Goal: Task Accomplishment & Management: Use online tool/utility

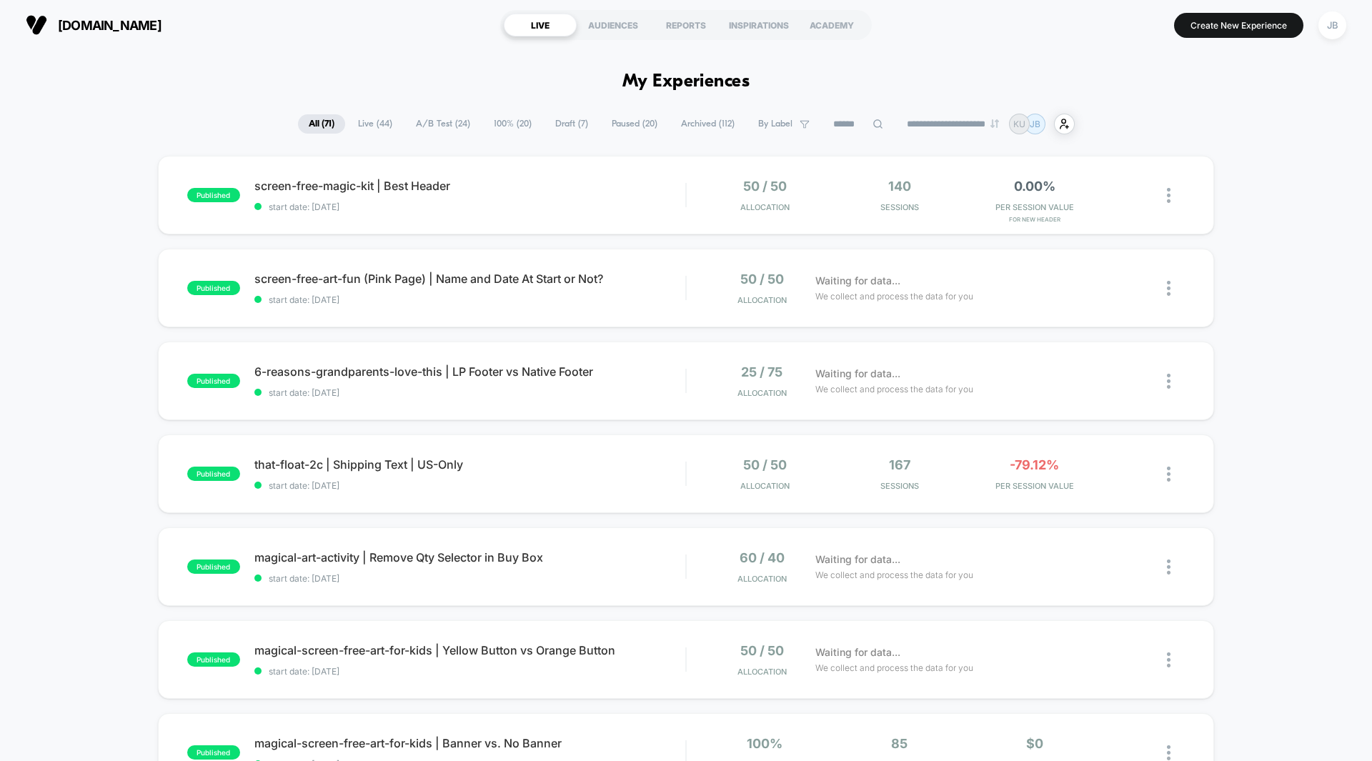
click at [426, 124] on span "A/B Test ( 24 )" at bounding box center [443, 123] width 76 height 19
click at [1265, 238] on div "published screen-free-magic-kit | Best Header start date: [DATE] 50 / 50 Alloca…" at bounding box center [686, 742] width 1372 height 1172
click at [1036, 203] on span "PER SESSION VALUE" at bounding box center [1034, 207] width 128 height 10
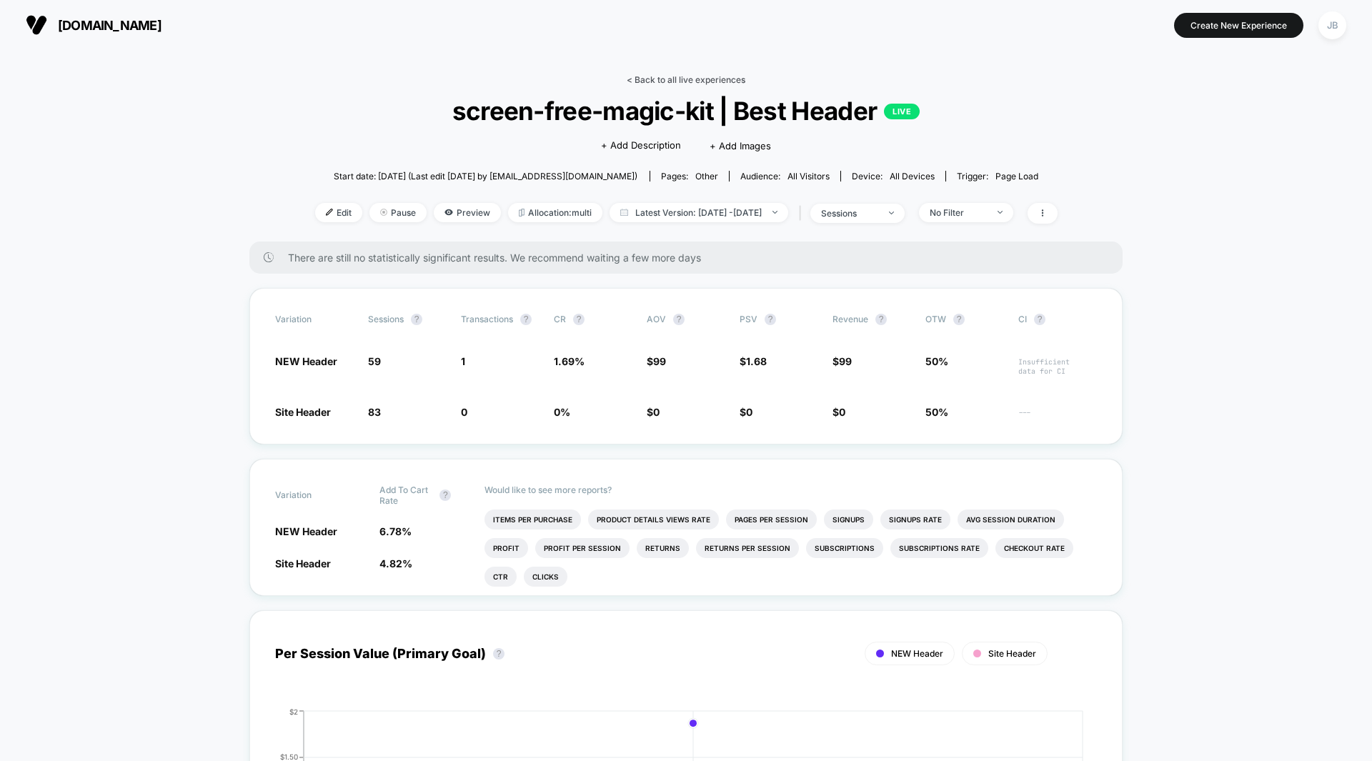
click at [697, 77] on link "< Back to all live experiences" at bounding box center [686, 79] width 119 height 11
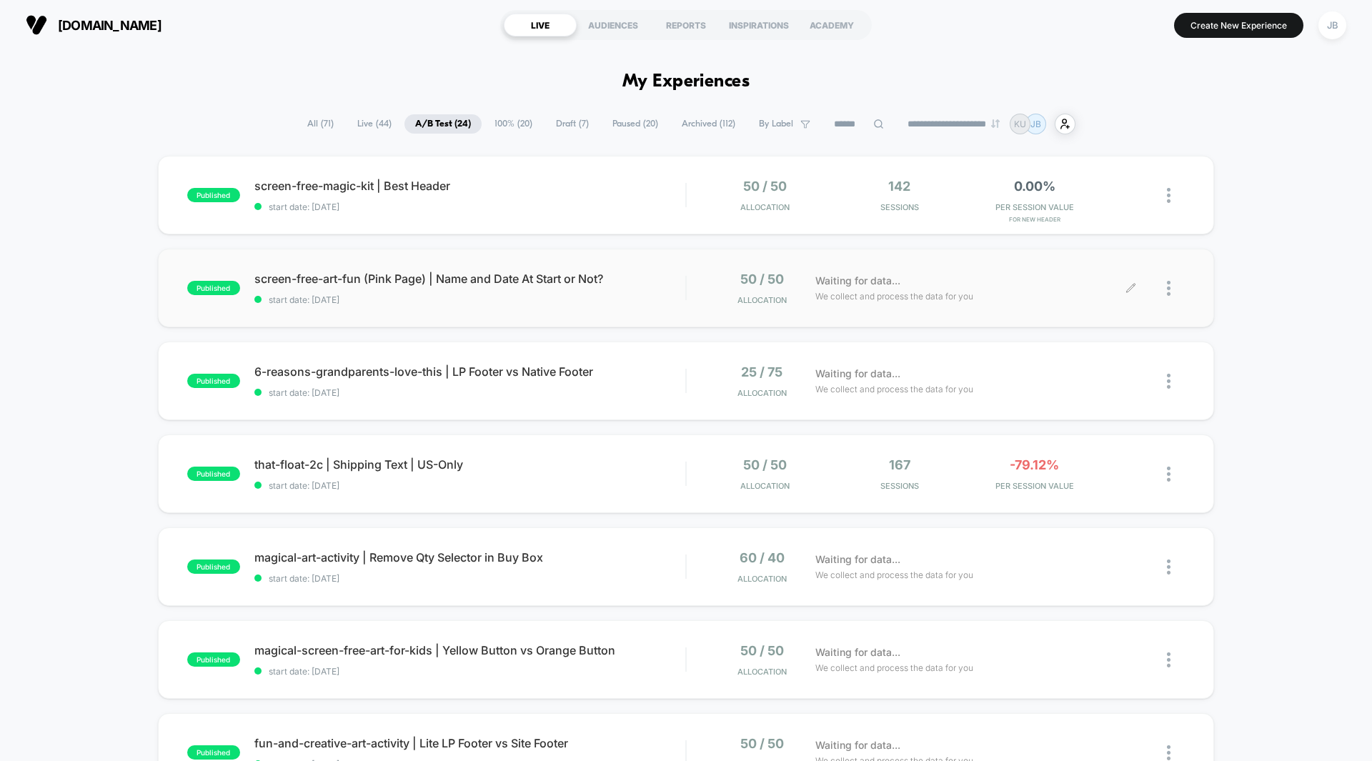
click at [1023, 289] on div "Waiting for data... We collect and process the data for you" at bounding box center [969, 288] width 323 height 34
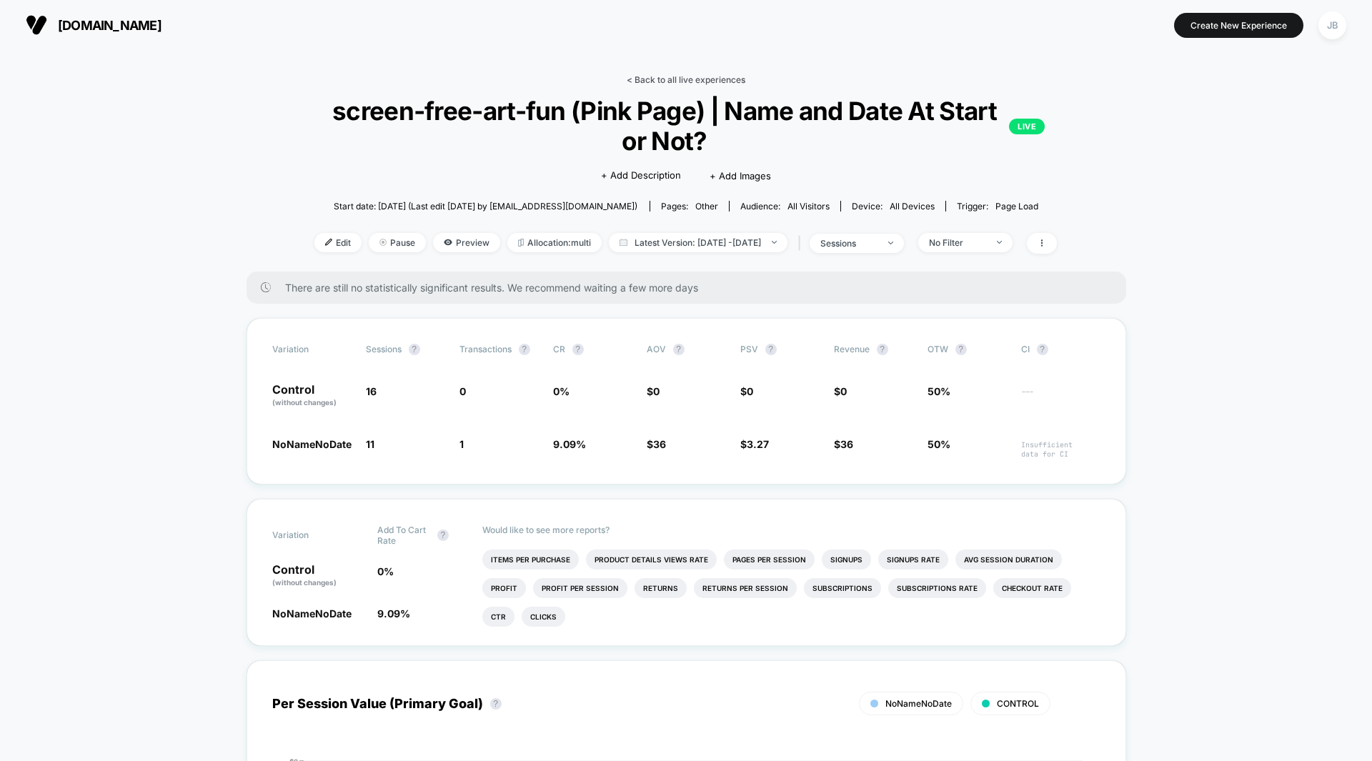
click at [690, 77] on link "< Back to all live experiences" at bounding box center [686, 79] width 119 height 11
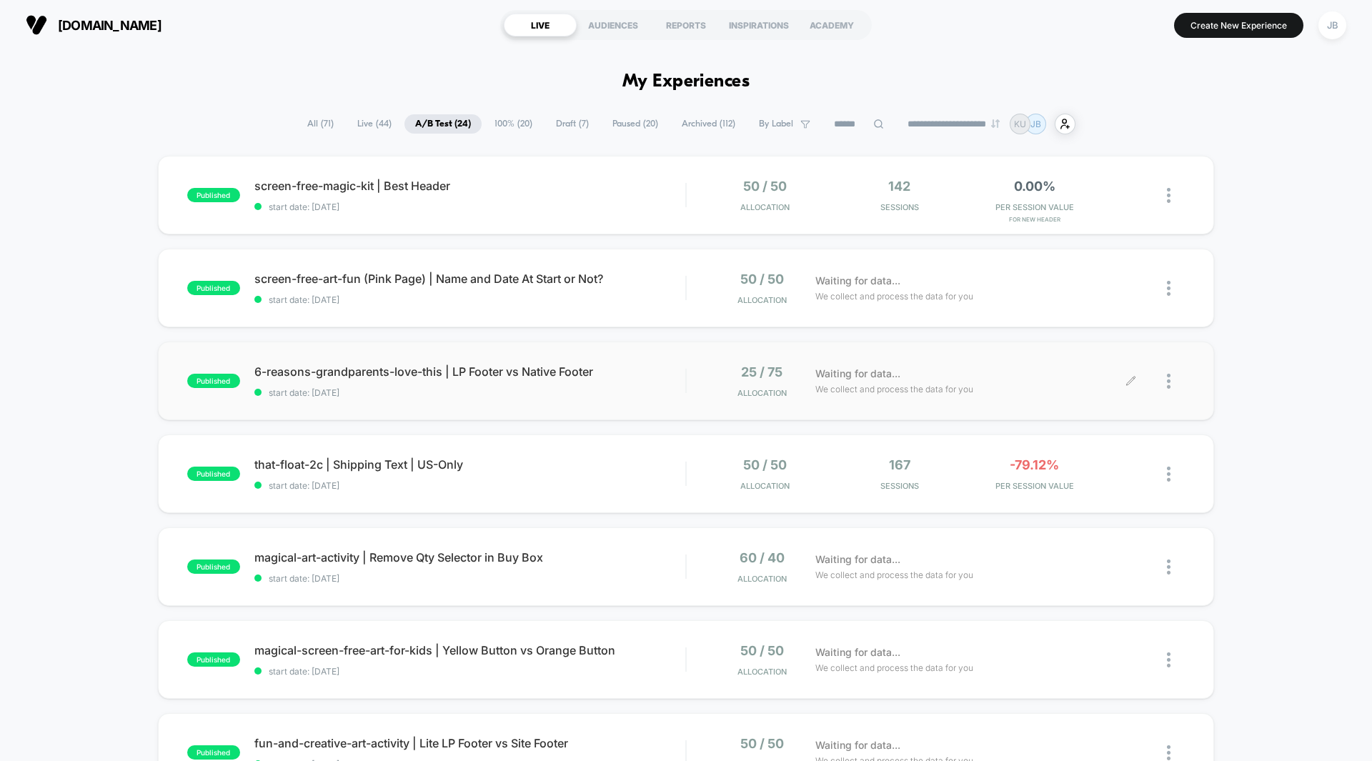
click at [1047, 392] on div "Waiting for data... We collect and process the data for you" at bounding box center [969, 381] width 323 height 34
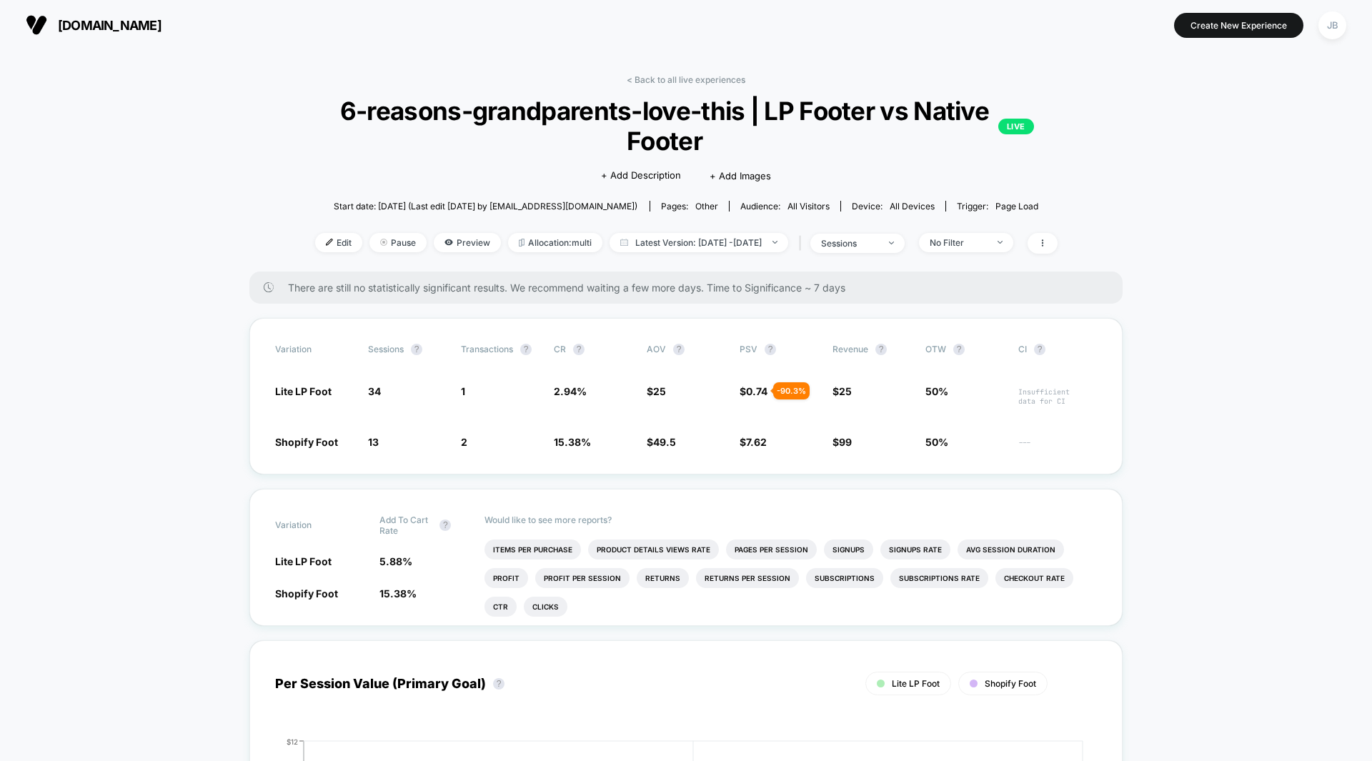
click at [676, 76] on link "< Back to all live experiences" at bounding box center [686, 79] width 119 height 11
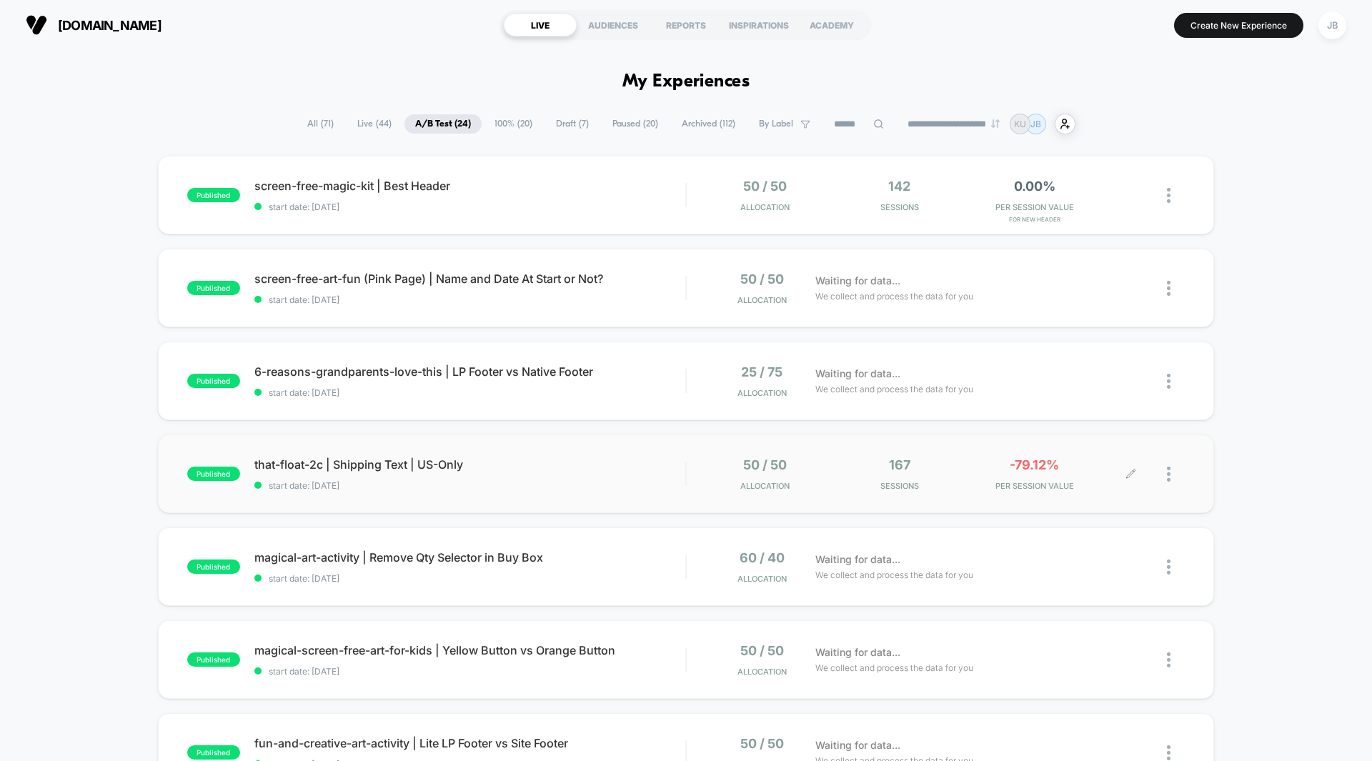
click at [1034, 477] on div "-79.12% PER SESSION VALUE" at bounding box center [1034, 474] width 128 height 34
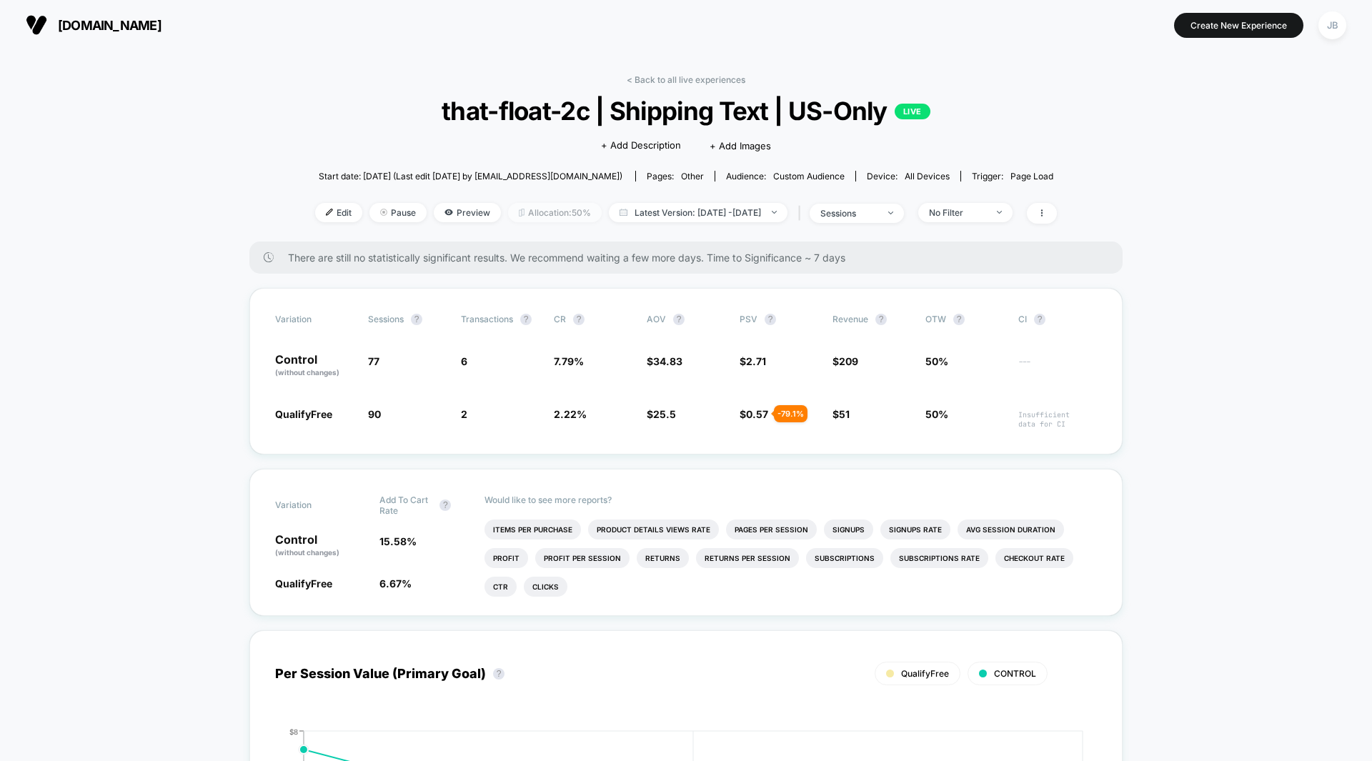
click at [535, 211] on span "Allocation: 50%" at bounding box center [555, 212] width 94 height 19
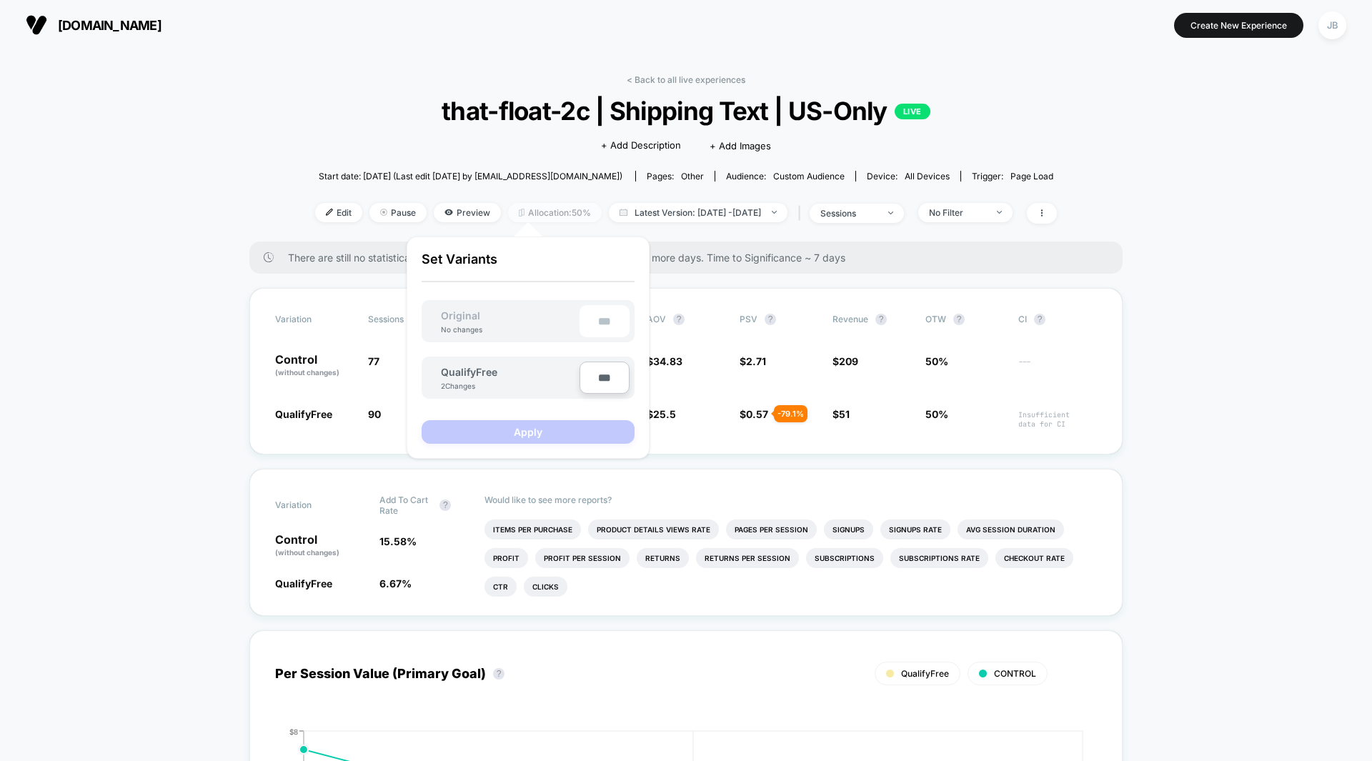
click at [535, 211] on span "Allocation: 50%" at bounding box center [555, 212] width 94 height 19
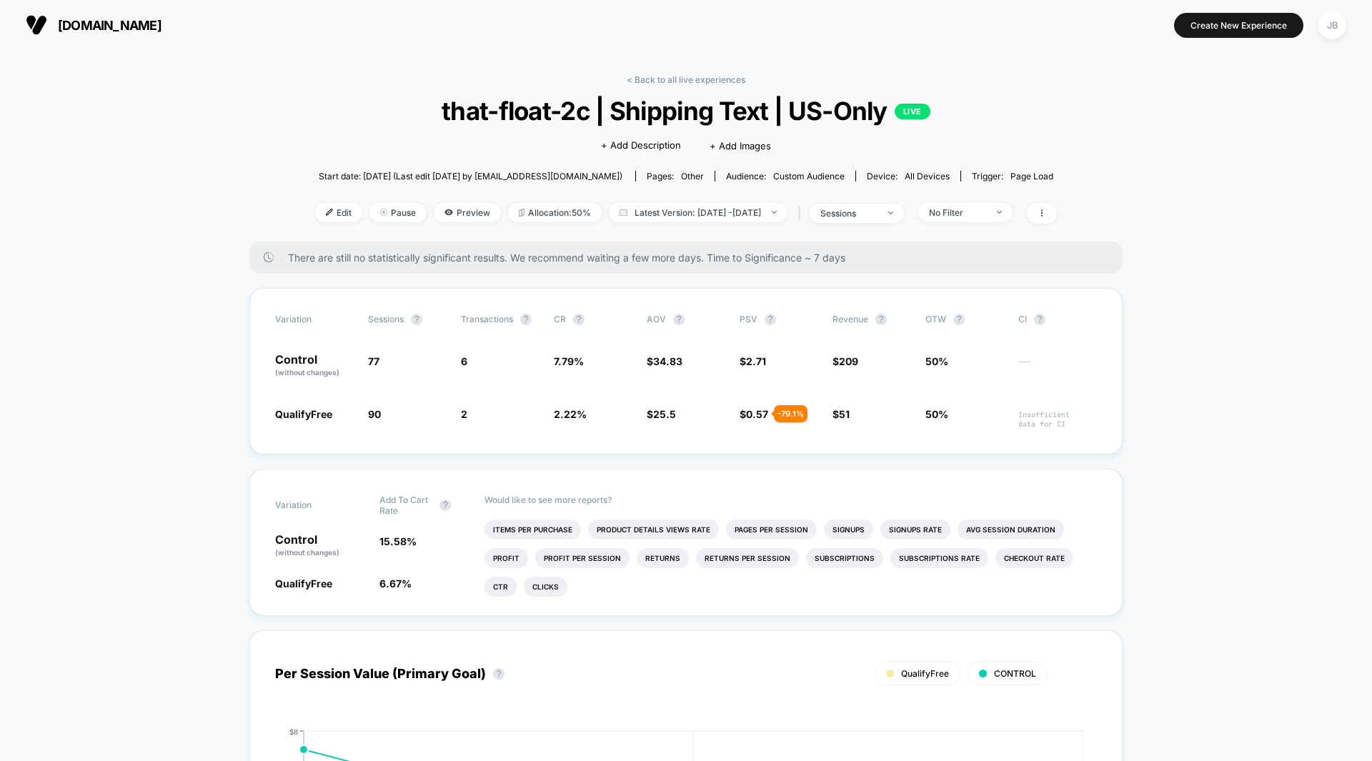
click at [684, 79] on link "< Back to all live experiences" at bounding box center [686, 79] width 119 height 11
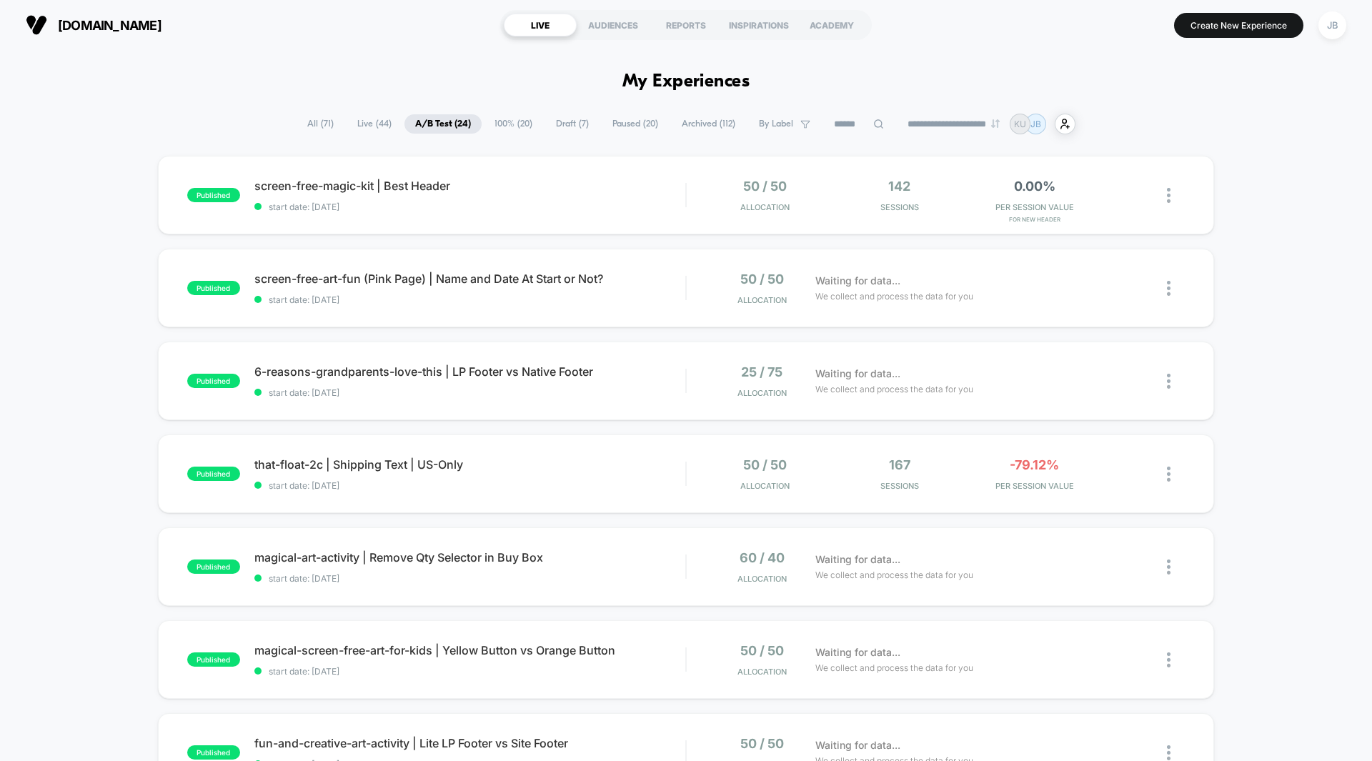
click at [1247, 384] on div "published screen-free-magic-kit | Best Header start date: [DATE] 50 / 50 Alloca…" at bounding box center [686, 742] width 1372 height 1172
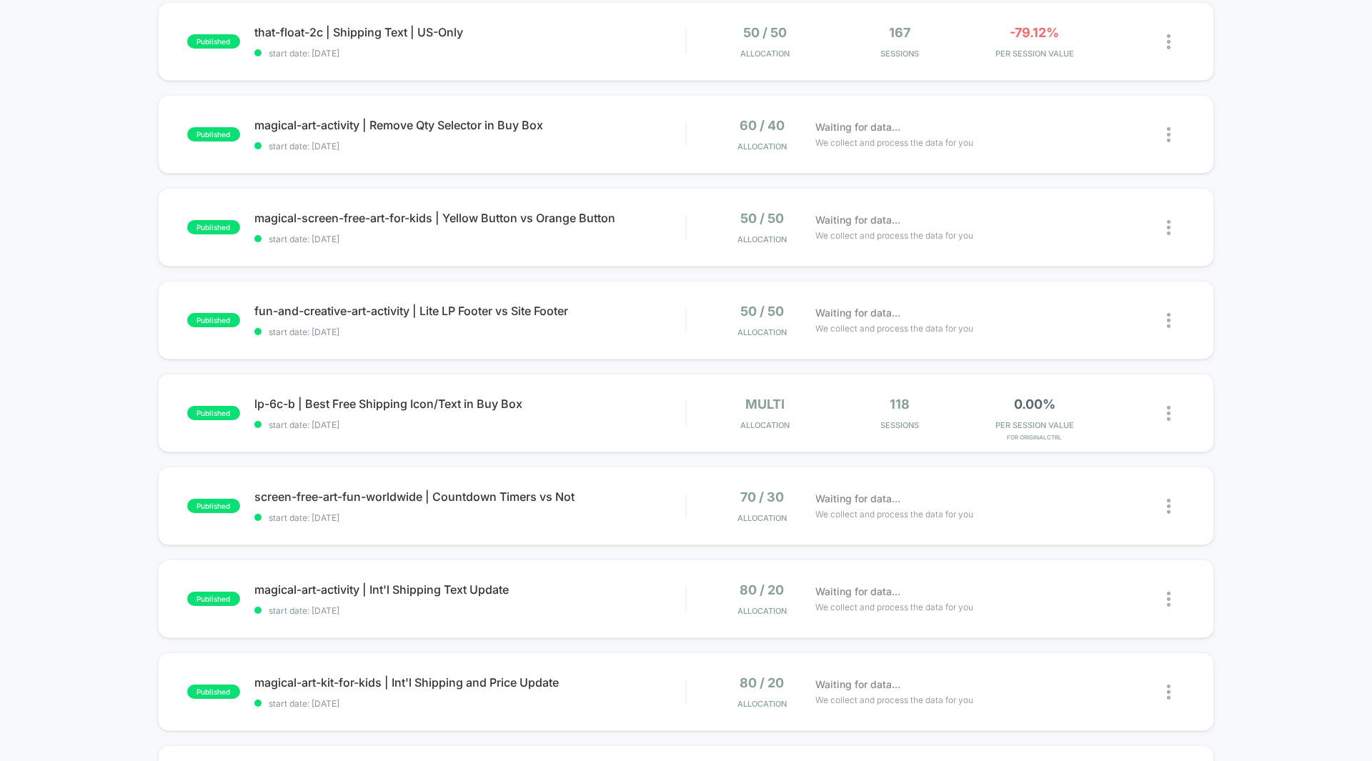
scroll to position [432, 0]
click at [1029, 141] on div "Waiting for data... We collect and process the data for you" at bounding box center [969, 135] width 323 height 34
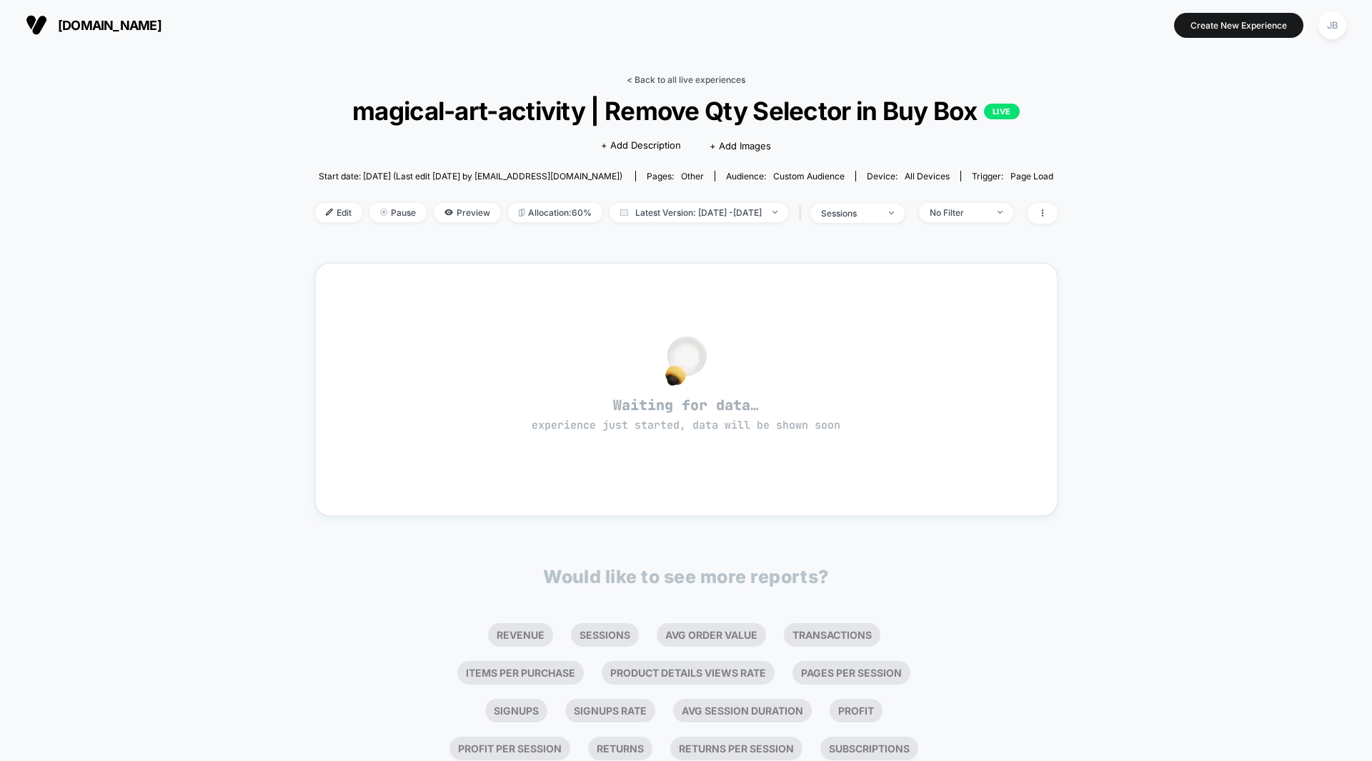
click at [710, 77] on link "< Back to all live experiences" at bounding box center [686, 79] width 119 height 11
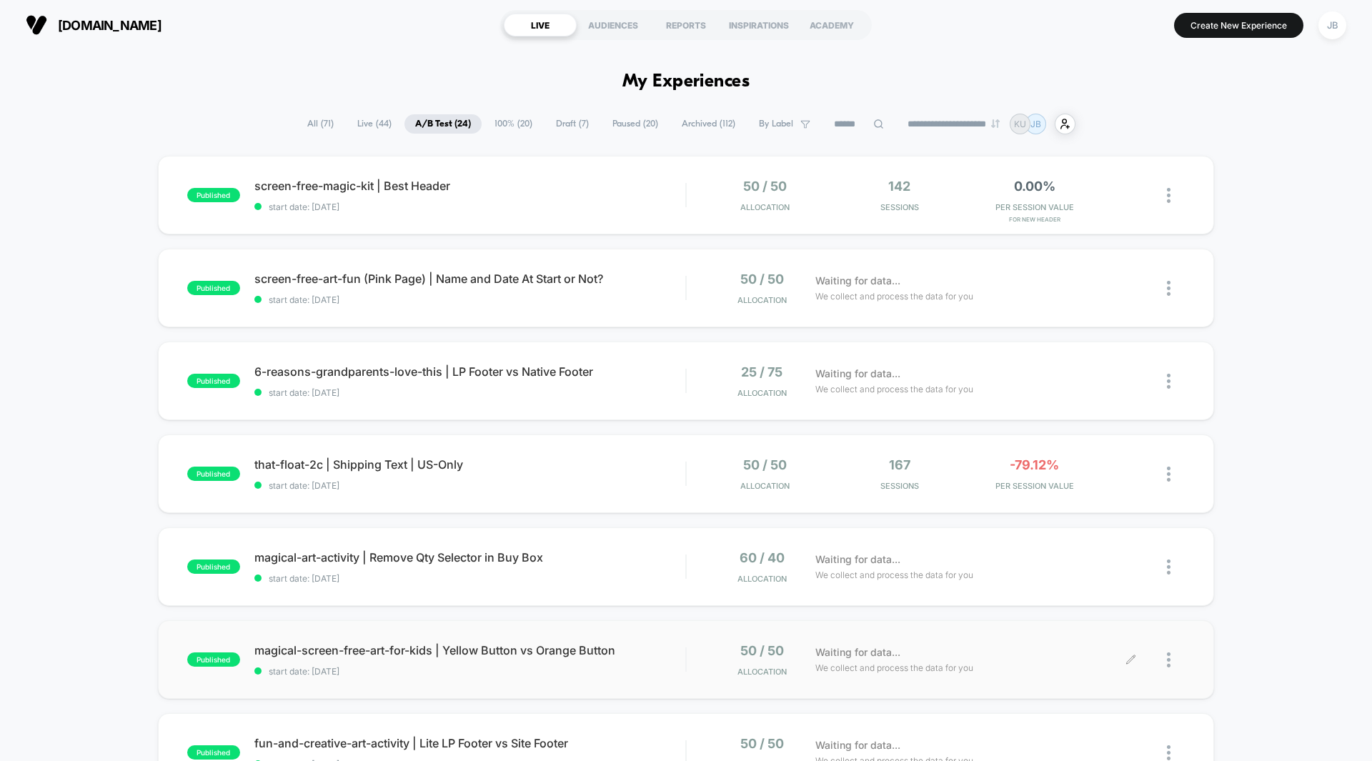
click at [1034, 672] on div "Waiting for data... We collect and process the data for you" at bounding box center [969, 660] width 323 height 34
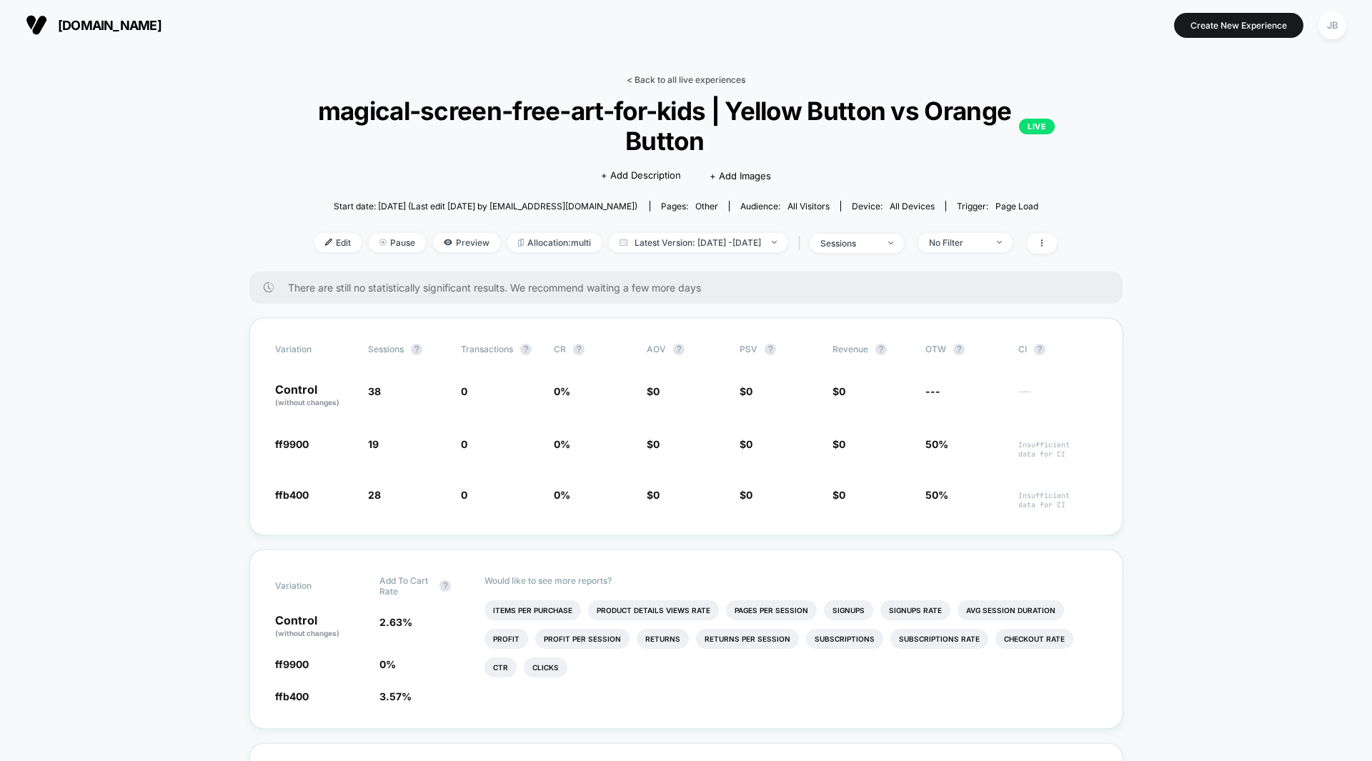
click at [682, 76] on link "< Back to all live experiences" at bounding box center [686, 79] width 119 height 11
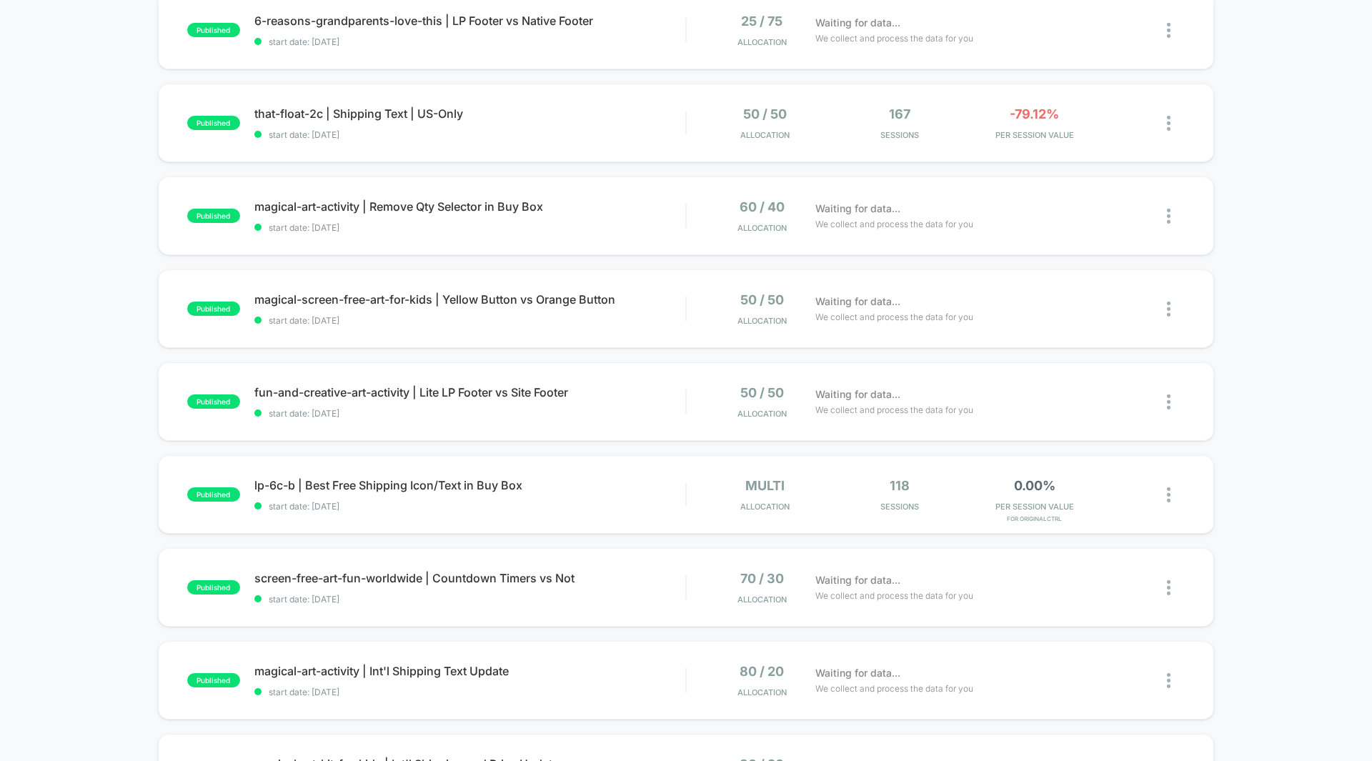
scroll to position [351, 0]
click at [1057, 392] on div "Waiting for data... We collect and process the data for you" at bounding box center [969, 401] width 323 height 34
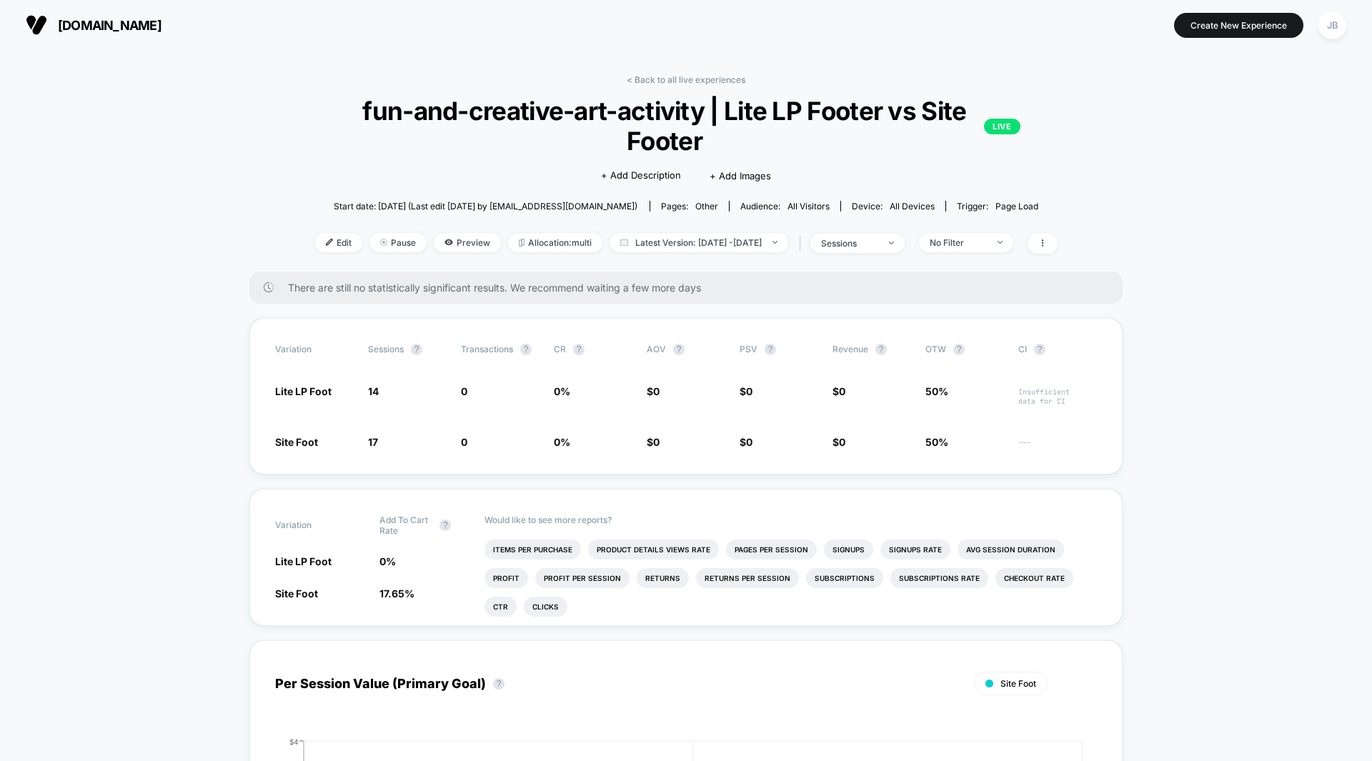
click at [541, 246] on span "Allocation: multi" at bounding box center [555, 242] width 94 height 19
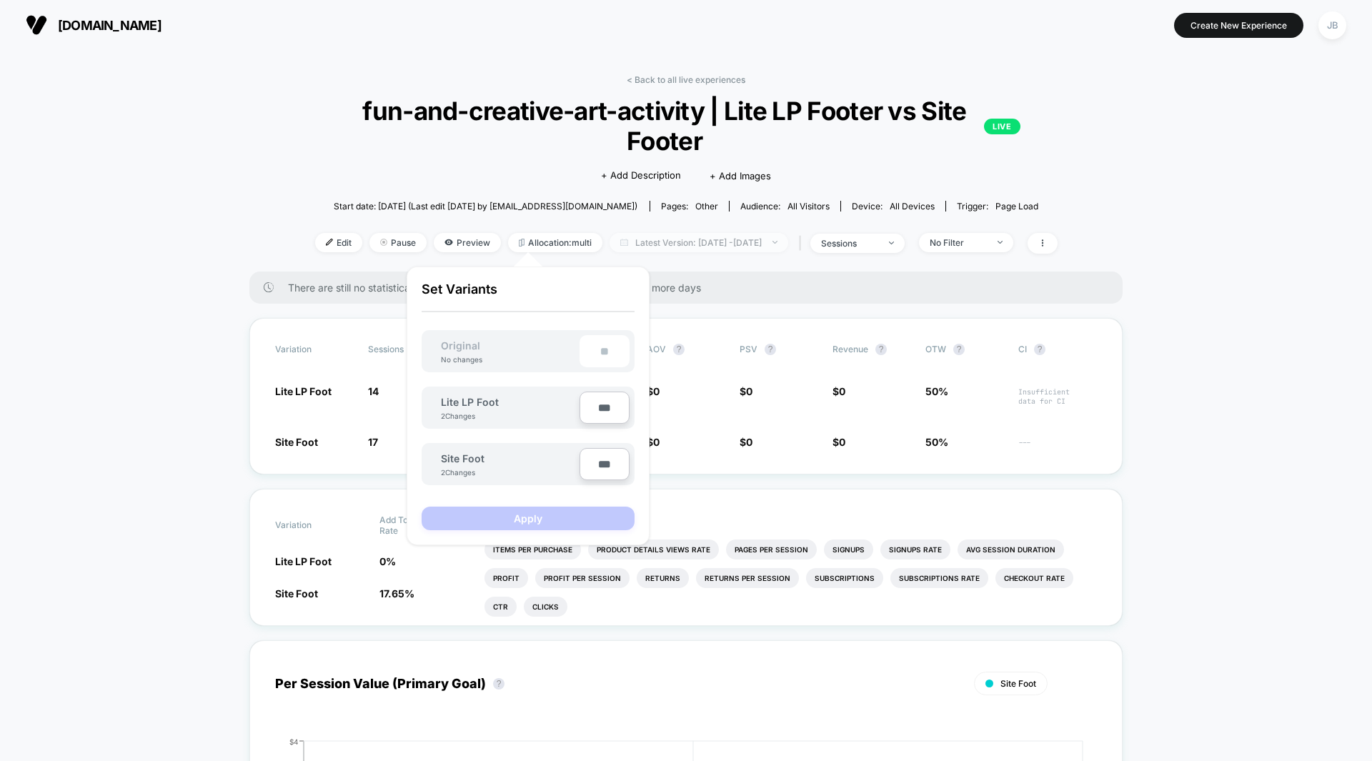
click at [664, 241] on span "Latest Version: [DATE] - [DATE]" at bounding box center [698, 242] width 179 height 19
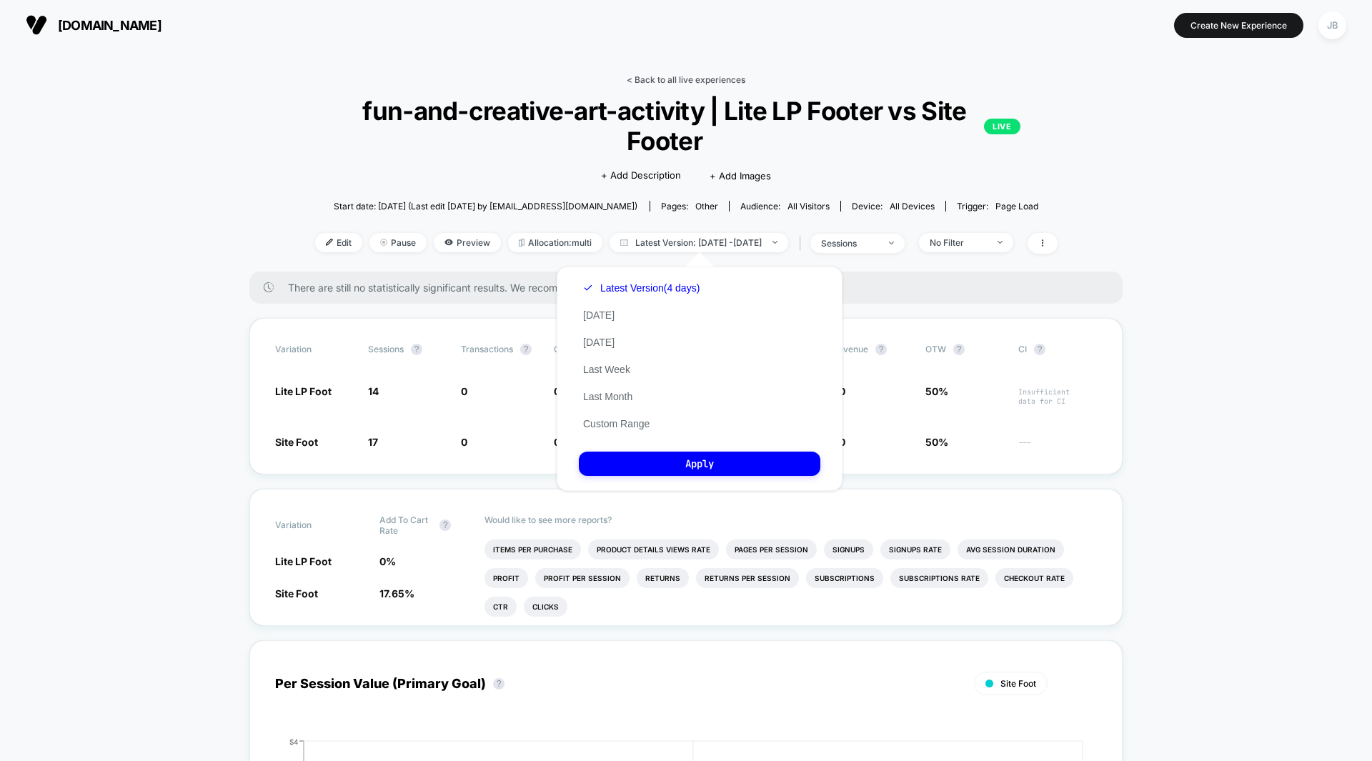
click at [697, 81] on link "< Back to all live experiences" at bounding box center [686, 79] width 119 height 11
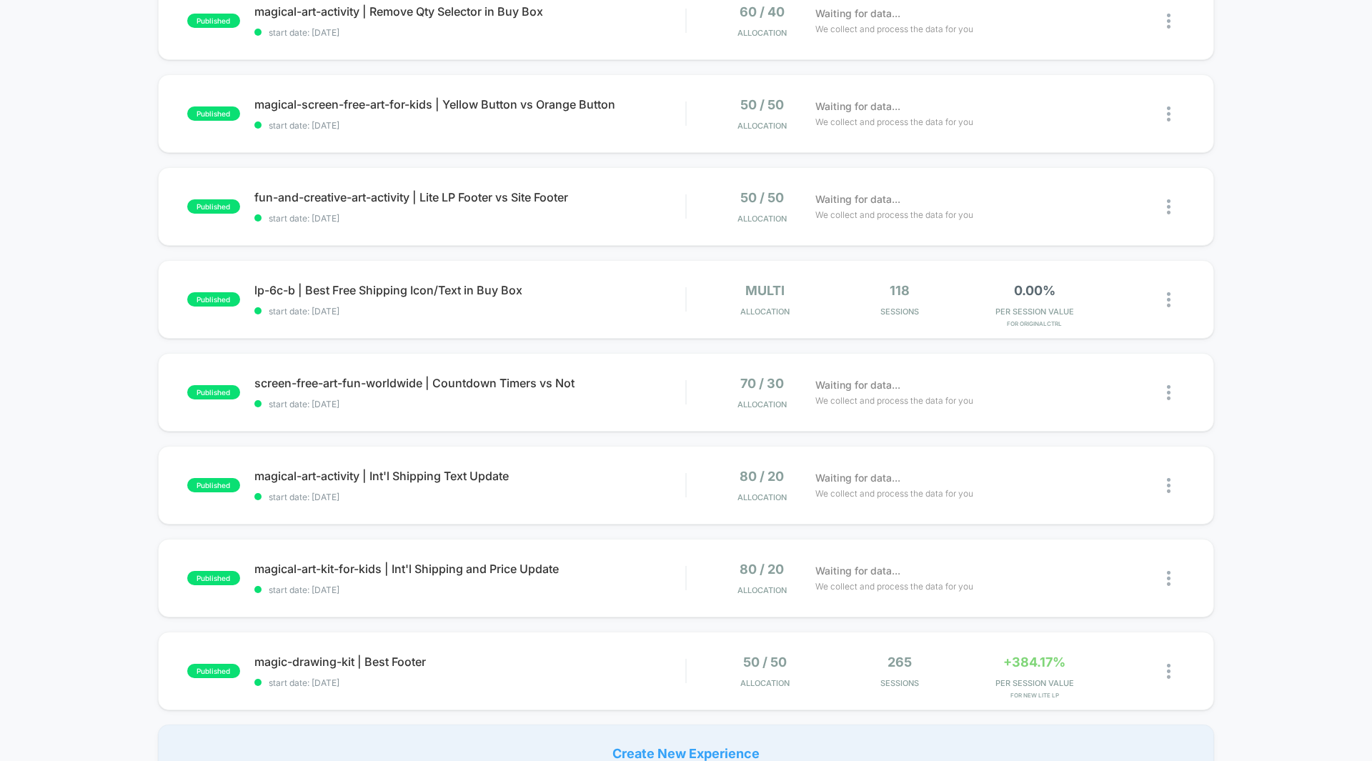
scroll to position [572, 0]
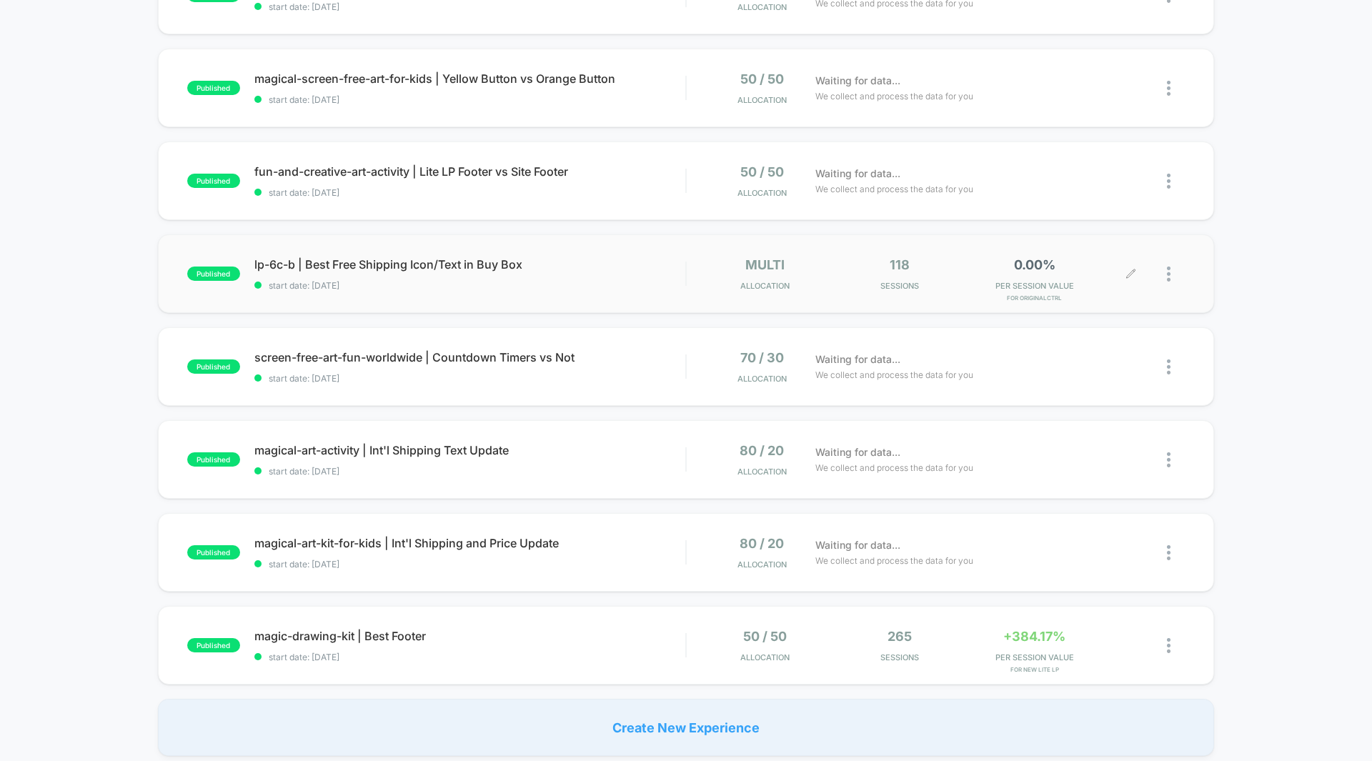
click at [1015, 290] on span "PER SESSION VALUE" at bounding box center [1034, 286] width 128 height 10
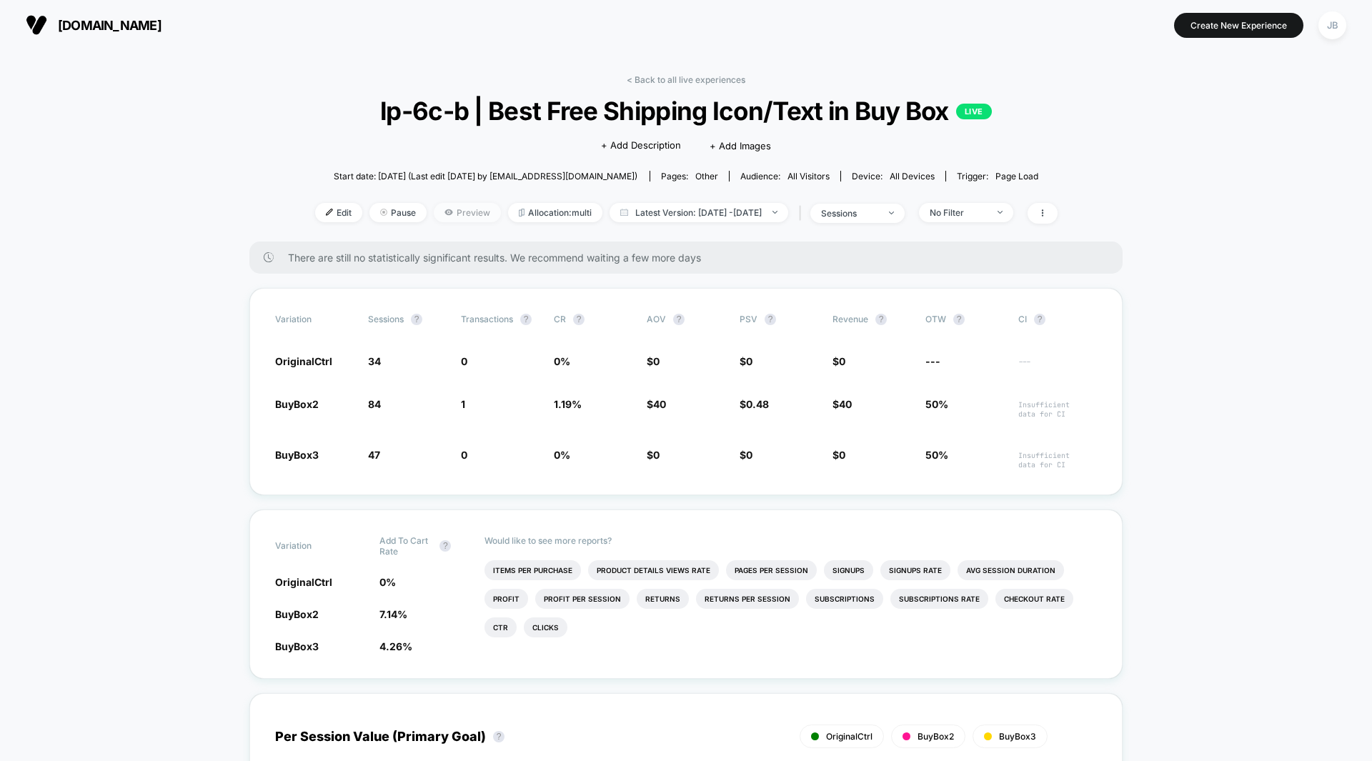
click at [450, 214] on span "Preview" at bounding box center [467, 212] width 67 height 19
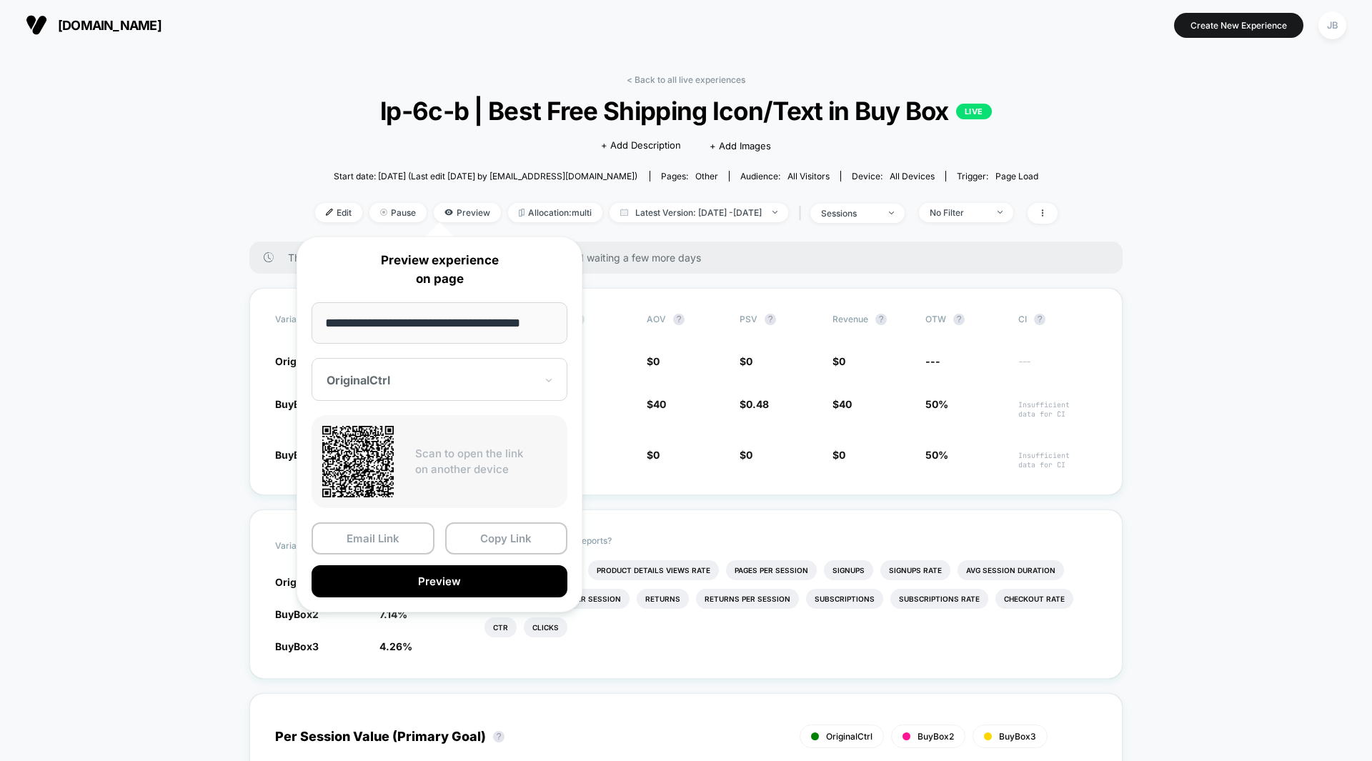
click at [400, 390] on div "OriginalCtrl" at bounding box center [439, 379] width 256 height 43
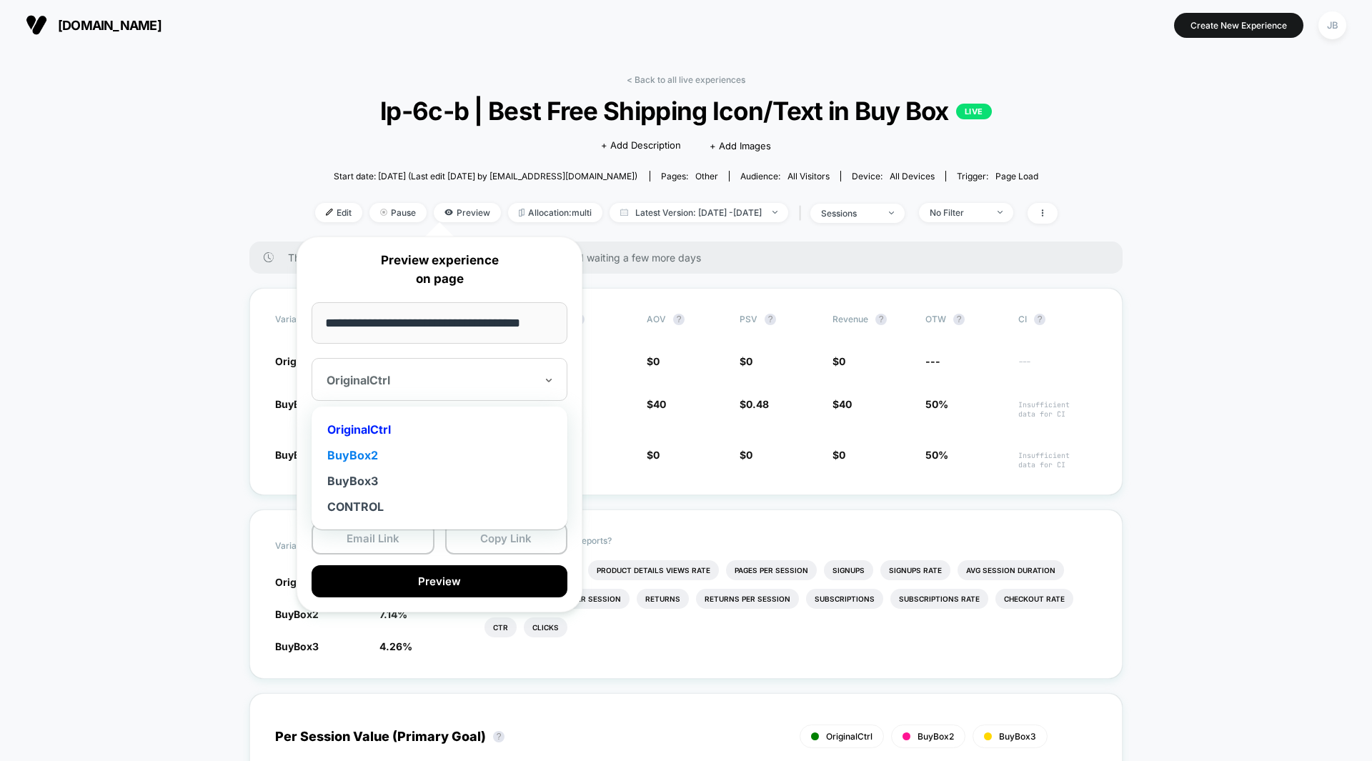
click at [402, 461] on div "BuyBox2" at bounding box center [439, 455] width 241 height 26
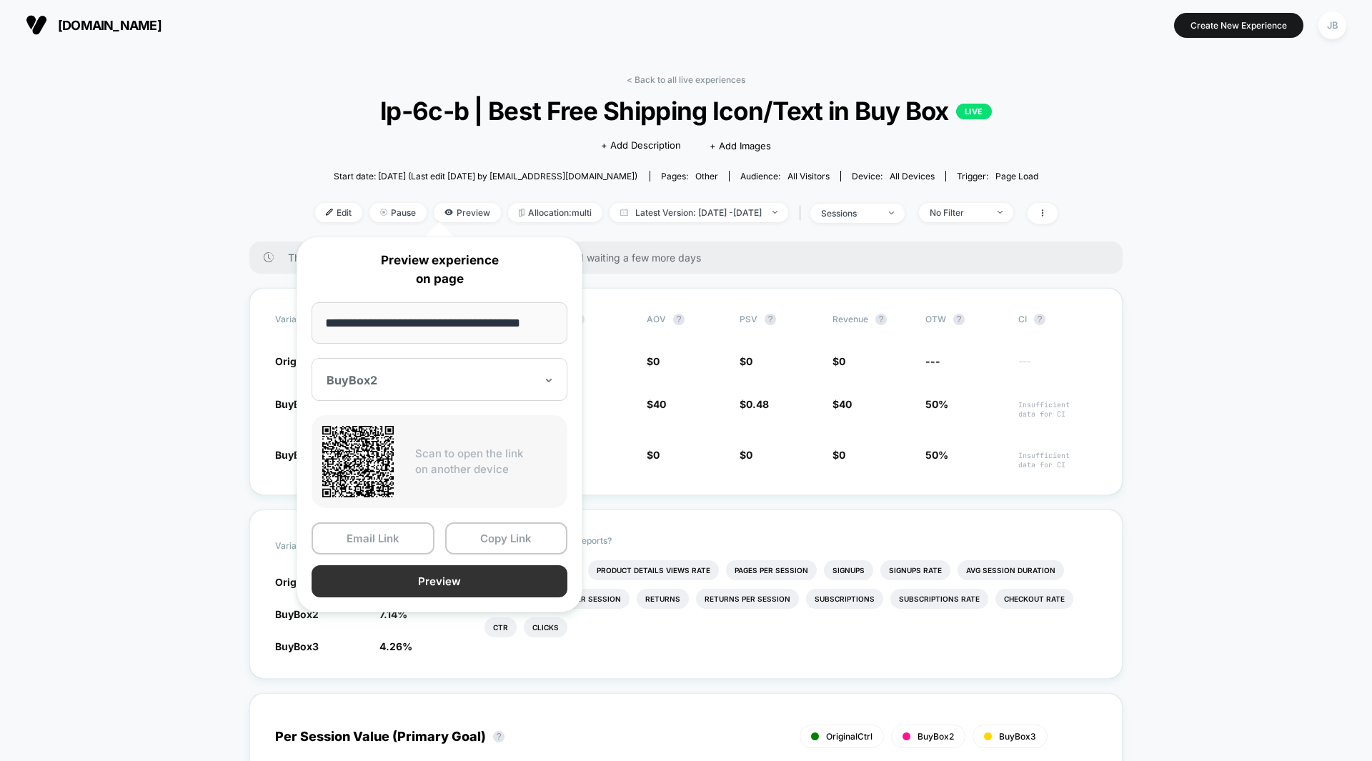
click at [390, 579] on button "Preview" at bounding box center [439, 581] width 256 height 32
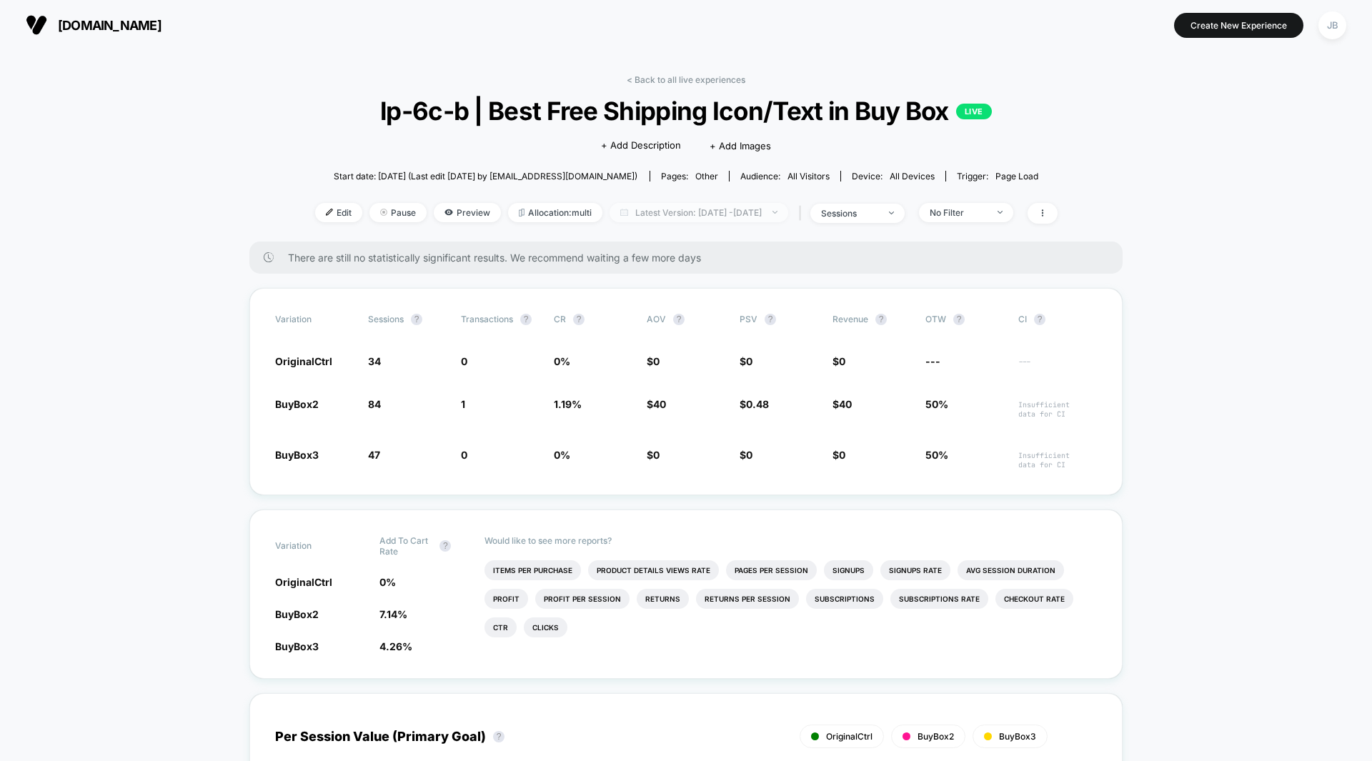
click at [650, 211] on span "Latest Version: [DATE] - [DATE]" at bounding box center [698, 212] width 179 height 19
select select "*"
select select "****"
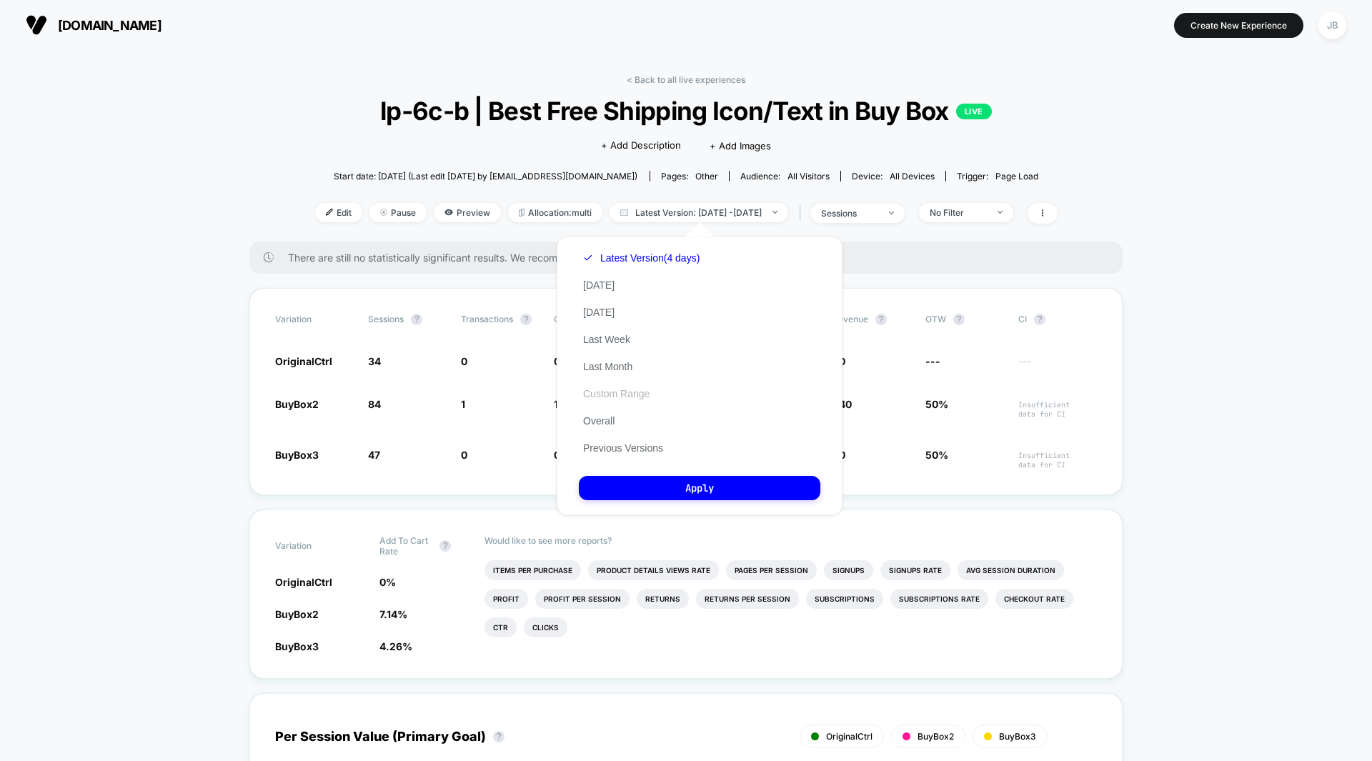
click at [613, 394] on button "Custom Range" at bounding box center [616, 393] width 75 height 13
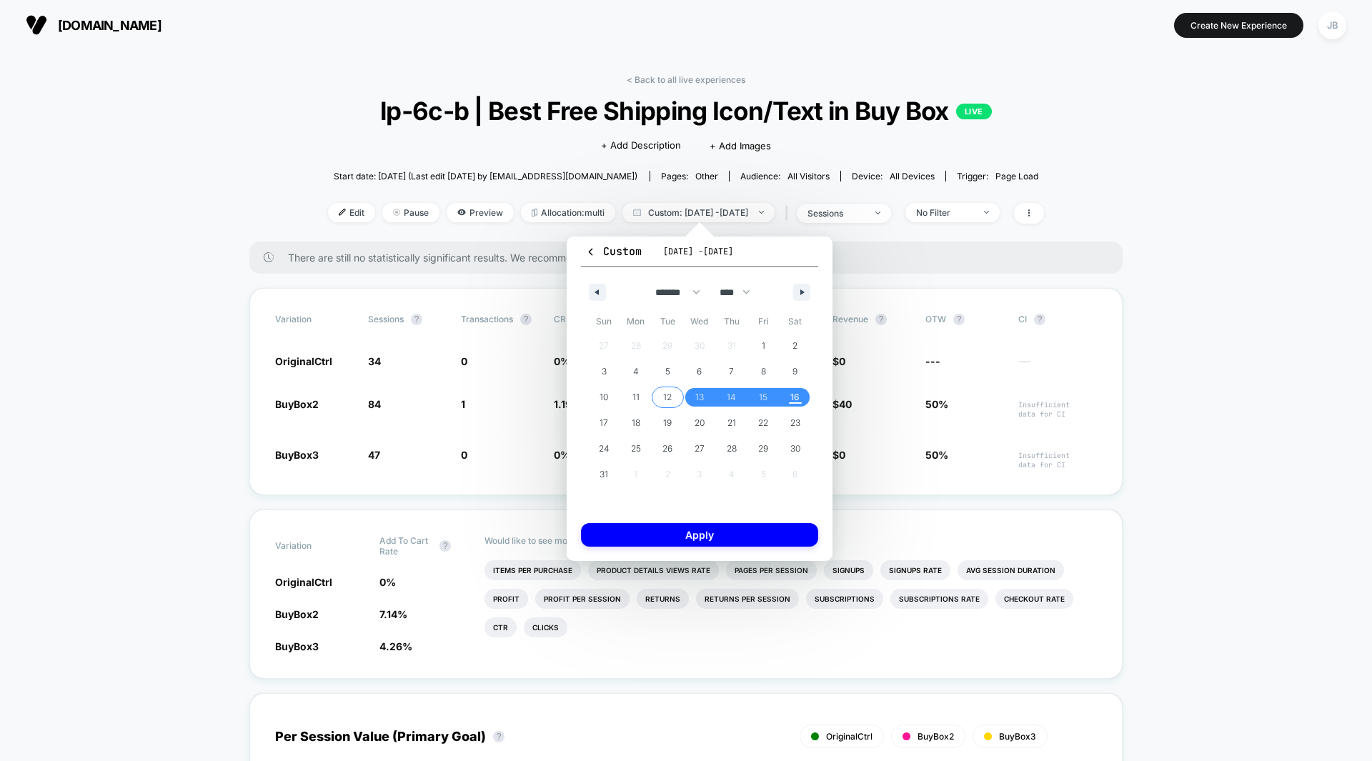
click at [666, 399] on span "12" at bounding box center [667, 397] width 9 height 26
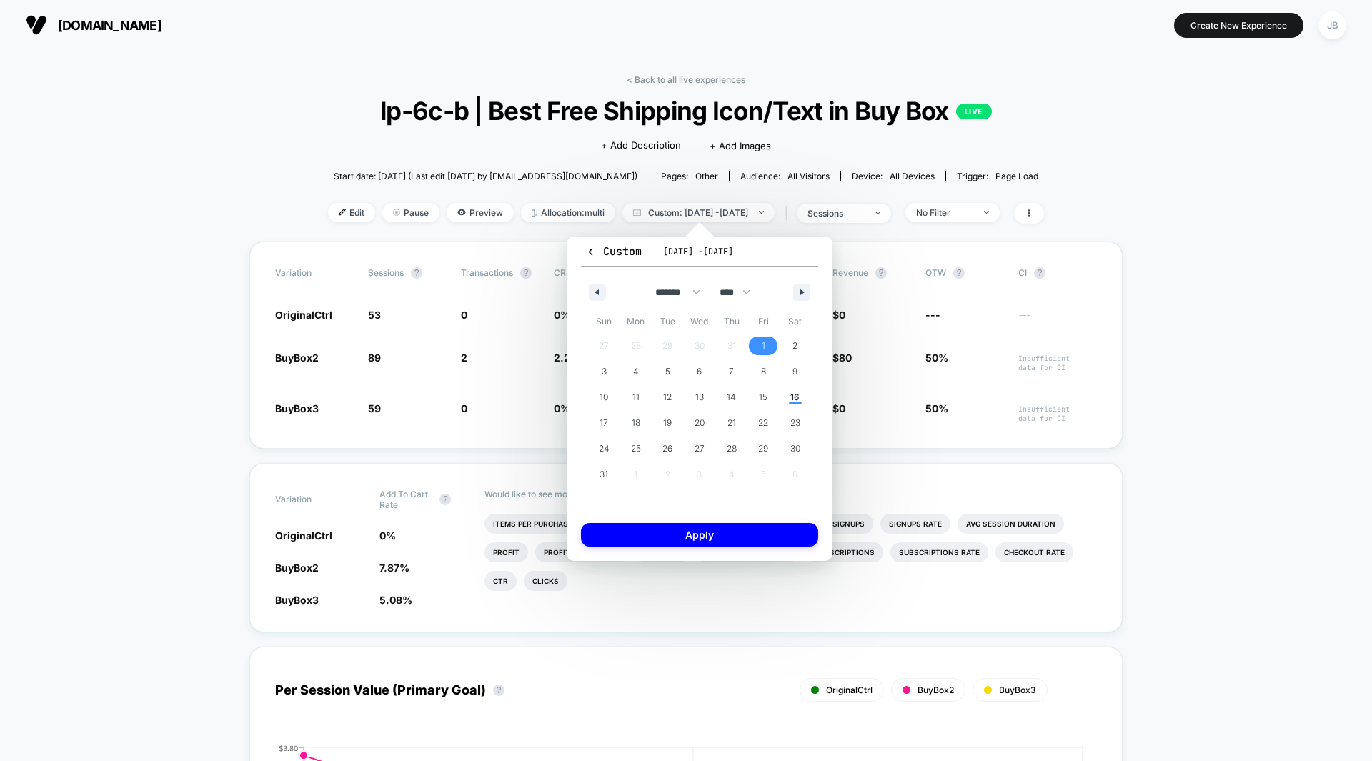
click at [762, 344] on span "1" at bounding box center [764, 346] width 4 height 26
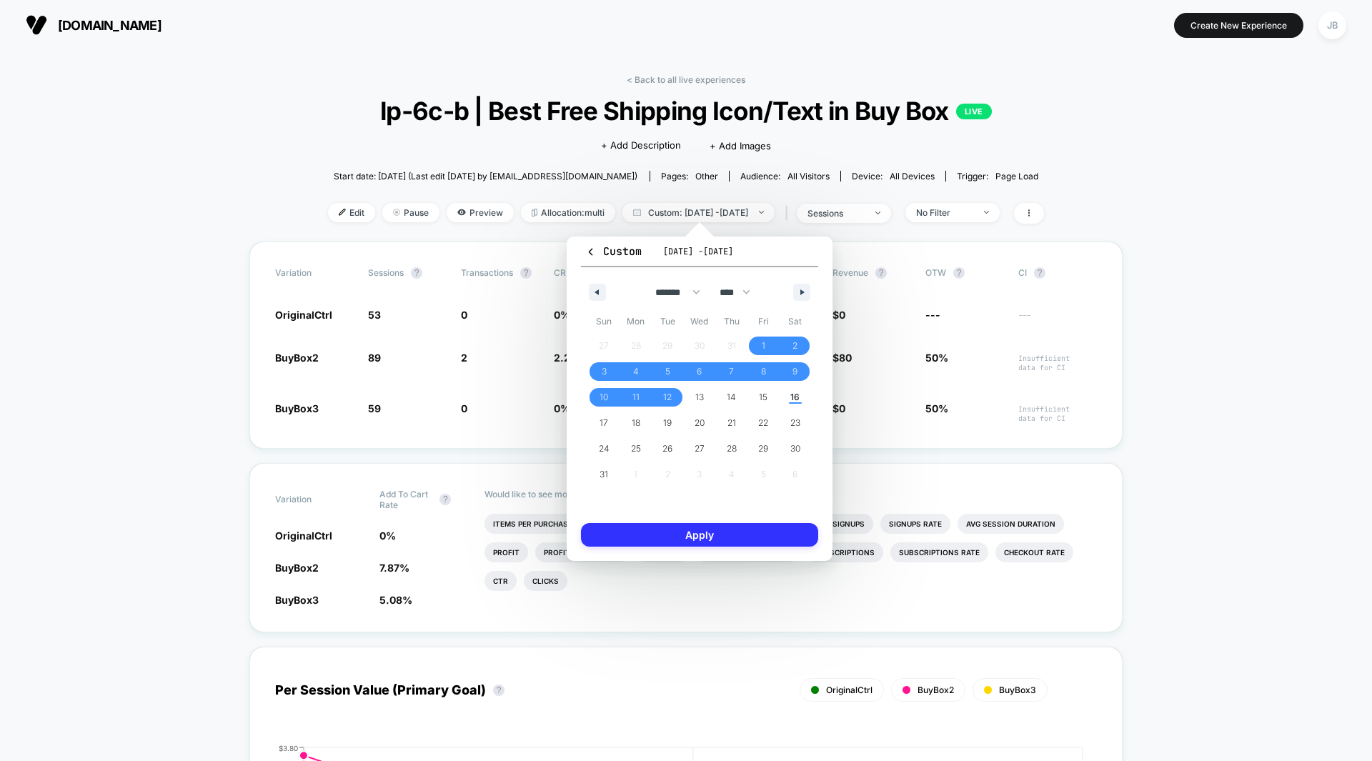
click at [693, 532] on button "Apply" at bounding box center [699, 535] width 237 height 24
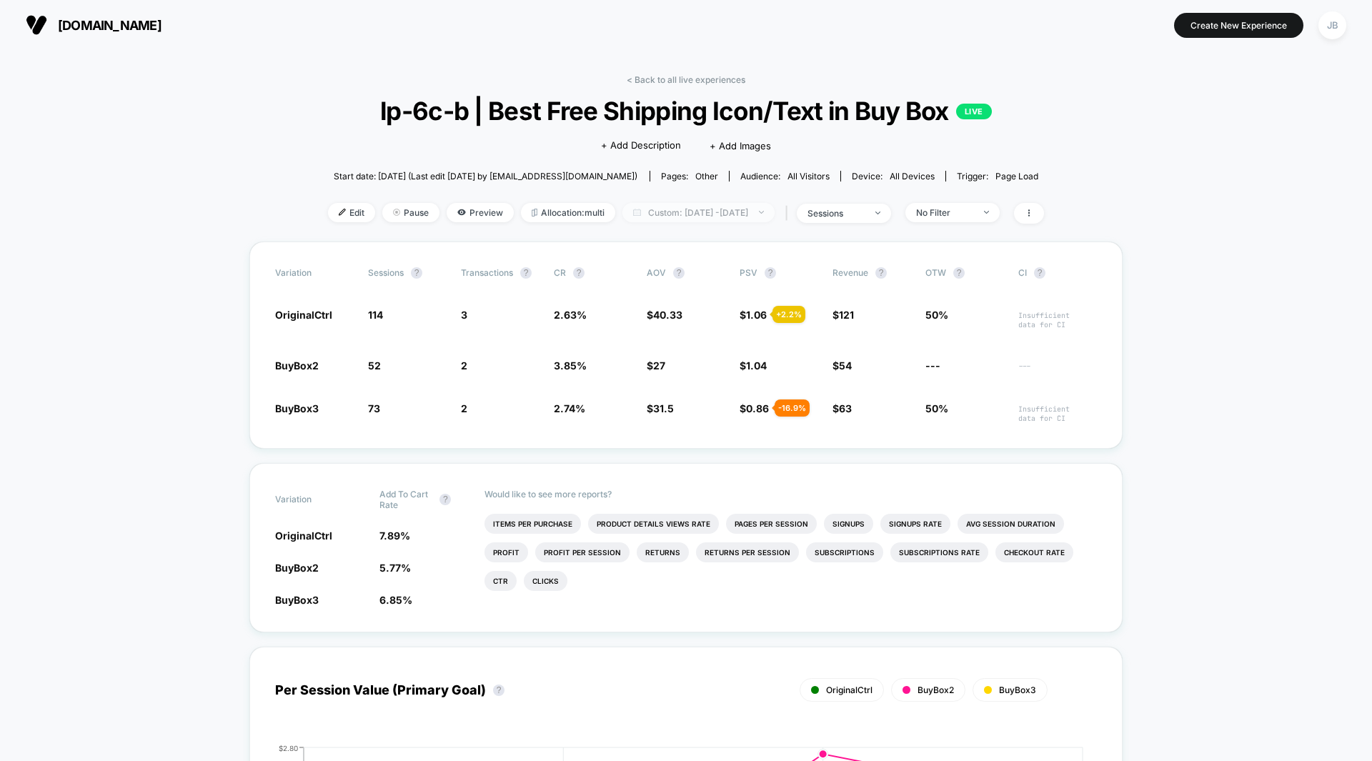
click at [682, 216] on span "Custom: [DATE] - [DATE]" at bounding box center [698, 212] width 152 height 19
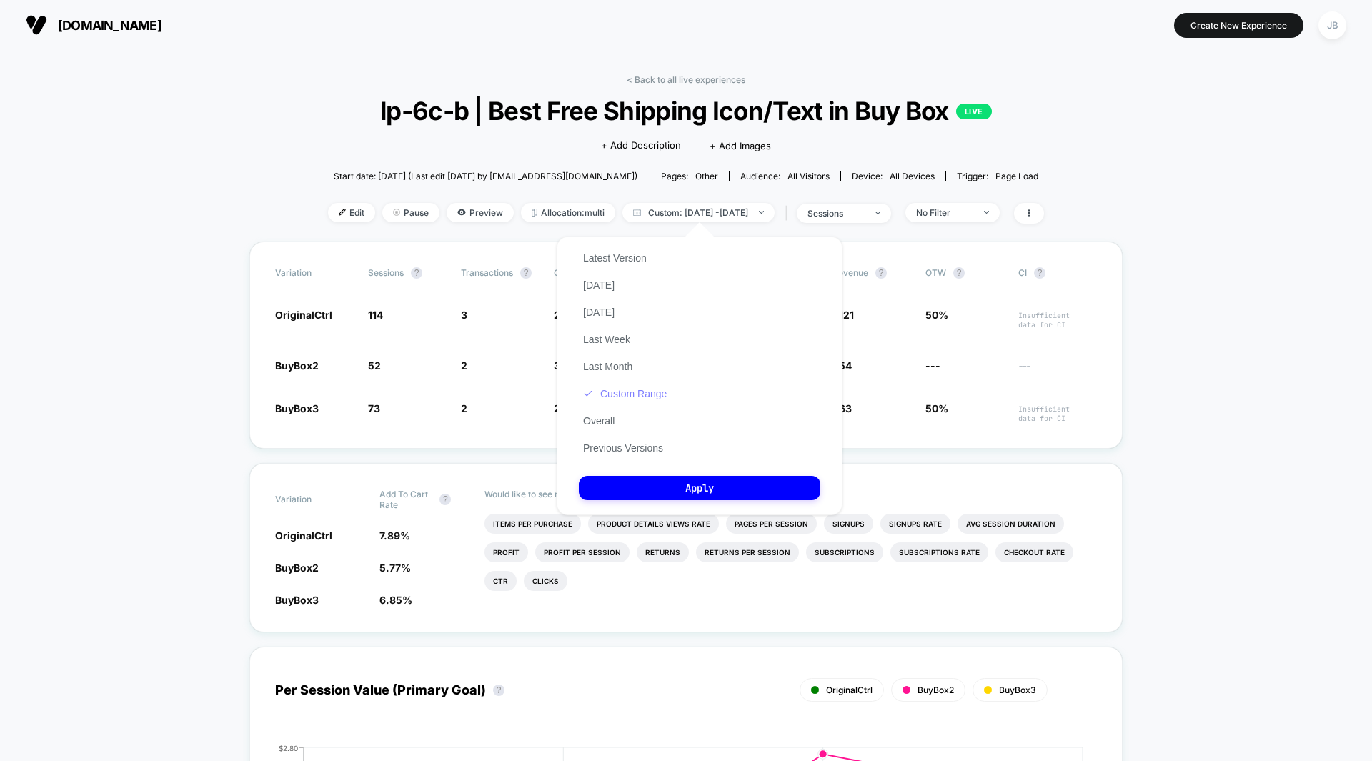
click at [622, 395] on button "Custom Range" at bounding box center [625, 393] width 92 height 13
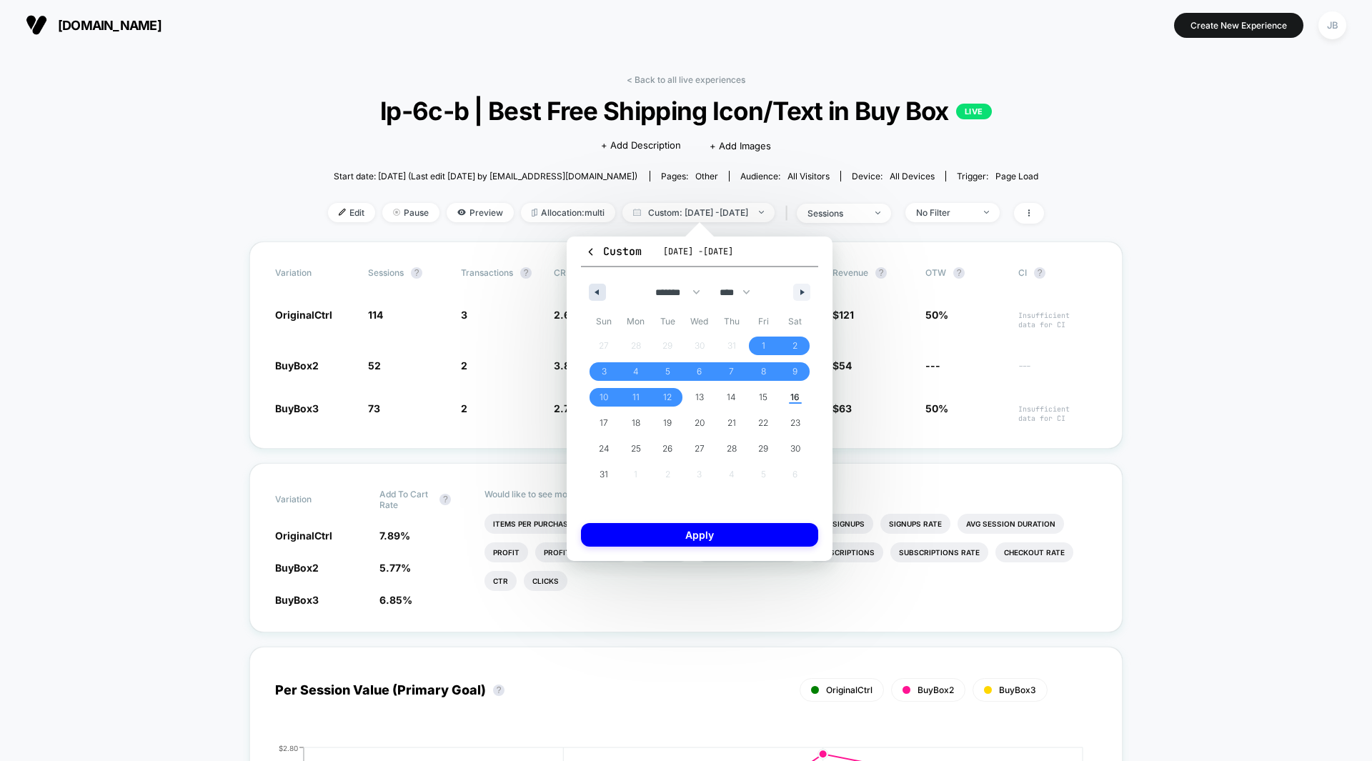
click at [599, 294] on icon "button" at bounding box center [595, 292] width 7 height 6
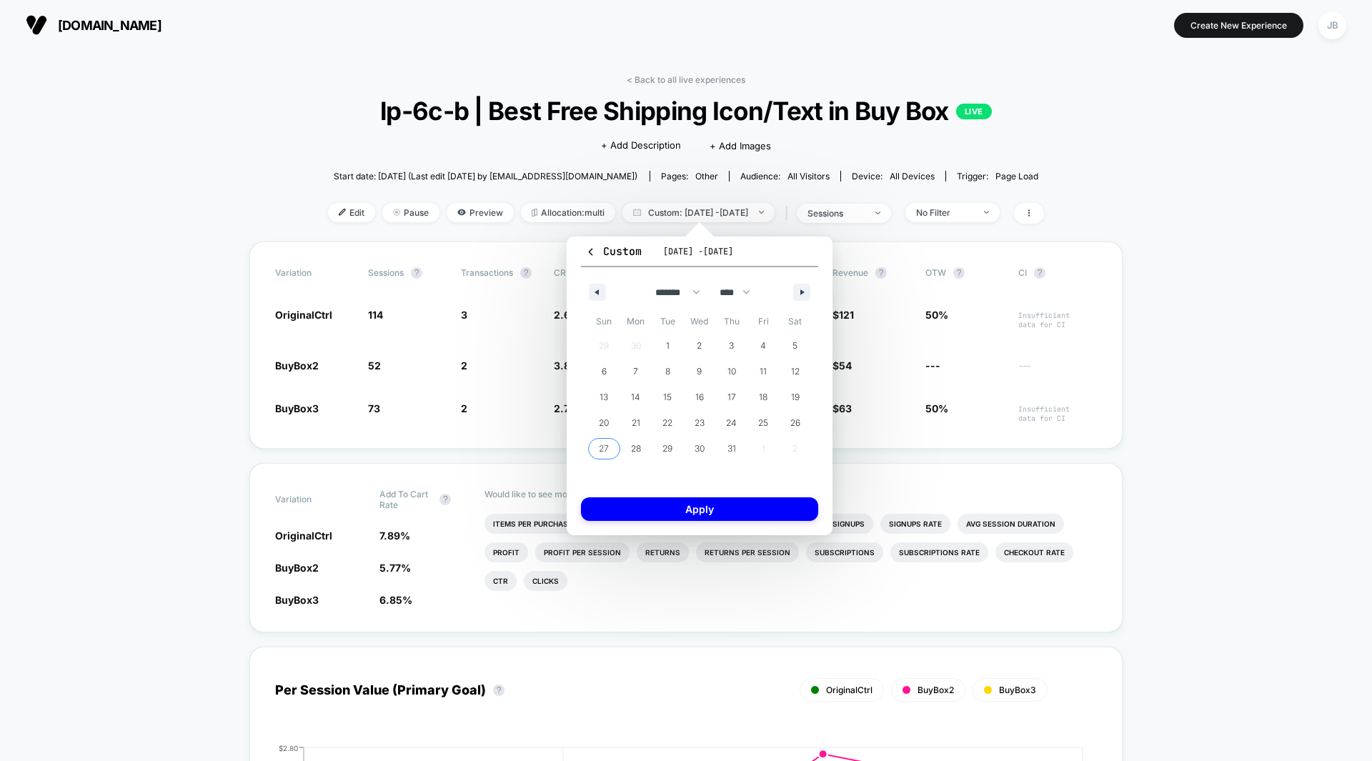
click at [601, 452] on span "27" at bounding box center [604, 449] width 10 height 26
click at [804, 294] on icon "button" at bounding box center [803, 292] width 7 height 6
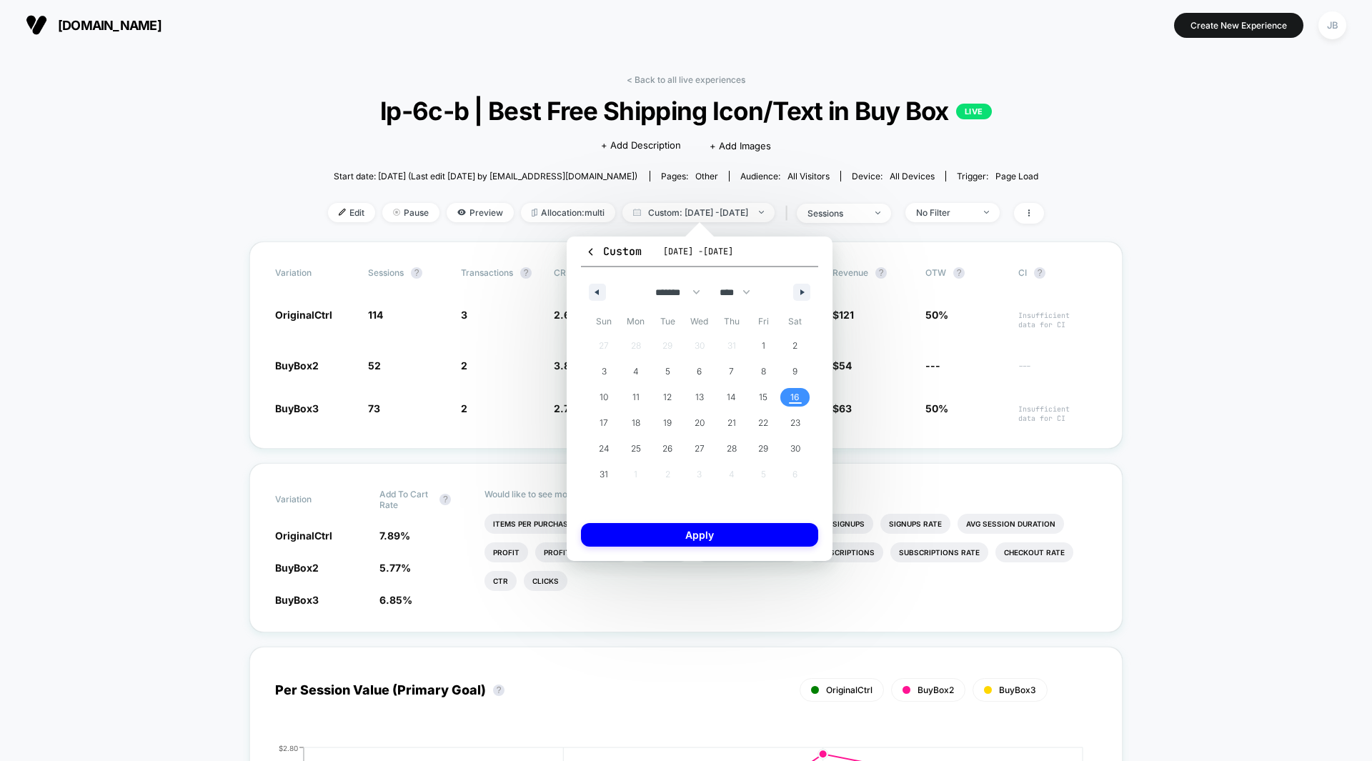
click at [794, 398] on span "16" at bounding box center [794, 397] width 9 height 26
select select "*"
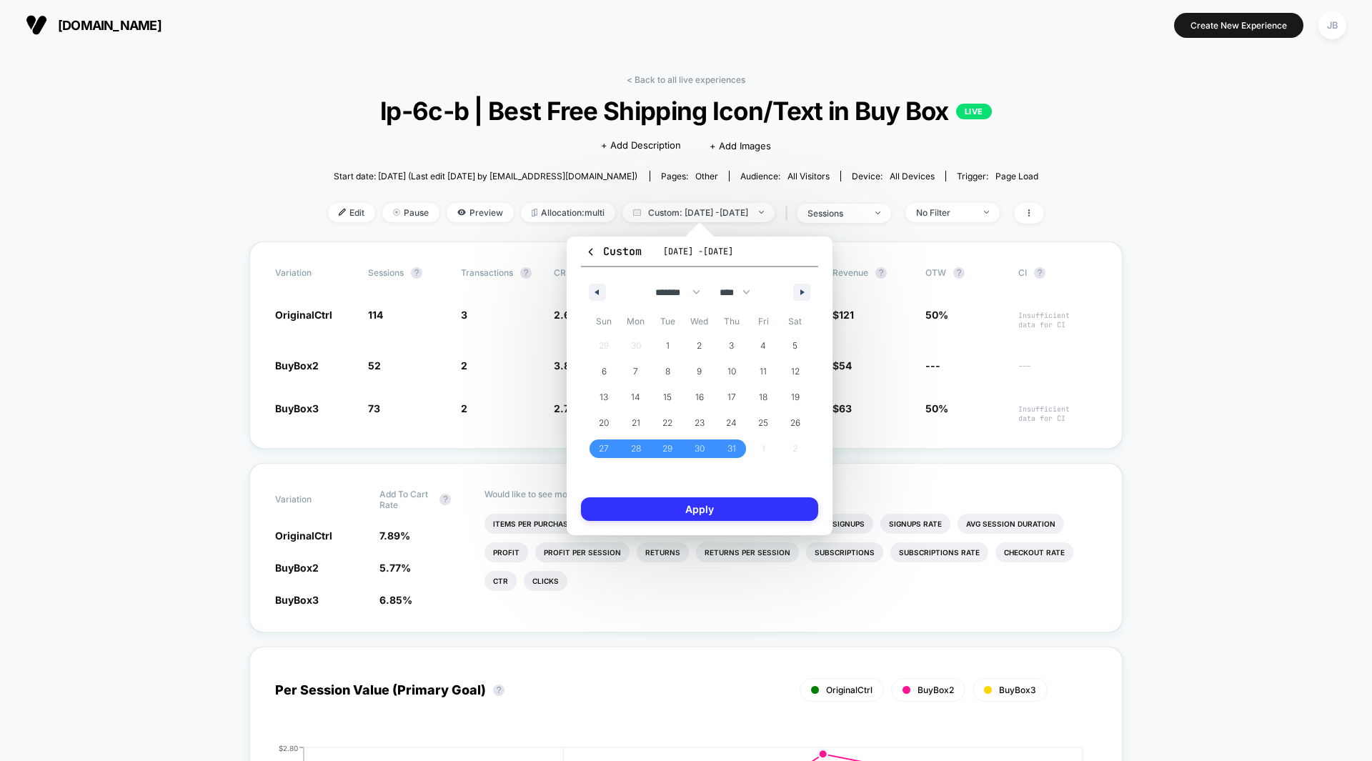
click at [713, 516] on button "Apply" at bounding box center [699, 509] width 237 height 24
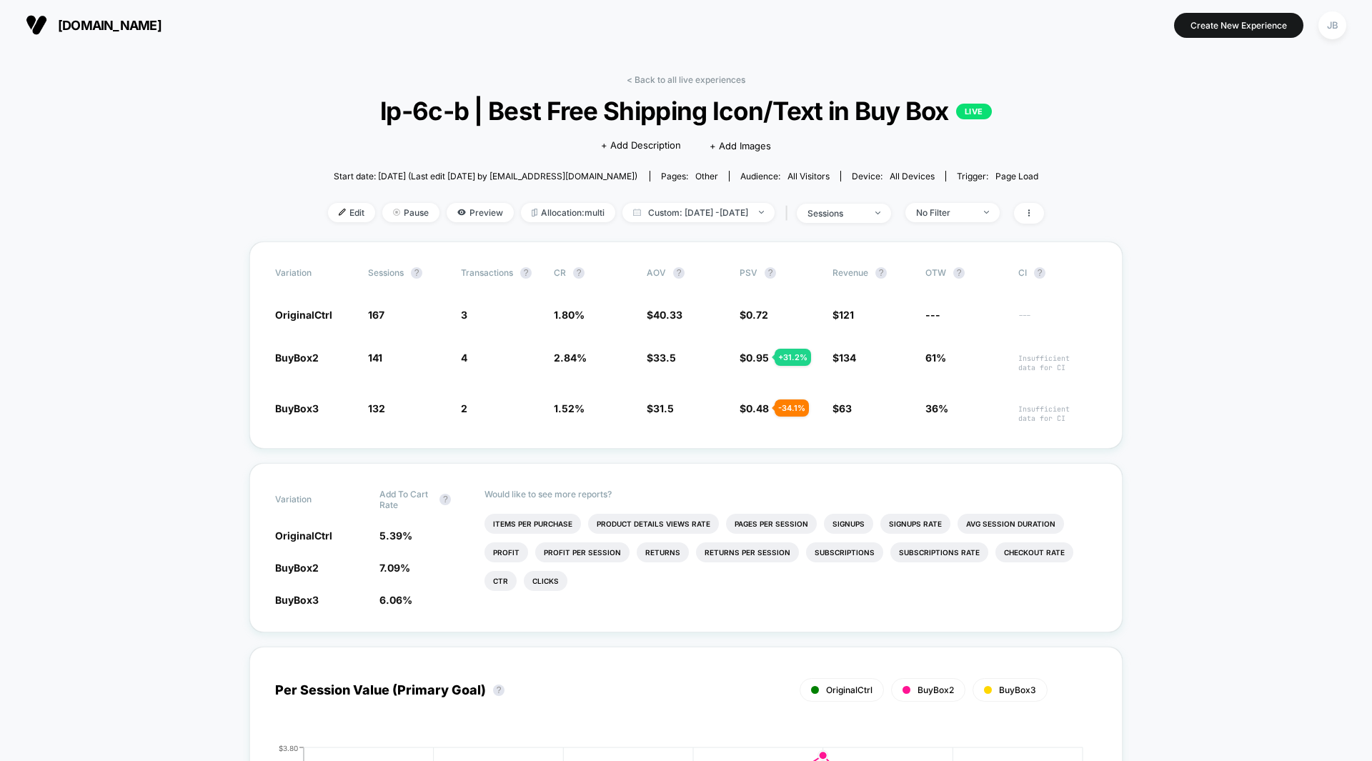
click at [385, 211] on span "Pause" at bounding box center [410, 212] width 57 height 19
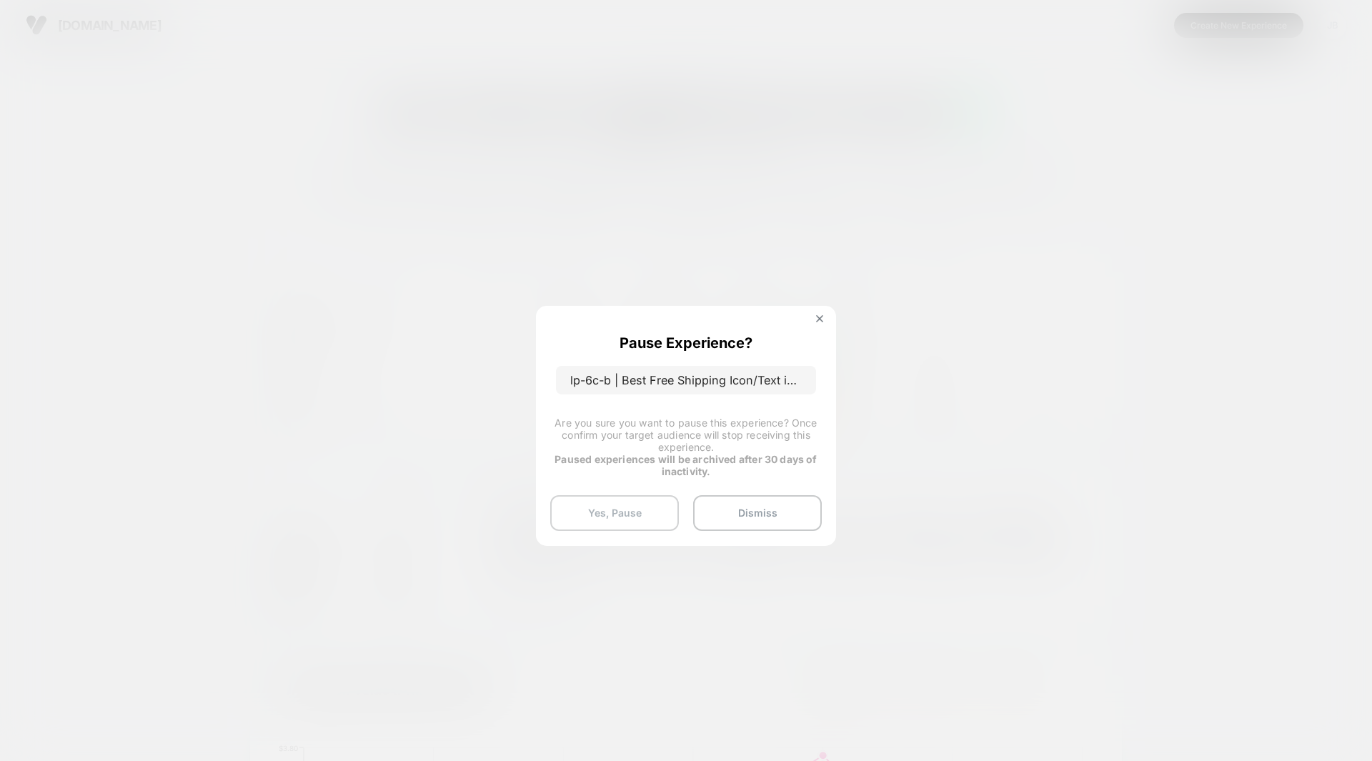
click at [613, 507] on button "Yes, Pause" at bounding box center [614, 513] width 129 height 36
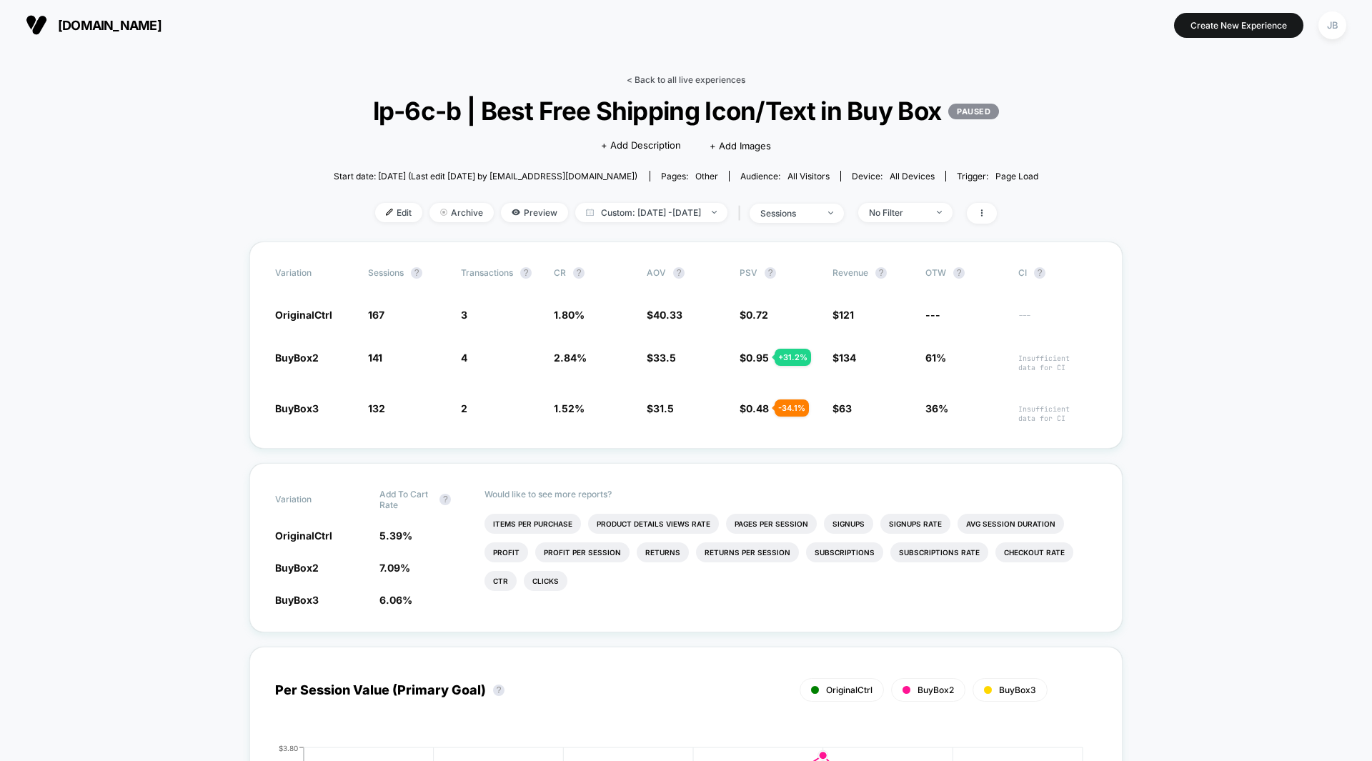
click at [700, 79] on link "< Back to all live experiences" at bounding box center [686, 79] width 119 height 11
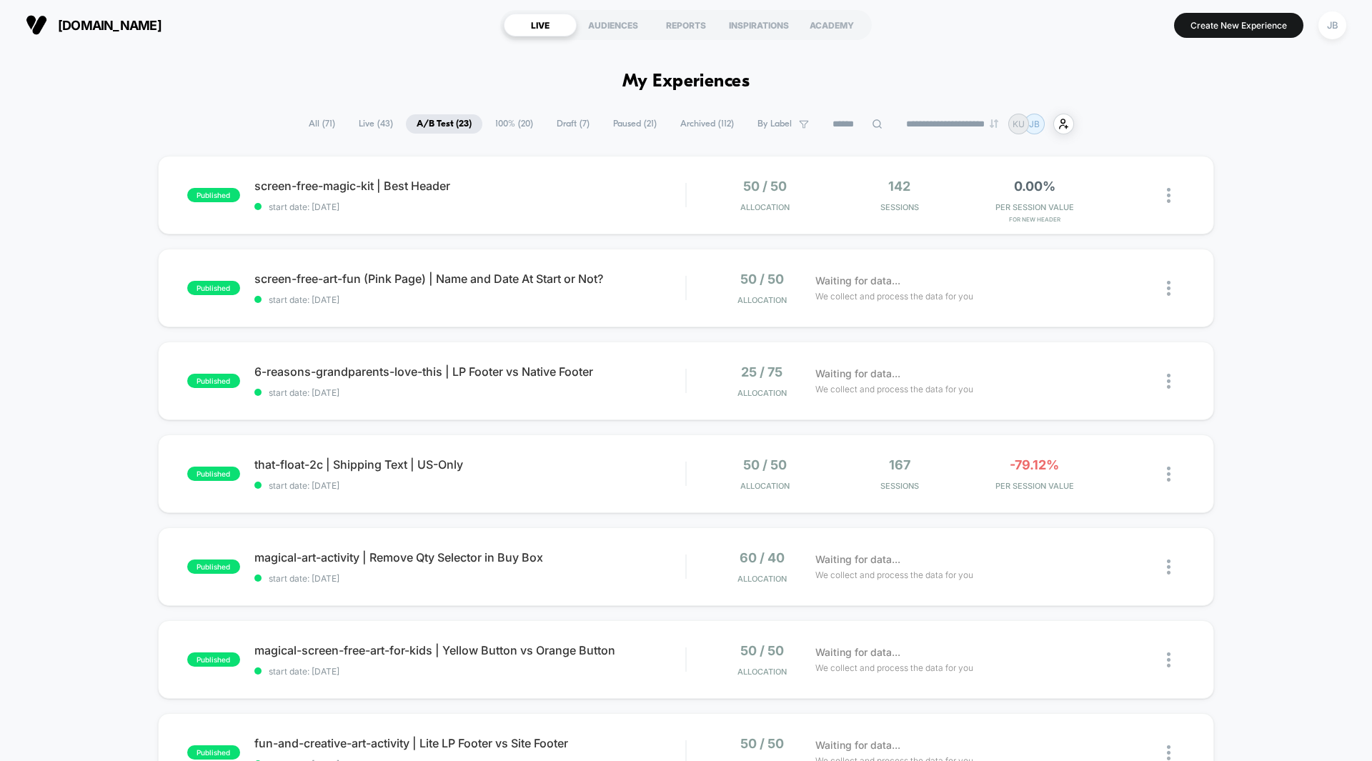
click at [1227, 209] on div "published screen-free-magic-kit | Best Header start date: [DATE] 50 / 50 Alloca…" at bounding box center [686, 742] width 1372 height 1172
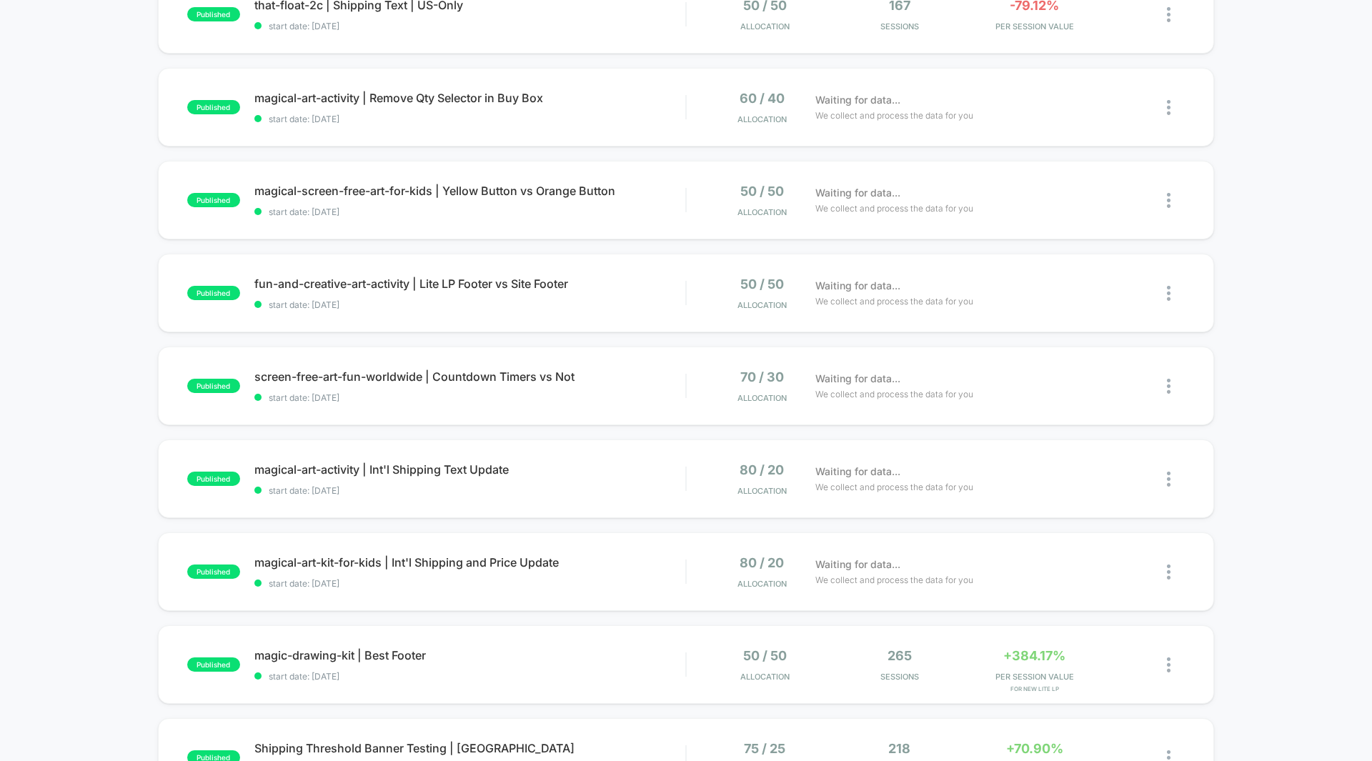
scroll to position [460, 0]
click at [1016, 379] on div "Waiting for data... We collect and process the data for you" at bounding box center [969, 386] width 323 height 34
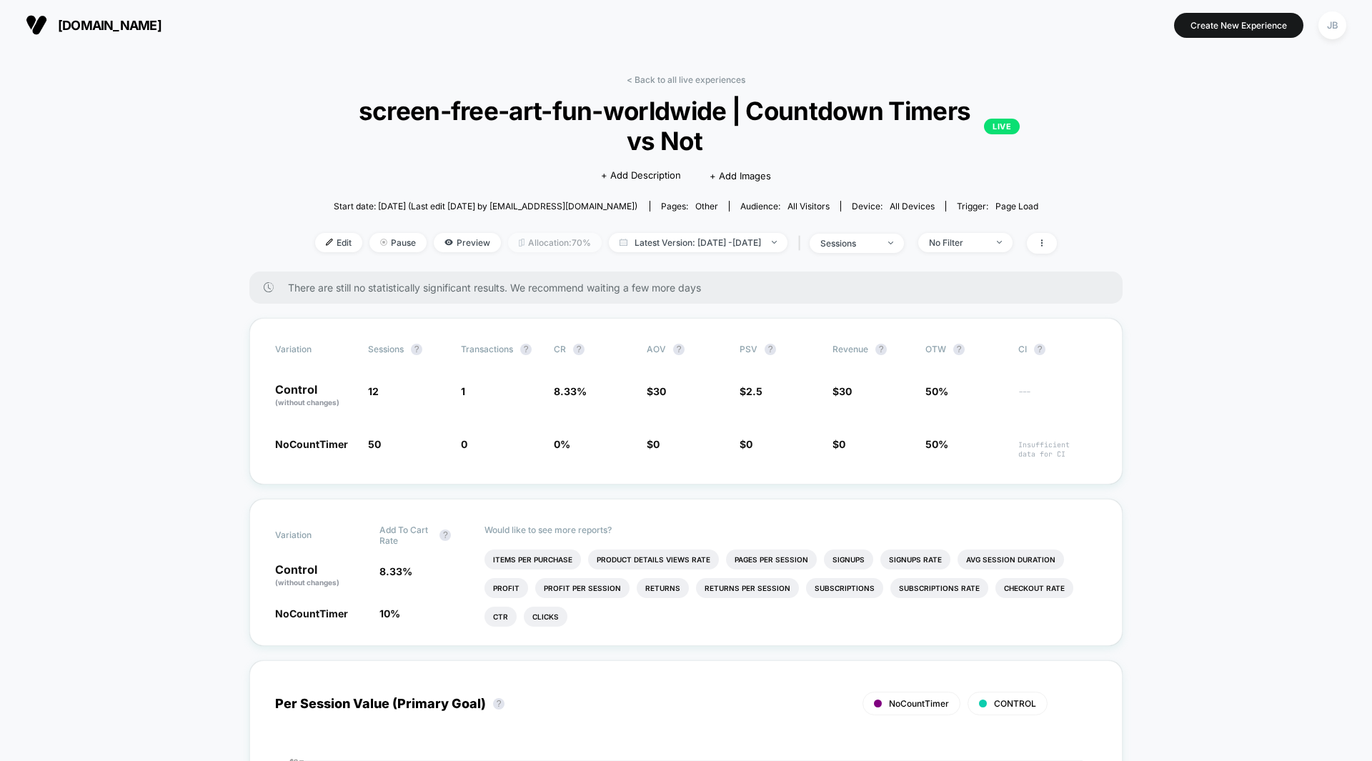
click at [532, 239] on span "Allocation: 70%" at bounding box center [555, 242] width 94 height 19
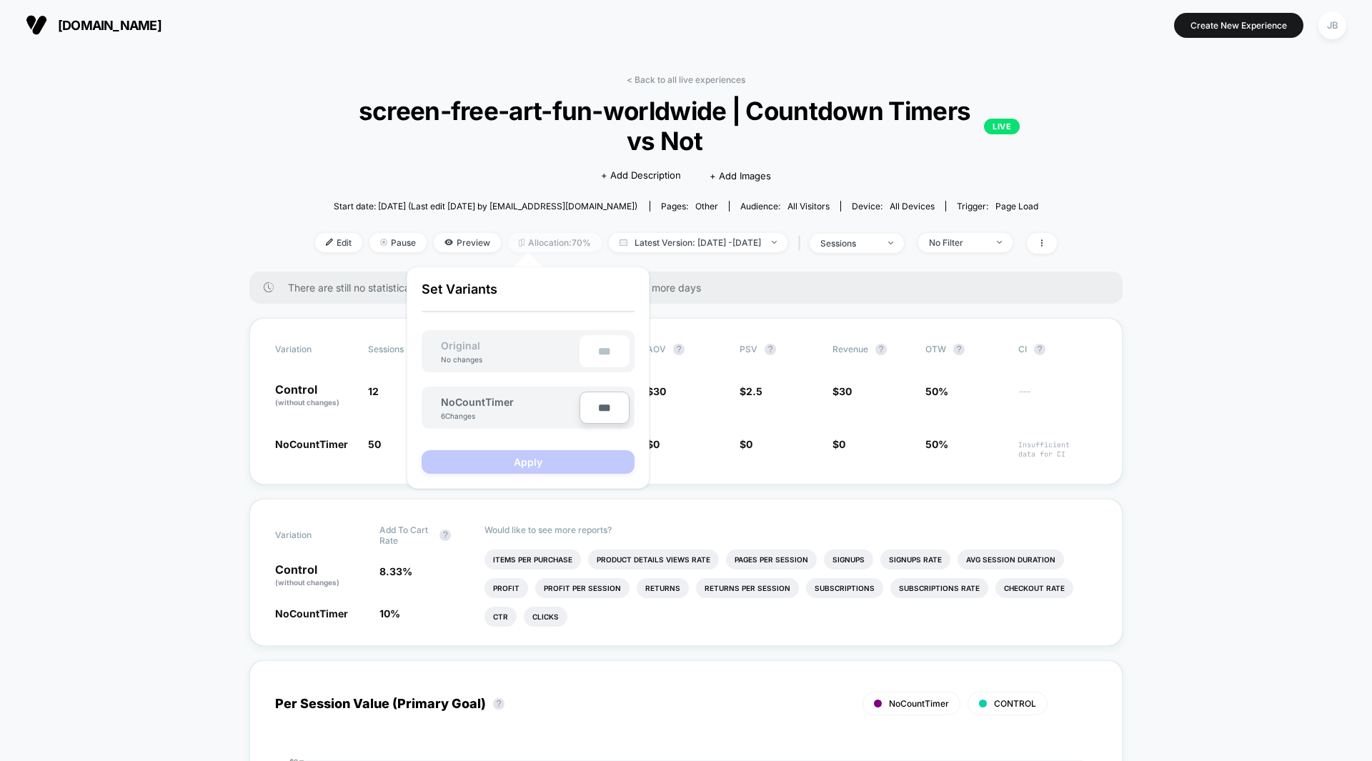
click at [532, 239] on span "Allocation: 70%" at bounding box center [555, 242] width 94 height 19
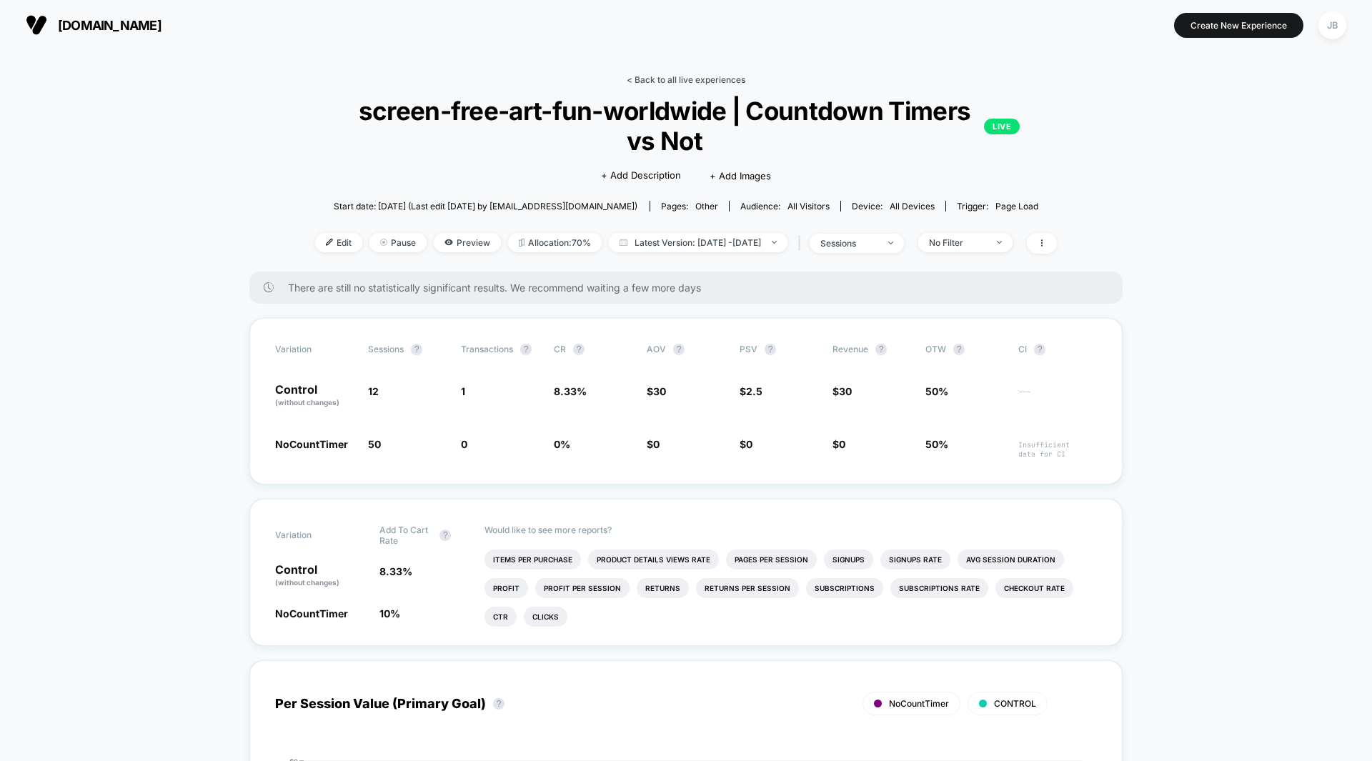
click at [674, 80] on link "< Back to all live experiences" at bounding box center [686, 79] width 119 height 11
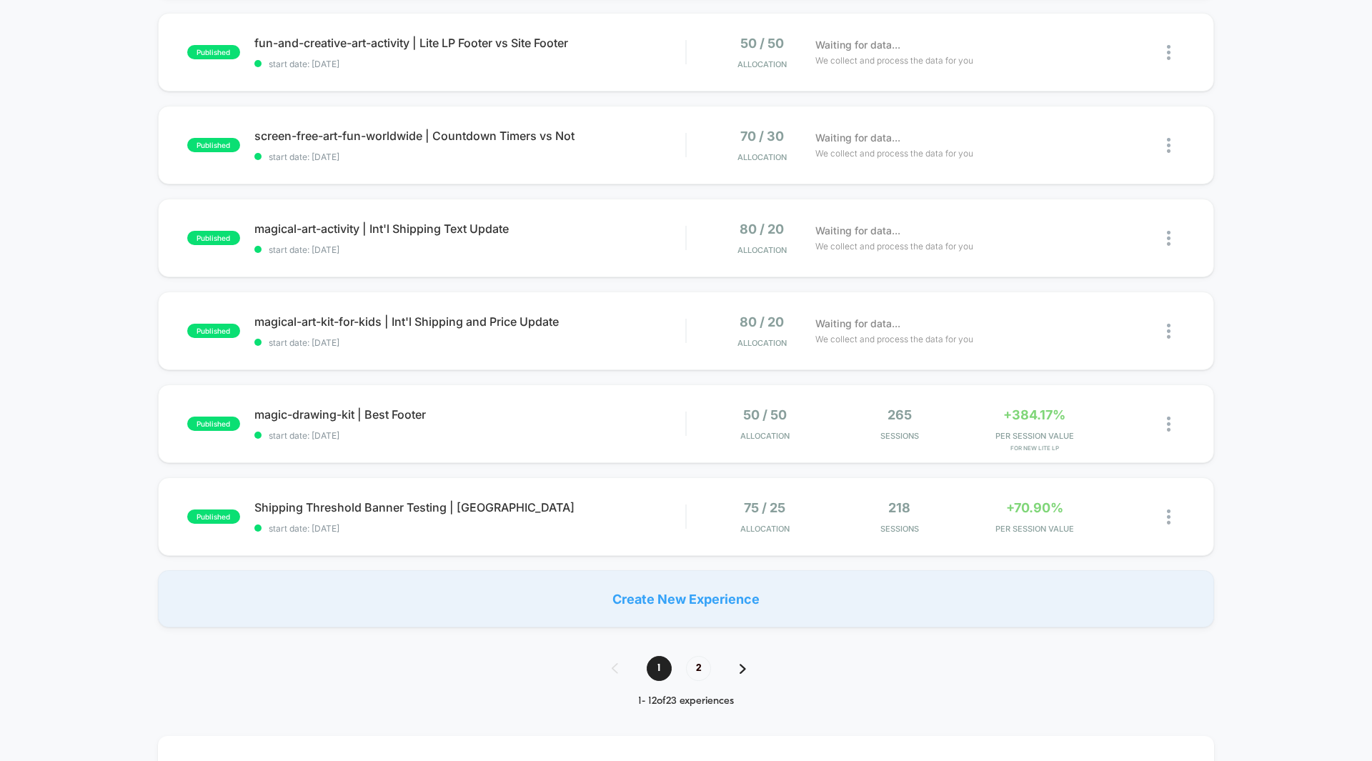
scroll to position [697, 0]
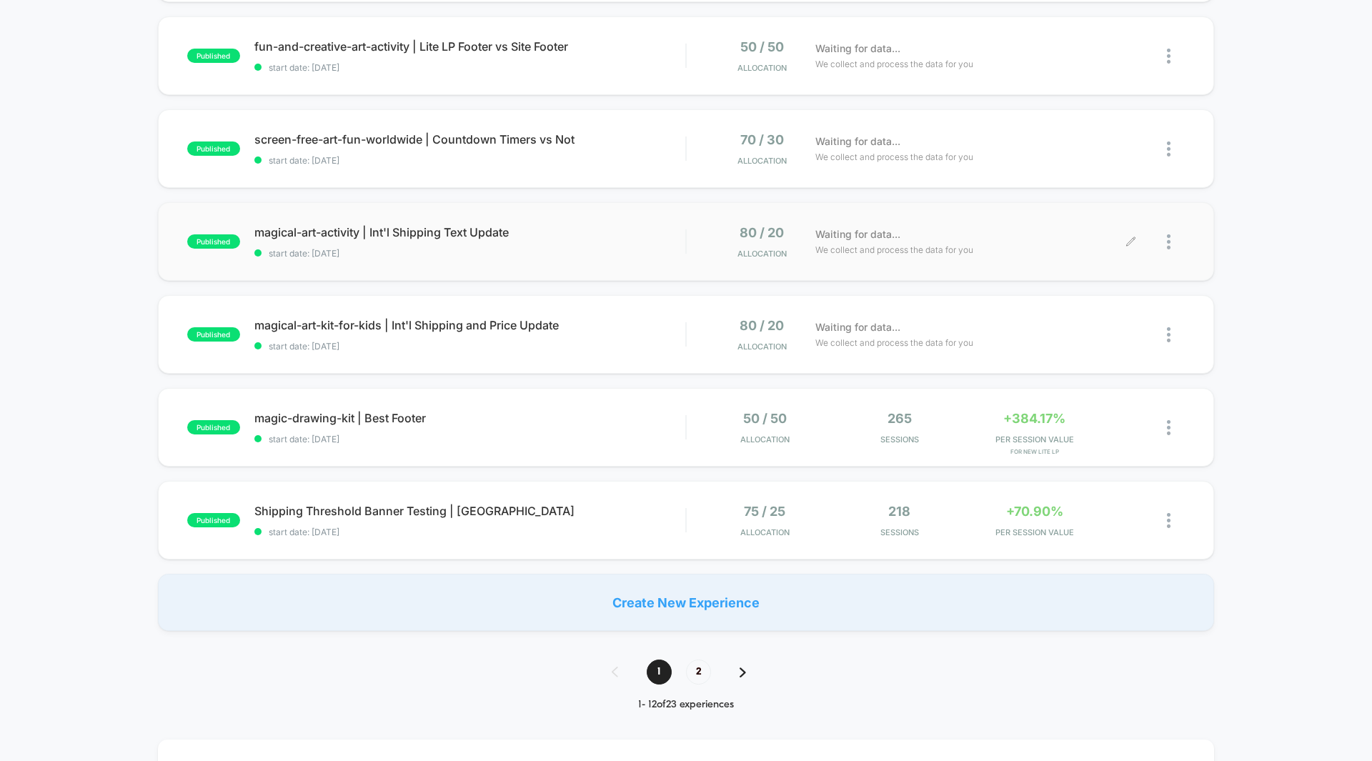
click at [1037, 244] on div "Waiting for data... We collect and process the data for you" at bounding box center [969, 242] width 323 height 34
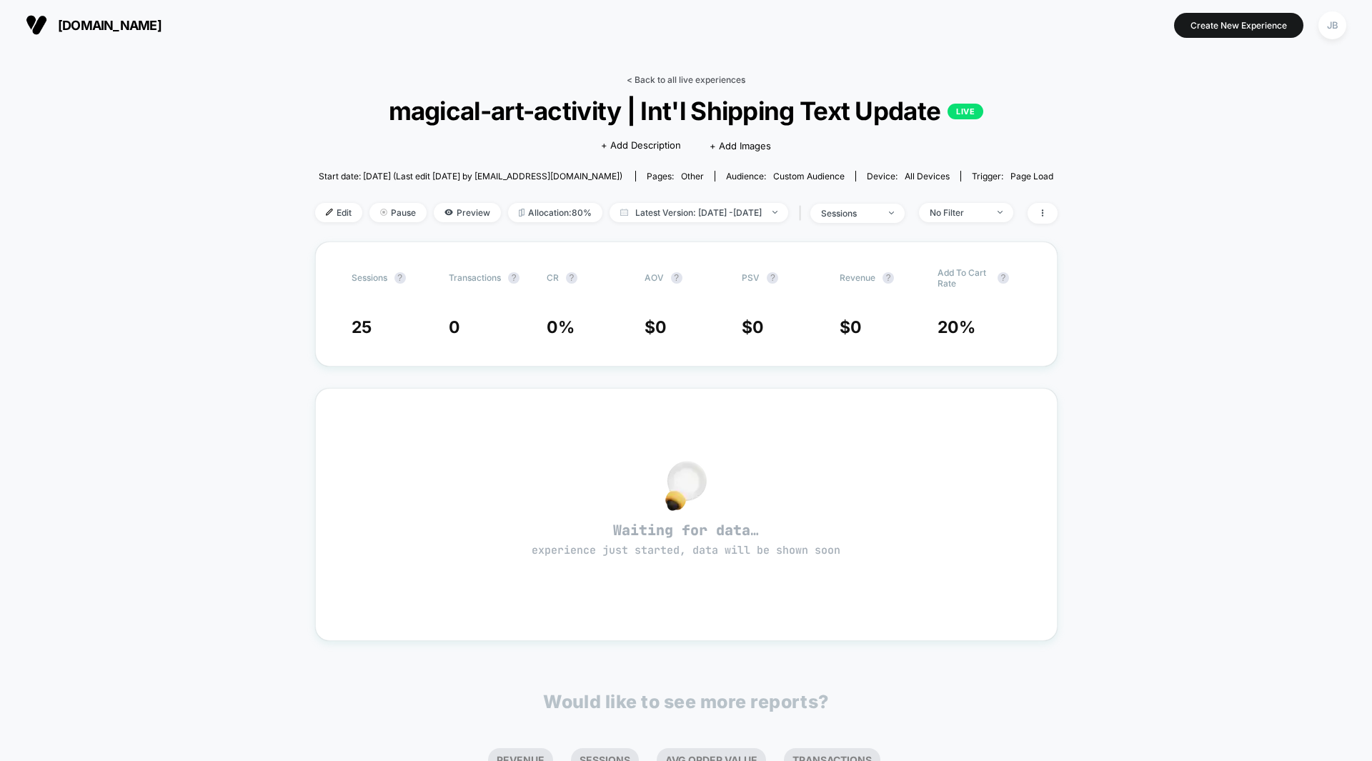
click at [657, 78] on link "< Back to all live experiences" at bounding box center [686, 79] width 119 height 11
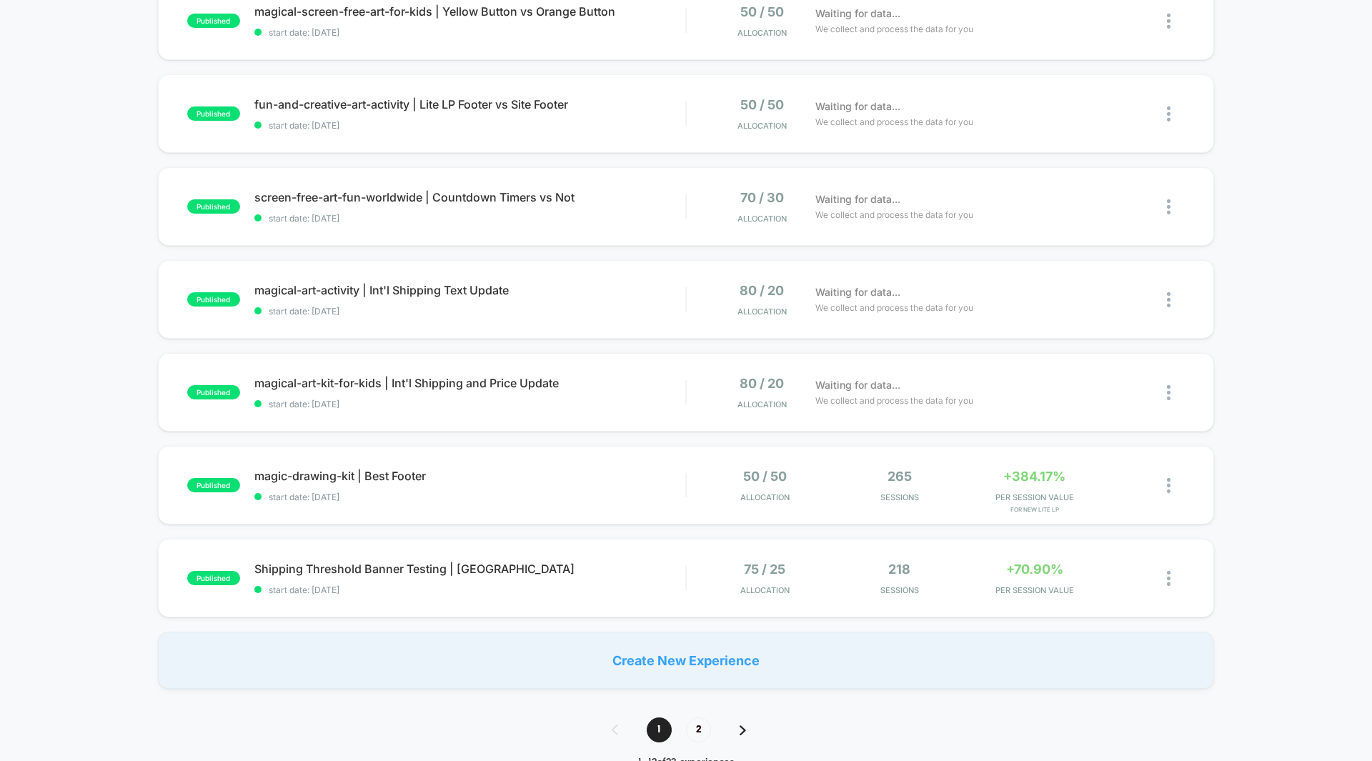
scroll to position [639, 0]
click at [1060, 395] on div "Waiting for data... We collect and process the data for you" at bounding box center [969, 392] width 323 height 34
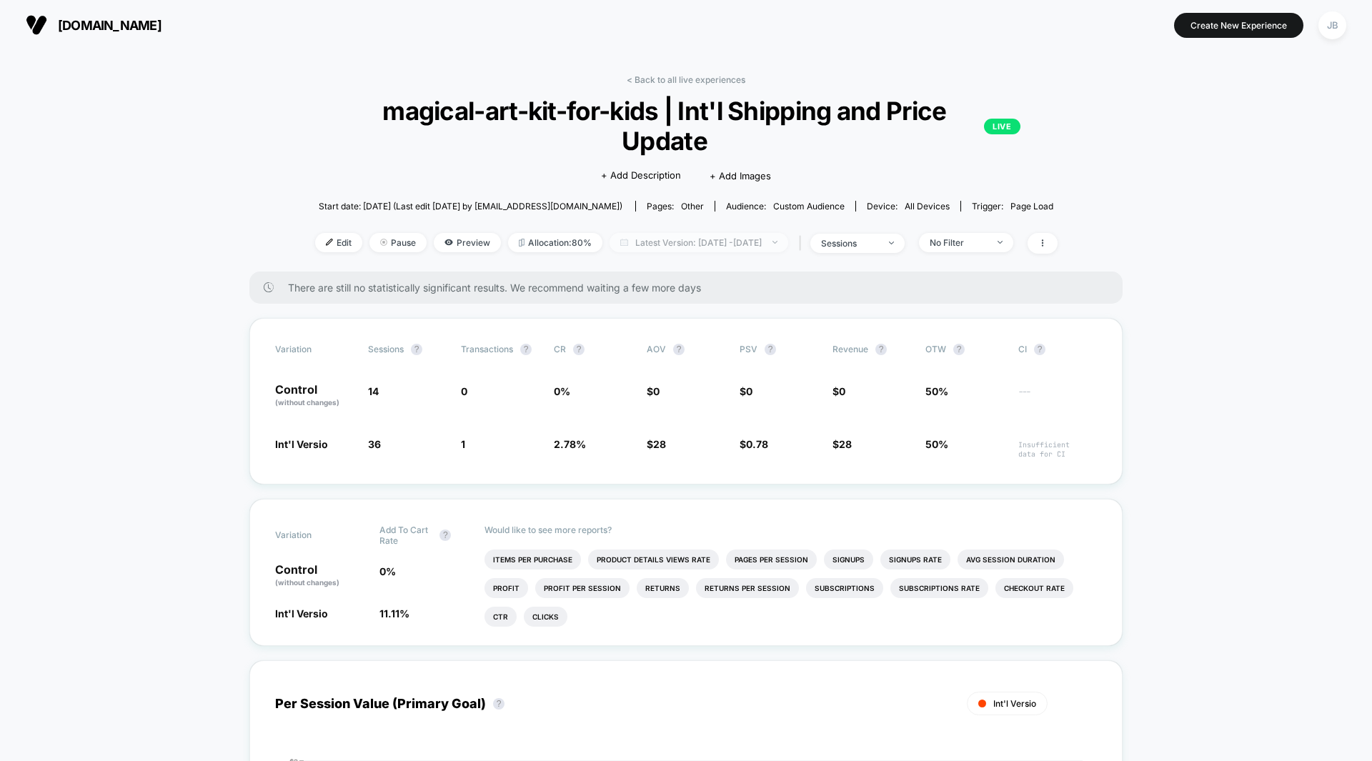
click at [652, 233] on span "Latest Version: [DATE] - [DATE]" at bounding box center [698, 242] width 179 height 19
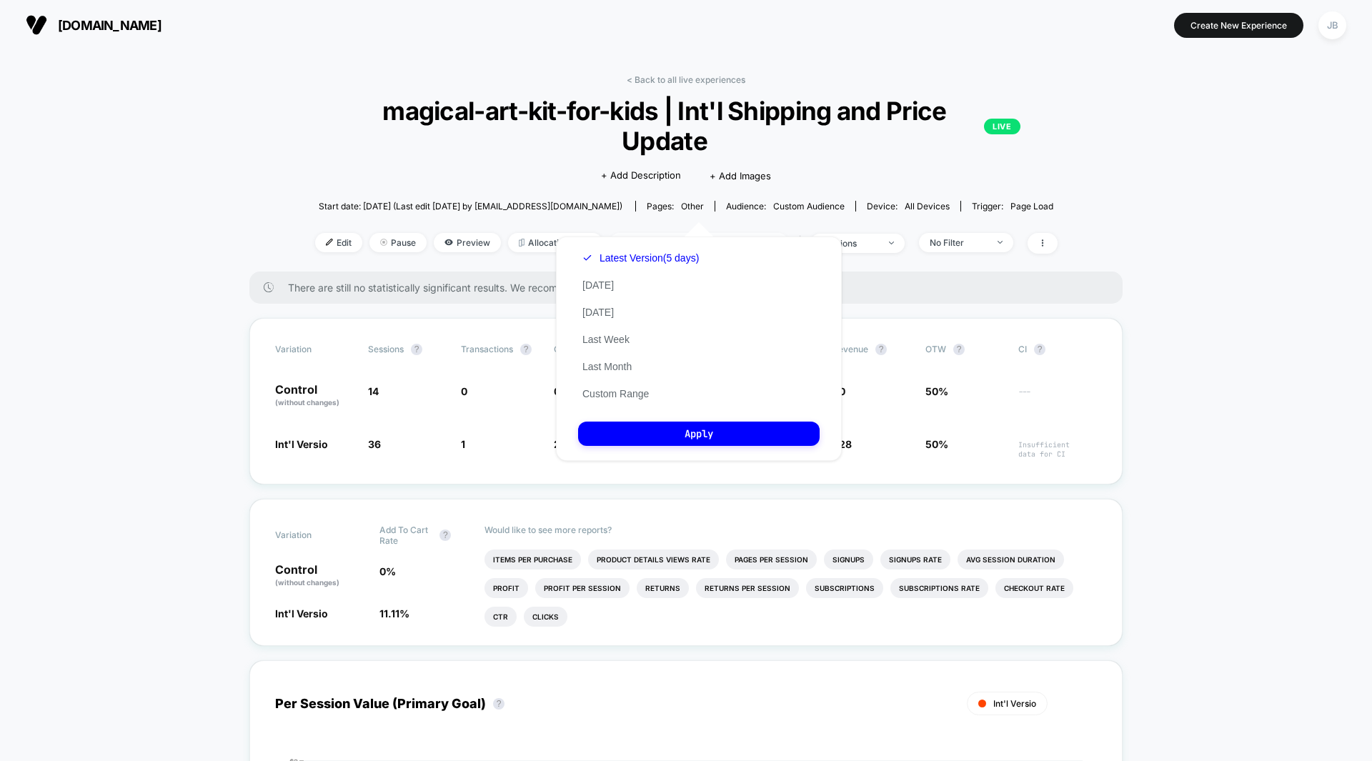
click at [652, 233] on span "Latest Version: [DATE] - [DATE]" at bounding box center [698, 242] width 179 height 19
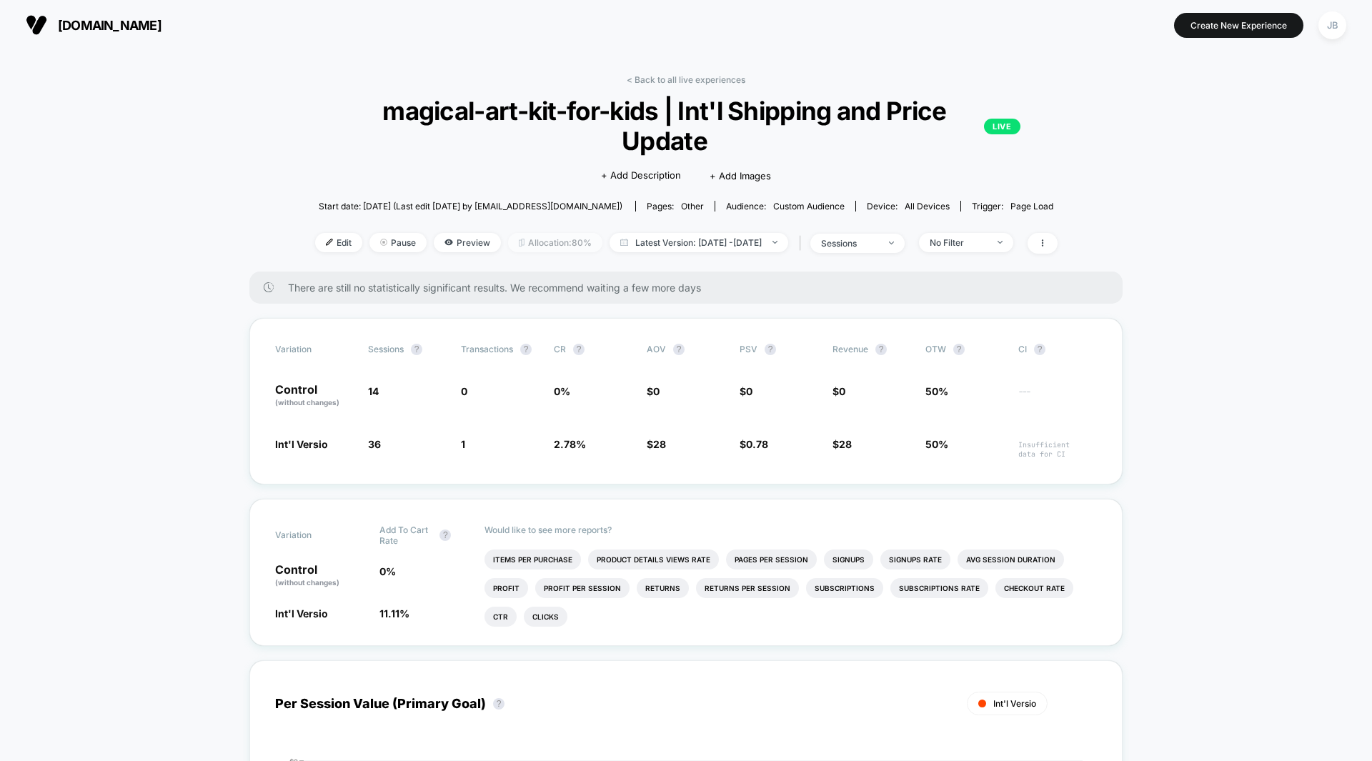
click at [509, 233] on span "Allocation: 80%" at bounding box center [555, 242] width 94 height 19
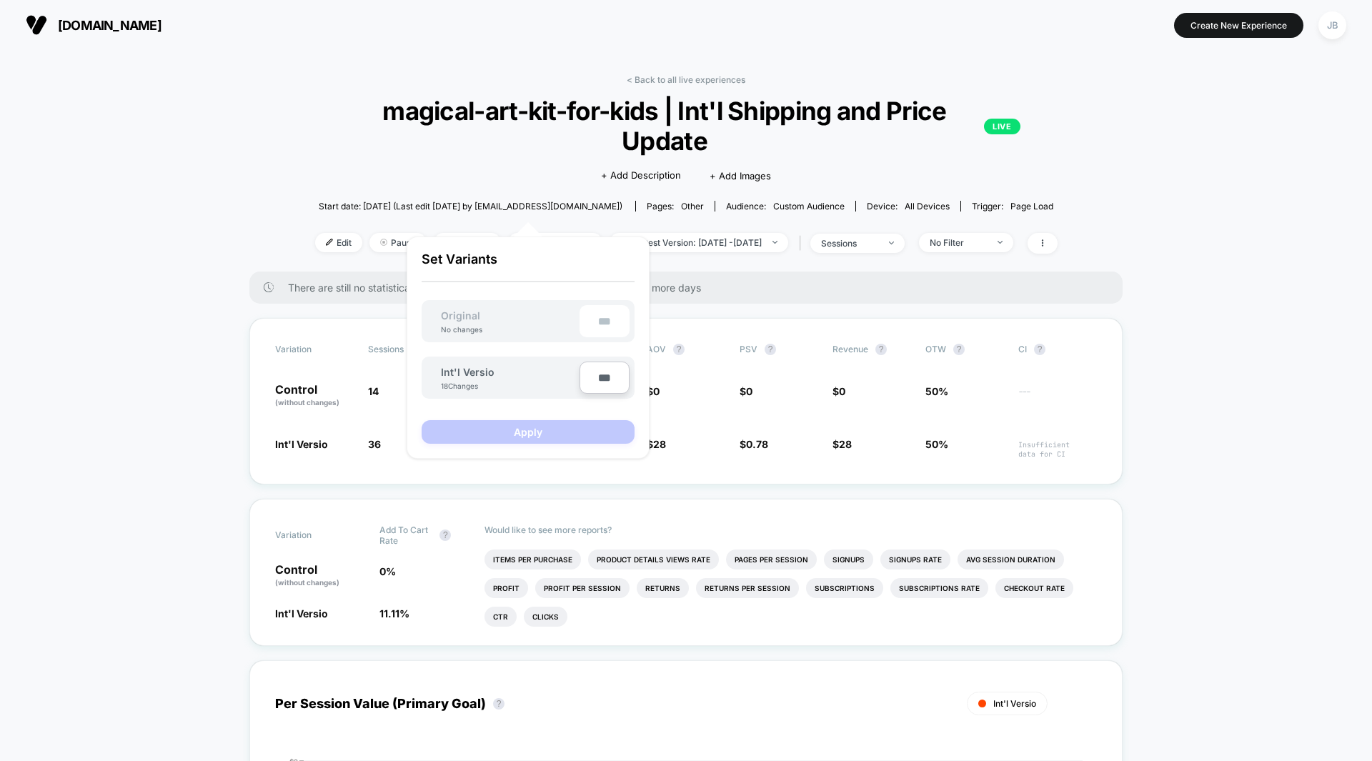
click at [601, 379] on input "***" at bounding box center [604, 378] width 50 height 32
type input "***"
type input "**"
type input "***"
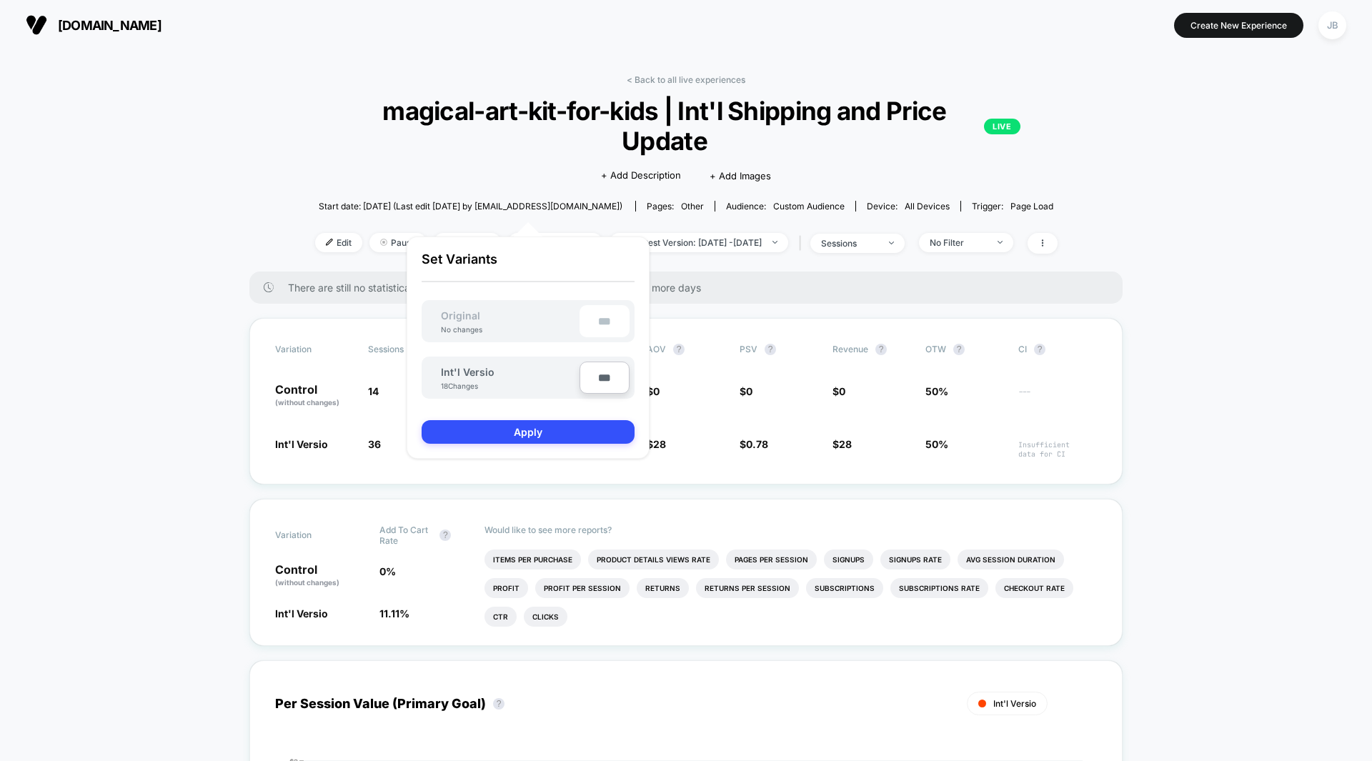
type input "**"
type input "****"
click at [564, 404] on div "Set Variants Original No changes ** Int'l Versio 18 Changes **** Apply" at bounding box center [528, 347] width 213 height 192
click at [543, 432] on button "Apply" at bounding box center [528, 432] width 213 height 24
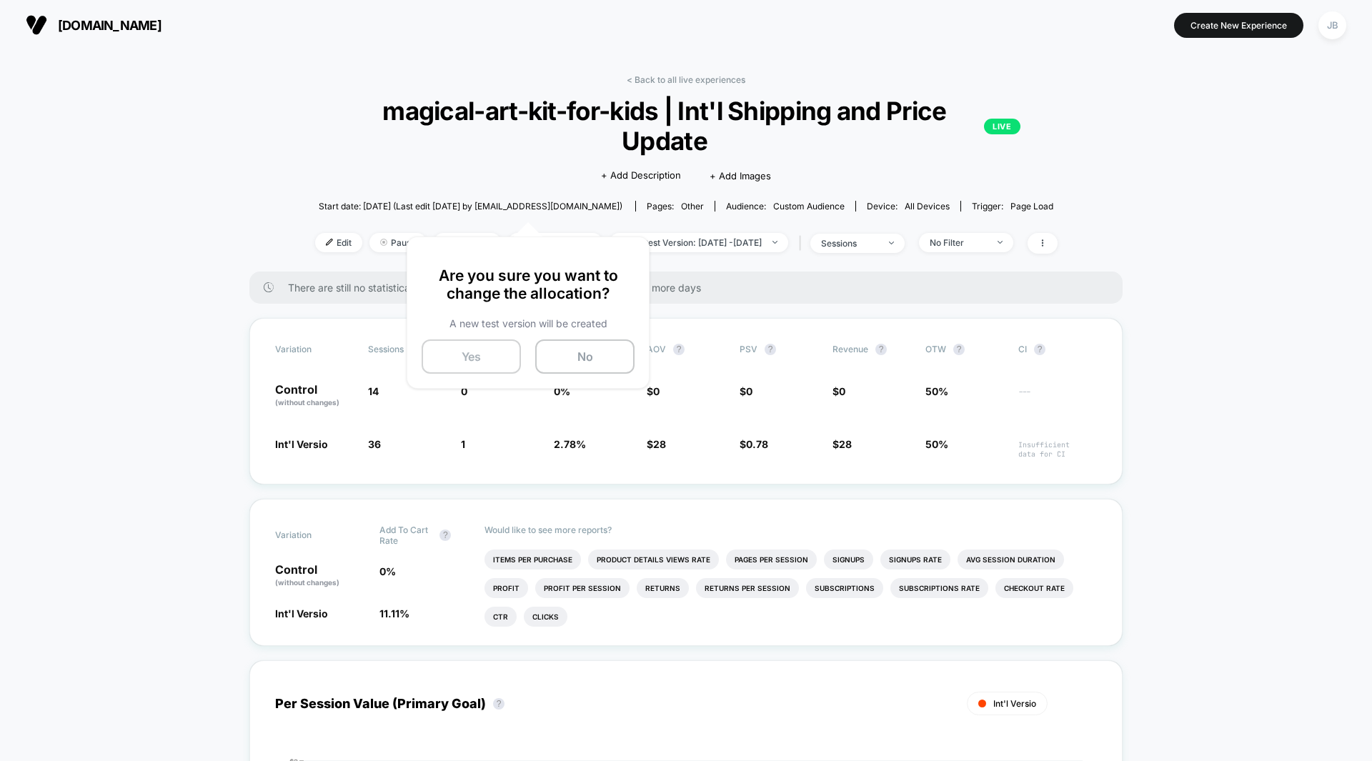
click at [468, 351] on button "Yes" at bounding box center [471, 356] width 99 height 34
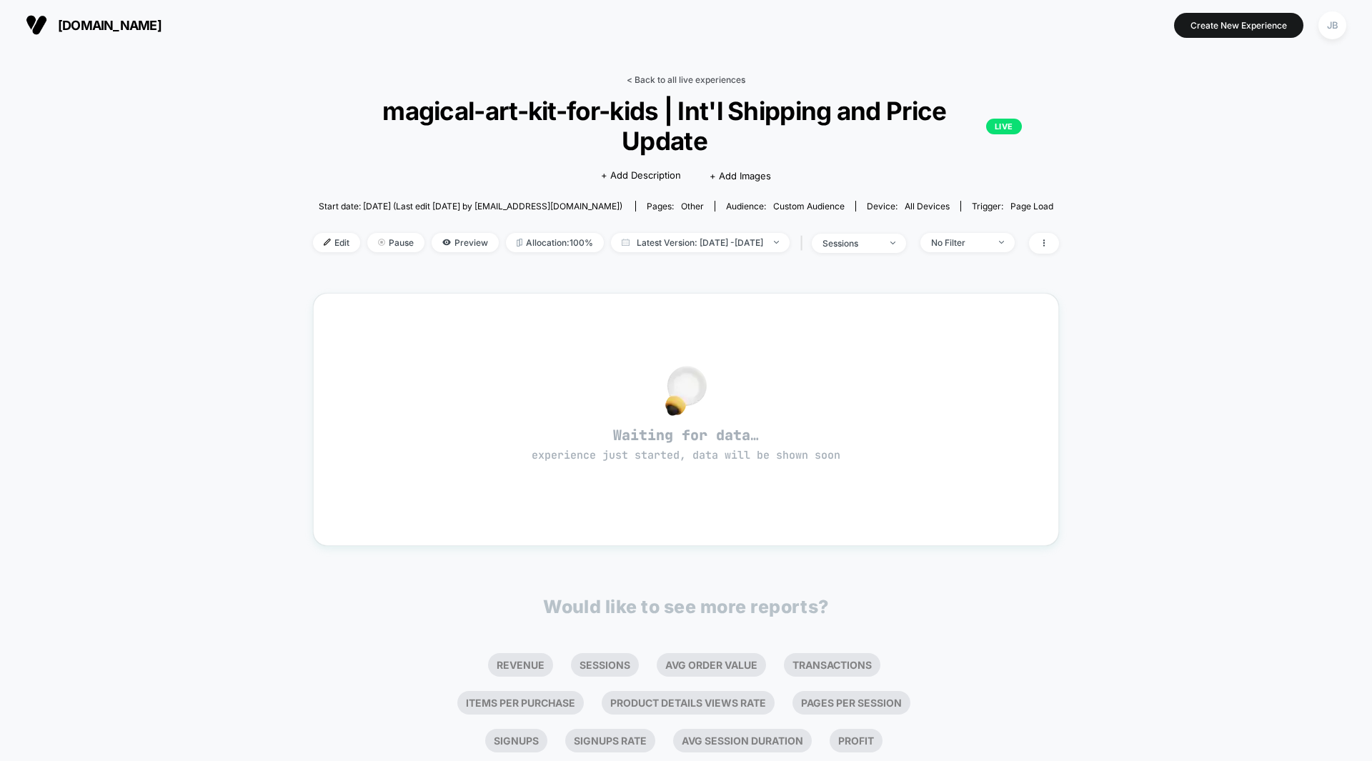
click at [697, 78] on link "< Back to all live experiences" at bounding box center [686, 79] width 119 height 11
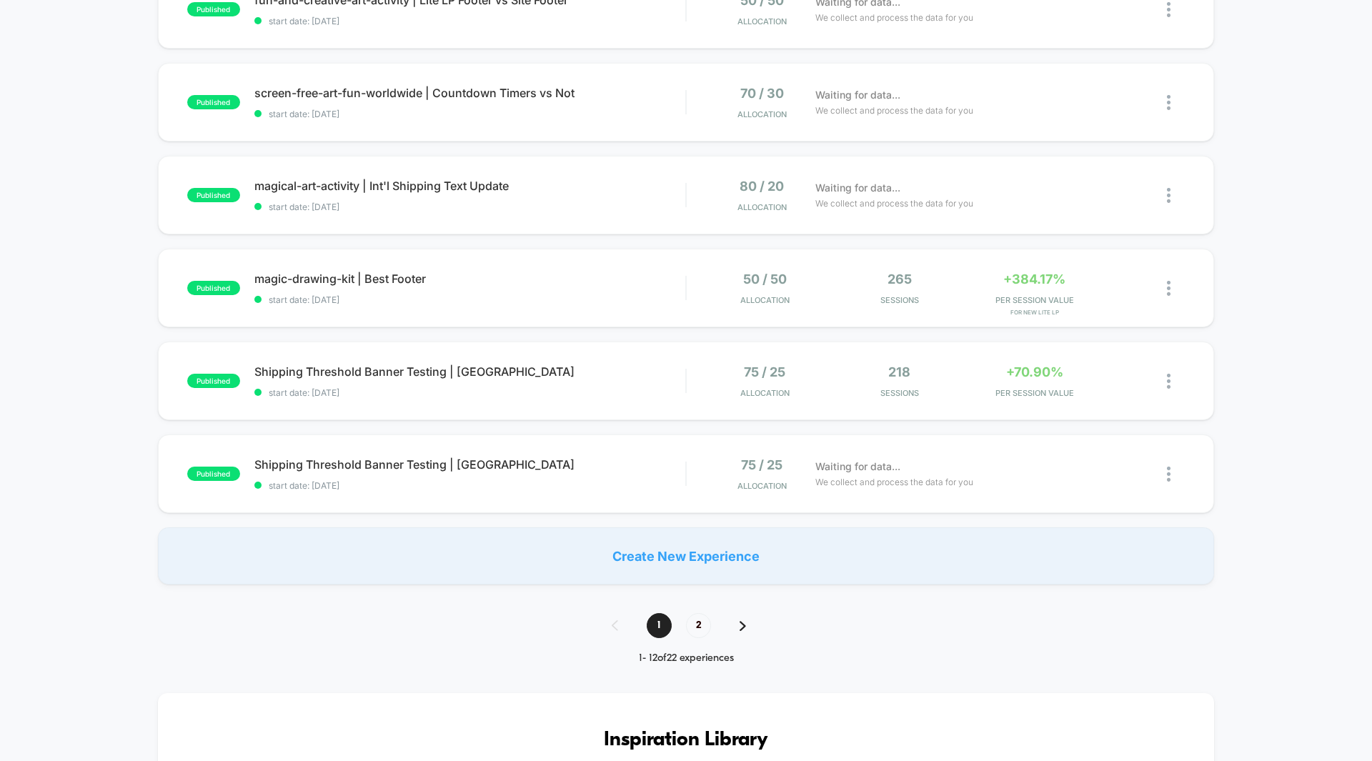
scroll to position [742, 0]
click at [1043, 294] on div "+384.17% PER SESSION VALUE for New Lite LP" at bounding box center [1034, 290] width 128 height 34
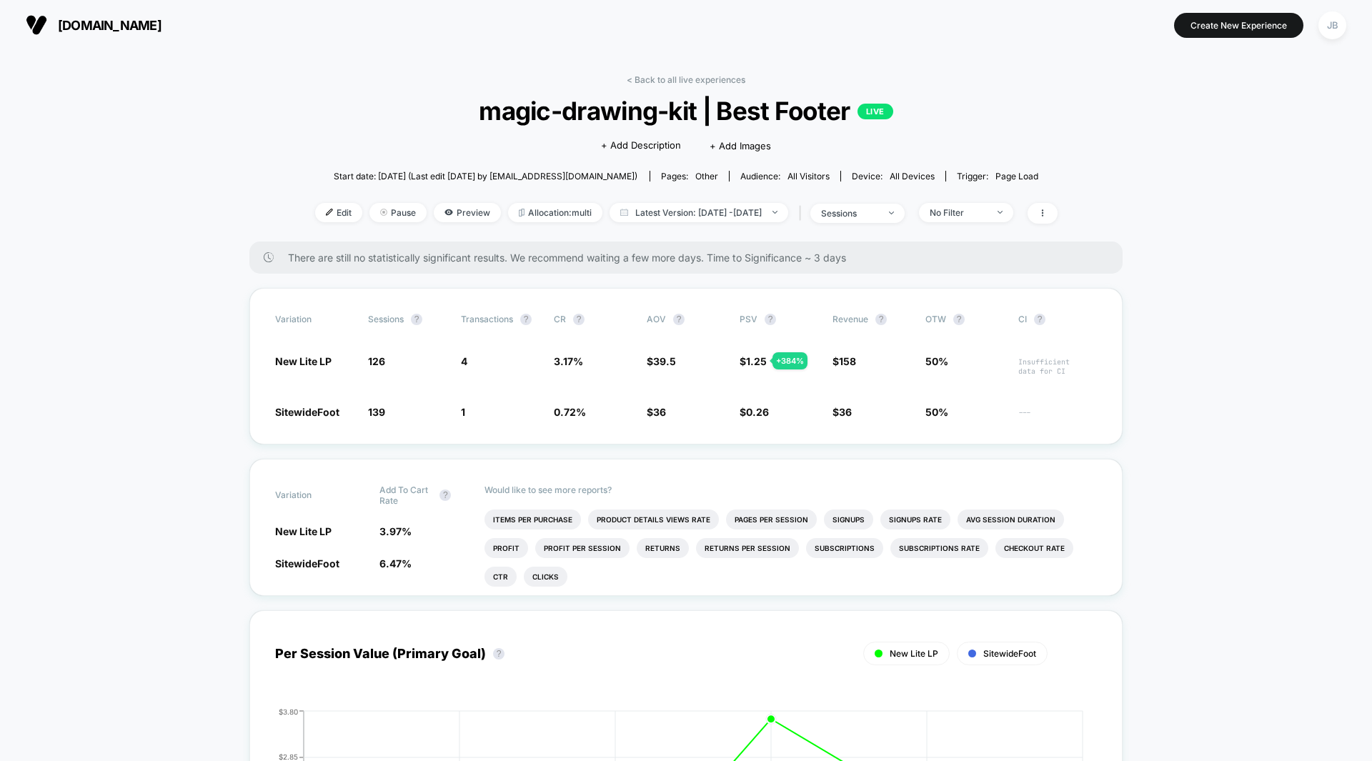
drag, startPoint x: 695, startPoint y: 109, endPoint x: 473, endPoint y: 121, distance: 222.6
click at [473, 121] on span "magic-drawing-kit | Best Footer LIVE" at bounding box center [685, 111] width 668 height 30
copy span "magic-drawing-kit"
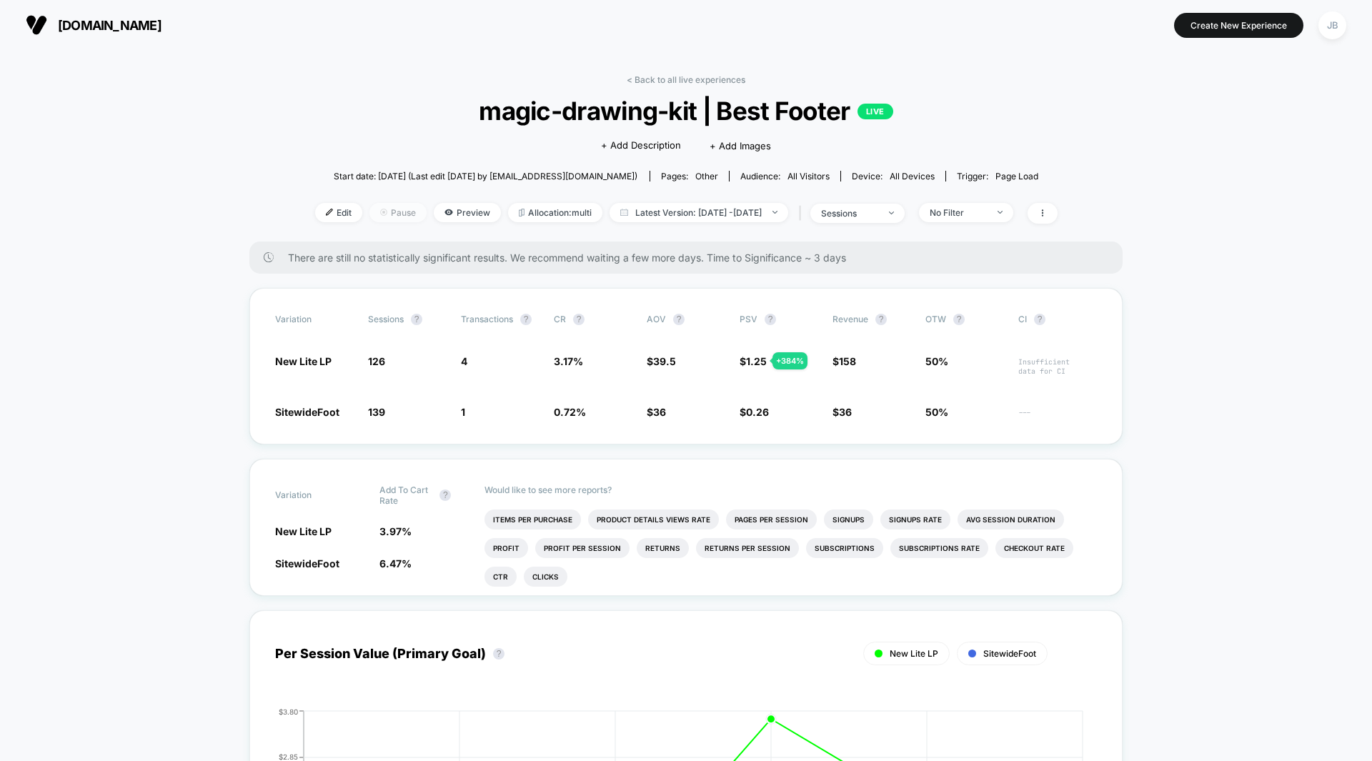
click at [369, 218] on span "Pause" at bounding box center [397, 212] width 57 height 19
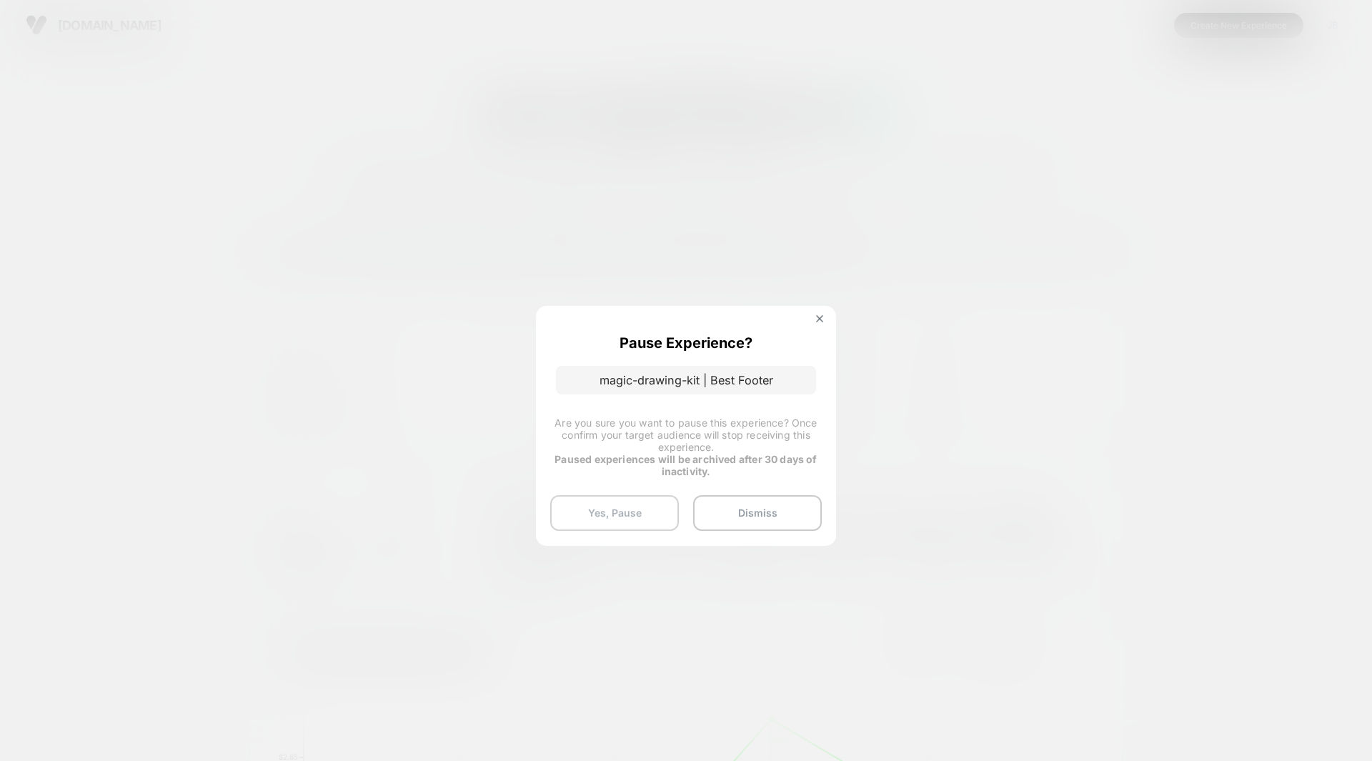
click at [612, 514] on button "Yes, Pause" at bounding box center [614, 513] width 129 height 36
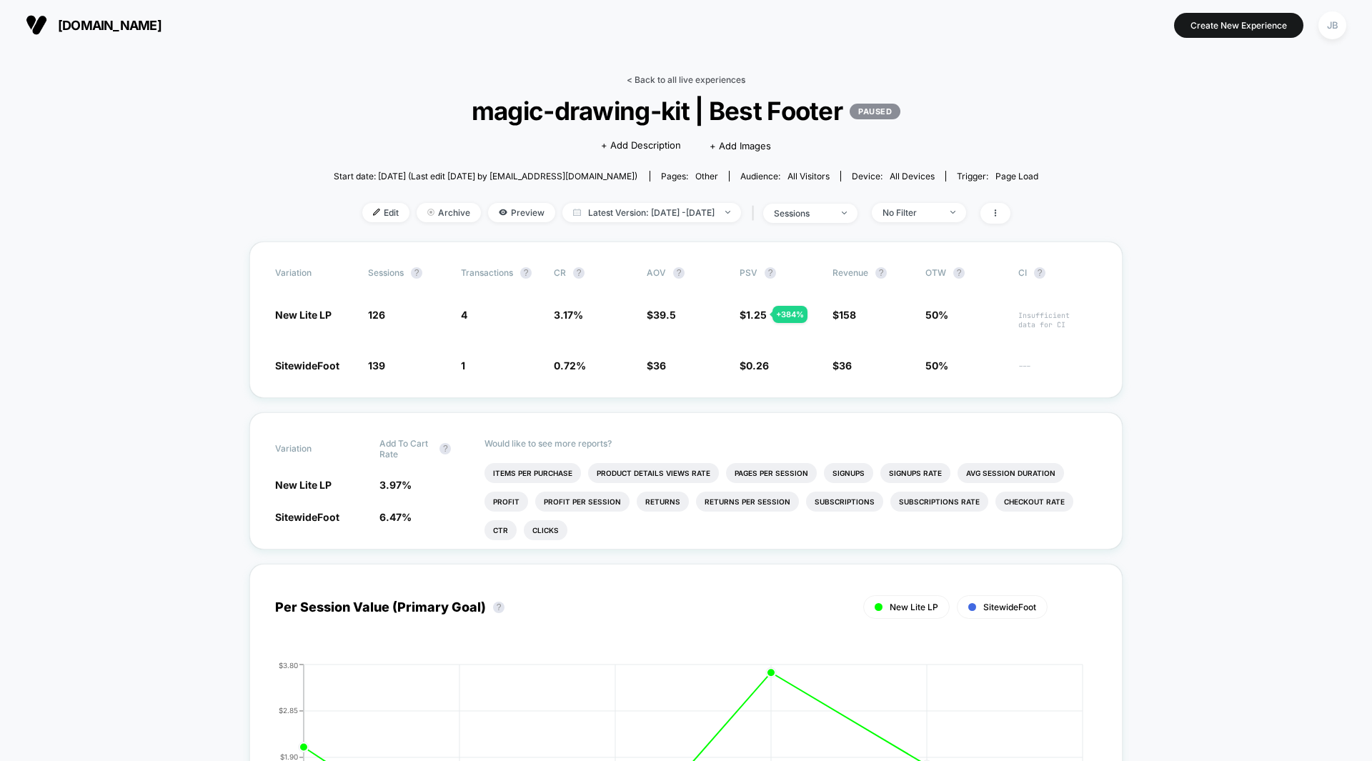
click at [728, 78] on link "< Back to all live experiences" at bounding box center [686, 79] width 119 height 11
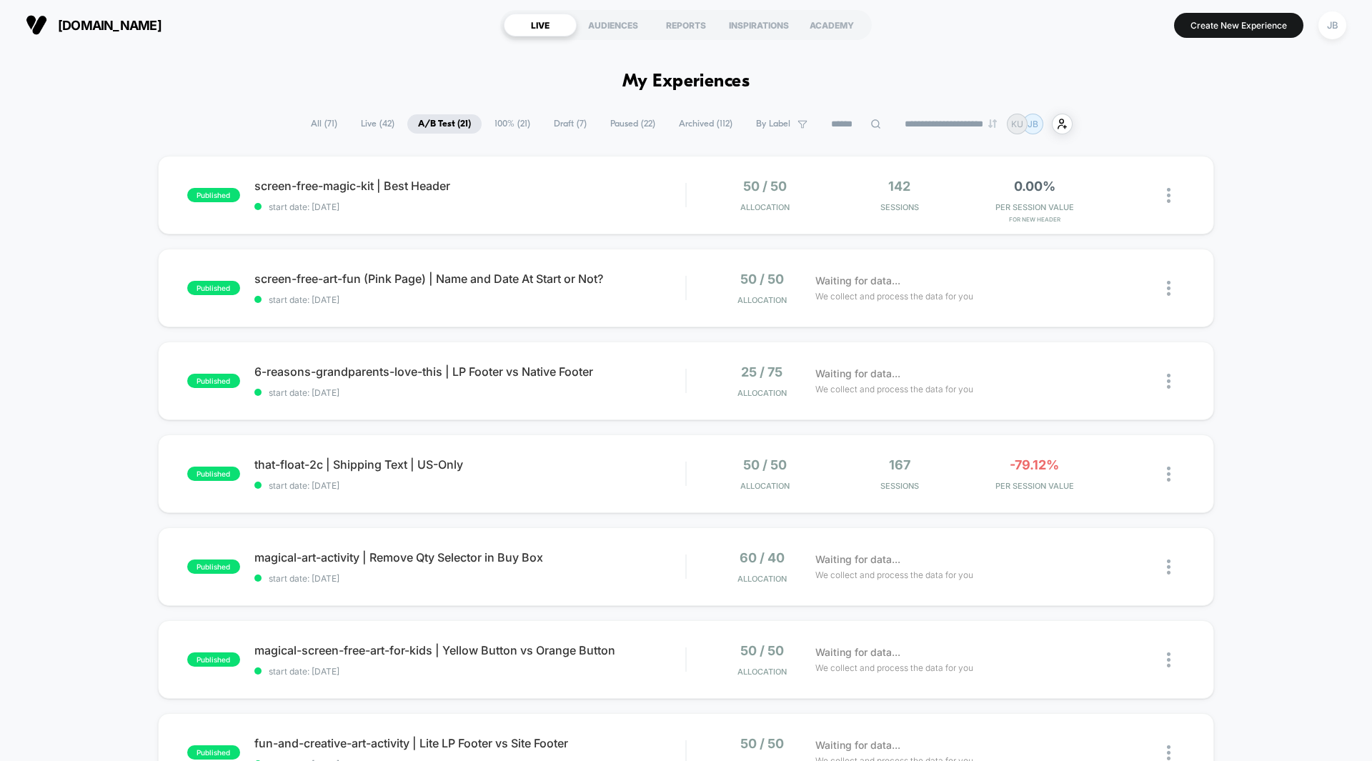
click at [1234, 199] on div "published screen-free-magic-kit | Best Header start date: [DATE] 50 / 50 Alloca…" at bounding box center [686, 742] width 1372 height 1172
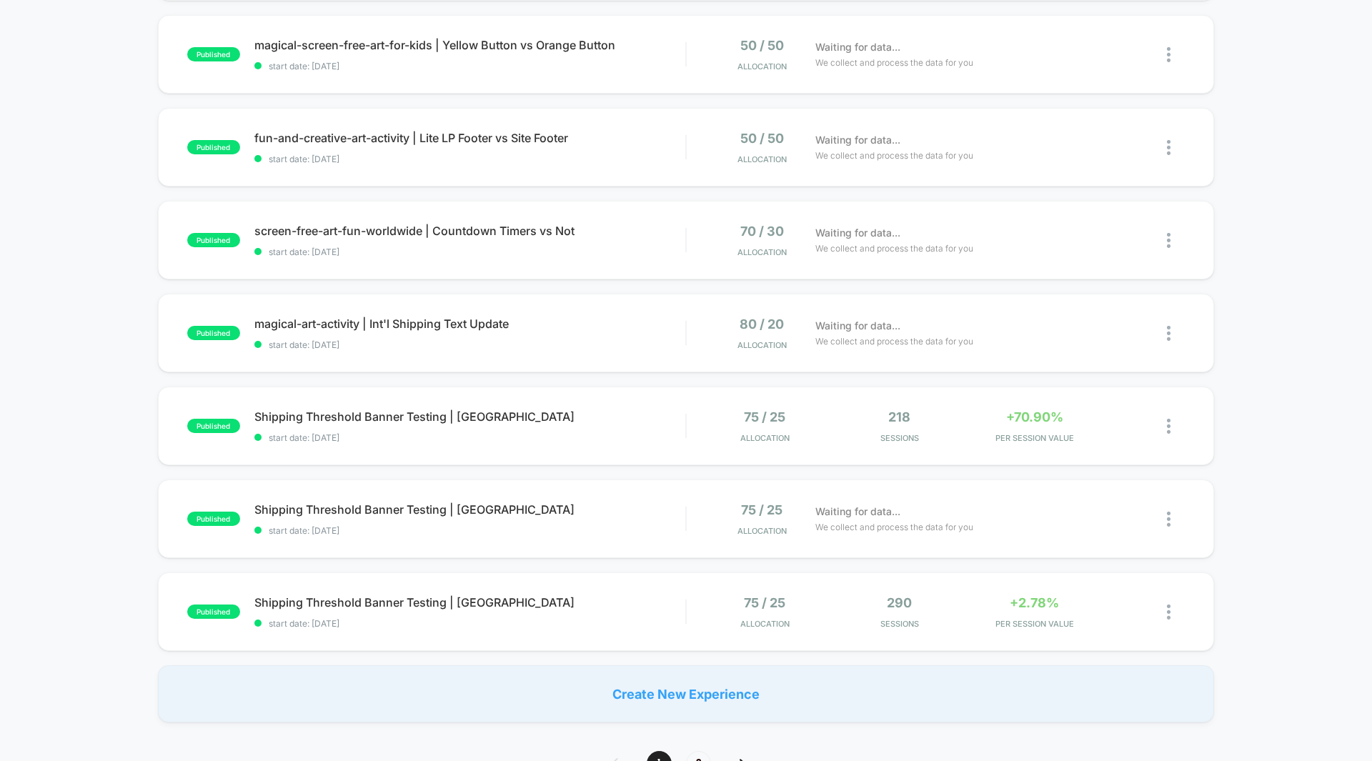
scroll to position [712, 0]
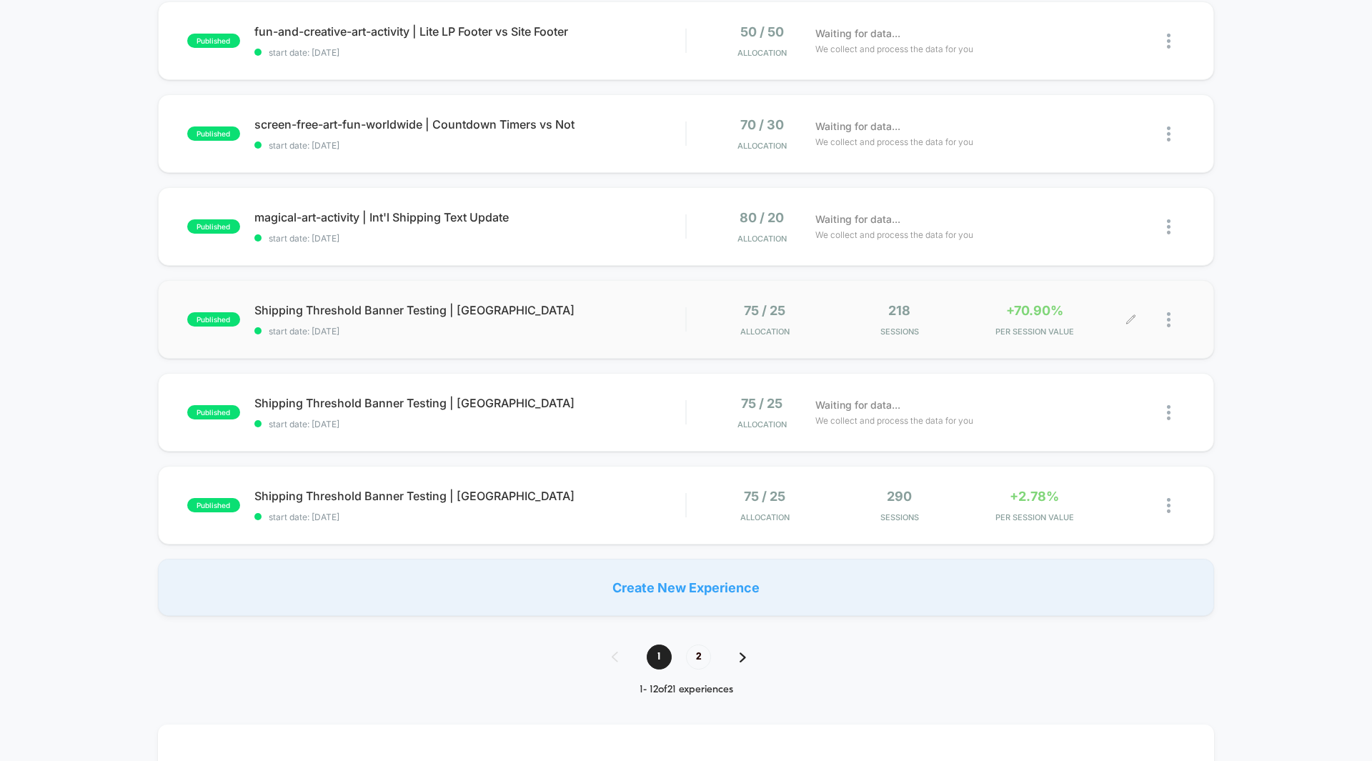
click at [1035, 316] on span "+70.90%" at bounding box center [1034, 310] width 57 height 15
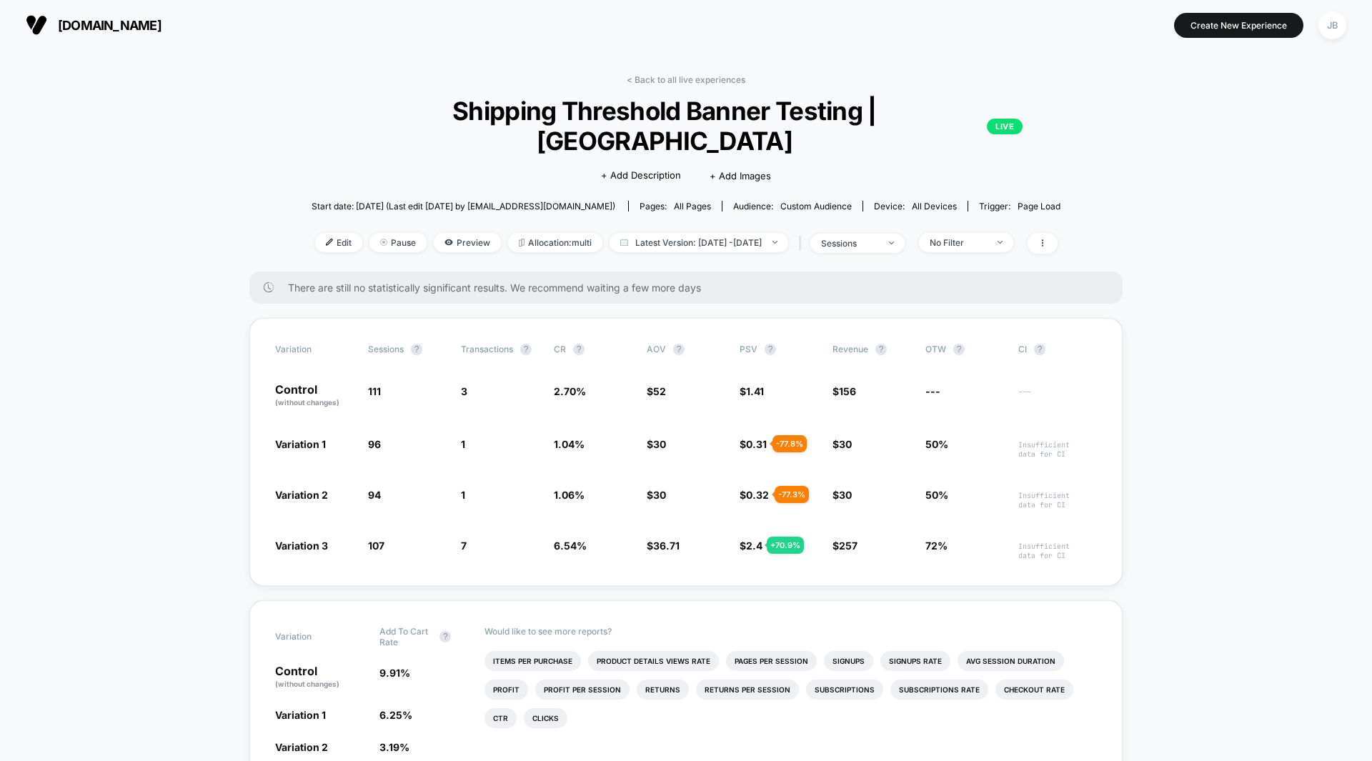
click at [668, 79] on link "< Back to all live experiences" at bounding box center [686, 79] width 119 height 11
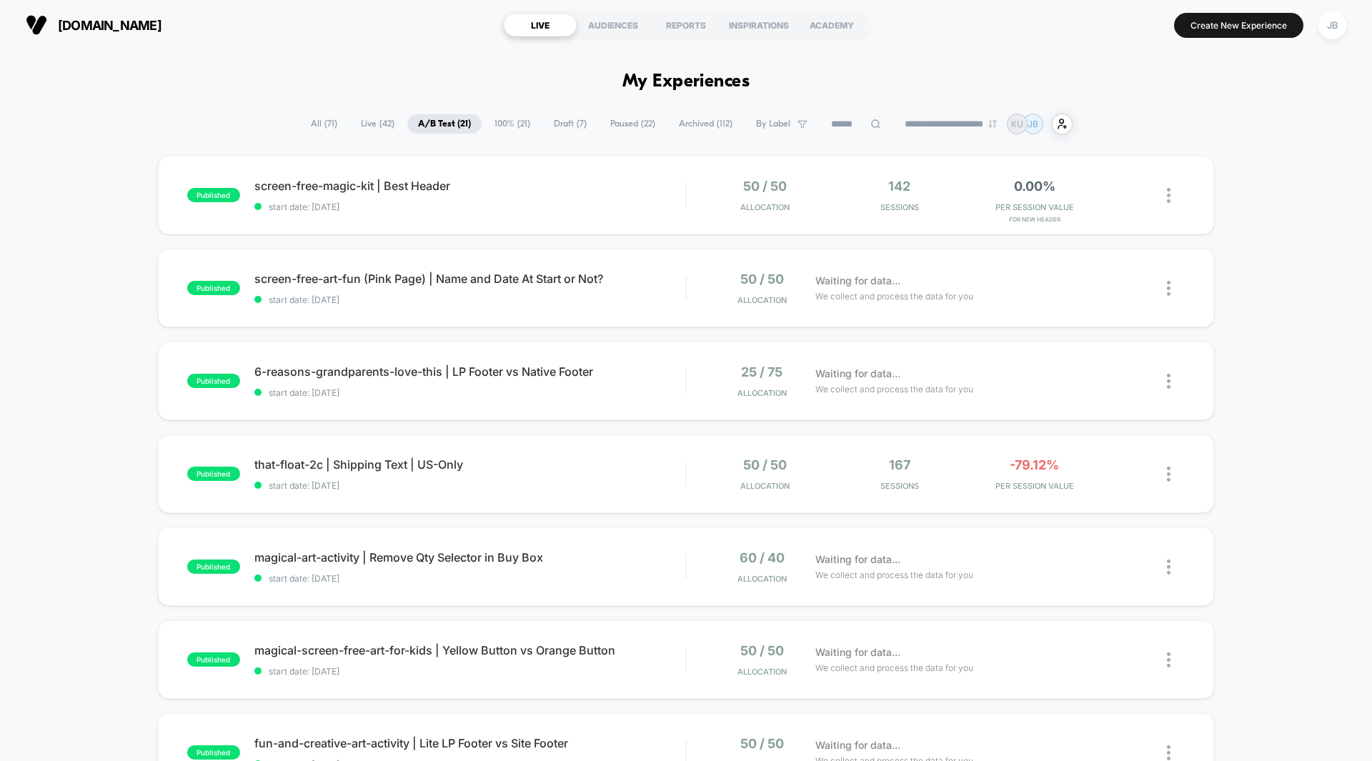
click at [1231, 181] on div "published screen-free-magic-kit | Best Header start date: [DATE] 50 / 50 Alloca…" at bounding box center [686, 742] width 1372 height 1172
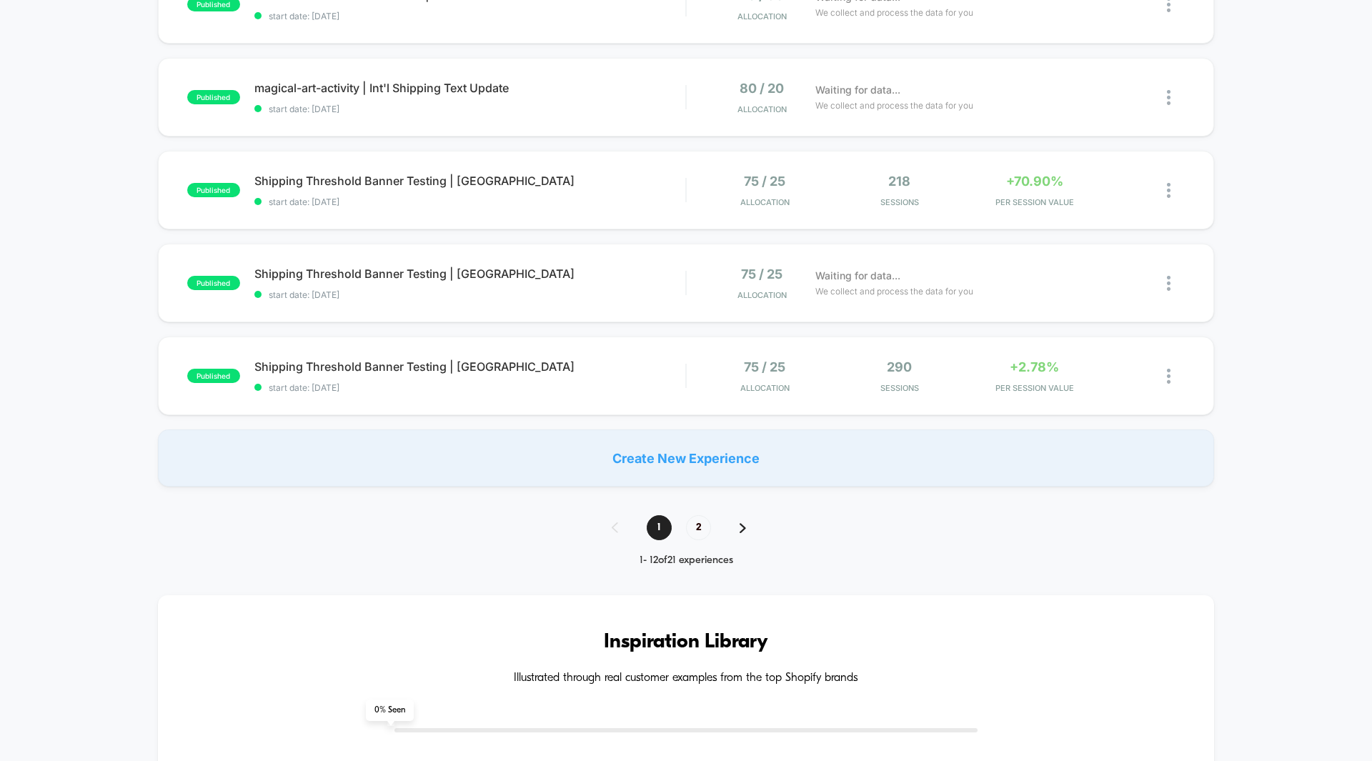
scroll to position [840, 0]
click at [1040, 286] on div "Waiting for data... We collect and process the data for you" at bounding box center [969, 284] width 323 height 34
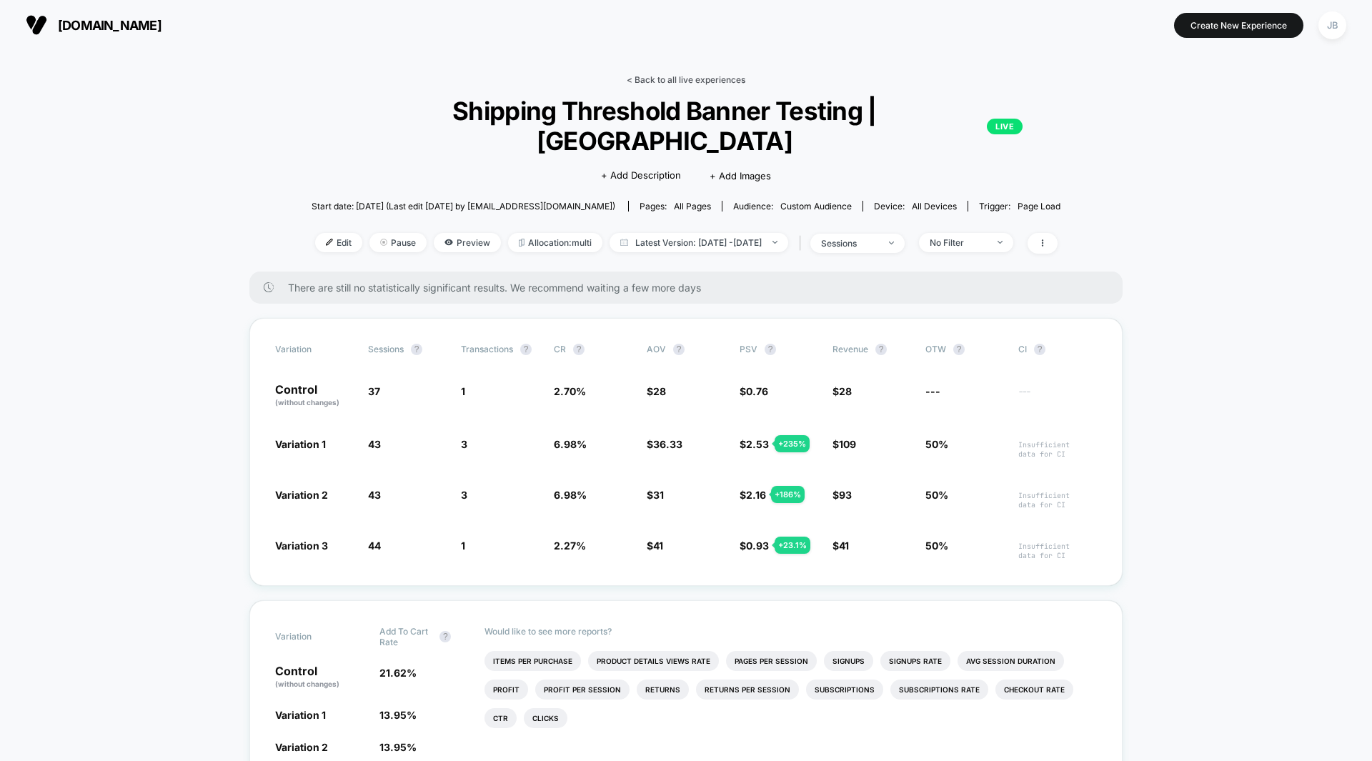
click at [712, 80] on link "< Back to all live experiences" at bounding box center [686, 79] width 119 height 11
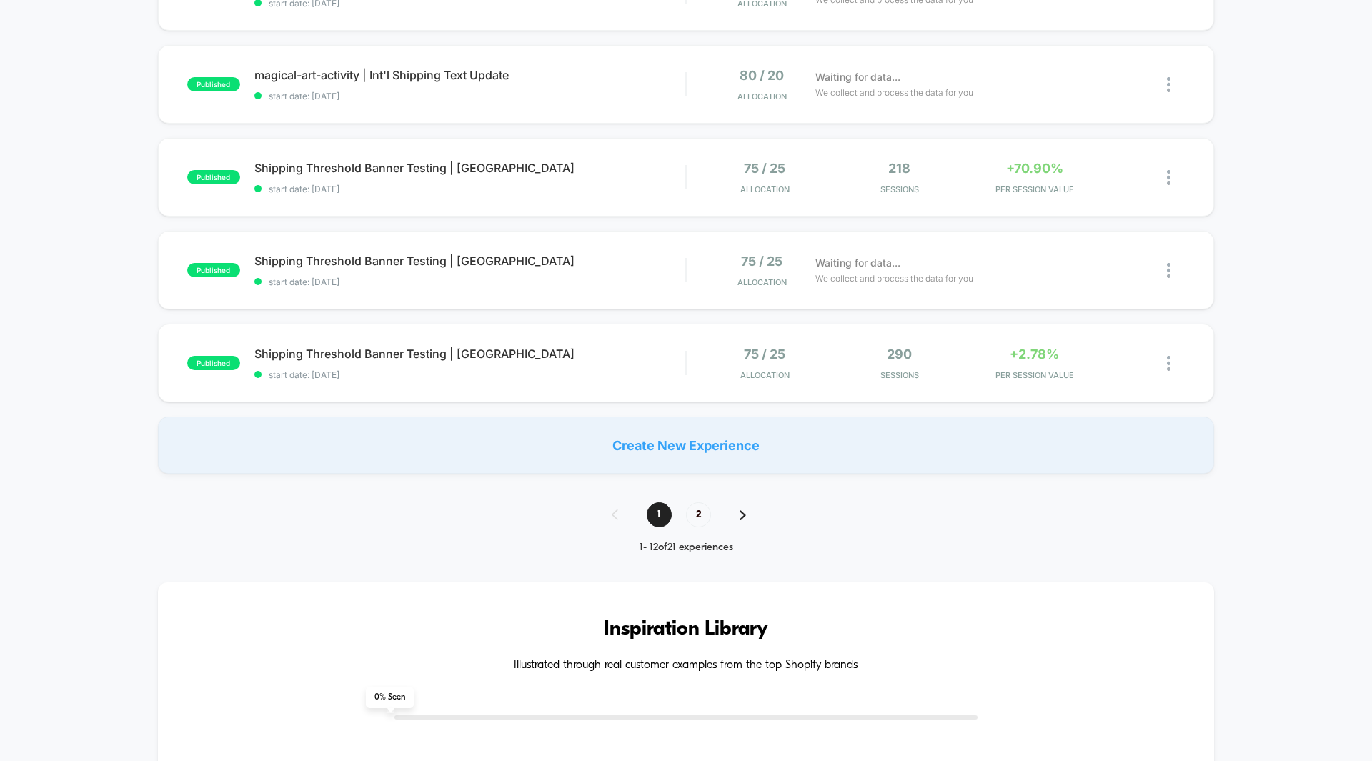
scroll to position [857, 0]
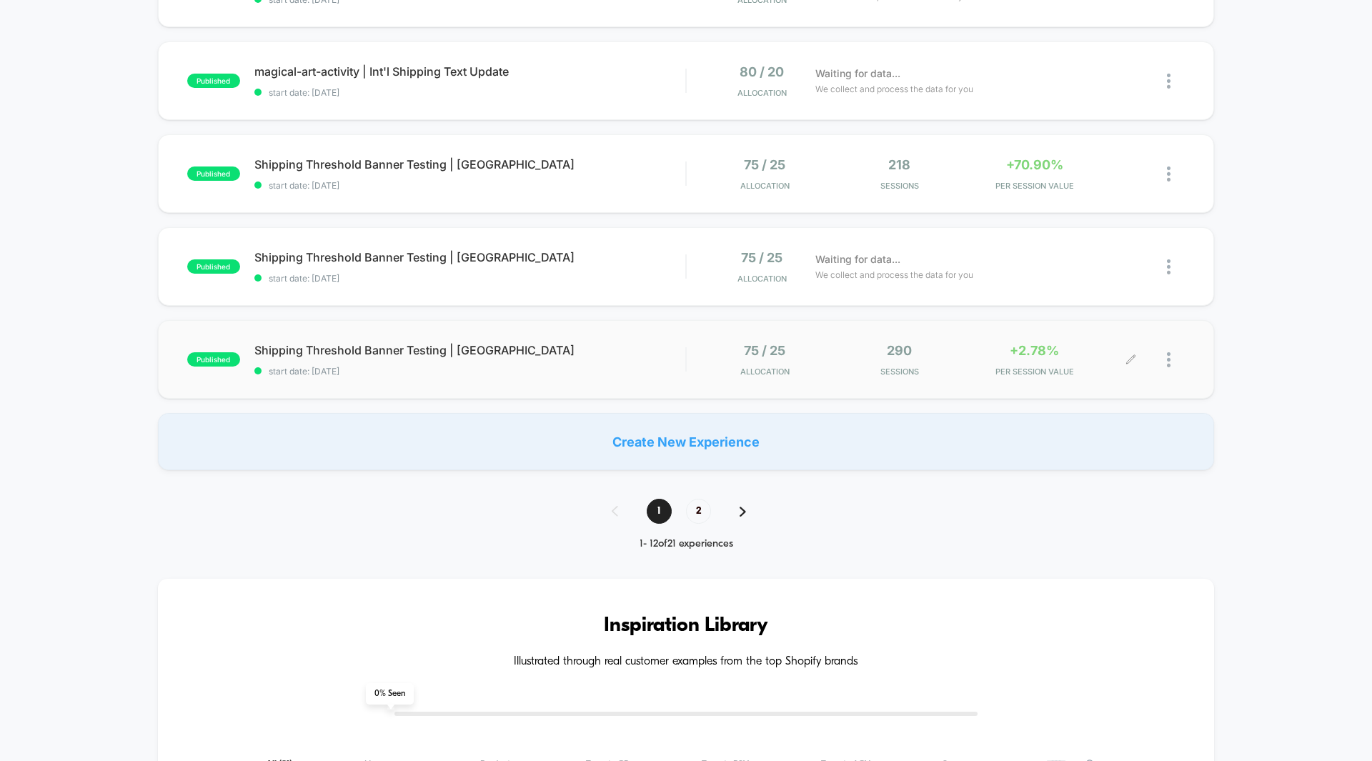
click at [1036, 361] on div "+2.78% PER SESSION VALUE" at bounding box center [1034, 360] width 128 height 34
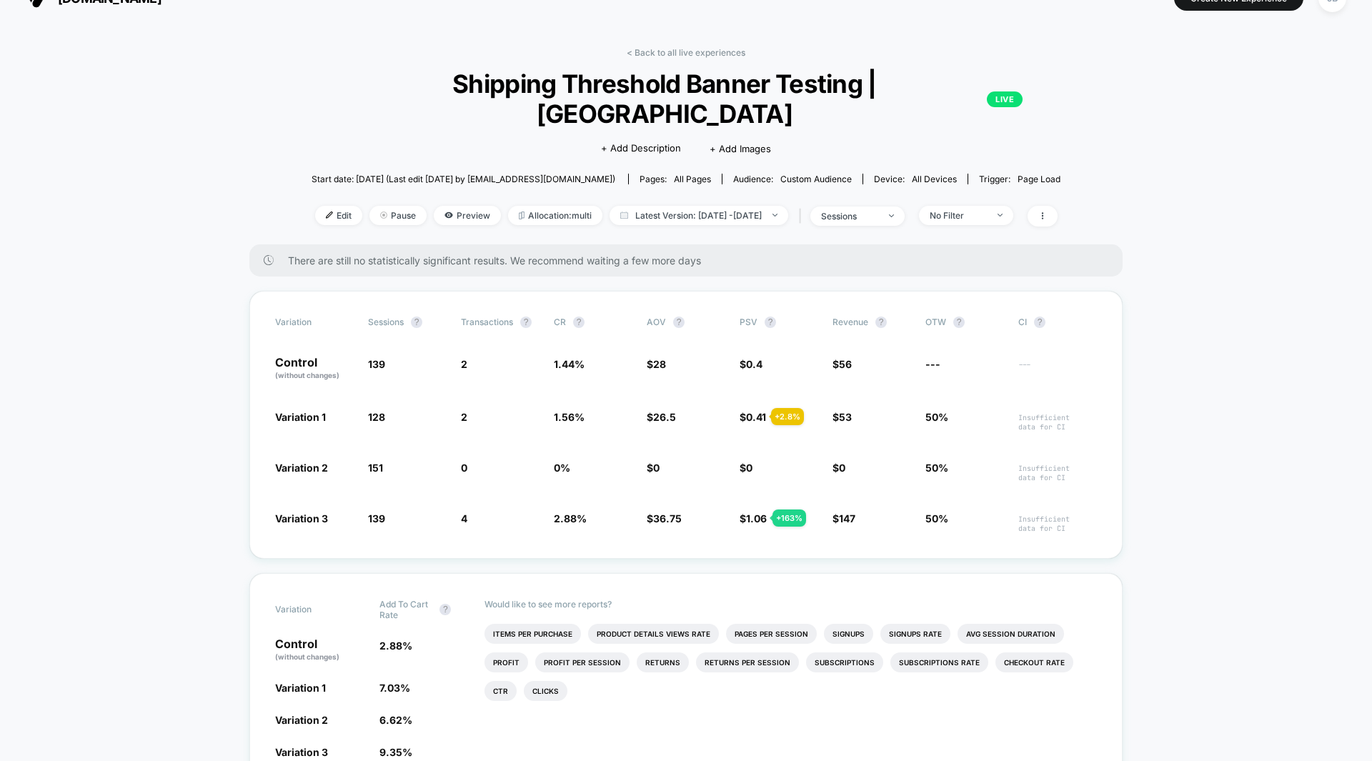
scroll to position [26, 0]
click at [664, 51] on link "< Back to all live experiences" at bounding box center [686, 53] width 119 height 11
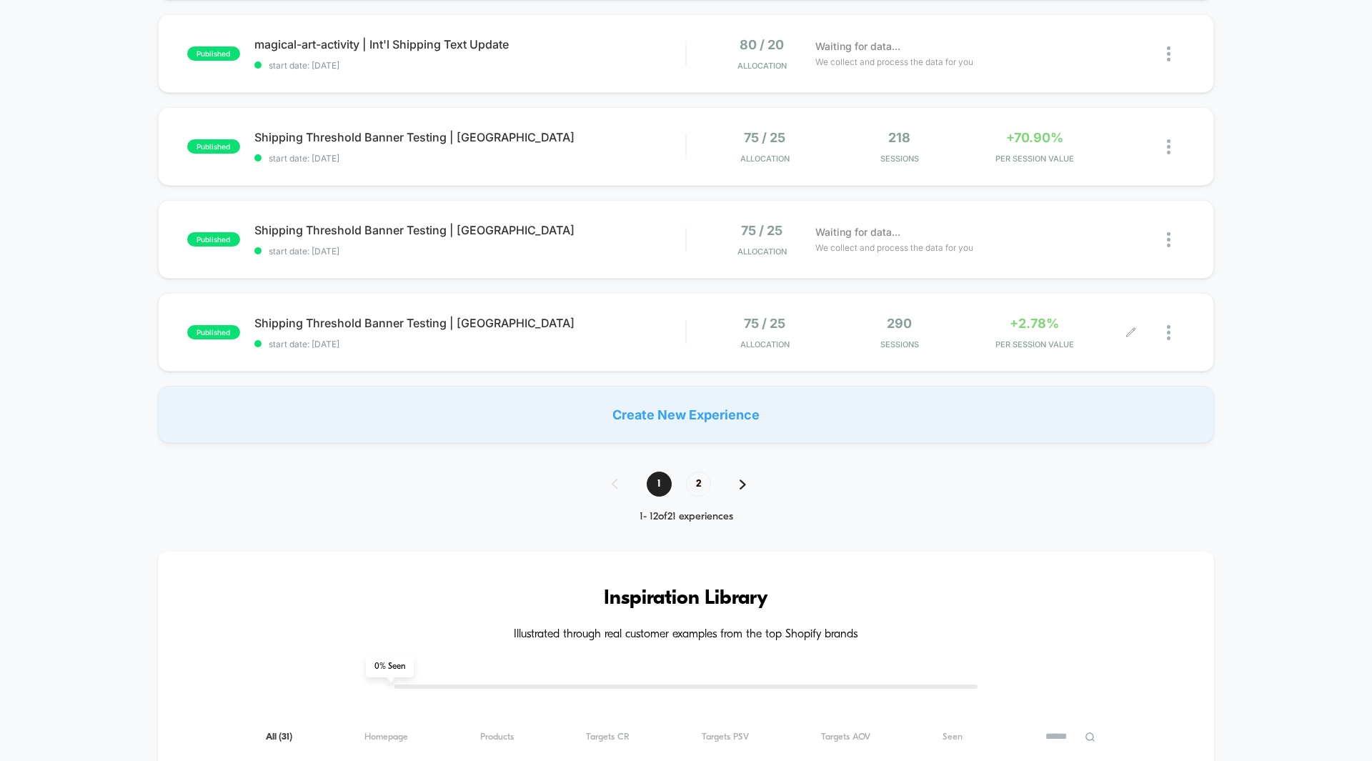
scroll to position [1008, 0]
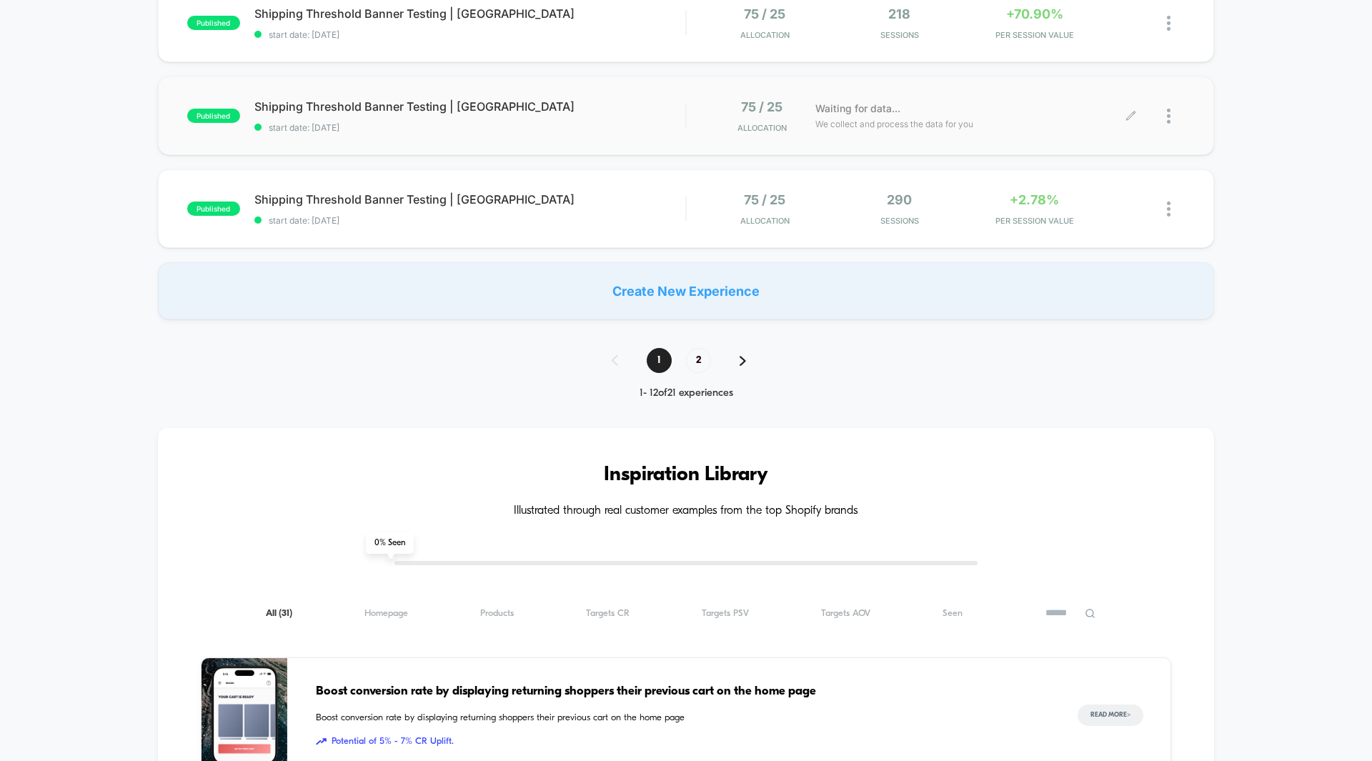
click at [1029, 115] on div "Waiting for data... We collect and process the data for you" at bounding box center [969, 116] width 323 height 34
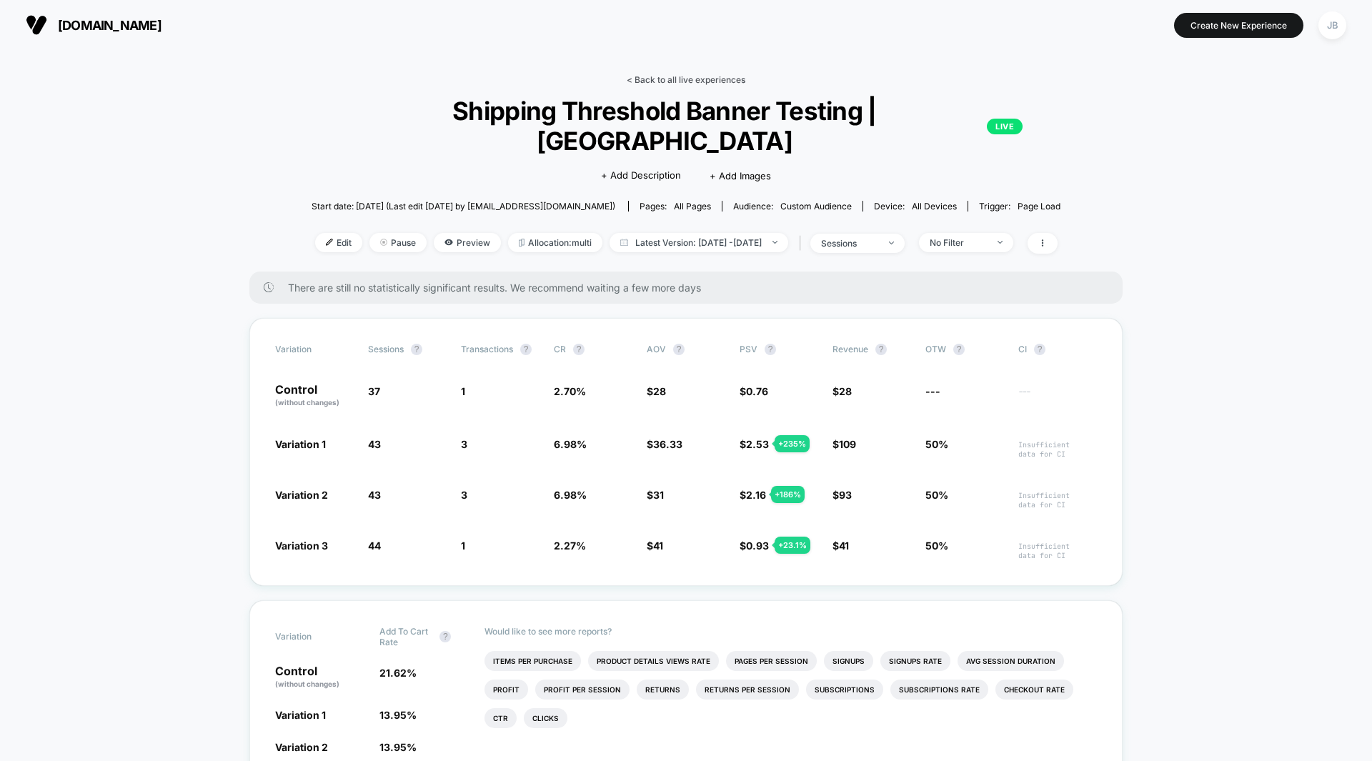
click at [649, 80] on link "< Back to all live experiences" at bounding box center [686, 79] width 119 height 11
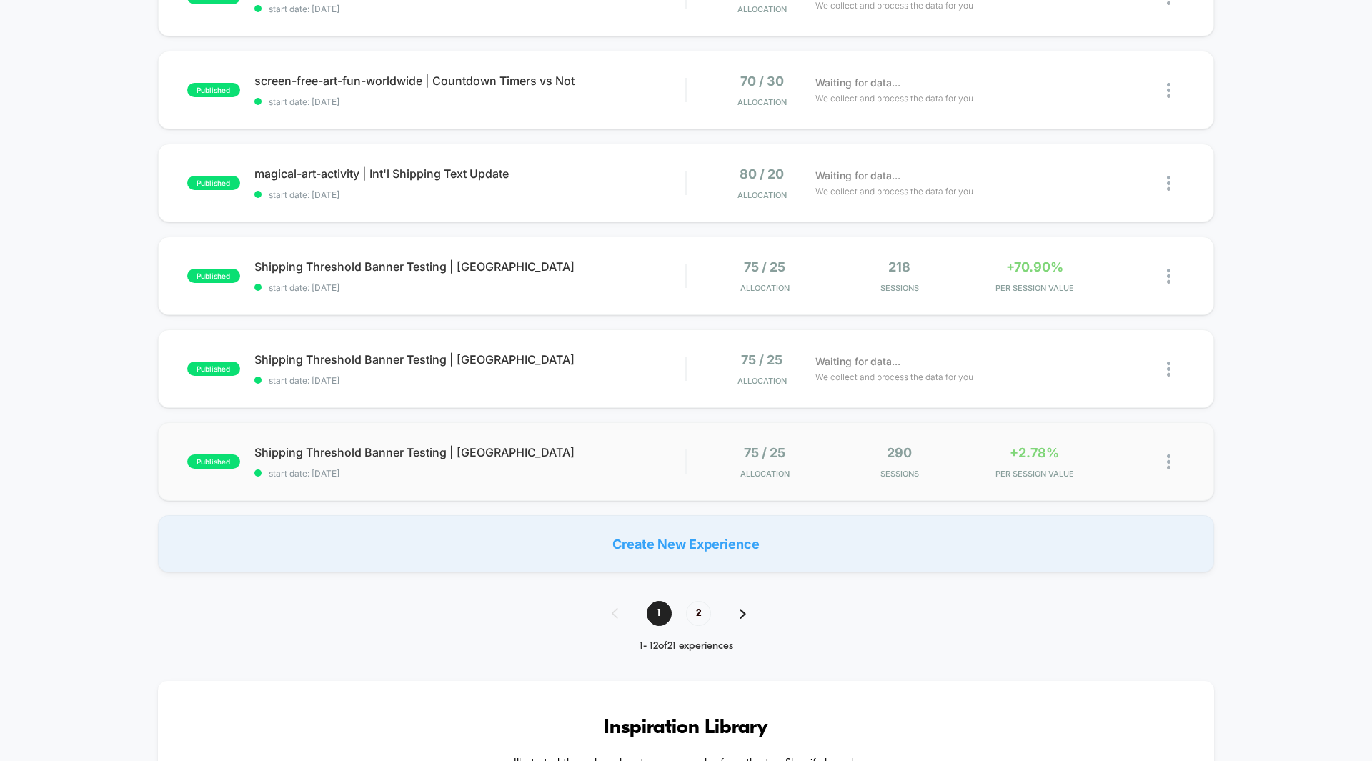
scroll to position [756, 0]
click at [695, 613] on span "2" at bounding box center [698, 612] width 25 height 25
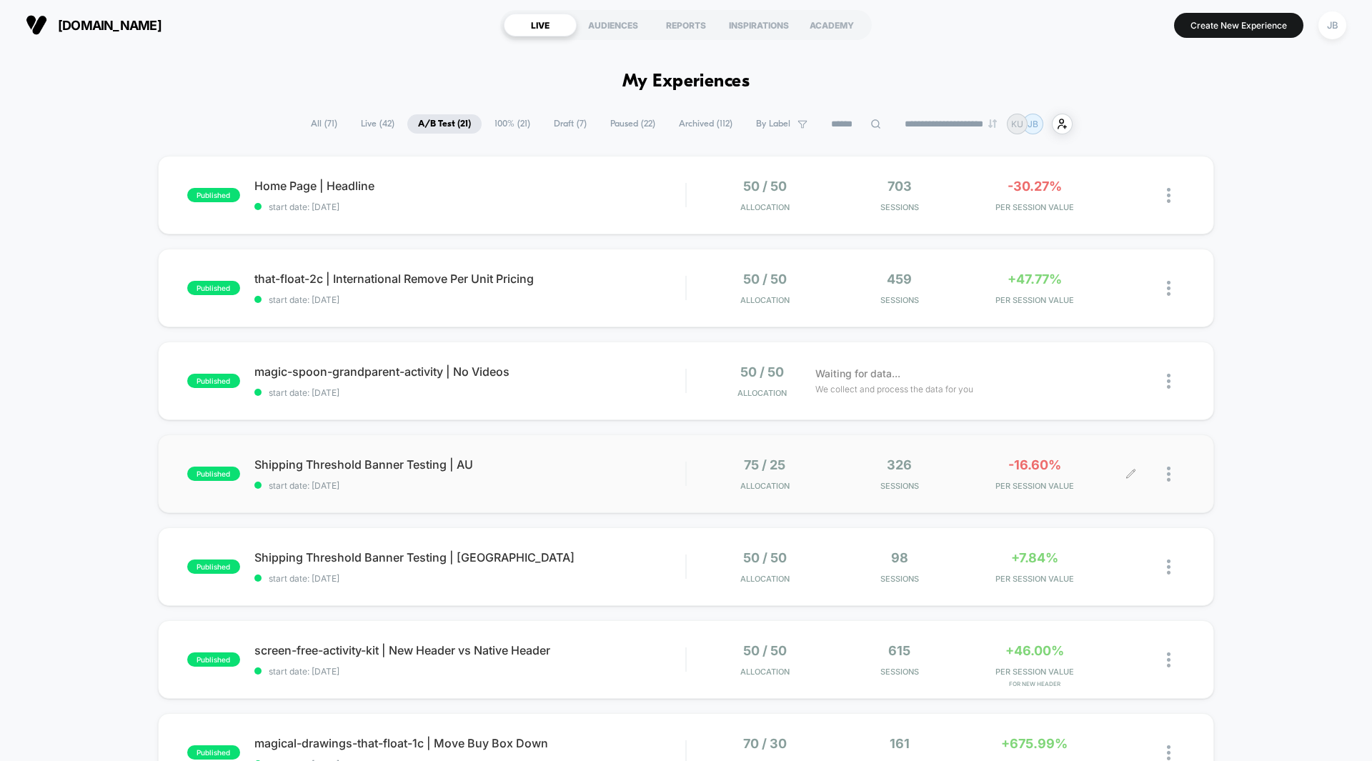
click at [1029, 467] on span "-16.60%" at bounding box center [1034, 464] width 53 height 15
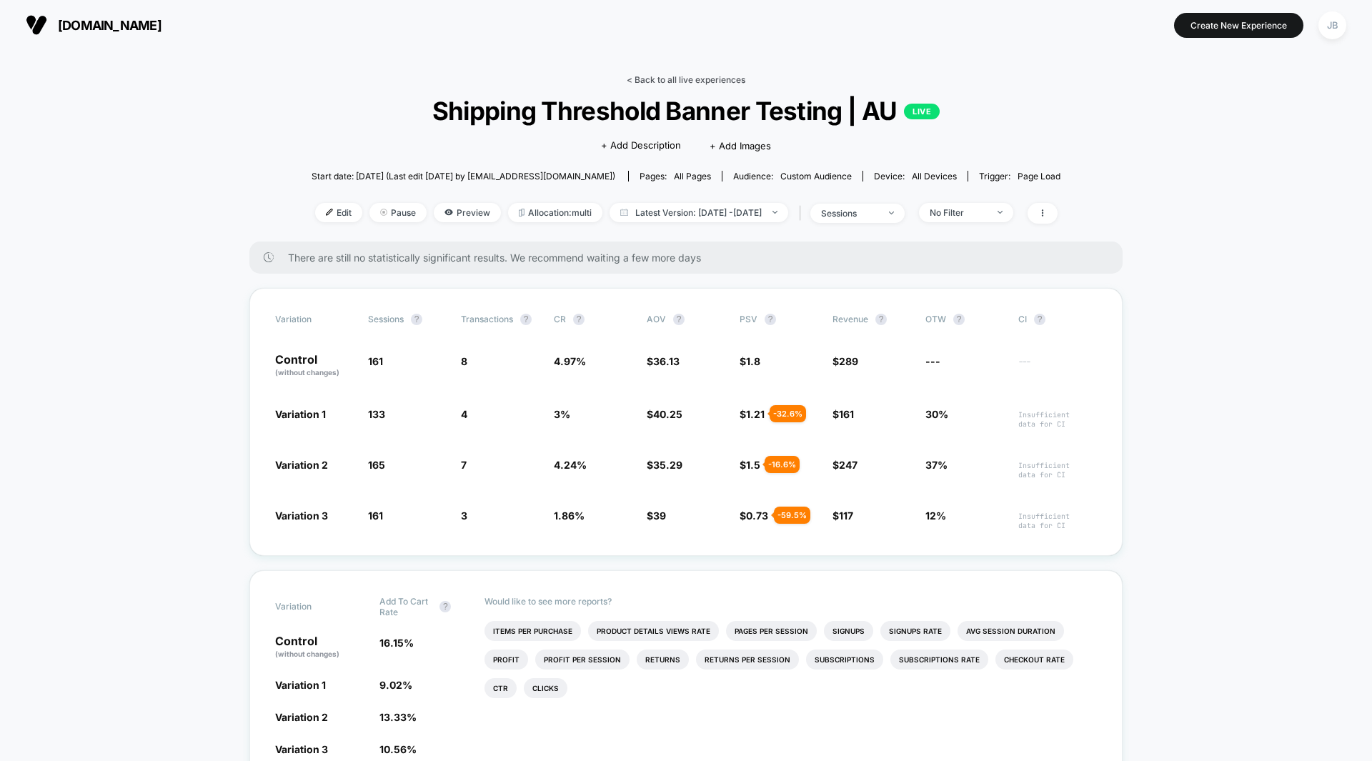
click at [651, 76] on link "< Back to all live experiences" at bounding box center [686, 79] width 119 height 11
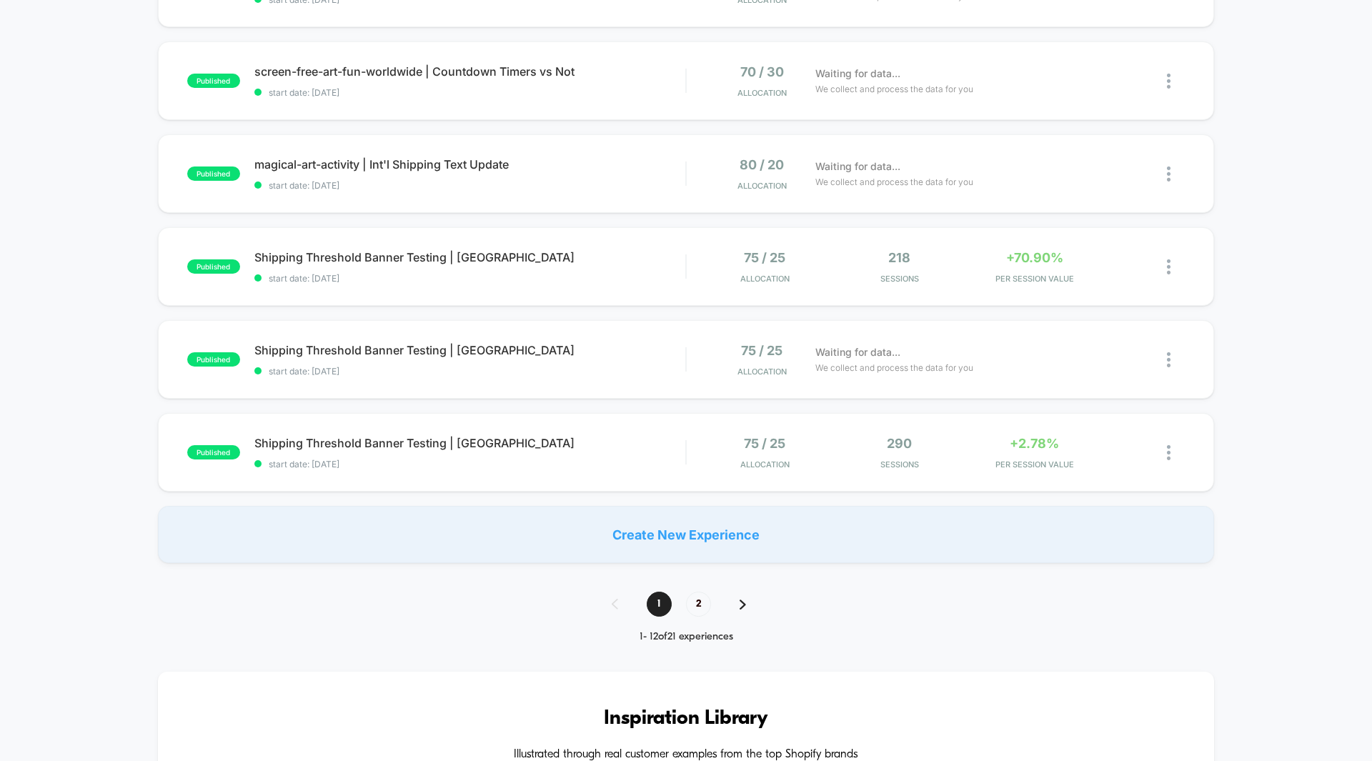
scroll to position [879, 0]
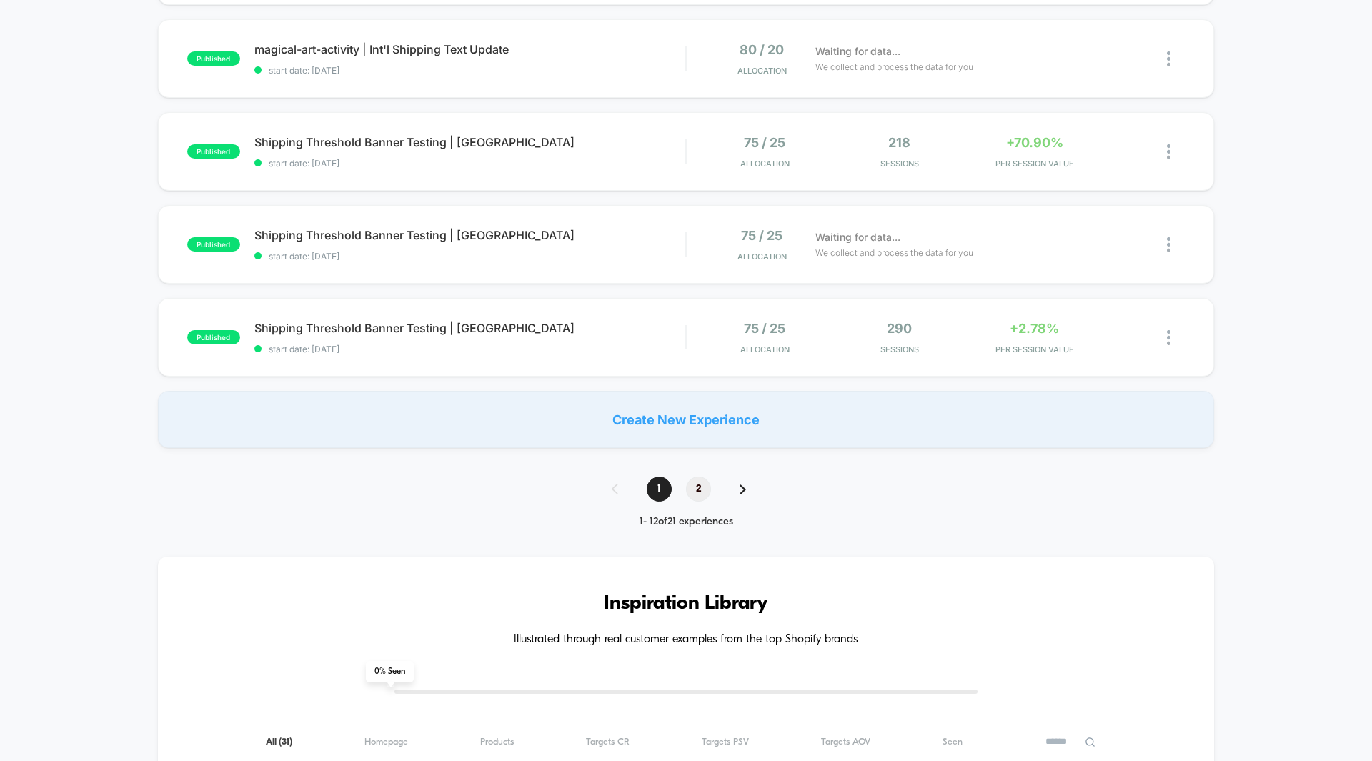
click at [691, 492] on span "2" at bounding box center [698, 489] width 25 height 25
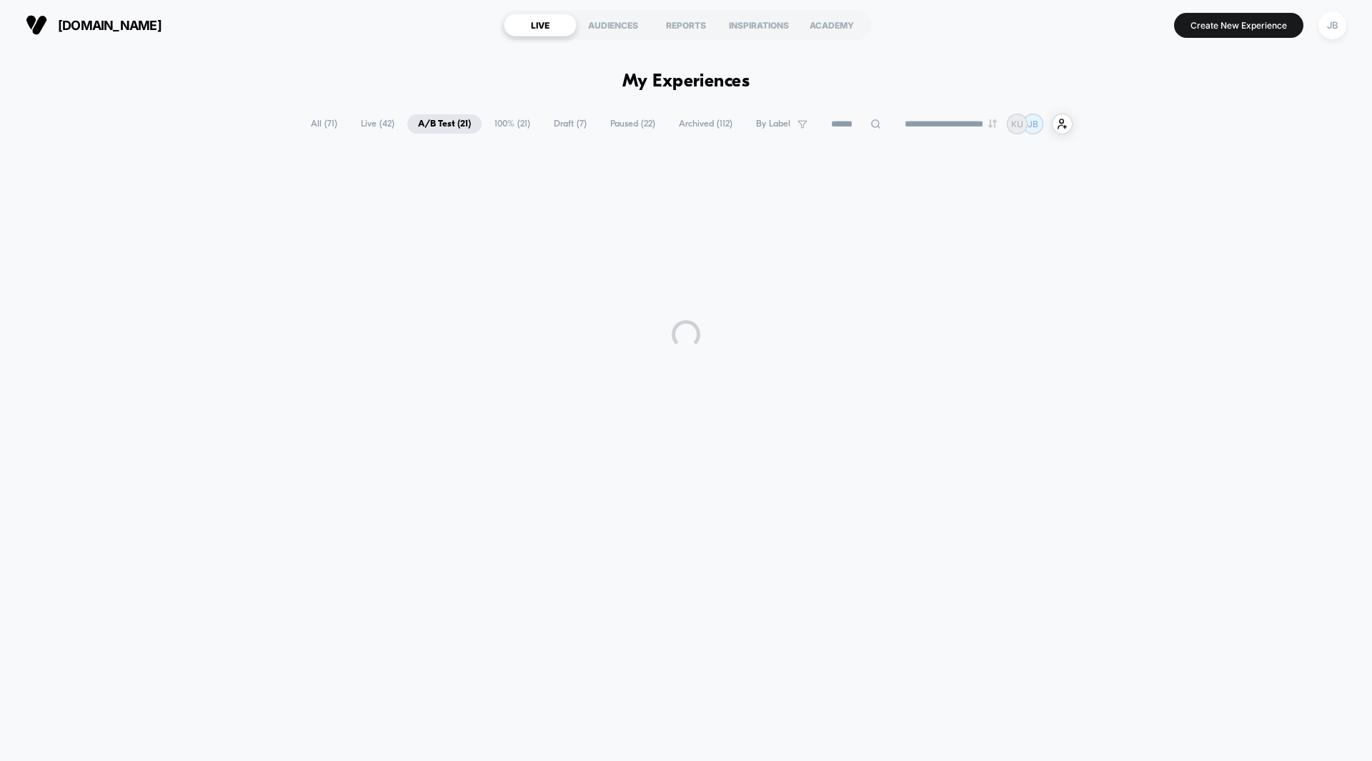
scroll to position [0, 0]
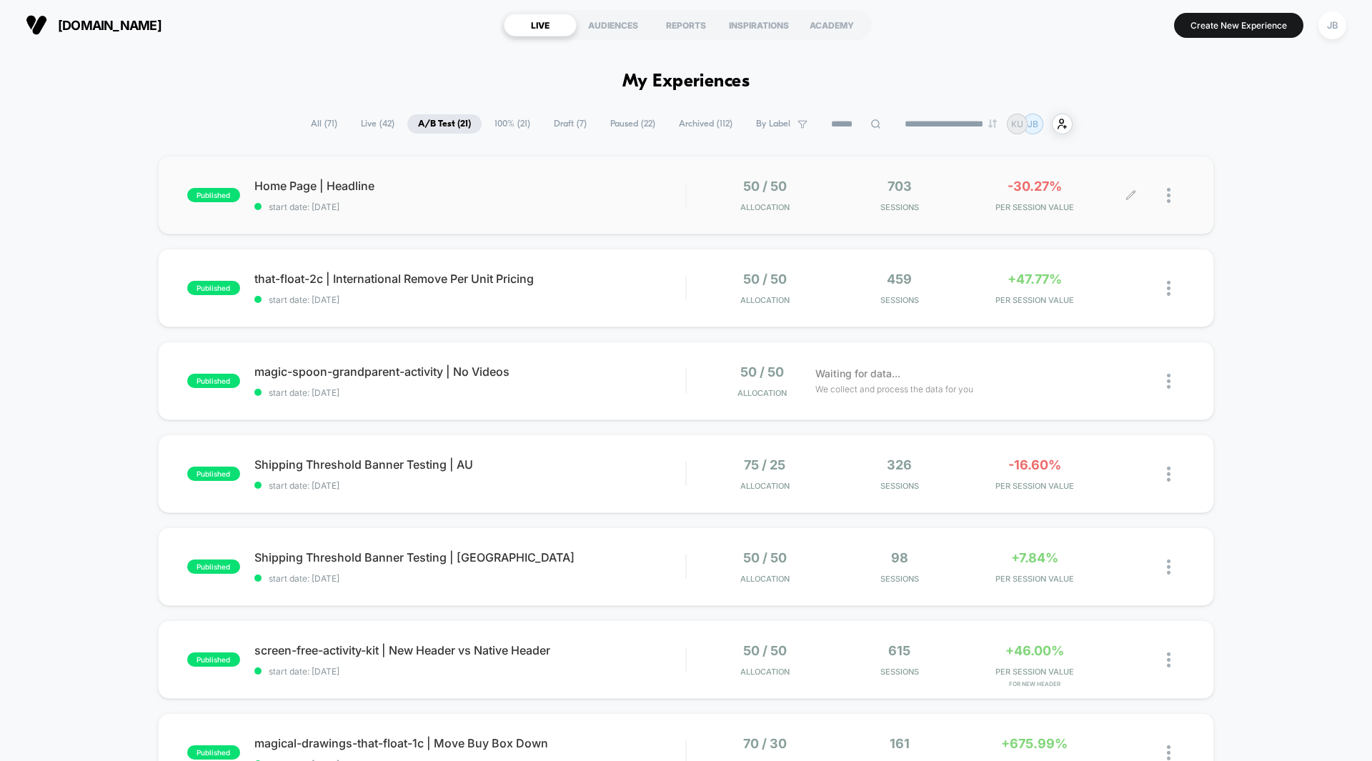
click at [1039, 190] on span "-30.27%" at bounding box center [1034, 186] width 54 height 15
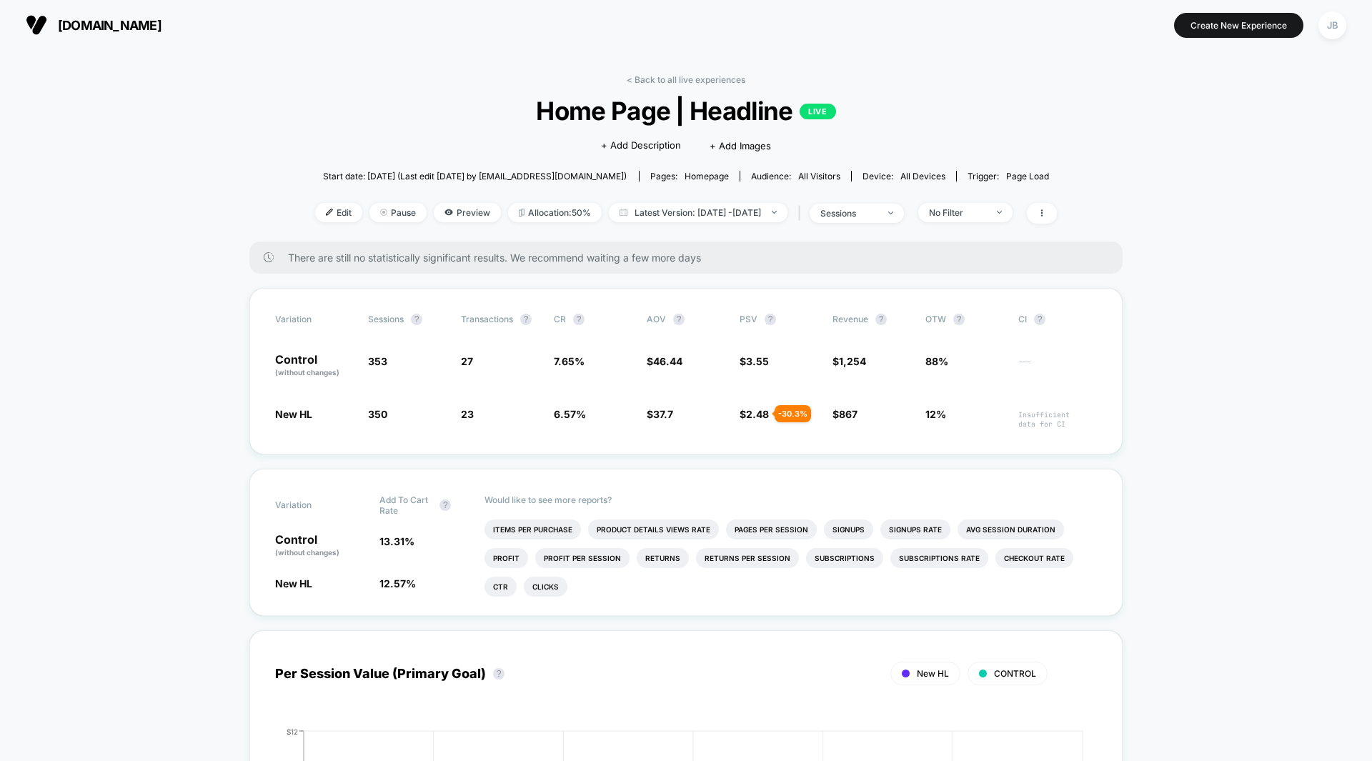
click at [375, 211] on span "Pause" at bounding box center [397, 212] width 57 height 19
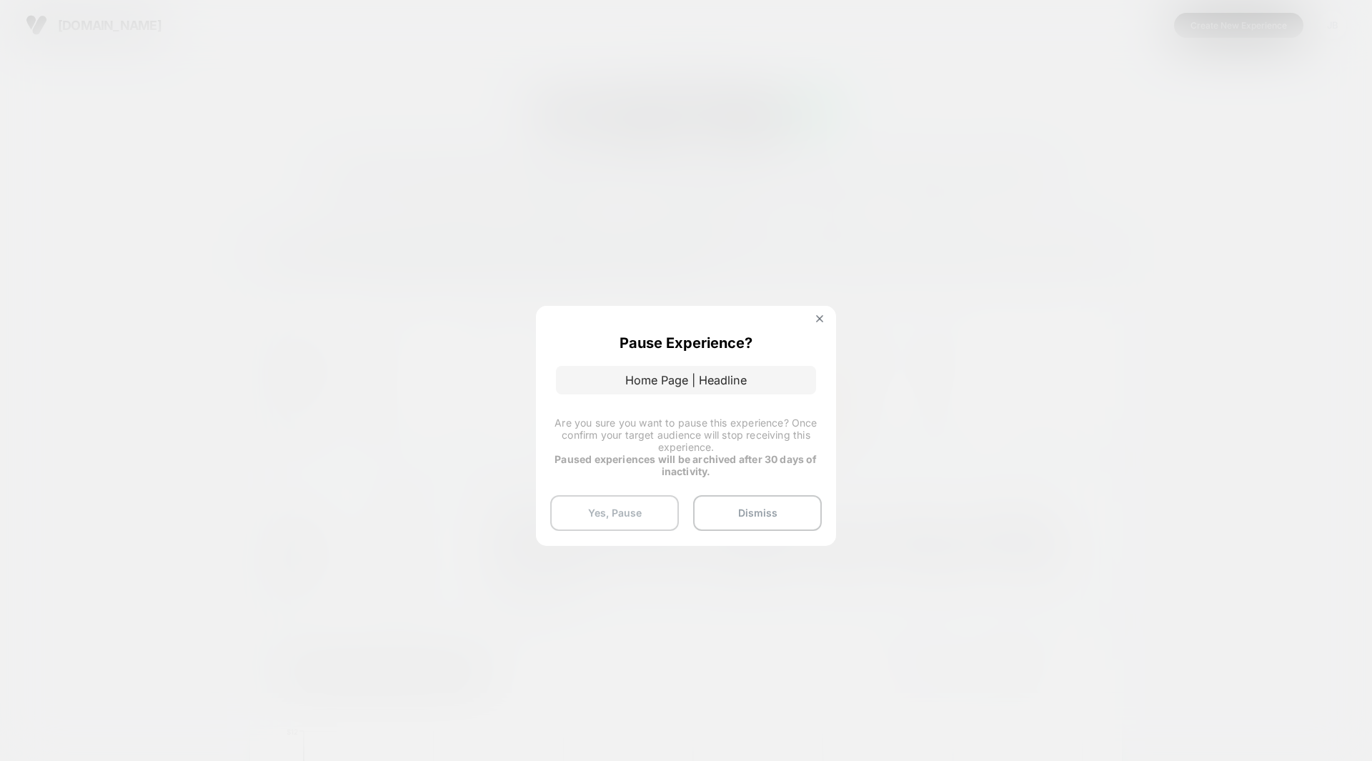
click at [622, 519] on button "Yes, Pause" at bounding box center [614, 513] width 129 height 36
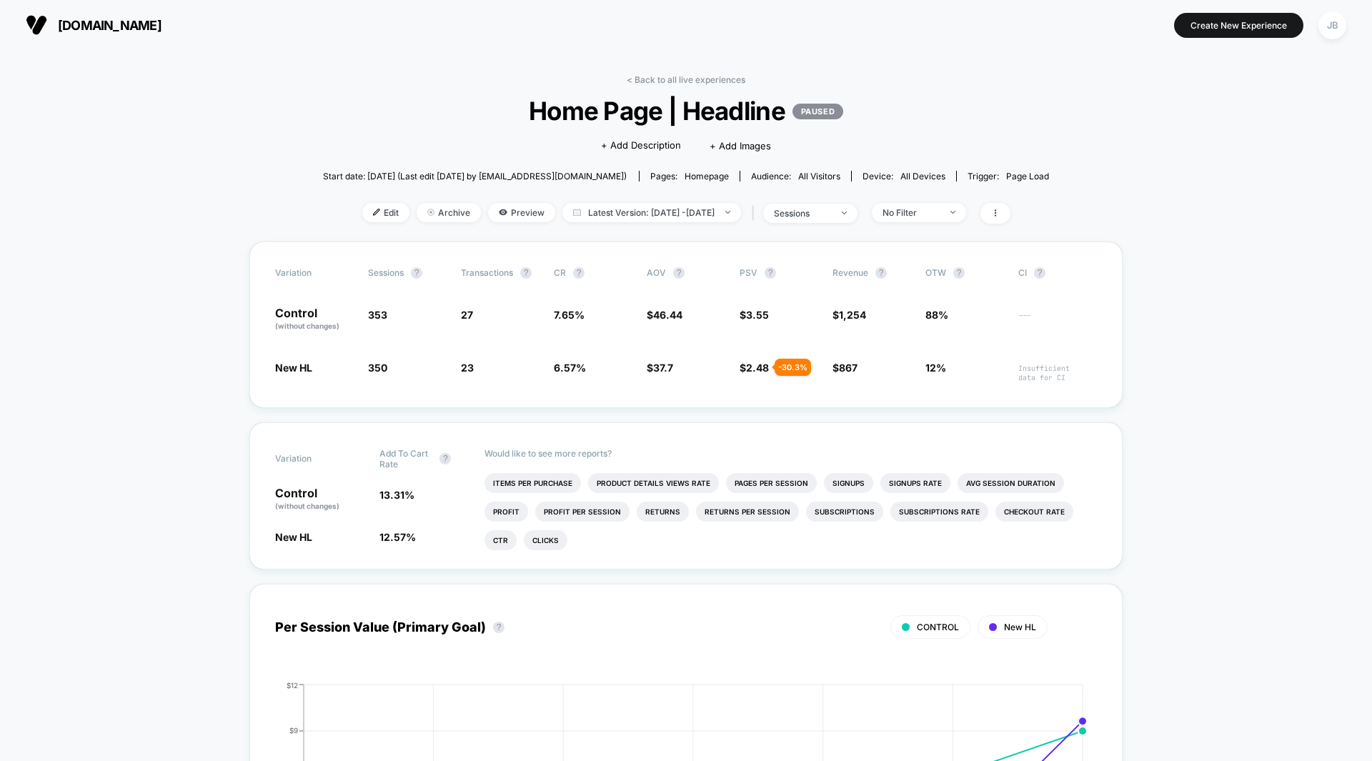
click at [1216, 21] on button "Create New Experience" at bounding box center [1238, 25] width 129 height 25
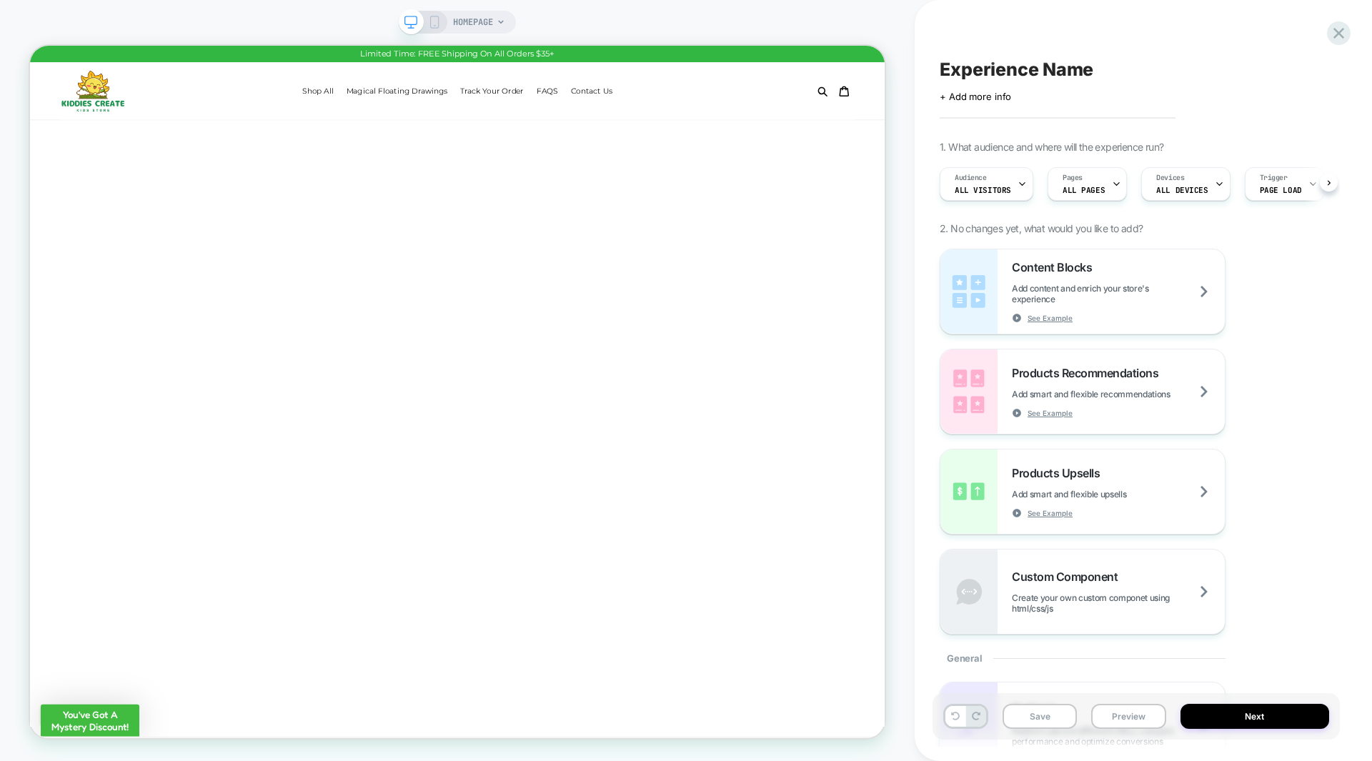
scroll to position [0, 1]
click at [1082, 191] on span "ALL PAGES" at bounding box center [1083, 190] width 42 height 10
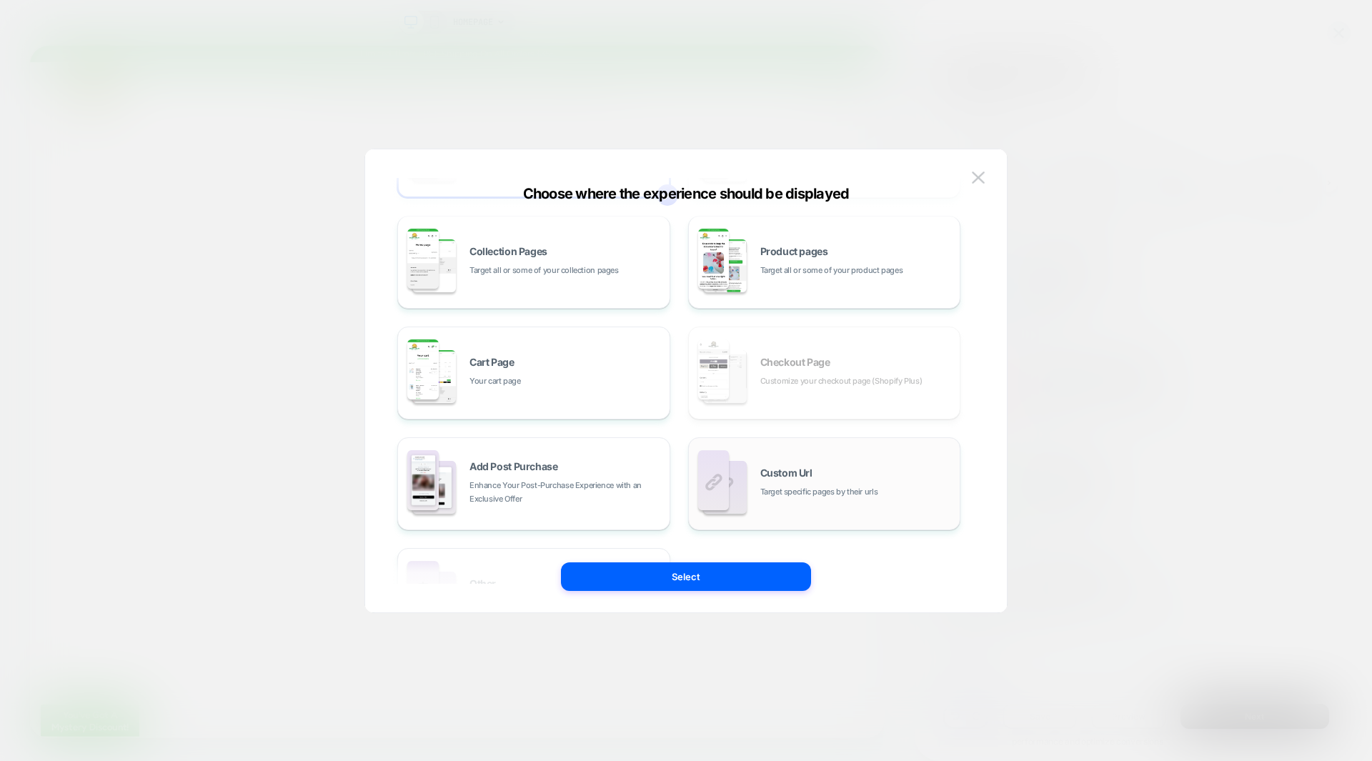
scroll to position [116, 0]
click at [826, 474] on div "Custom Url Target specific pages by their urls" at bounding box center [856, 482] width 193 height 31
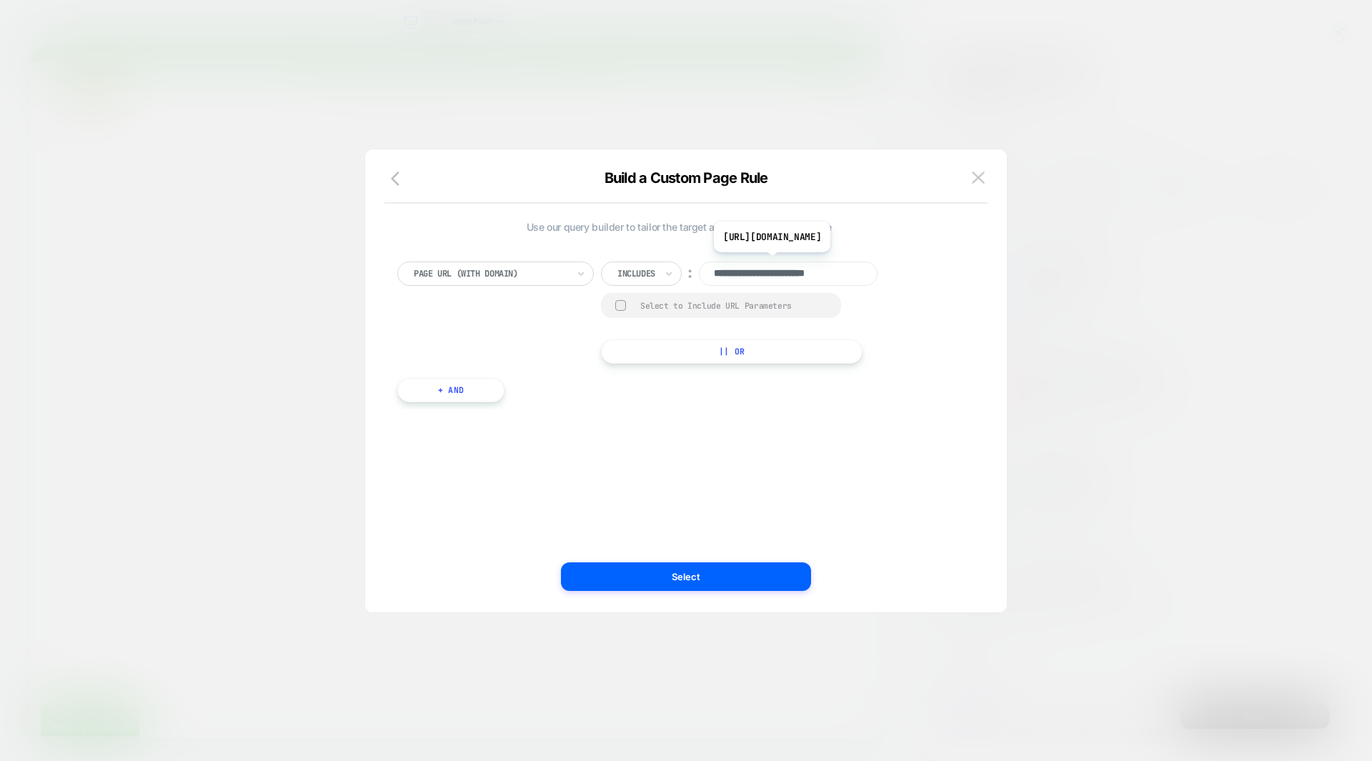
click at [792, 271] on input "**********" at bounding box center [788, 273] width 179 height 24
paste input "**********"
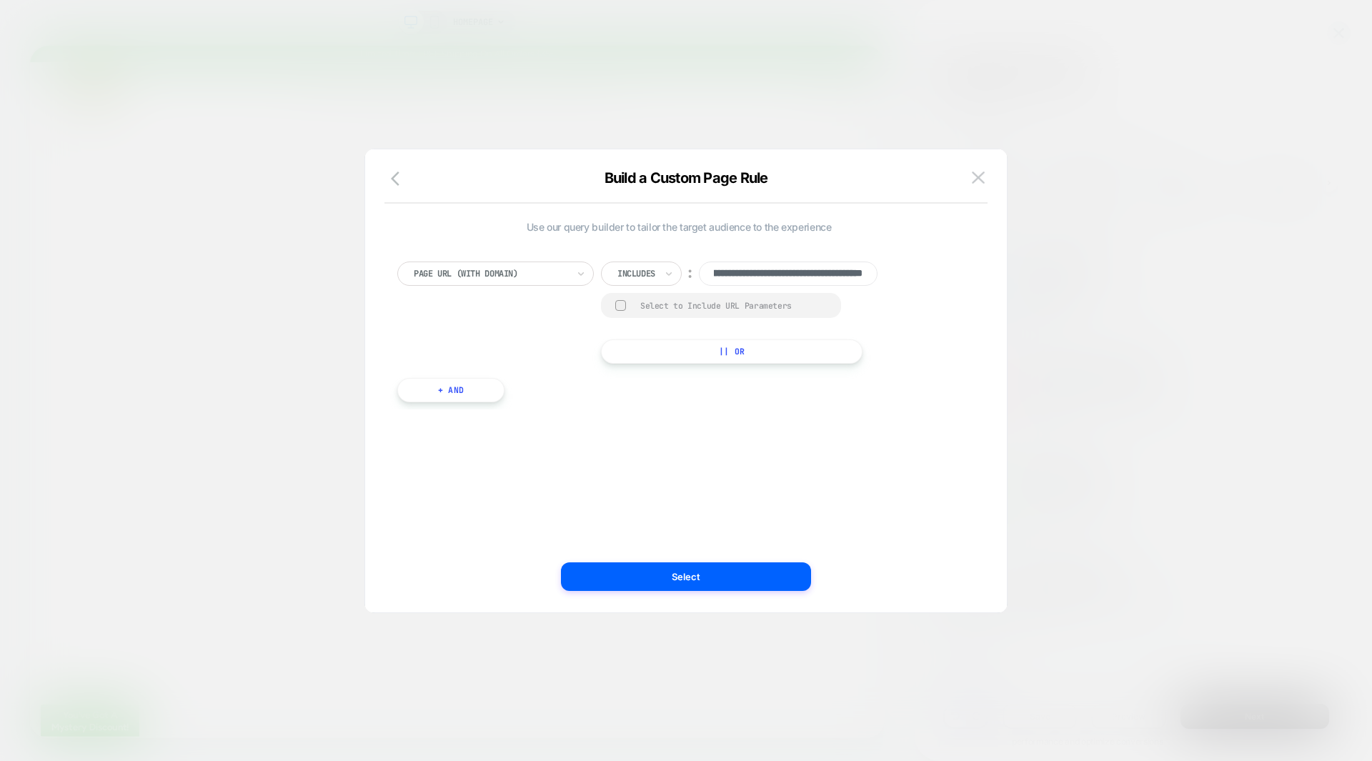
type input "**********"
click at [916, 351] on div "**********" at bounding box center [678, 312] width 563 height 102
click at [678, 582] on button "Select" at bounding box center [686, 576] width 250 height 29
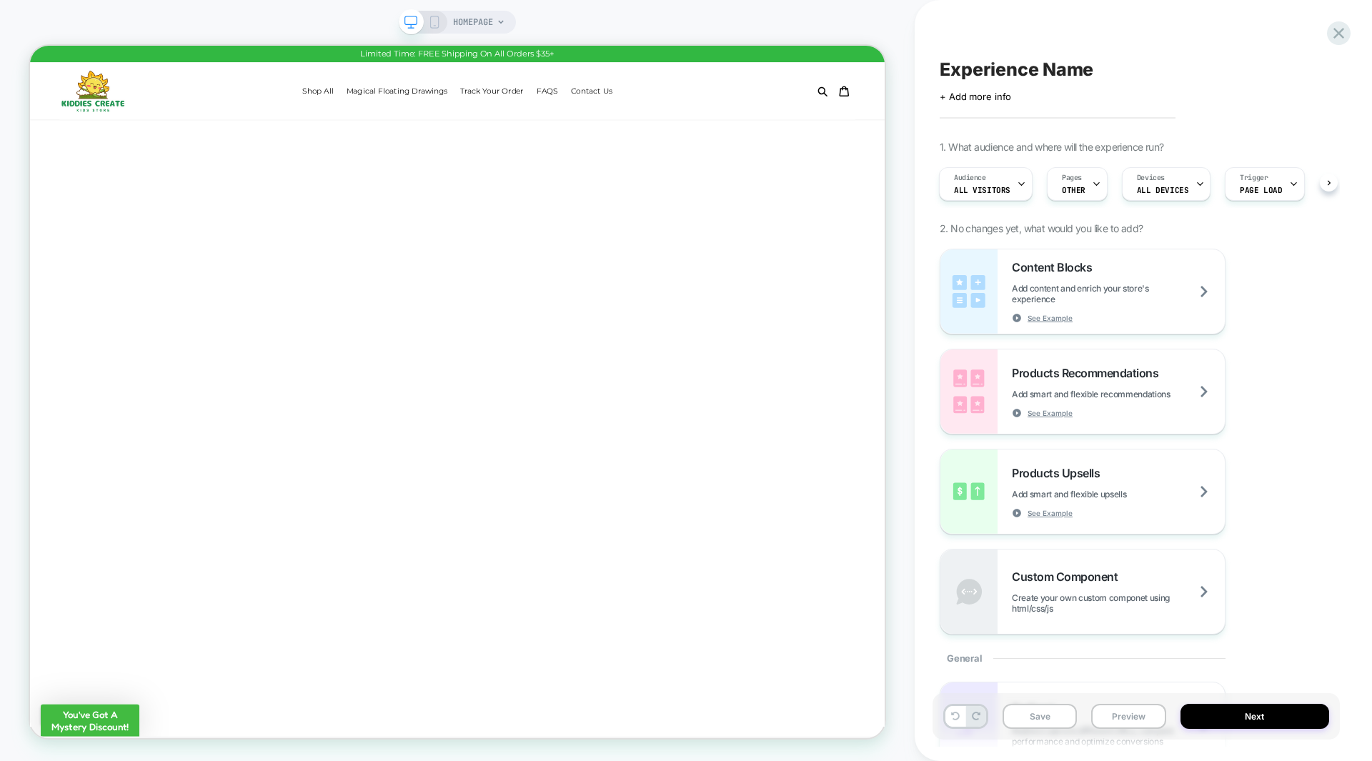
click at [903, 442] on div "HOMEPAGE" at bounding box center [457, 380] width 914 height 732
click at [475, 24] on span "HOMEPAGE" at bounding box center [473, 22] width 40 height 23
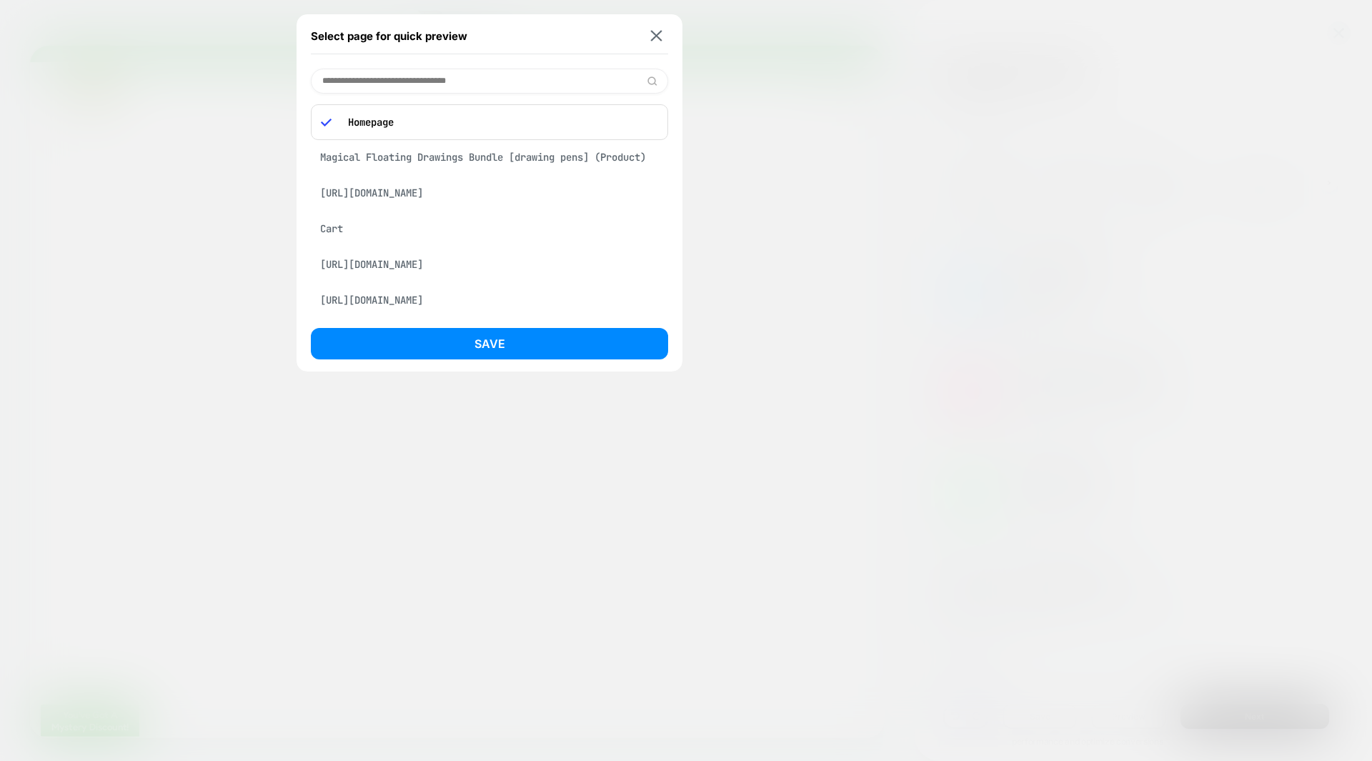
paste input "**********"
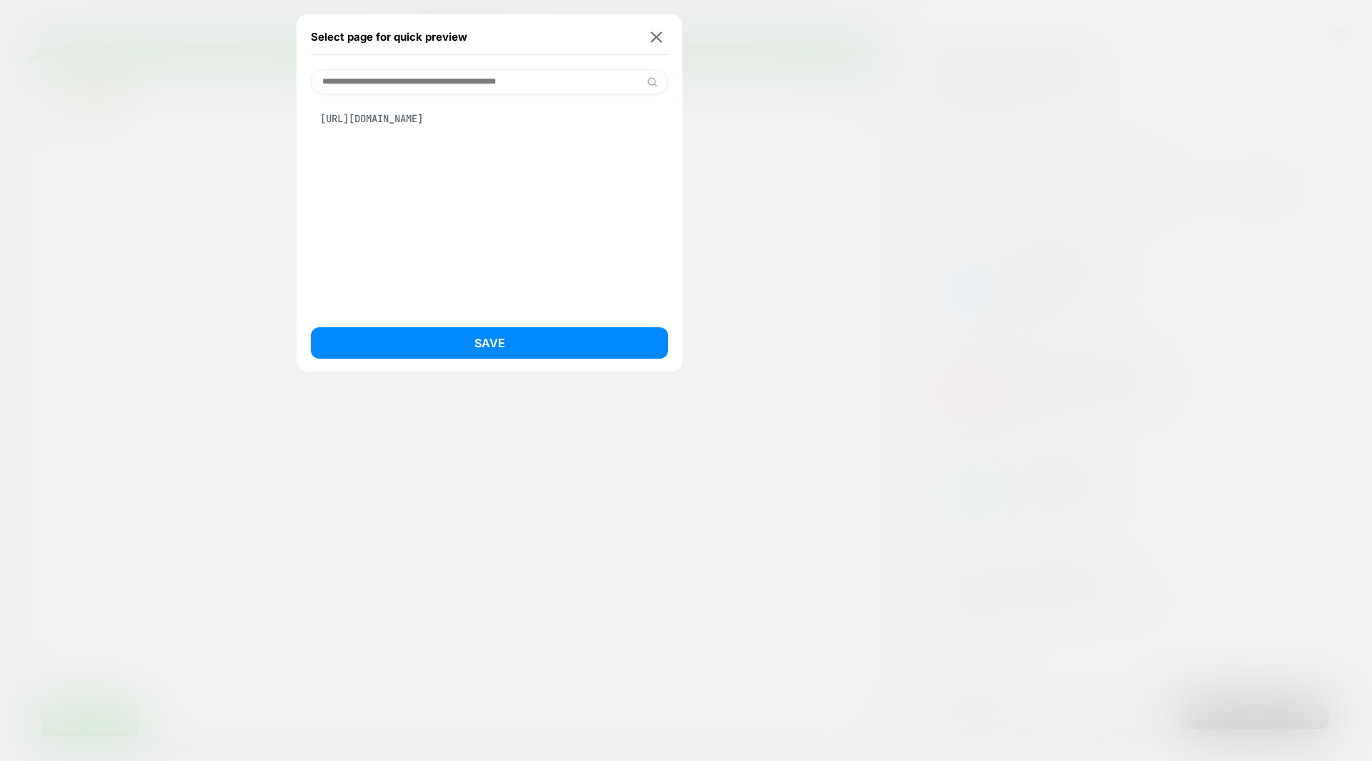
type input "**********"
click at [460, 116] on div "[URL][DOMAIN_NAME]" at bounding box center [489, 118] width 357 height 27
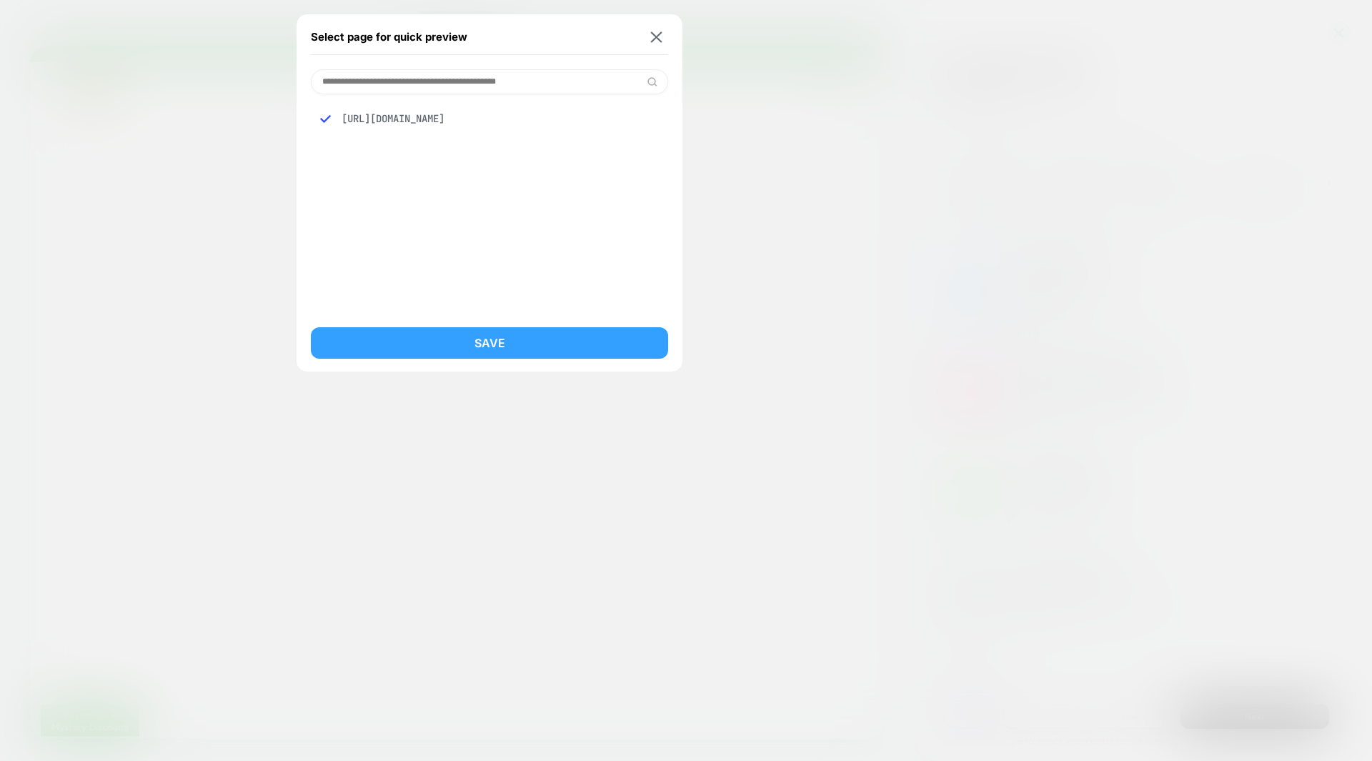
click at [455, 341] on button "Save" at bounding box center [489, 342] width 357 height 31
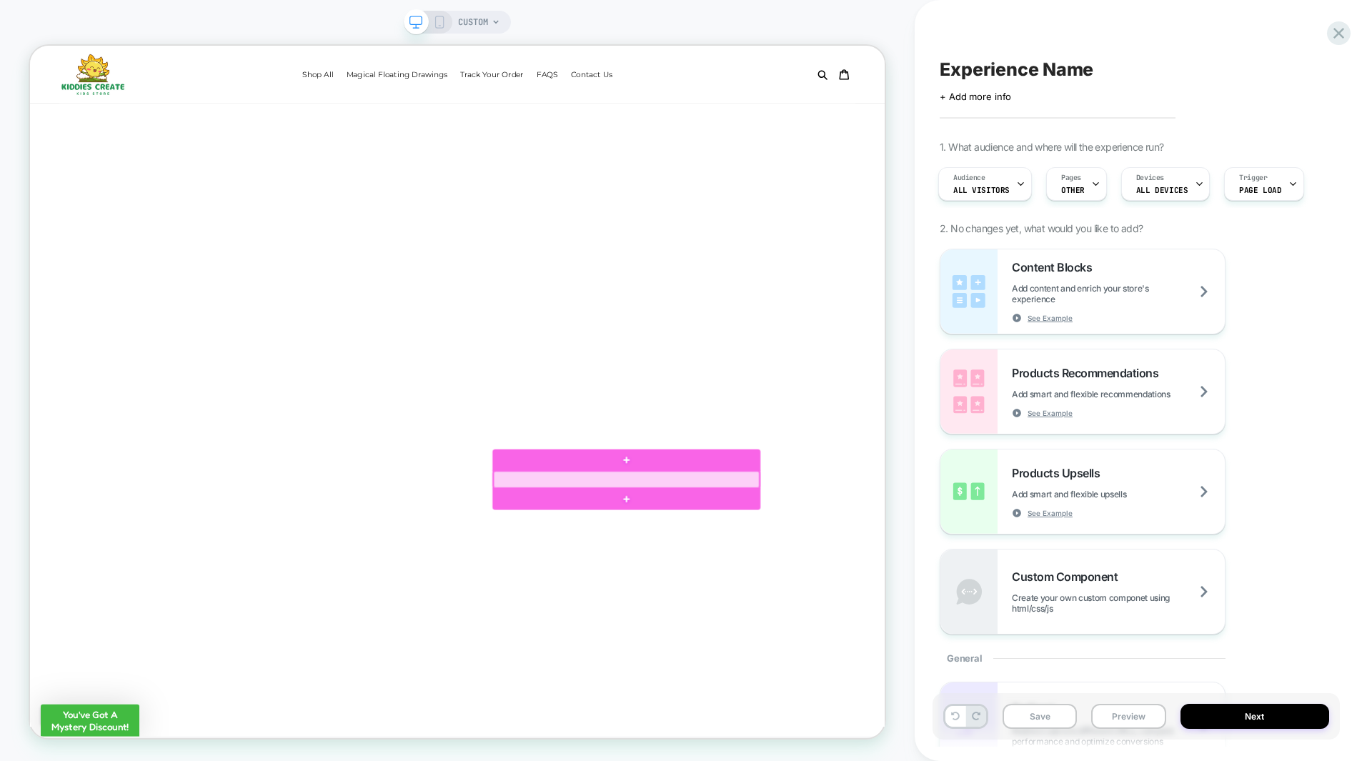
click at [876, 619] on div at bounding box center [825, 624] width 354 height 22
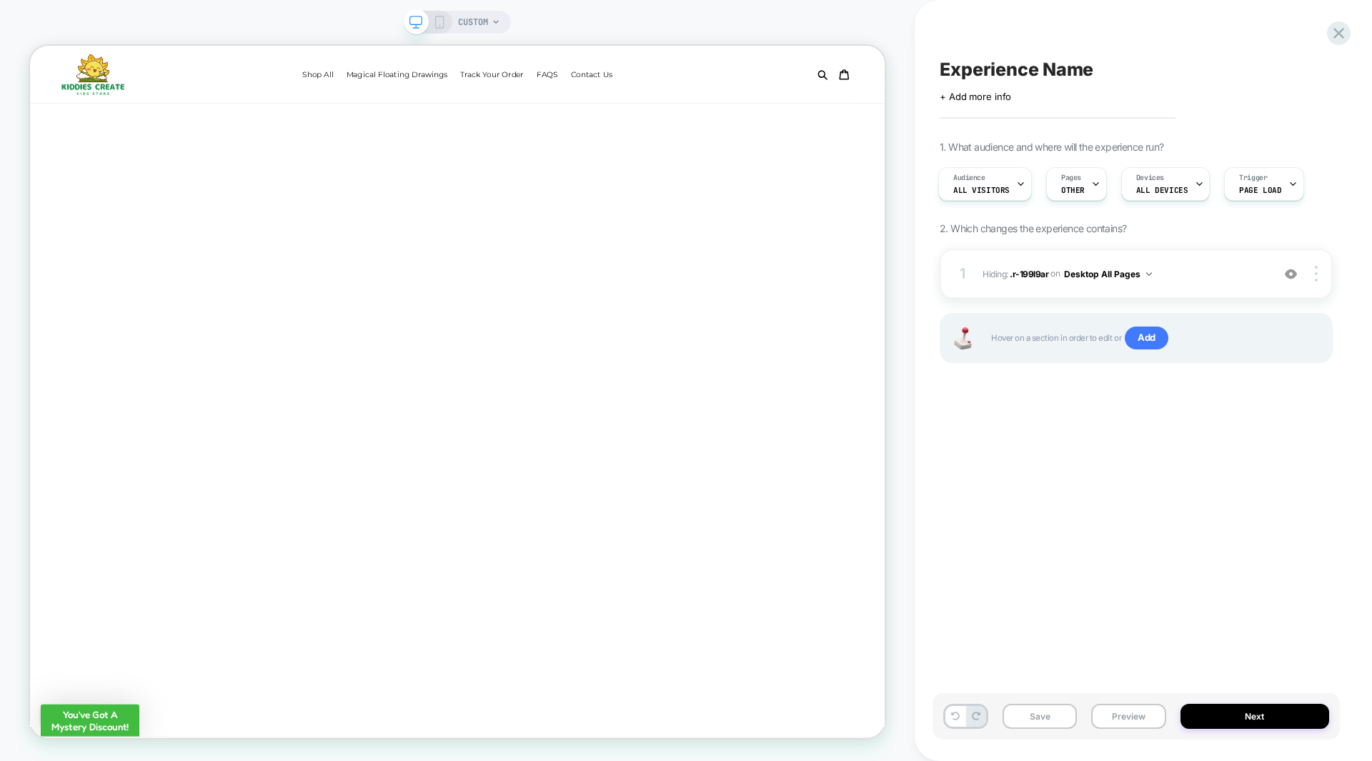
click at [904, 385] on div "CUSTOM" at bounding box center [457, 380] width 914 height 732
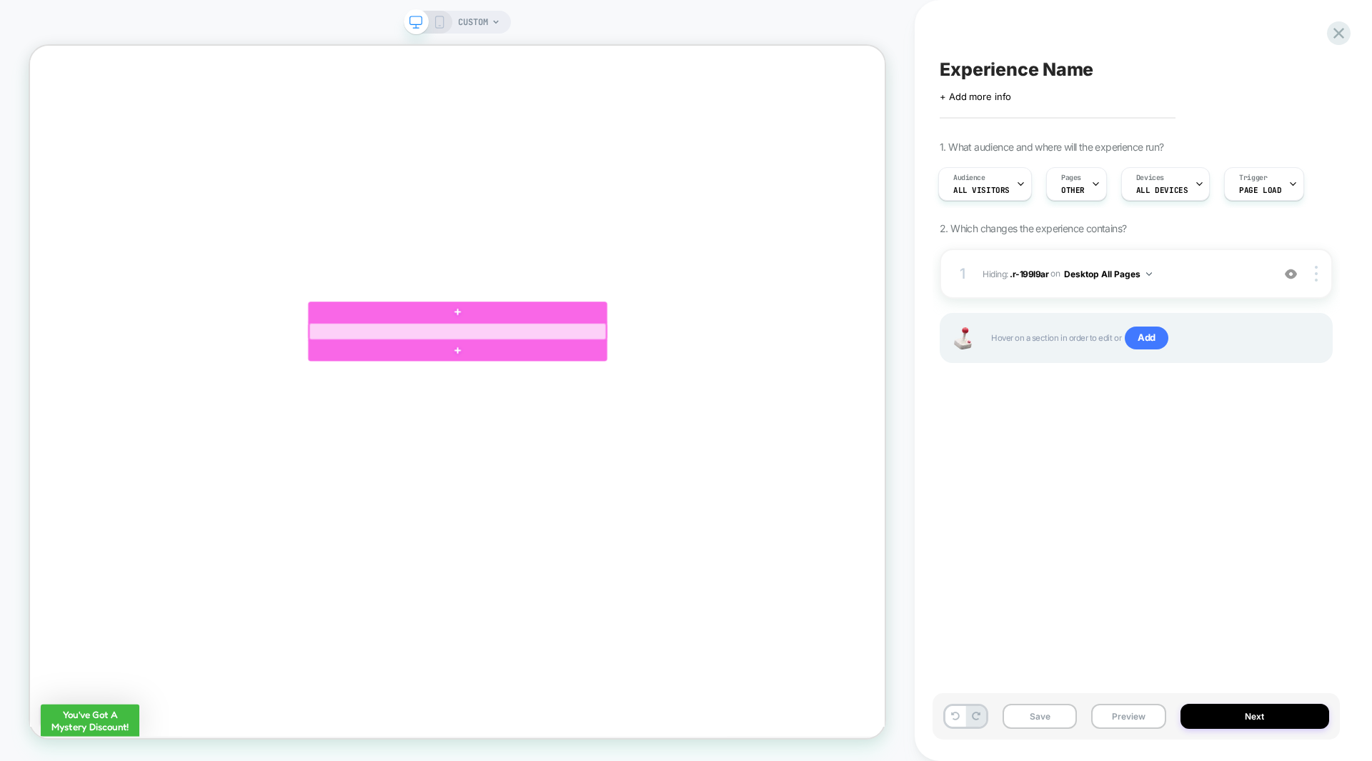
click at [642, 423] on div at bounding box center [600, 427] width 396 height 22
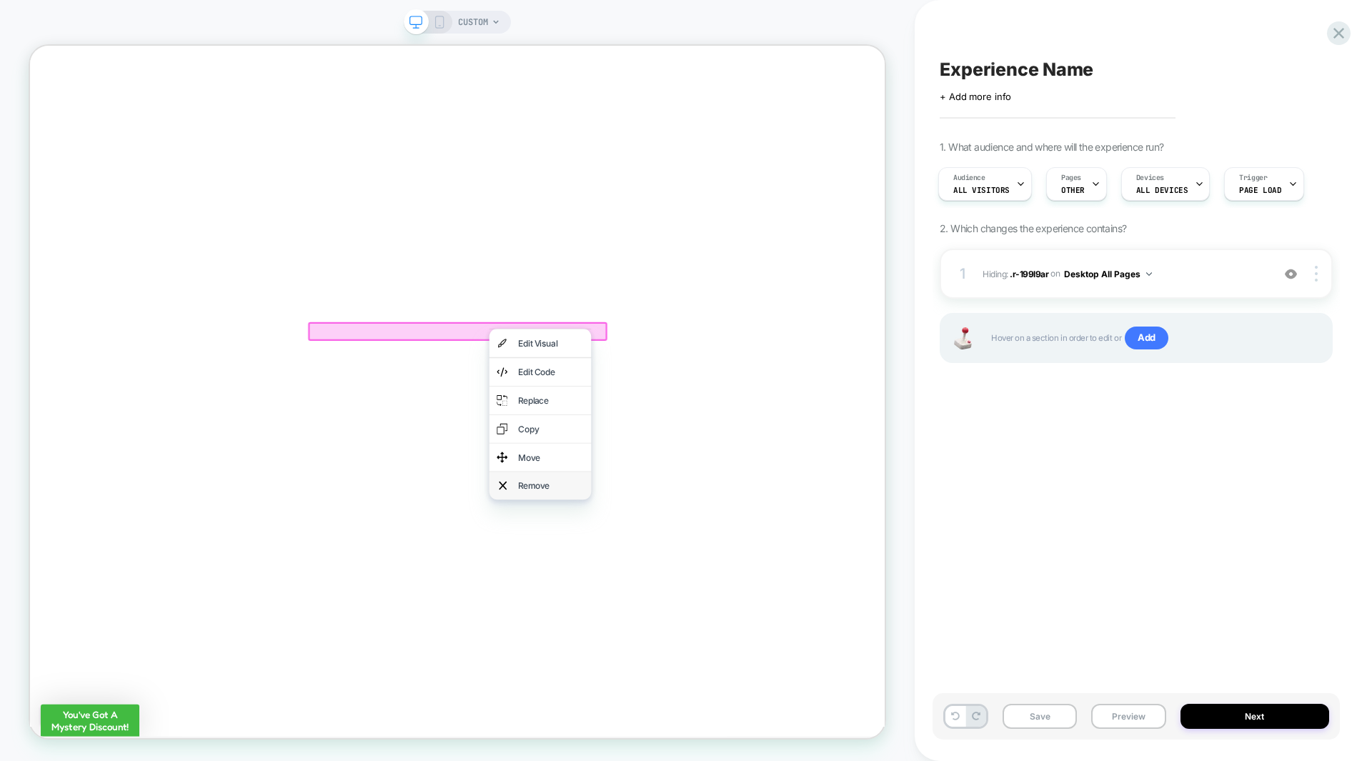
click at [700, 621] on div "Remove" at bounding box center [710, 632] width 136 height 37
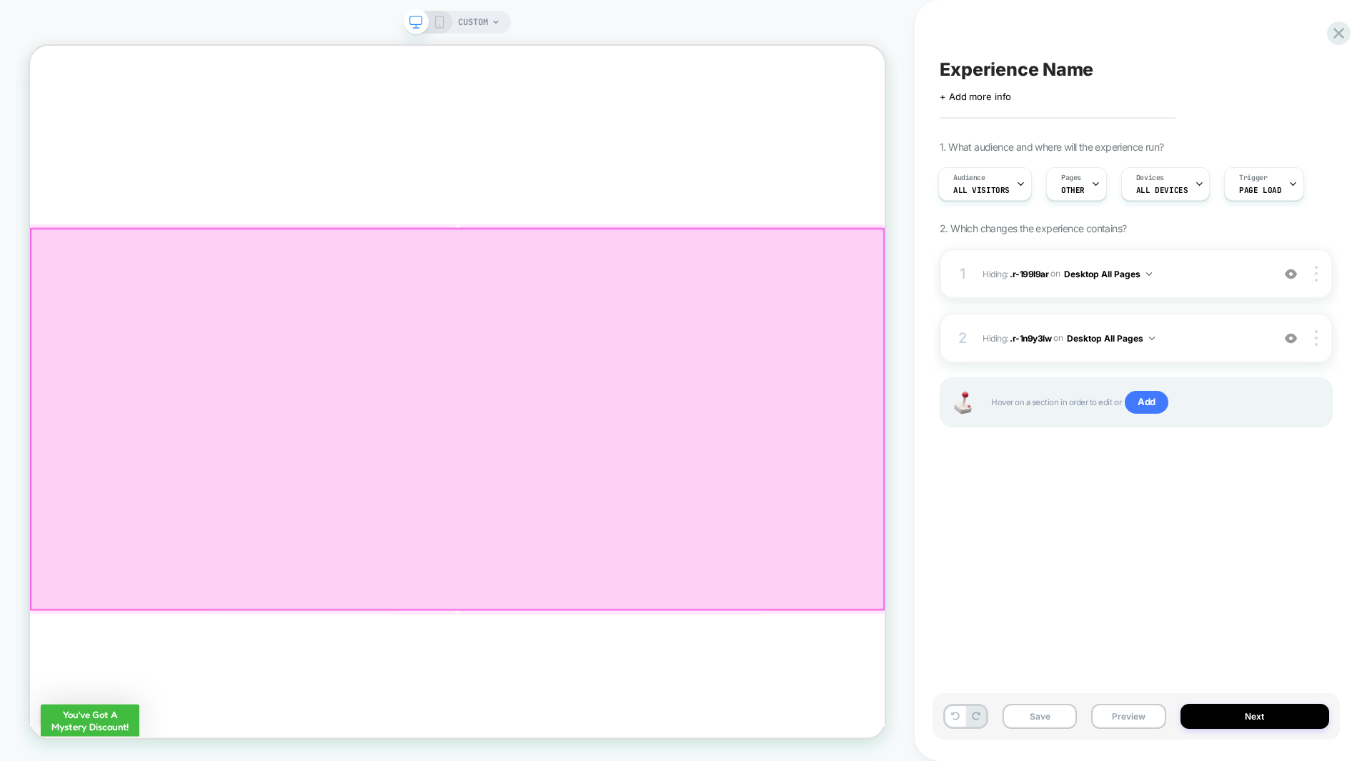
scroll to position [0, 0]
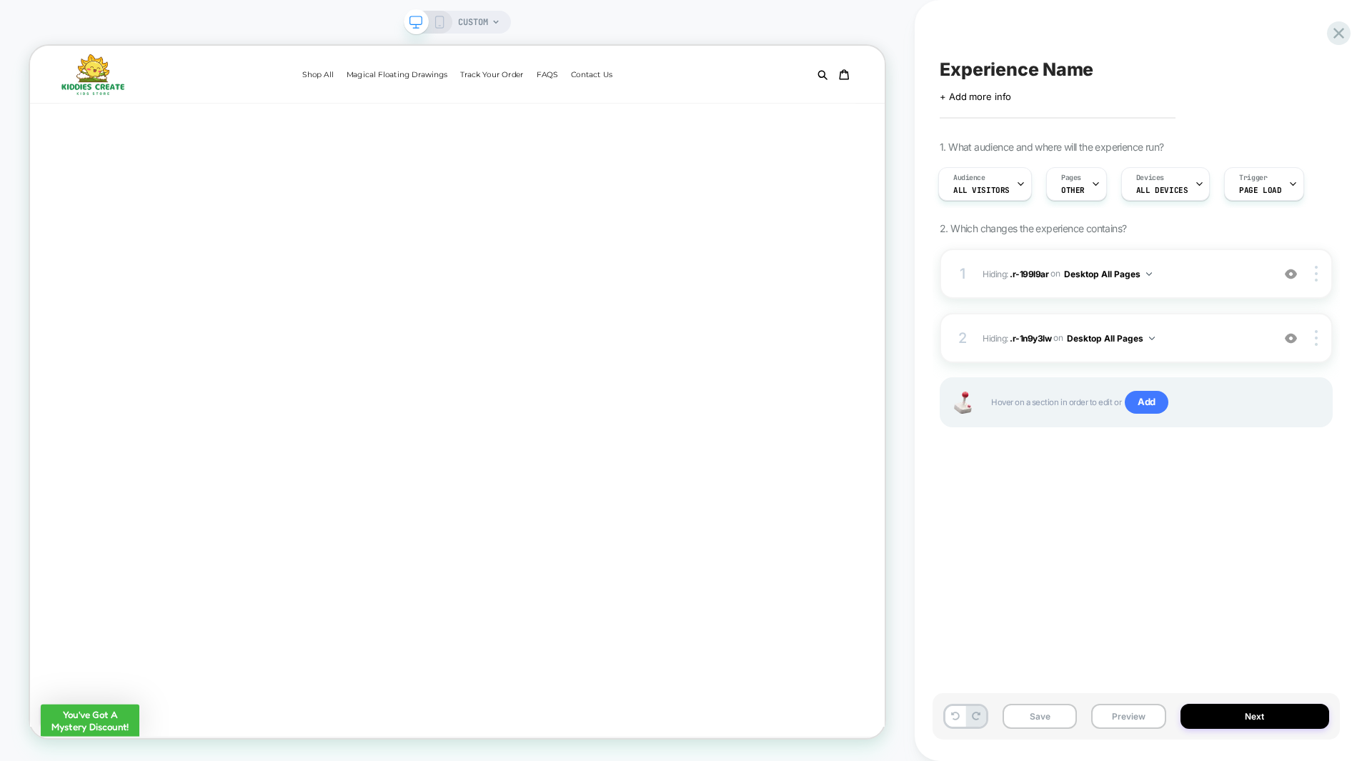
click at [439, 15] on div "CUSTOM" at bounding box center [457, 22] width 107 height 23
click at [440, 22] on icon at bounding box center [439, 22] width 13 height 13
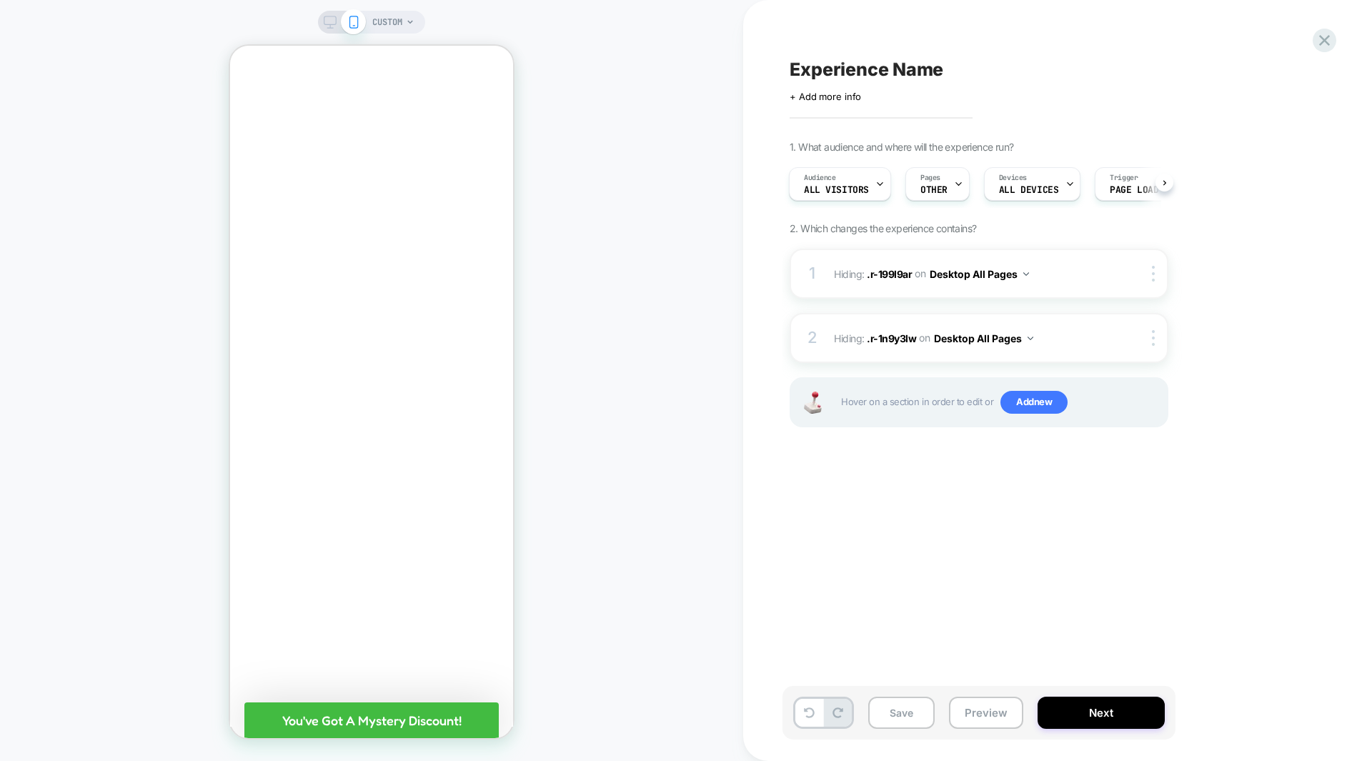
scroll to position [474, 0]
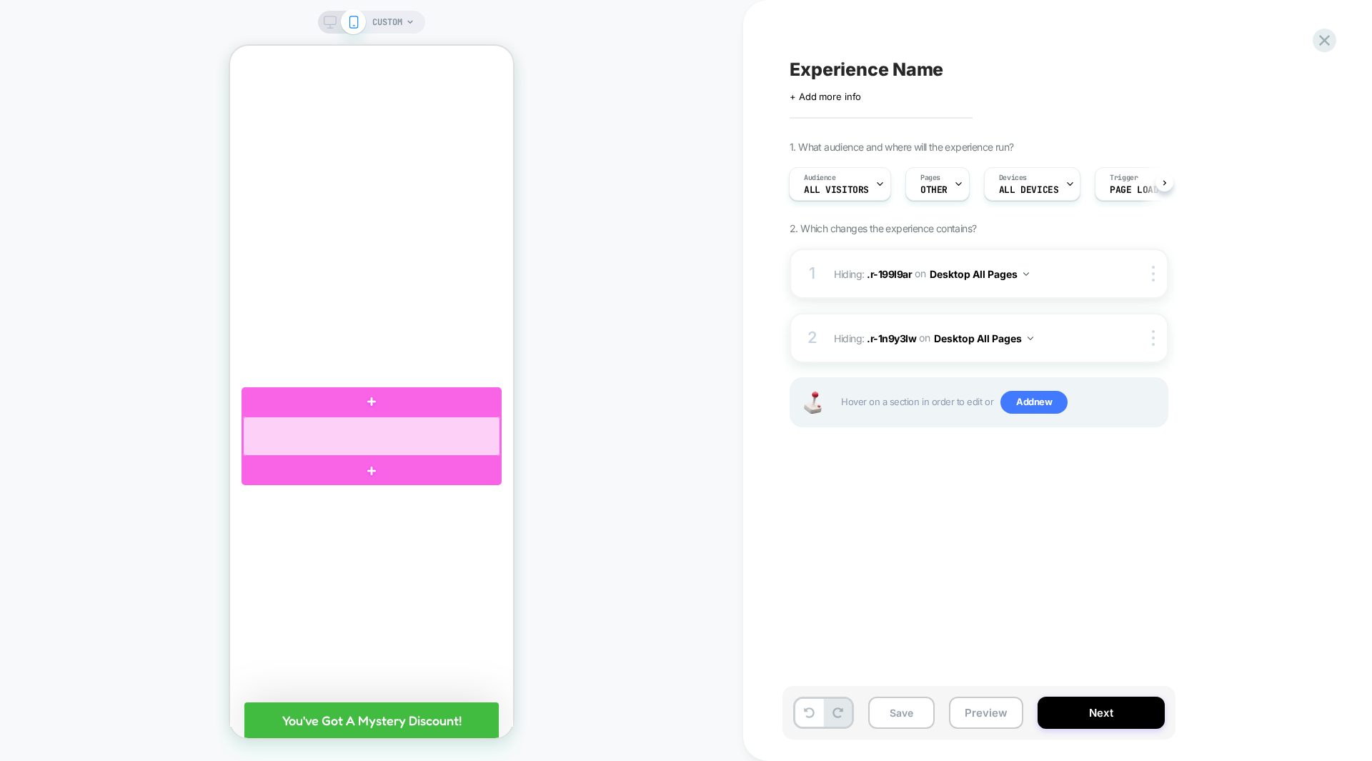
click at [449, 434] on div at bounding box center [371, 436] width 257 height 39
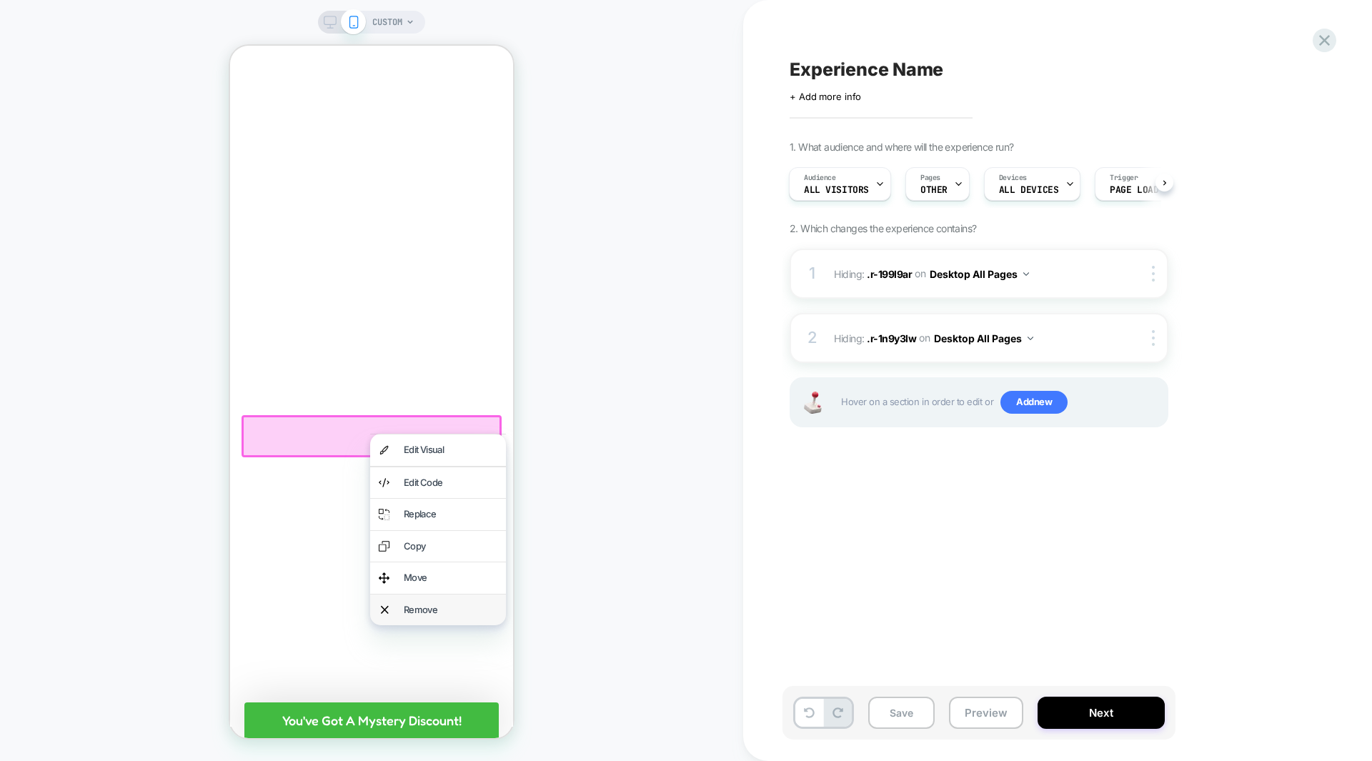
click at [422, 609] on div "Remove" at bounding box center [451, 610] width 94 height 14
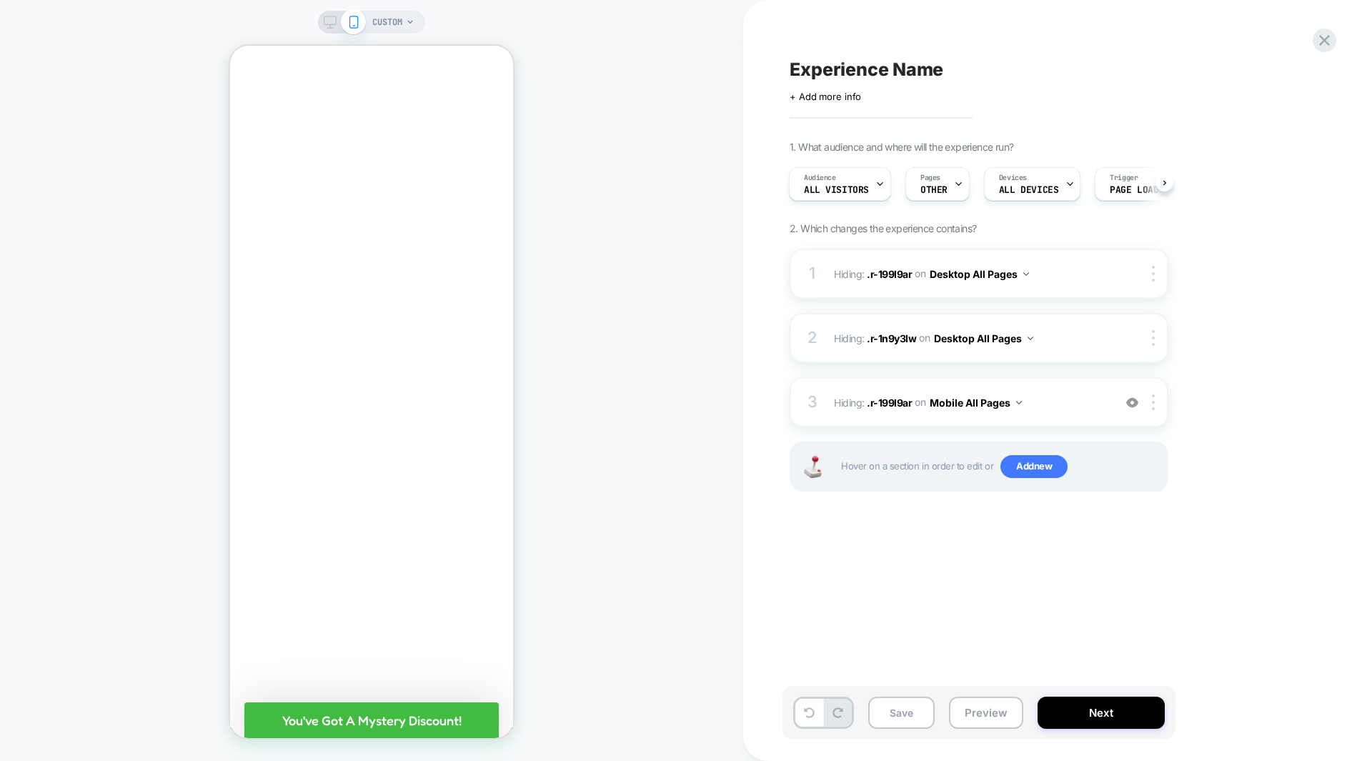
click at [578, 422] on div "CUSTOM" at bounding box center [371, 380] width 743 height 732
click at [814, 712] on icon at bounding box center [809, 712] width 11 height 11
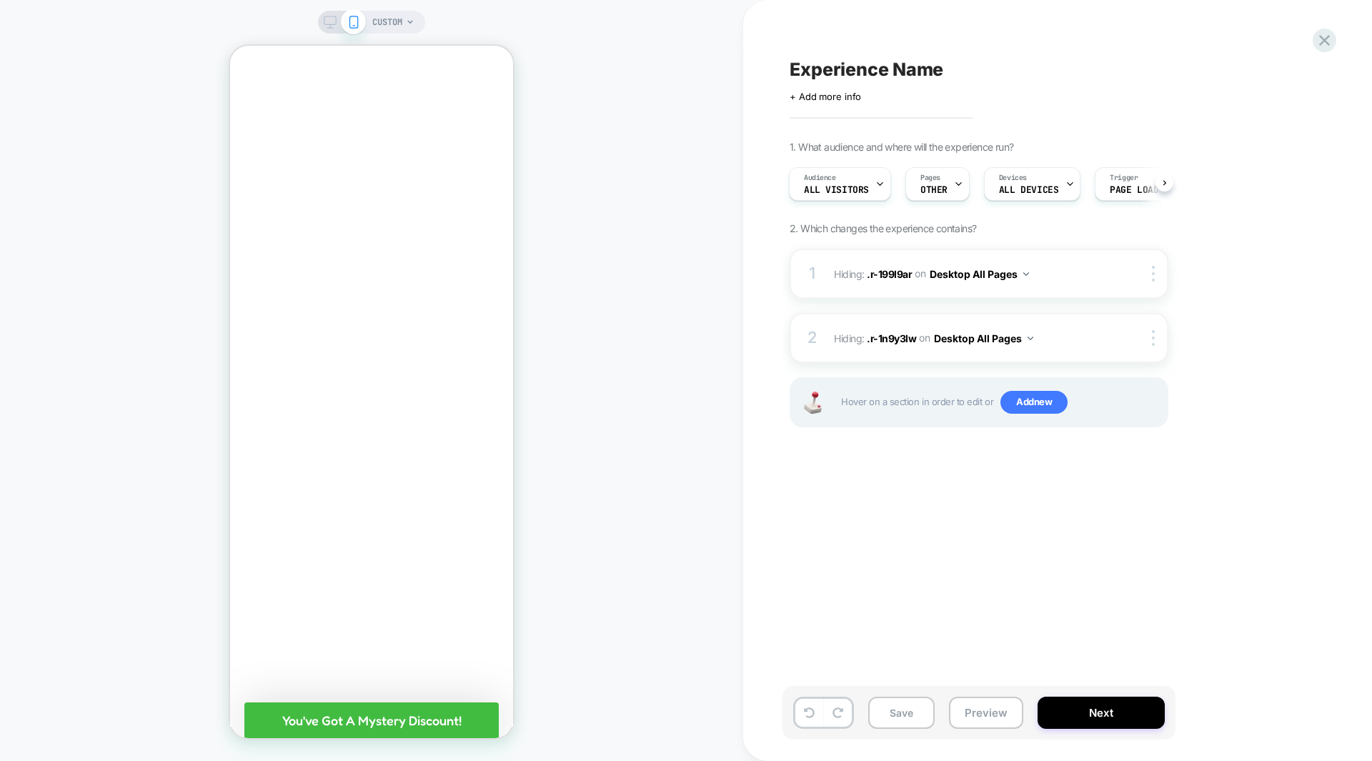
scroll to position [495, 0]
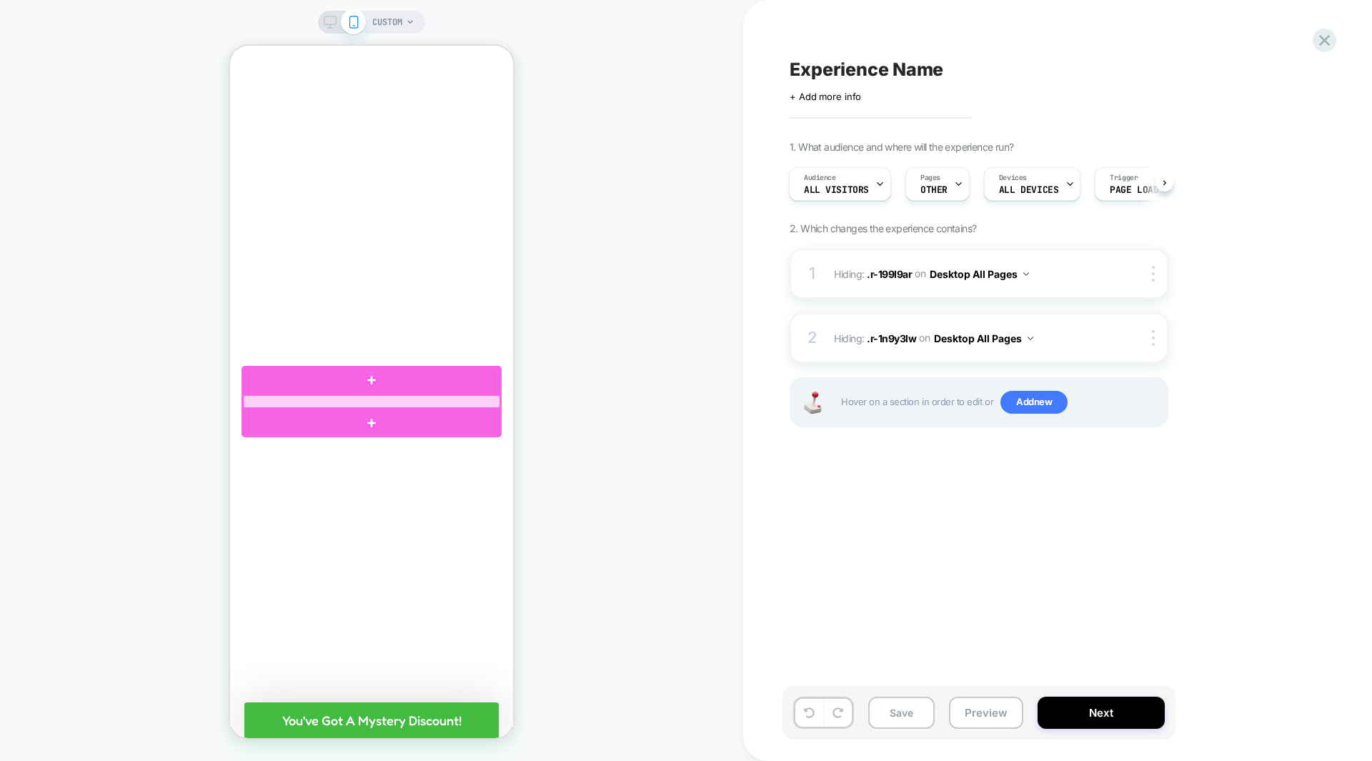
click at [449, 401] on div at bounding box center [371, 401] width 257 height 13
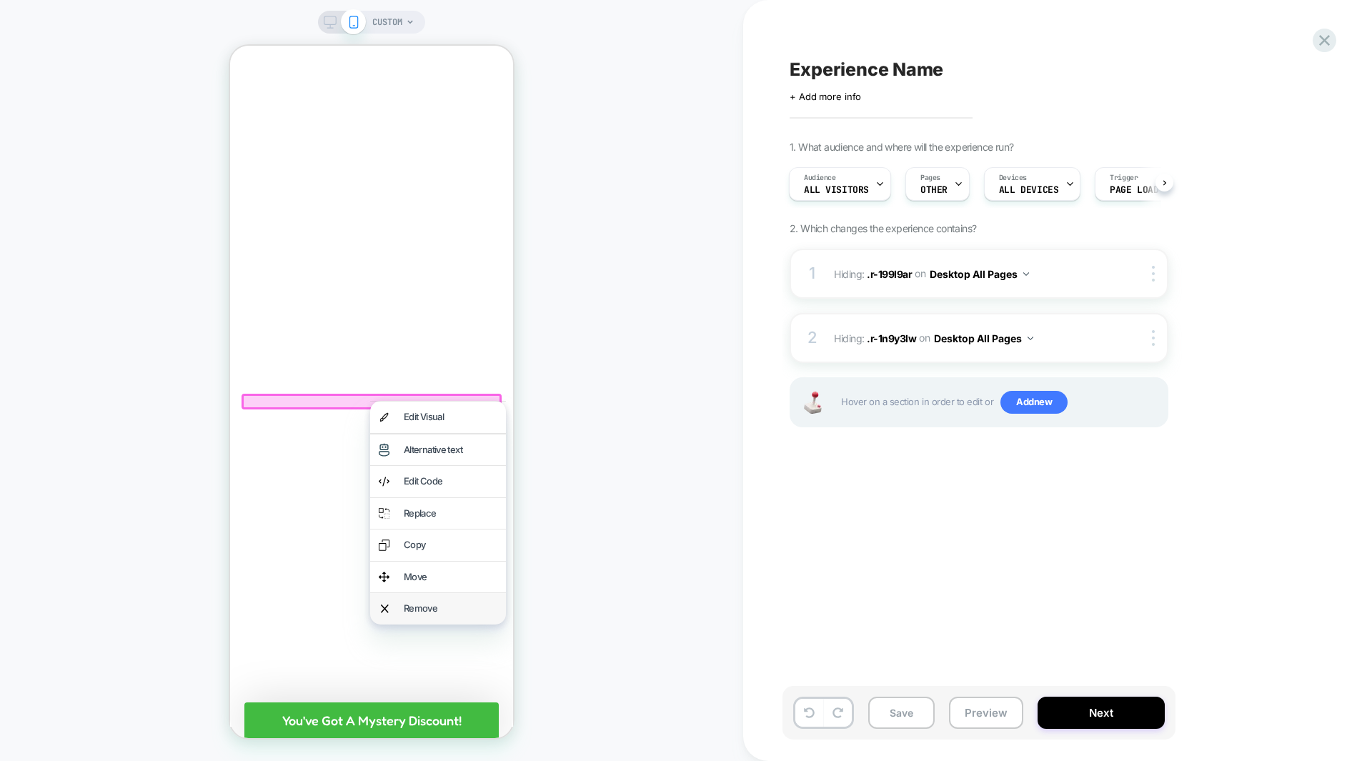
click at [432, 606] on div "Remove" at bounding box center [451, 609] width 94 height 14
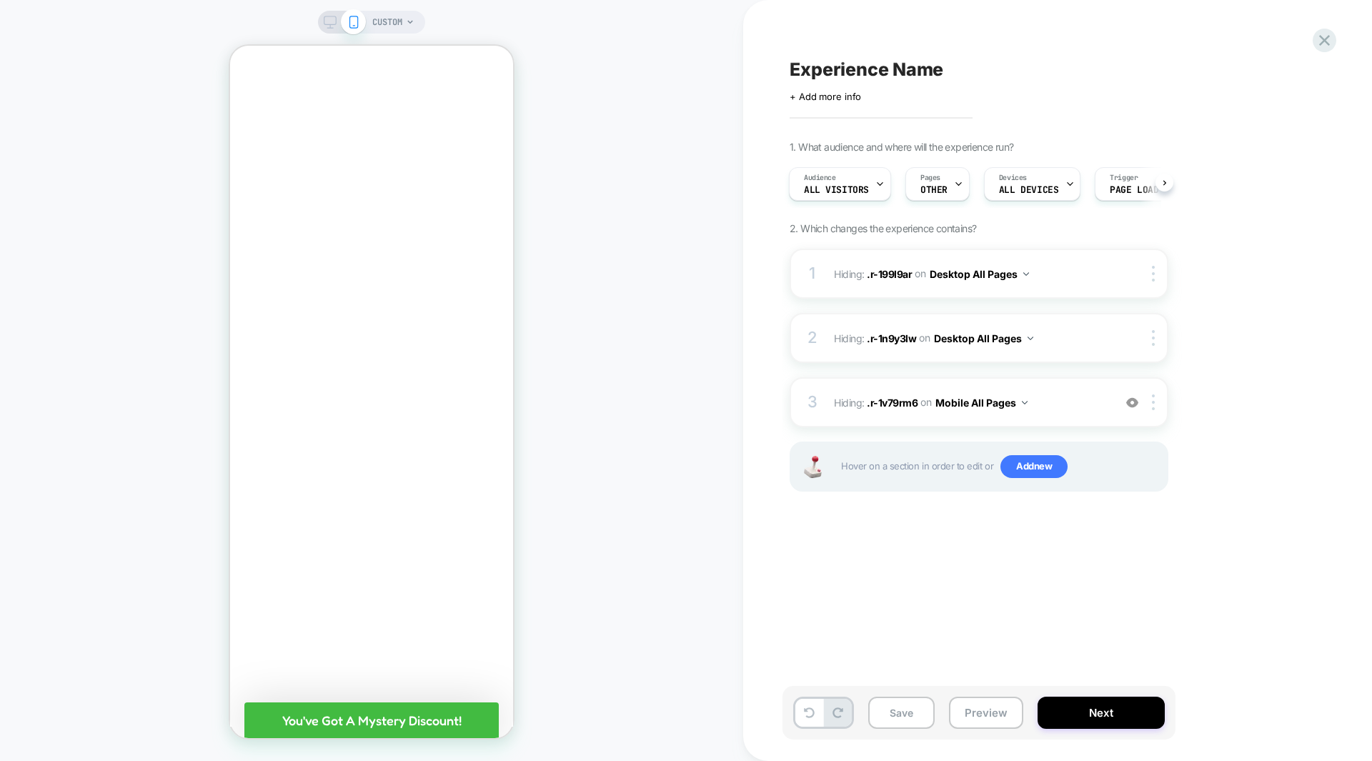
scroll to position [5874, 0]
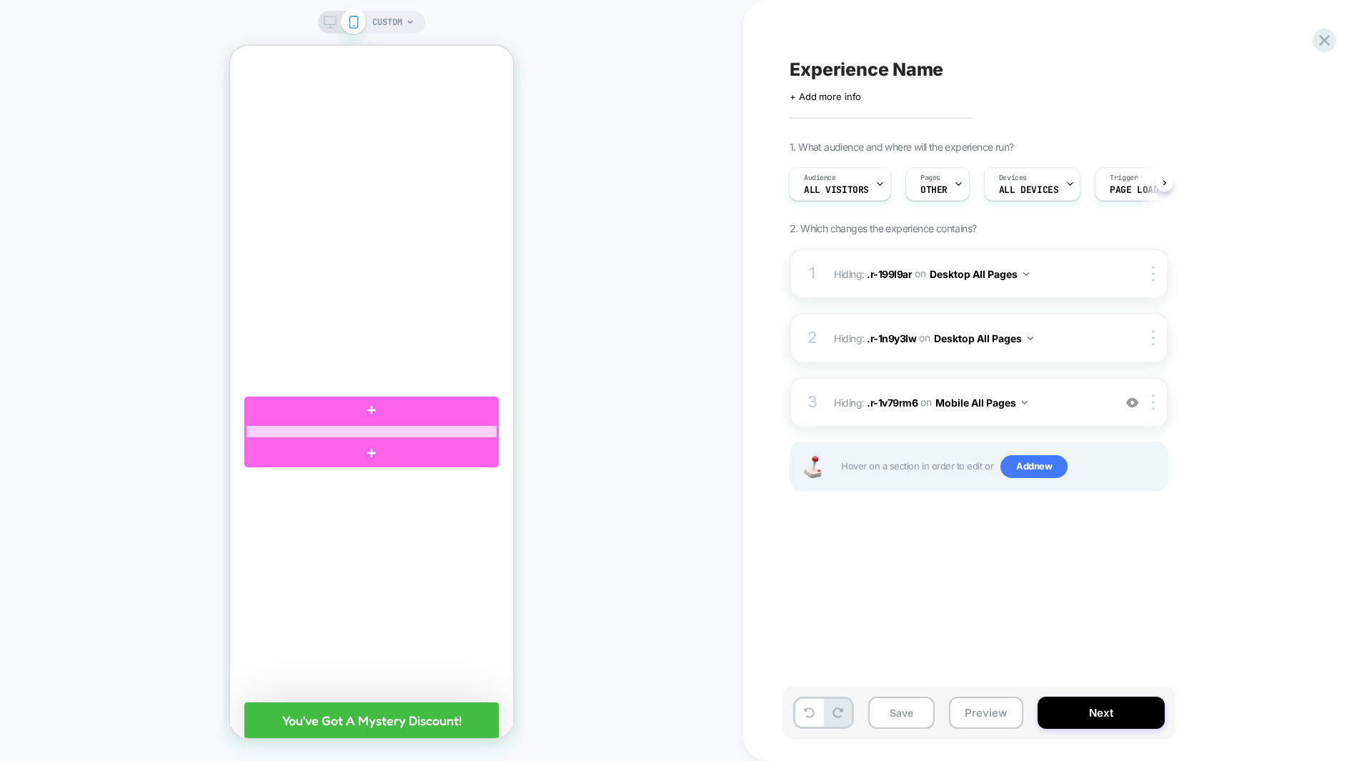
click at [447, 430] on div at bounding box center [371, 431] width 251 height 13
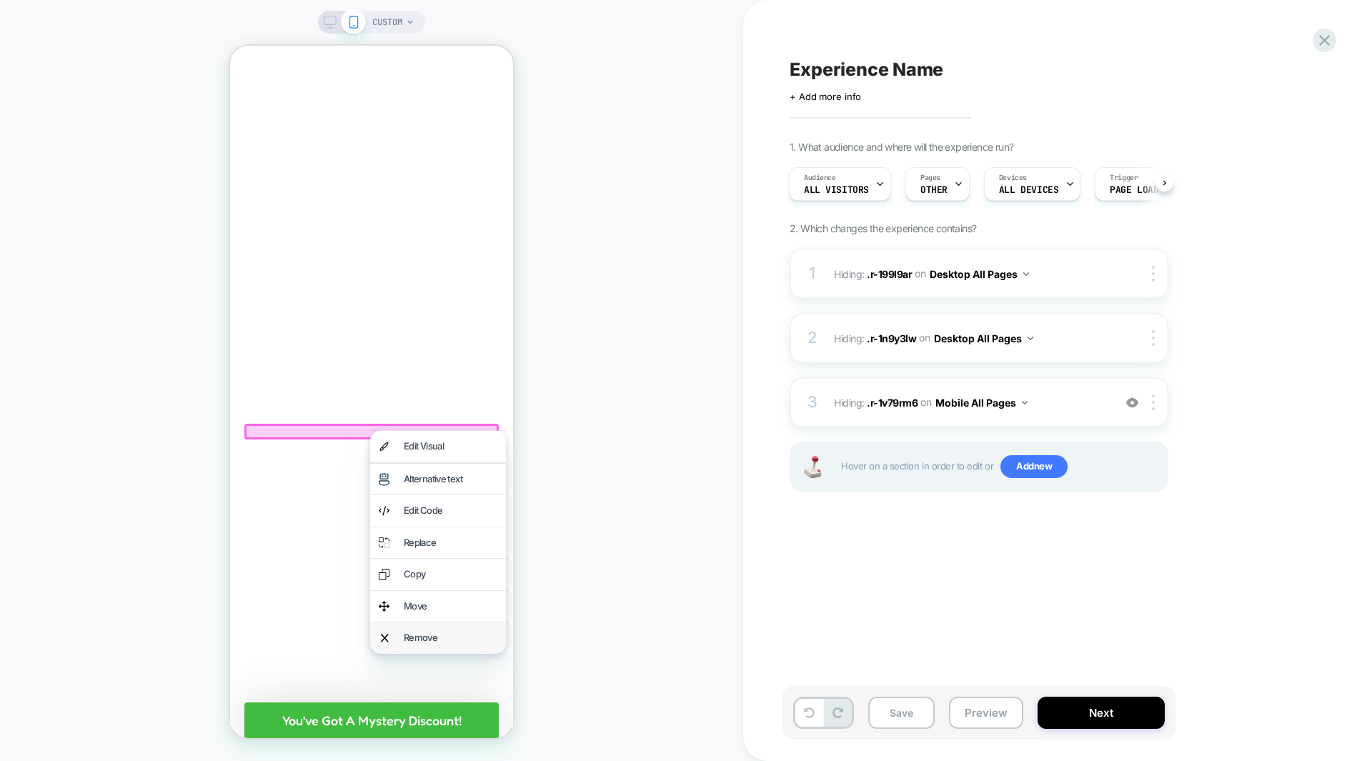
click at [437, 643] on div "Remove" at bounding box center [451, 638] width 94 height 14
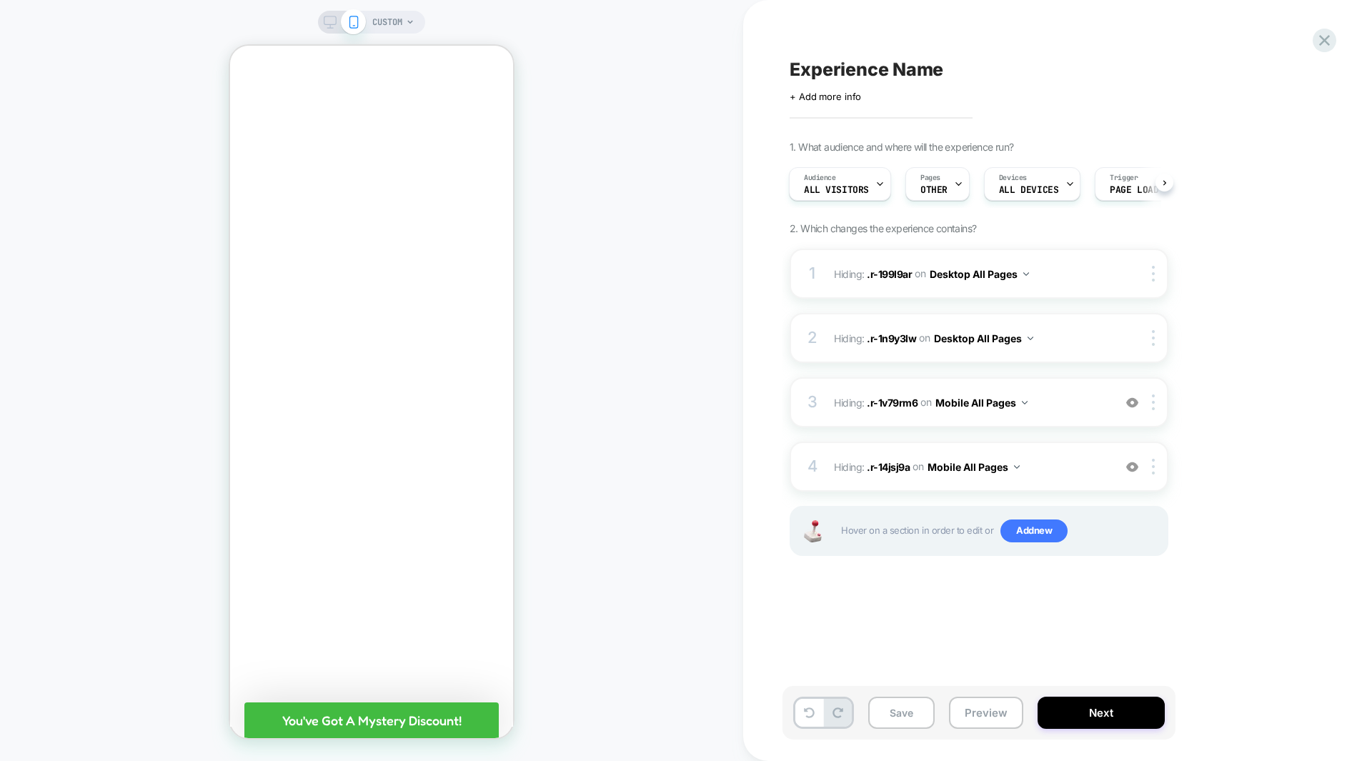
click at [578, 412] on div "CUSTOM" at bounding box center [371, 380] width 743 height 732
click at [831, 67] on span "Experience Name" at bounding box center [866, 69] width 154 height 21
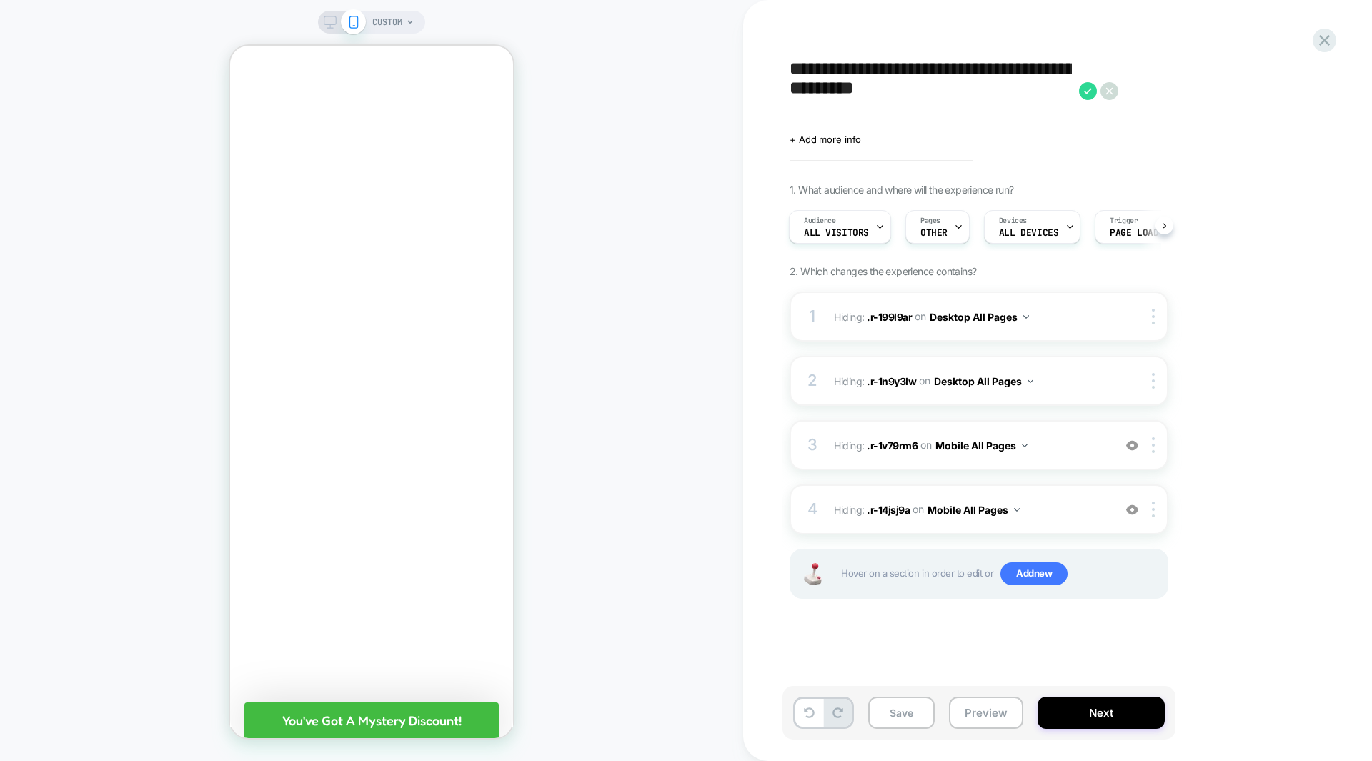
scroll to position [0, 0]
drag, startPoint x: 1090, startPoint y: 74, endPoint x: 712, endPoint y: 99, distance: 378.8
click at [712, 99] on div "**********" at bounding box center [686, 380] width 1372 height 761
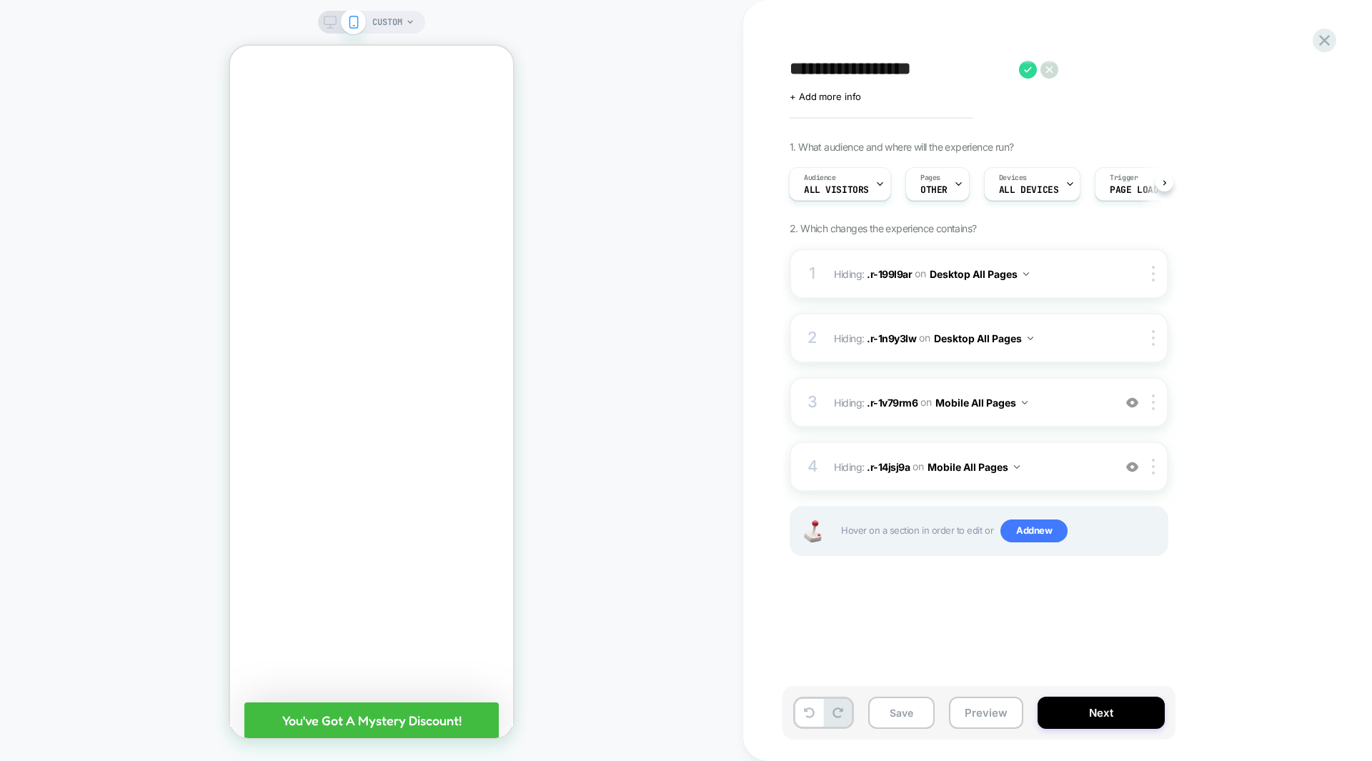
click at [973, 63] on textarea "**********" at bounding box center [900, 69] width 222 height 21
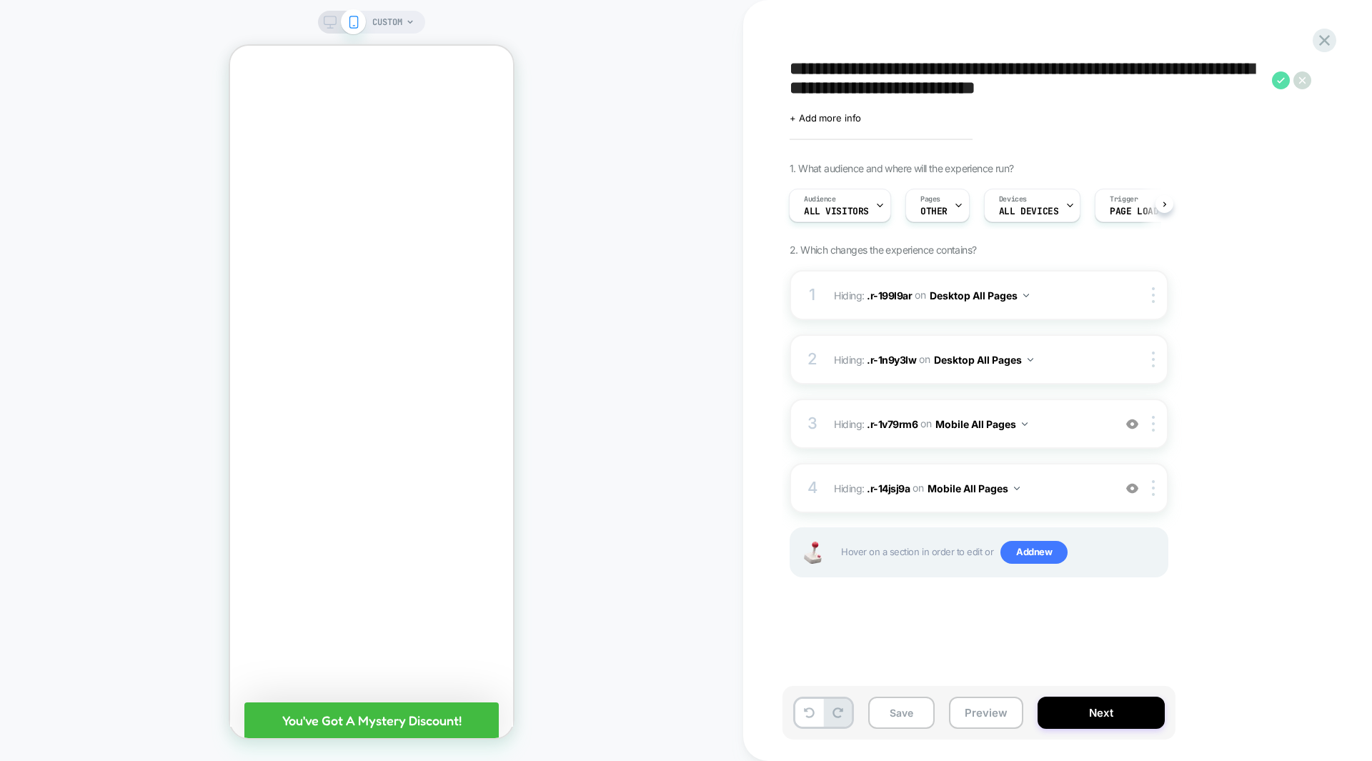
type textarea "**********"
click at [1275, 80] on icon at bounding box center [1281, 80] width 18 height 18
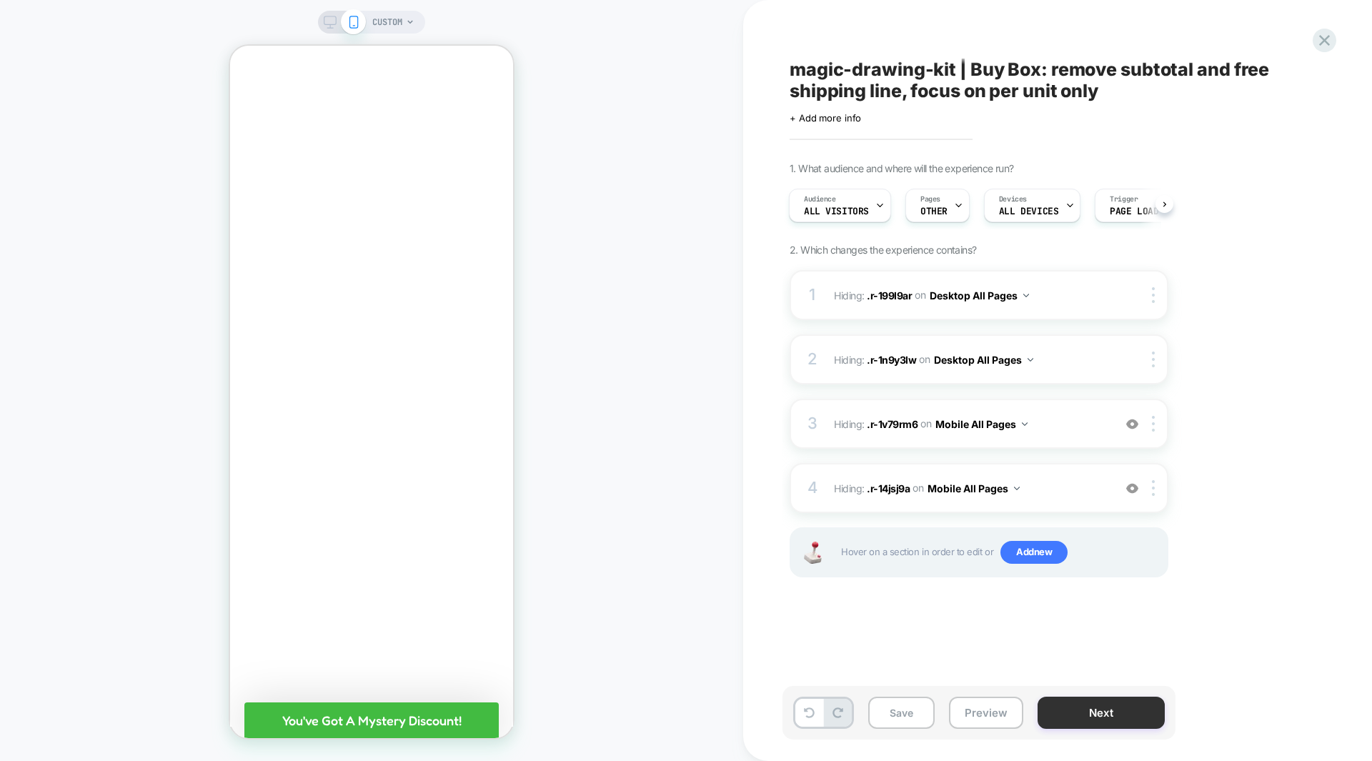
click at [1112, 709] on button "Next" at bounding box center [1100, 713] width 127 height 32
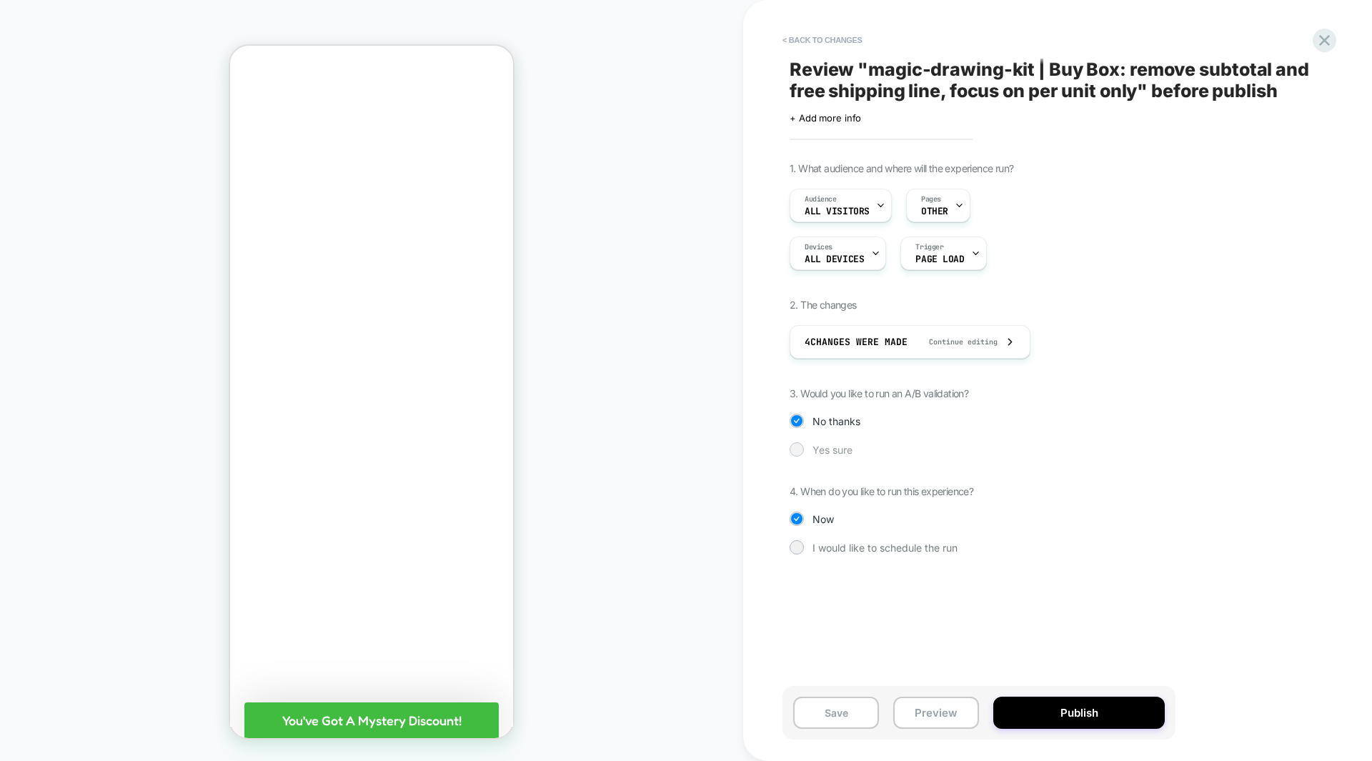
click at [844, 449] on span "Yes sure" at bounding box center [832, 450] width 40 height 12
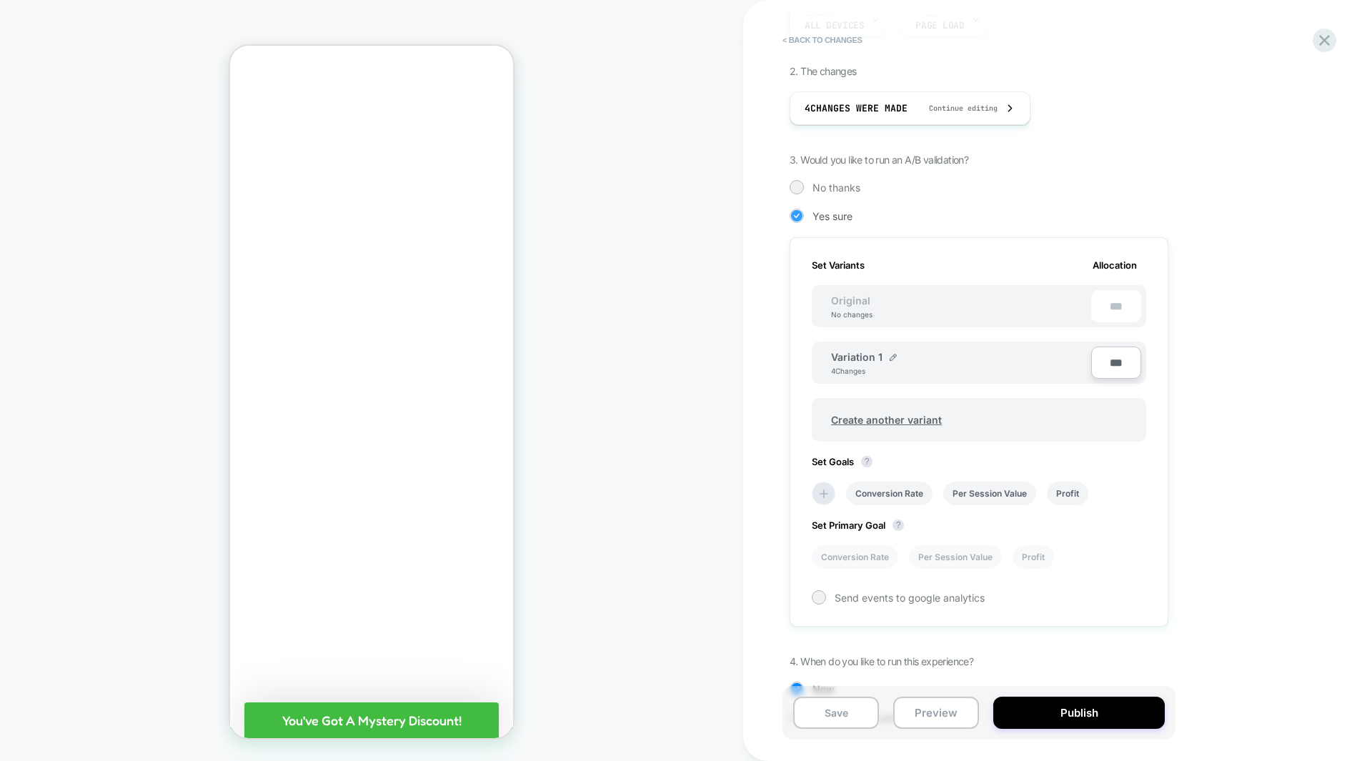
scroll to position [290, 0]
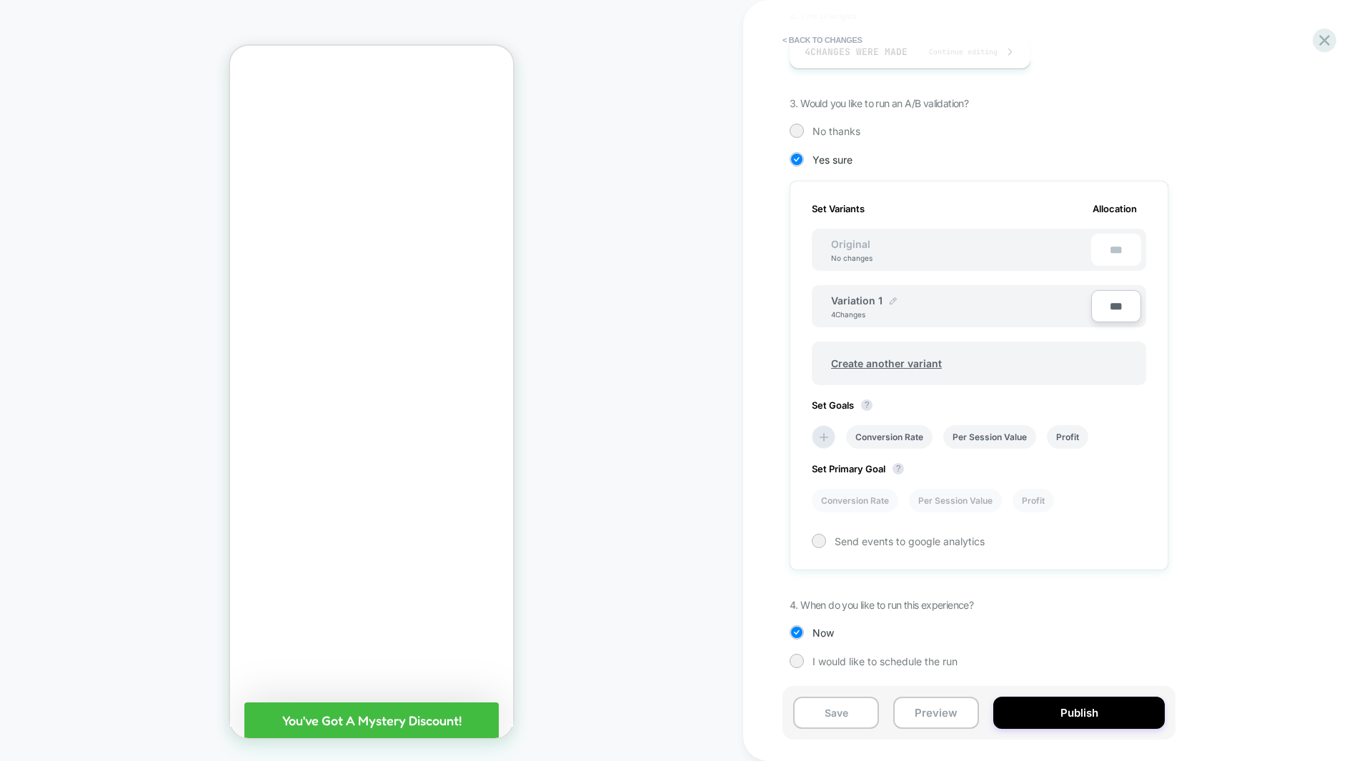
click at [889, 302] on img at bounding box center [892, 300] width 7 height 7
click at [877, 307] on input "**********" at bounding box center [883, 308] width 104 height 28
type input "*"
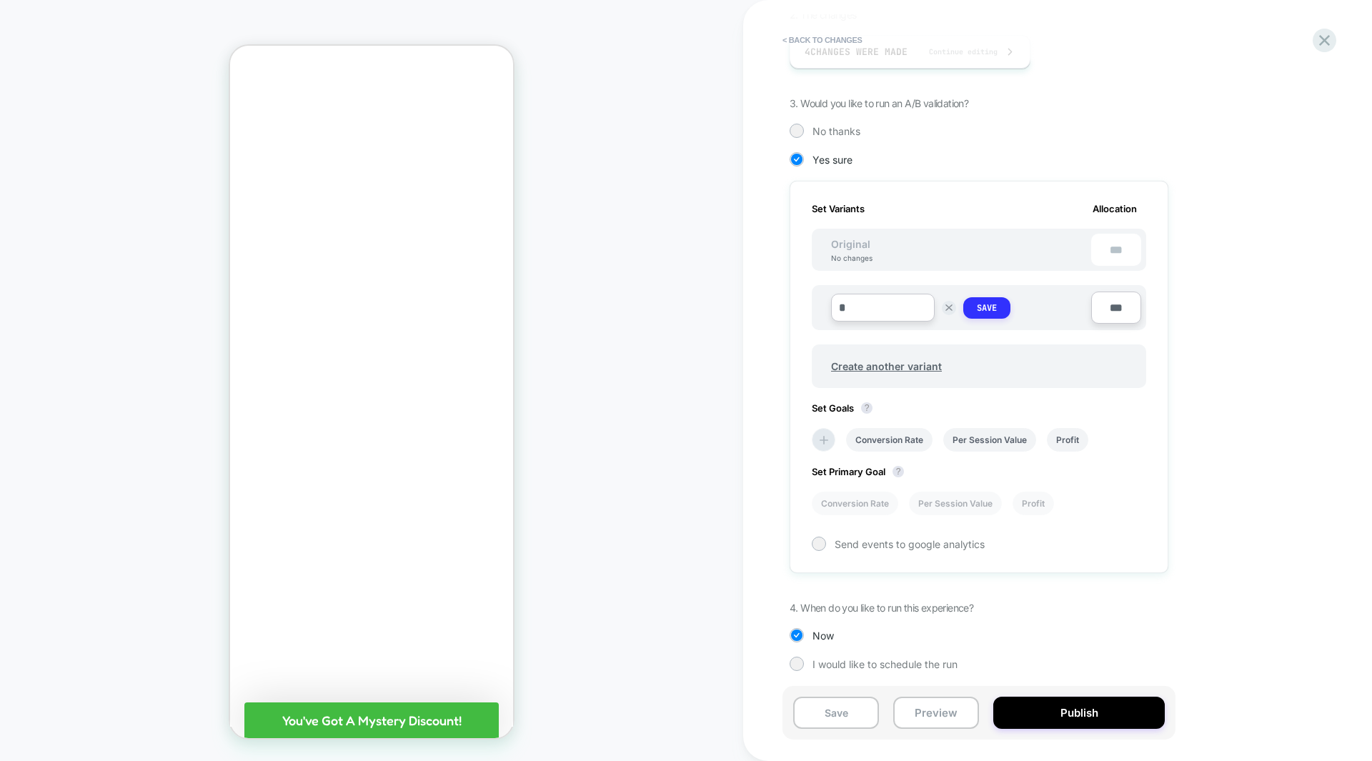
click at [972, 310] on button "Save" at bounding box center [986, 307] width 47 height 21
click at [874, 365] on span "Create another variant" at bounding box center [886, 363] width 139 height 34
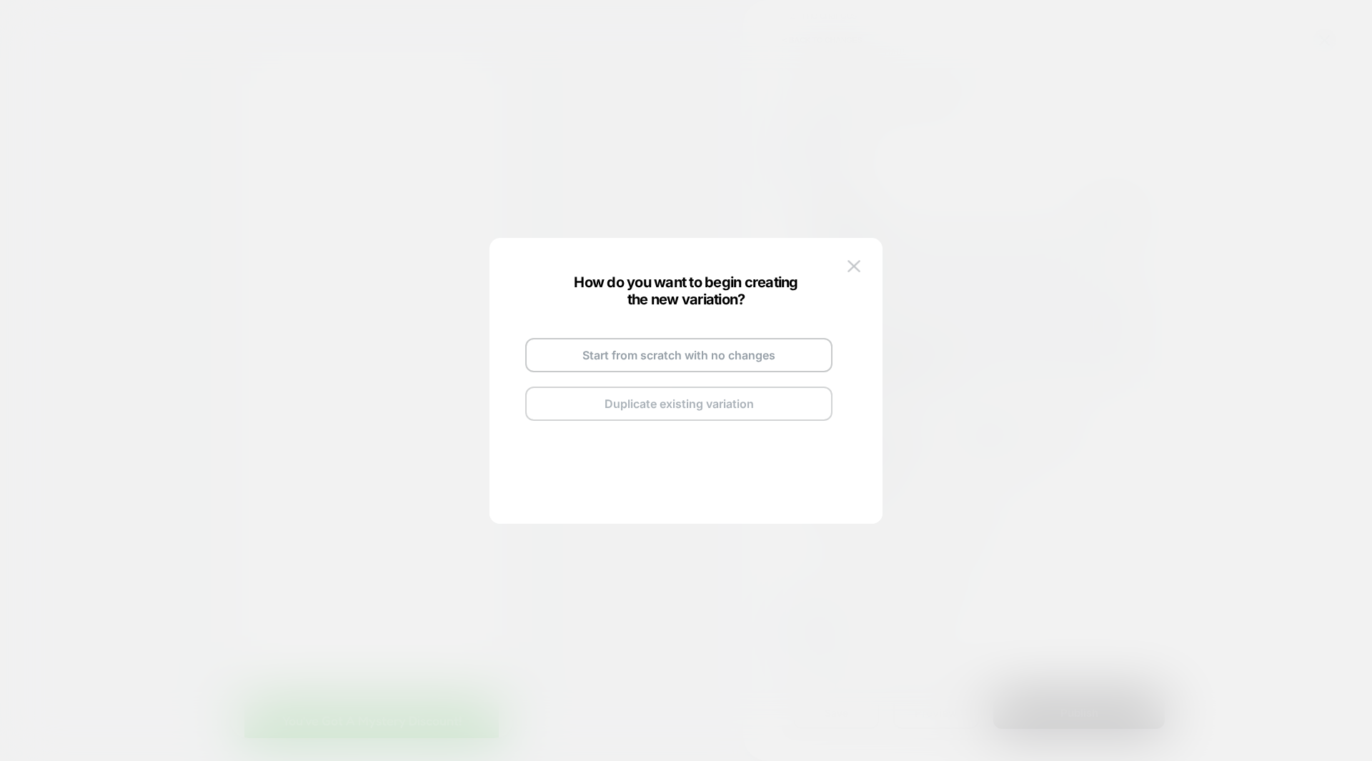
click at [675, 407] on button "Duplicate existing variation" at bounding box center [678, 404] width 307 height 34
click at [669, 383] on button "Go and Edit the New Variation" at bounding box center [678, 384] width 307 height 34
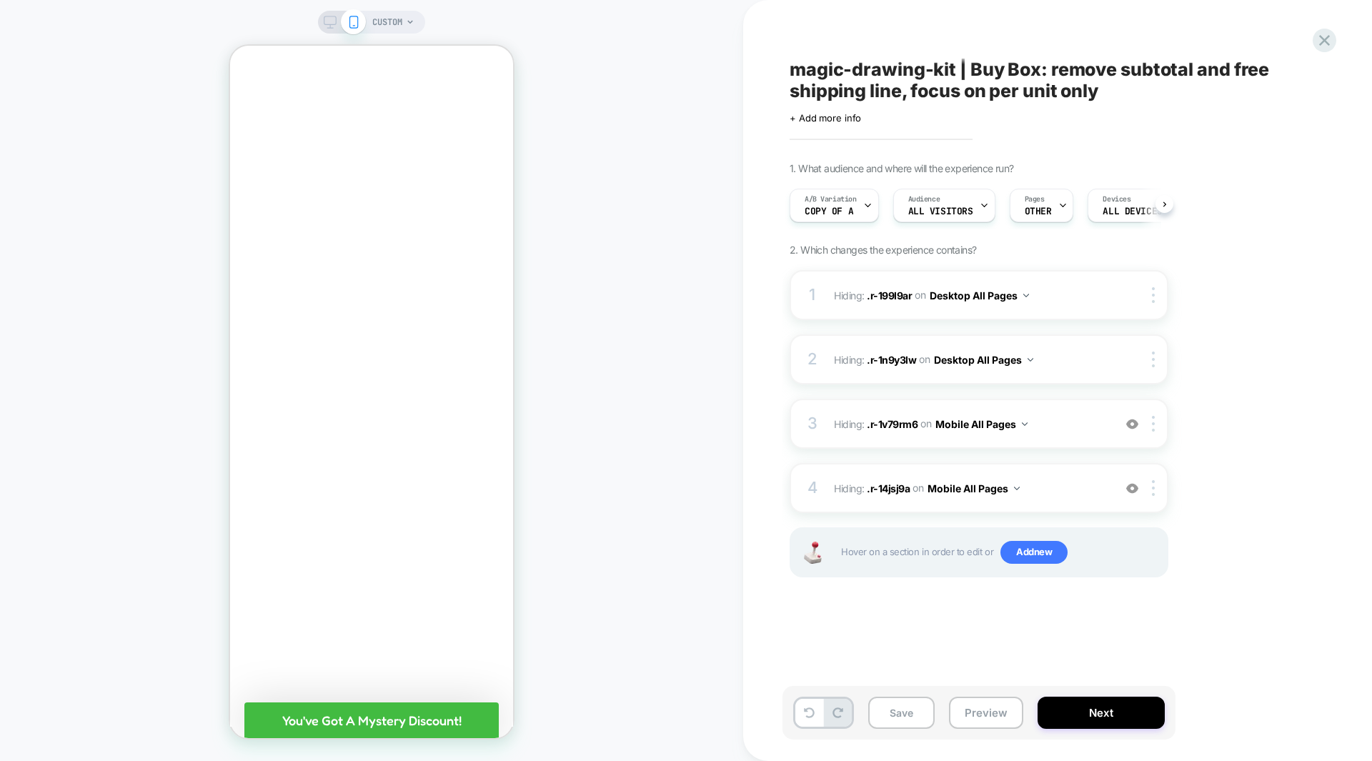
scroll to position [0, 1]
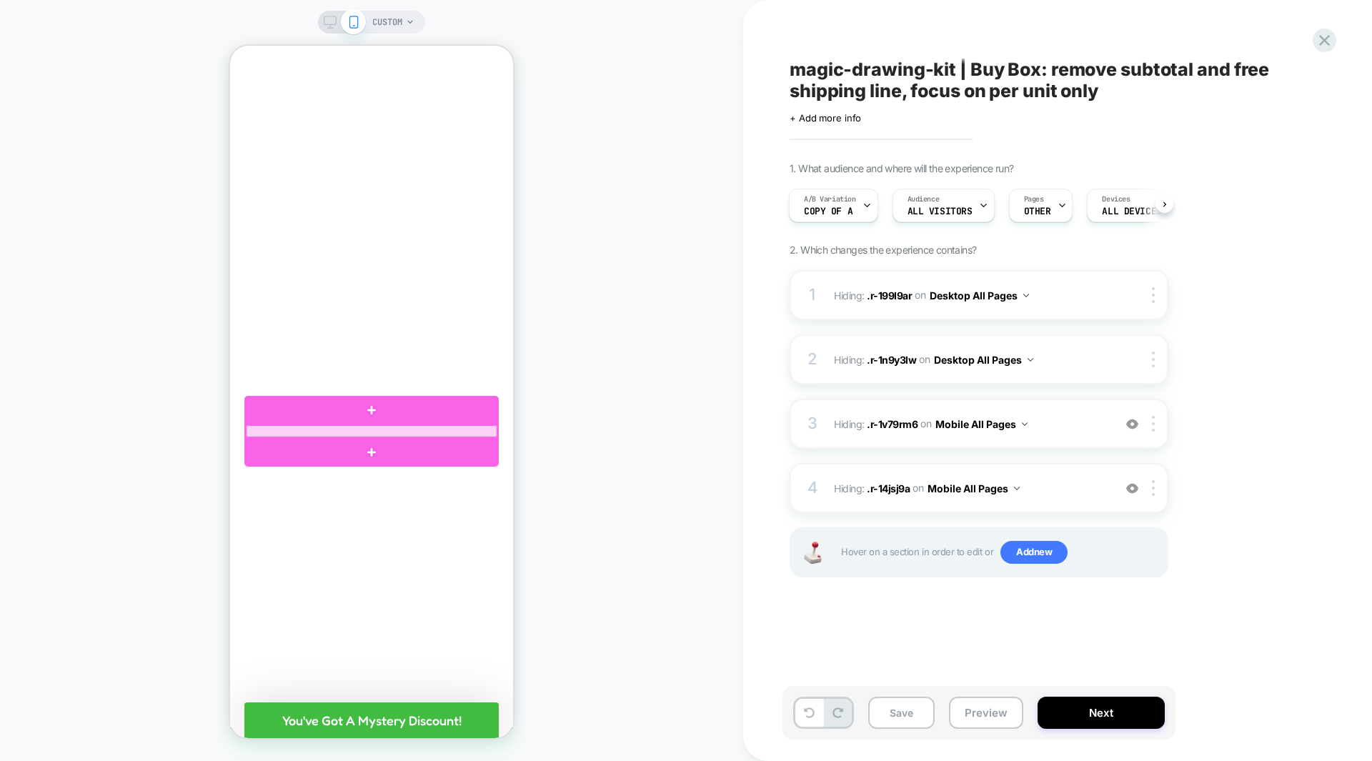
click at [472, 429] on div at bounding box center [371, 431] width 251 height 12
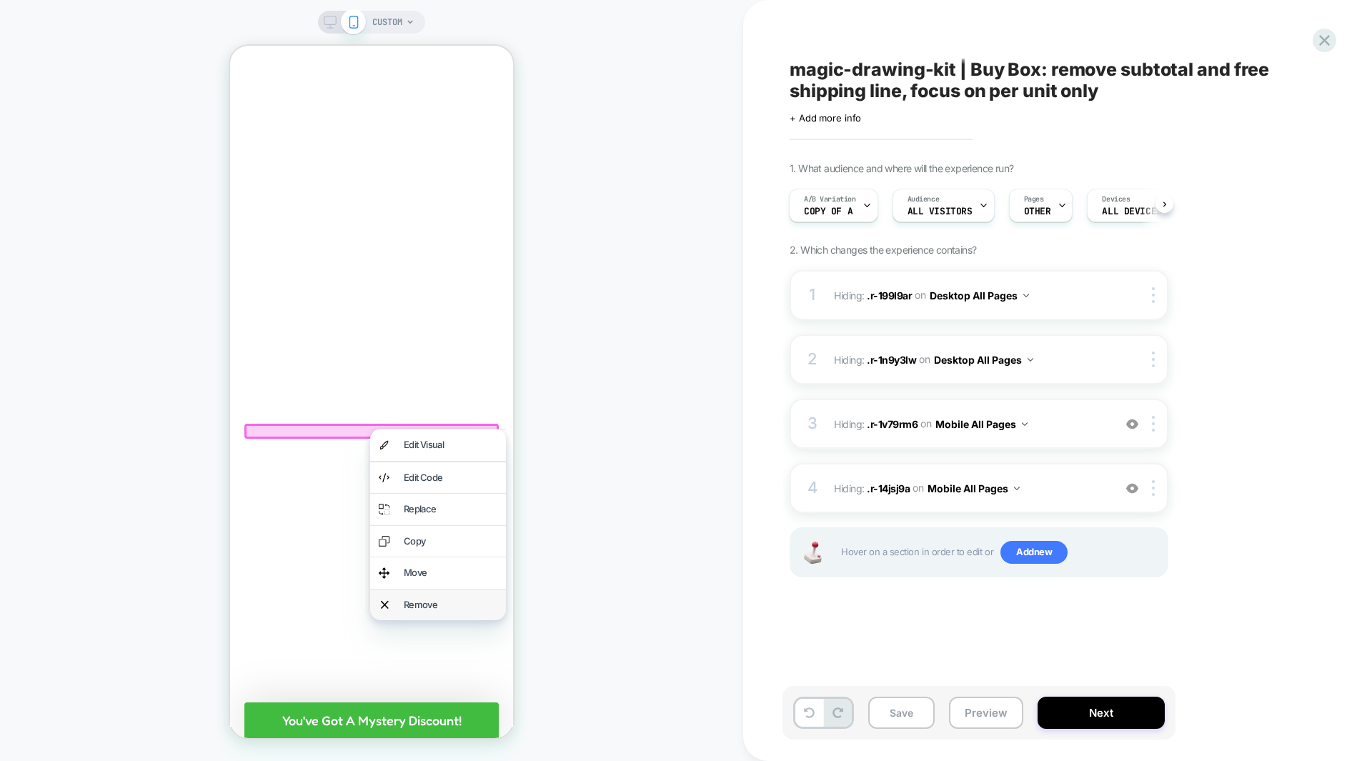
click at [425, 597] on div "Remove" at bounding box center [438, 604] width 136 height 31
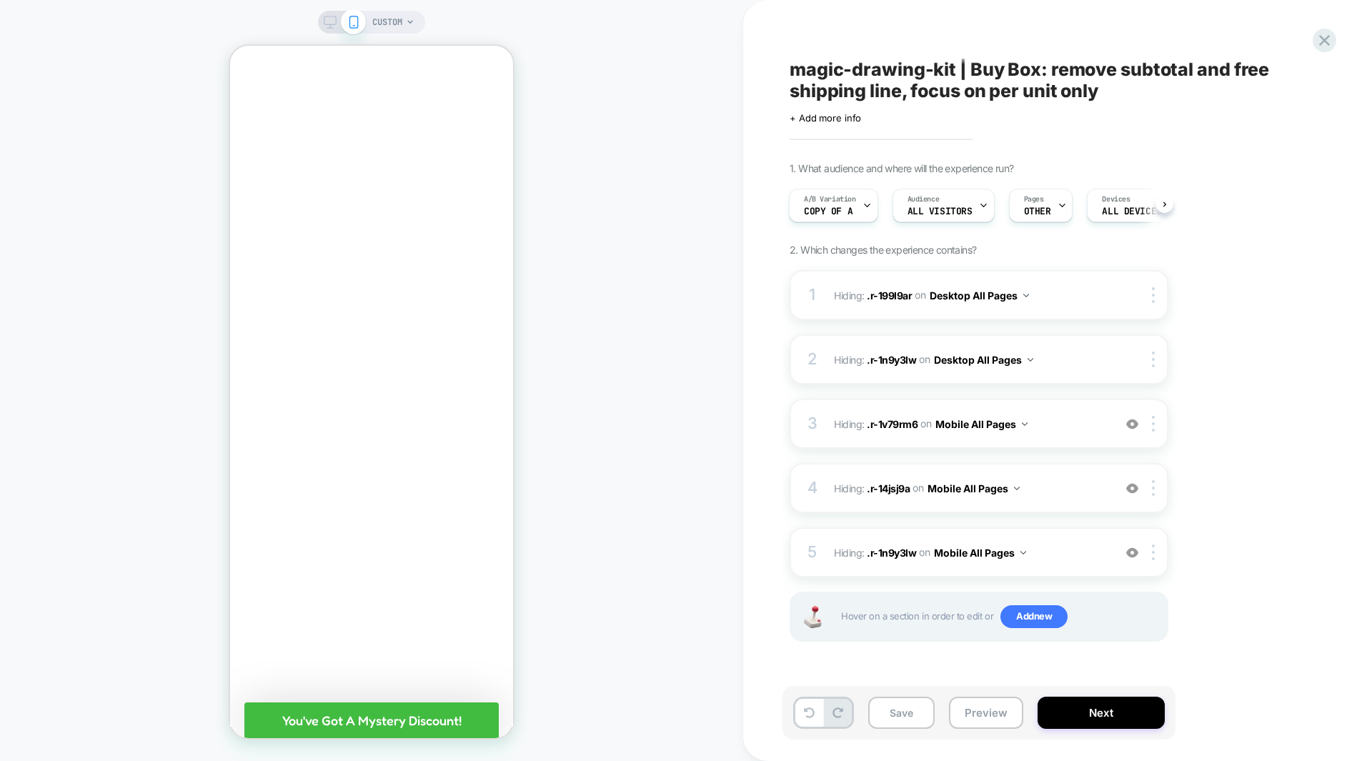
click at [589, 377] on div "CUSTOM" at bounding box center [371, 380] width 743 height 732
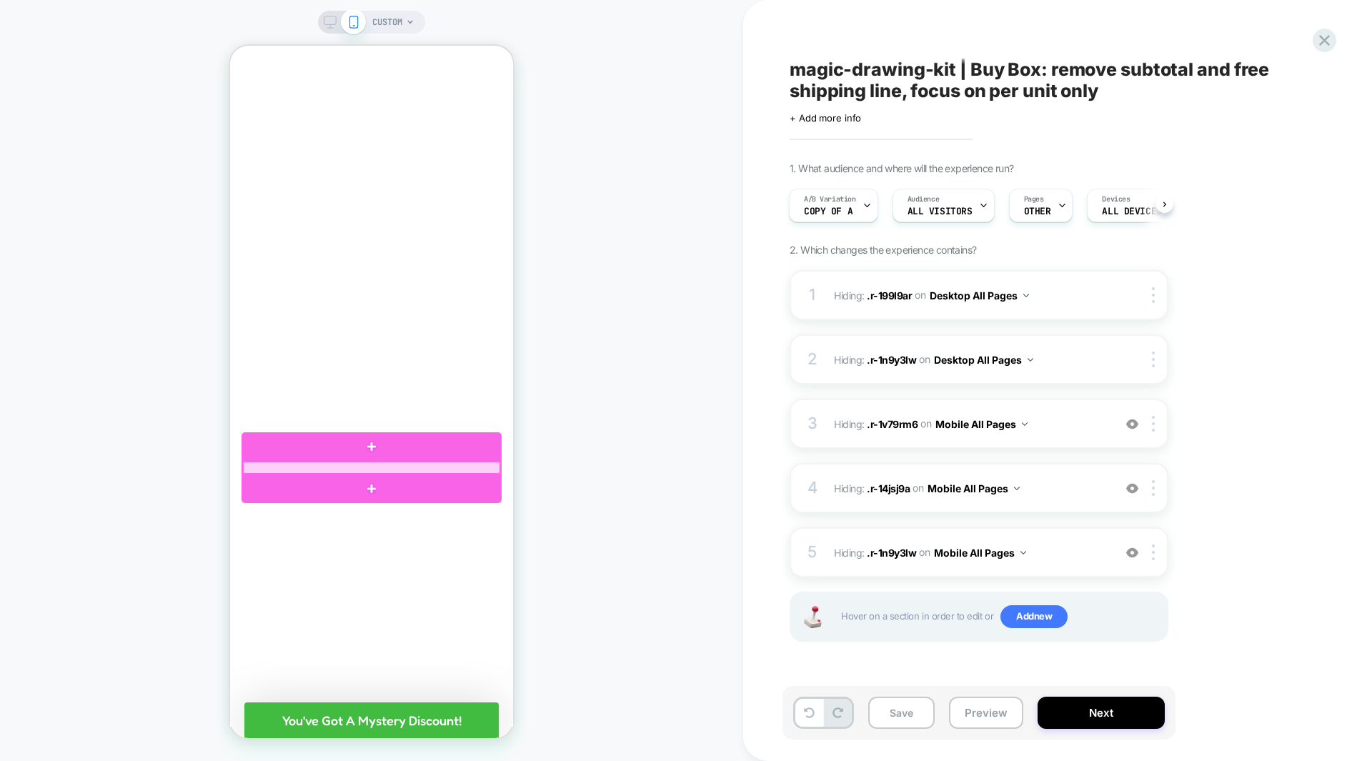
click at [472, 466] on div at bounding box center [371, 468] width 257 height 12
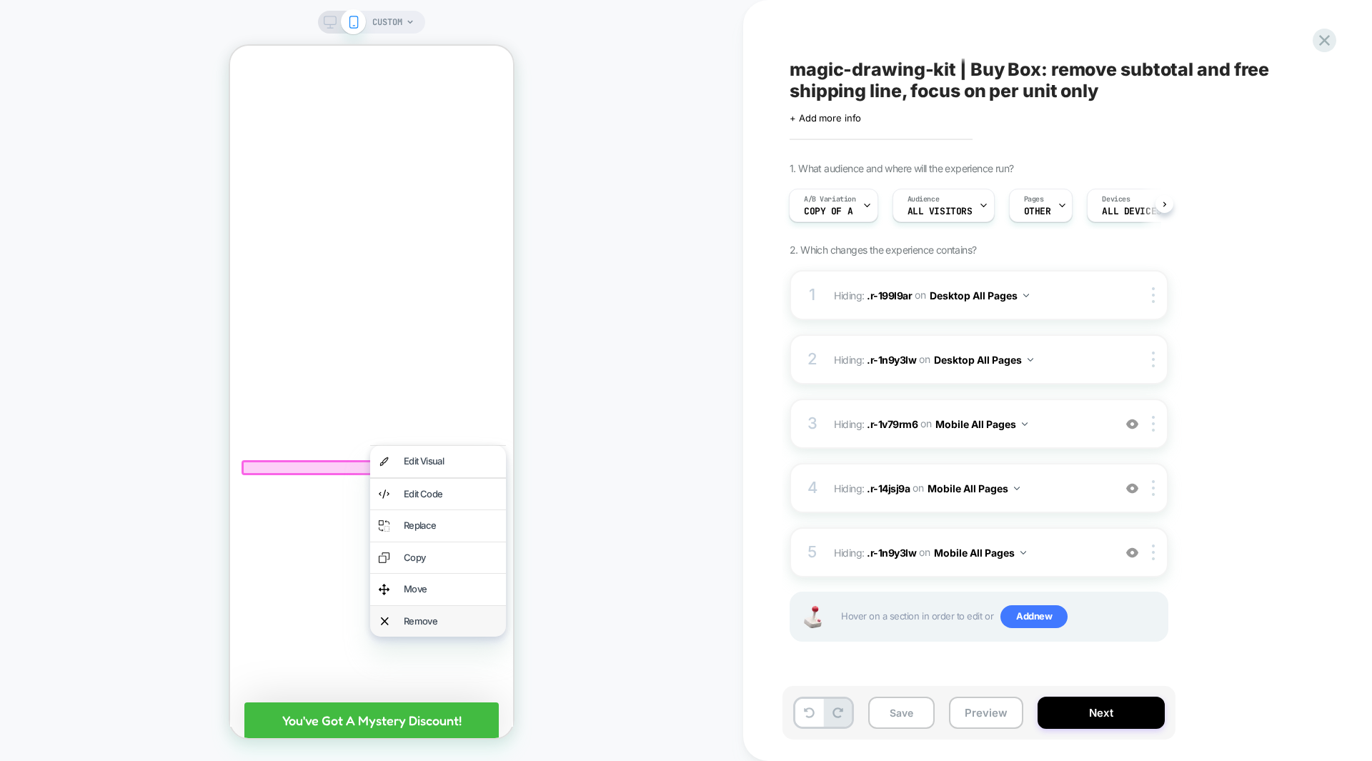
click at [432, 622] on div "Remove" at bounding box center [451, 621] width 94 height 14
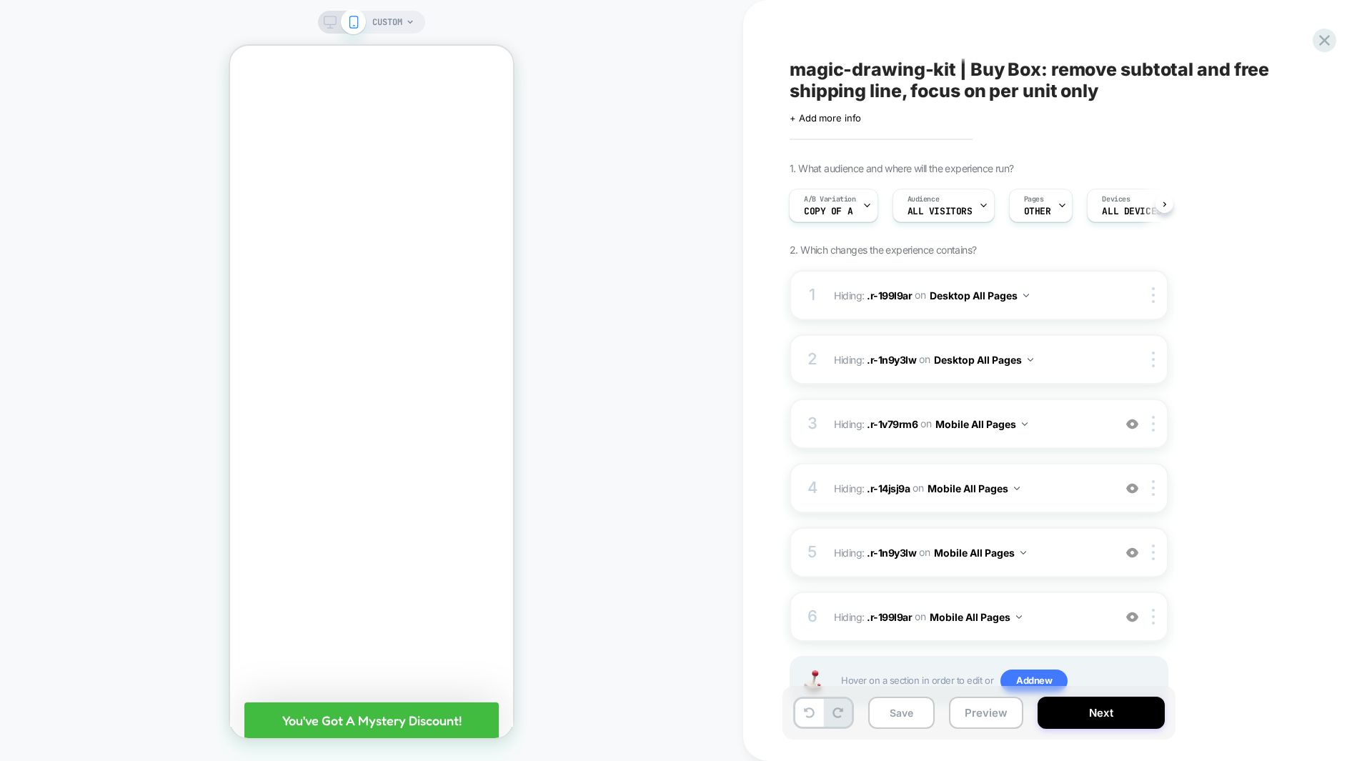
click at [591, 417] on div "CUSTOM" at bounding box center [371, 380] width 743 height 732
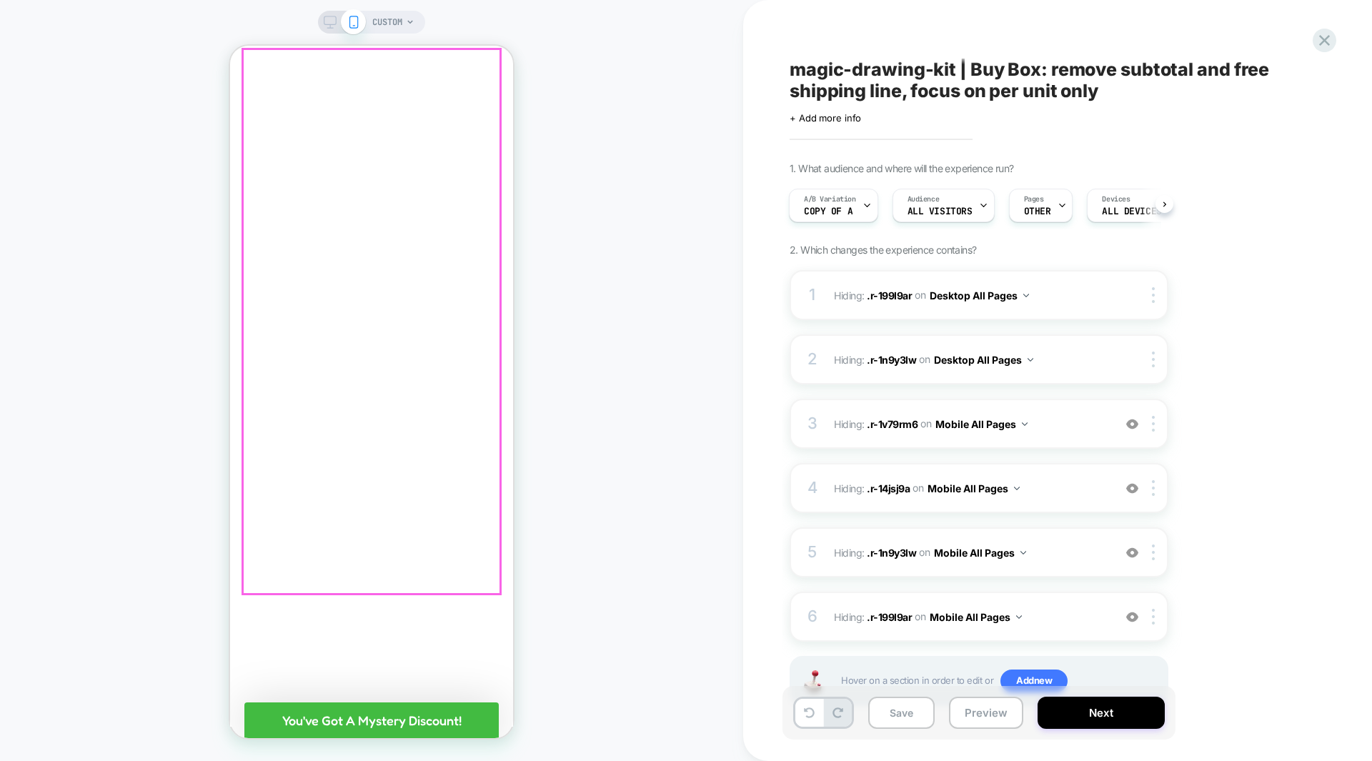
scroll to position [0, 0]
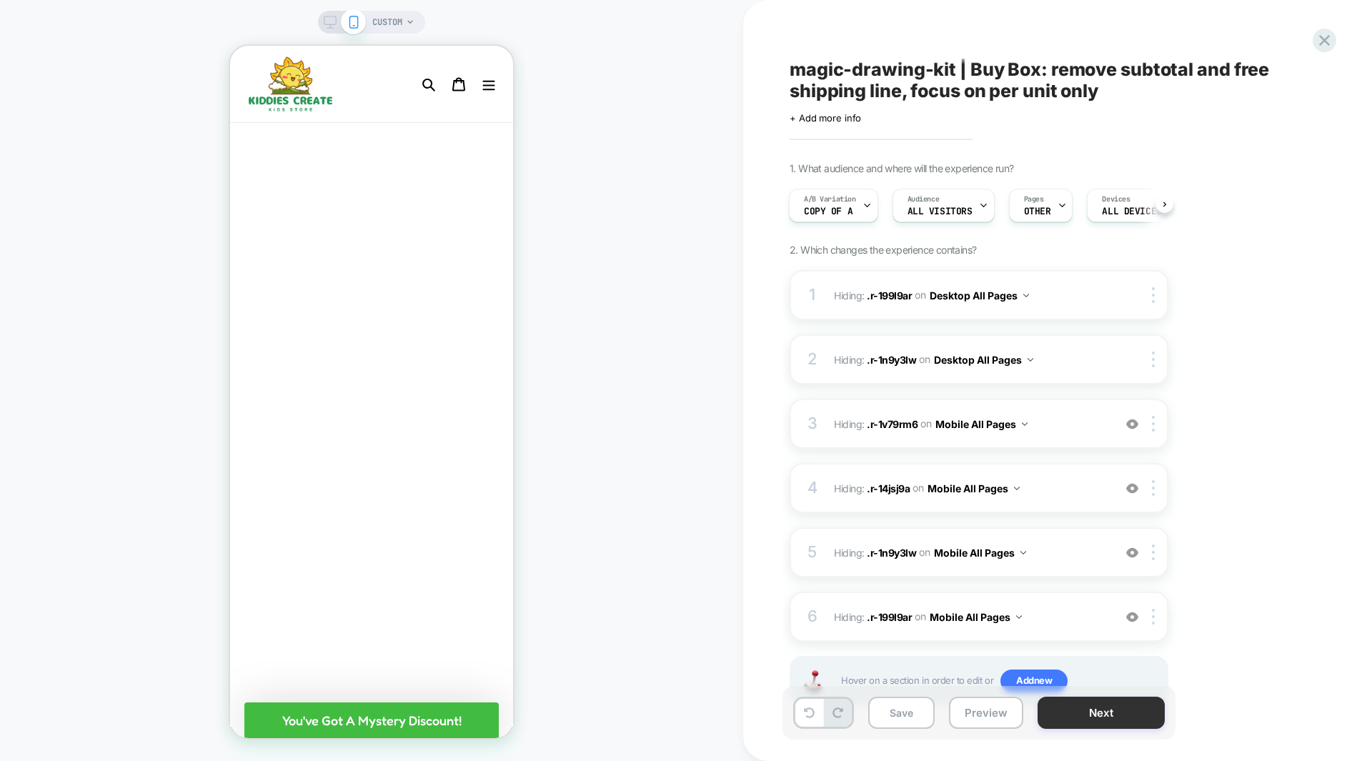
click at [1099, 719] on button "Next" at bounding box center [1100, 713] width 127 height 32
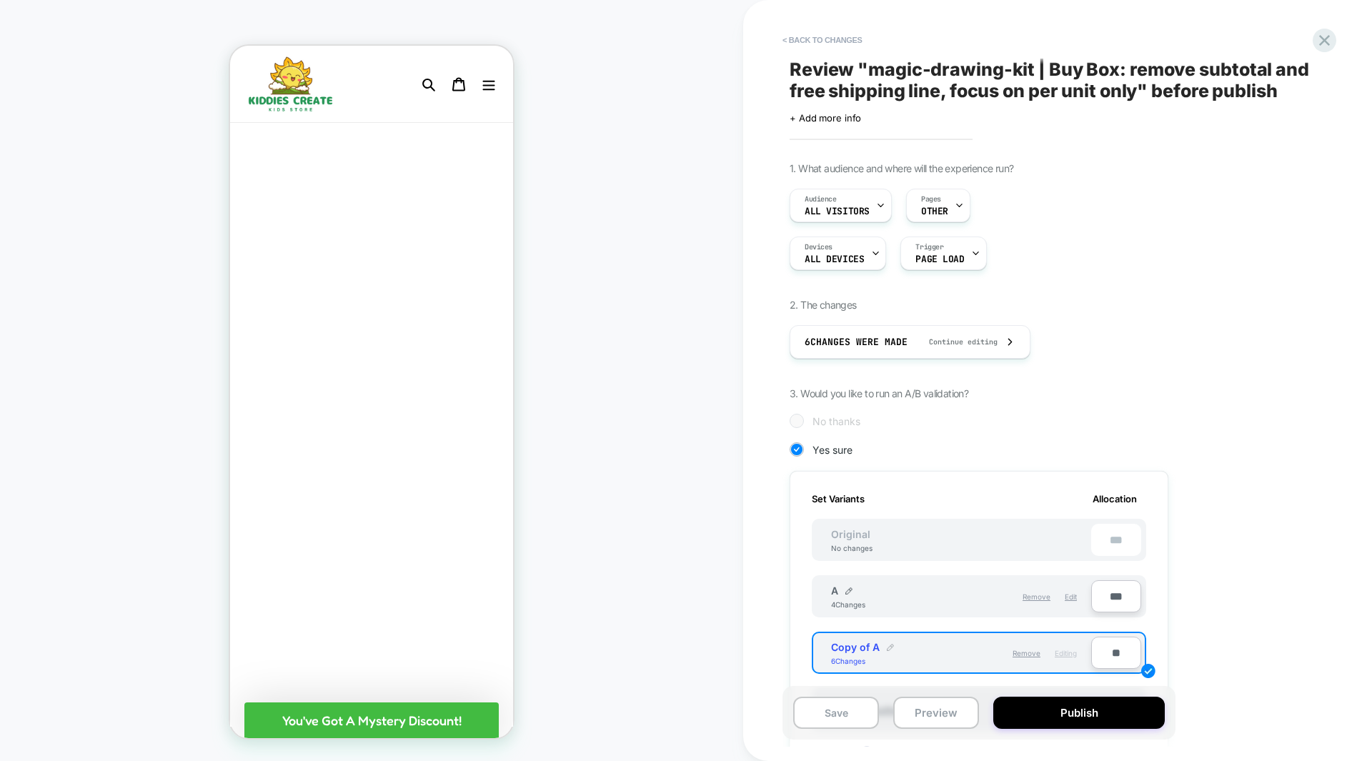
click at [892, 646] on img at bounding box center [890, 647] width 7 height 7
click at [855, 660] on input "*********" at bounding box center [883, 654] width 104 height 28
click at [851, 656] on input "**********" at bounding box center [883, 654] width 104 height 28
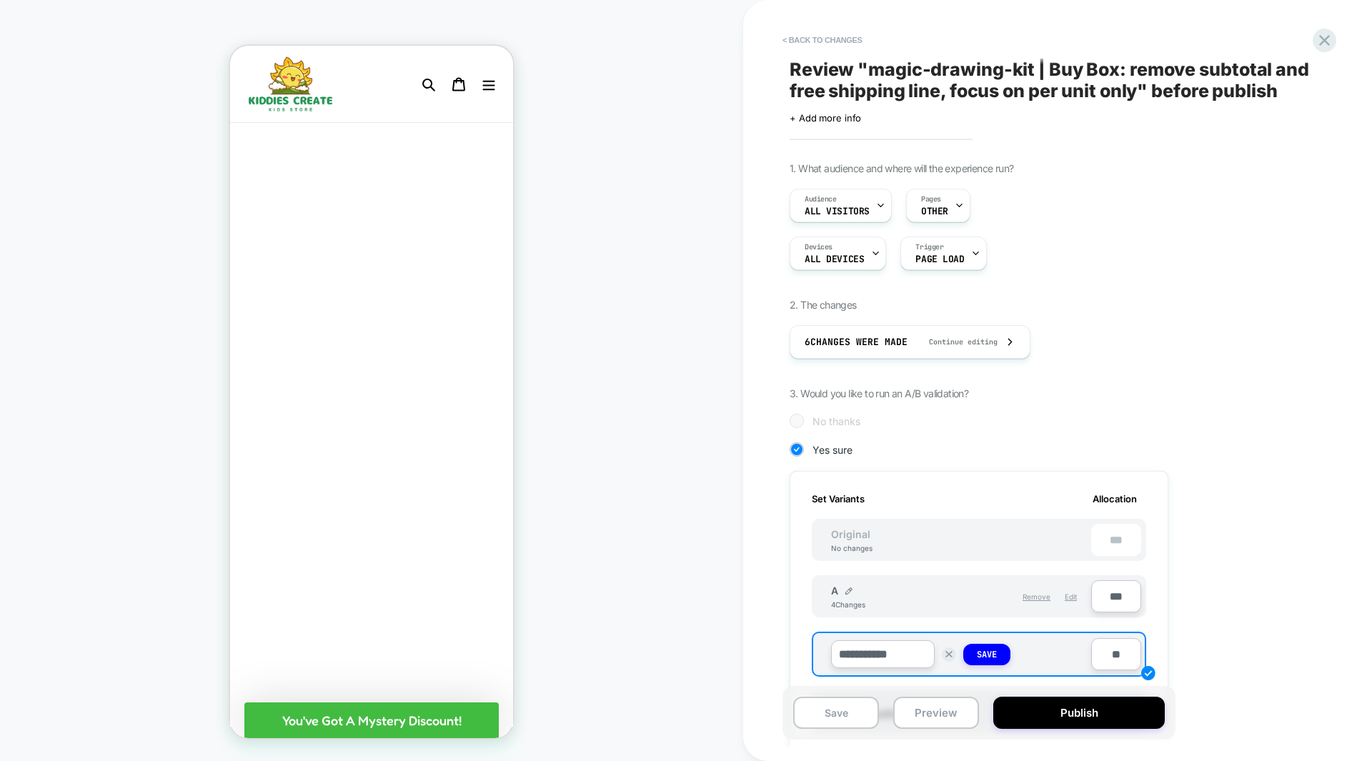
click at [851, 656] on input "**********" at bounding box center [883, 654] width 104 height 28
click at [861, 655] on input "**********" at bounding box center [883, 654] width 104 height 28
click at [868, 653] on input "**********" at bounding box center [883, 654] width 104 height 28
click at [913, 660] on input "**********" at bounding box center [883, 654] width 104 height 28
click at [892, 655] on input "**********" at bounding box center [883, 654] width 104 height 28
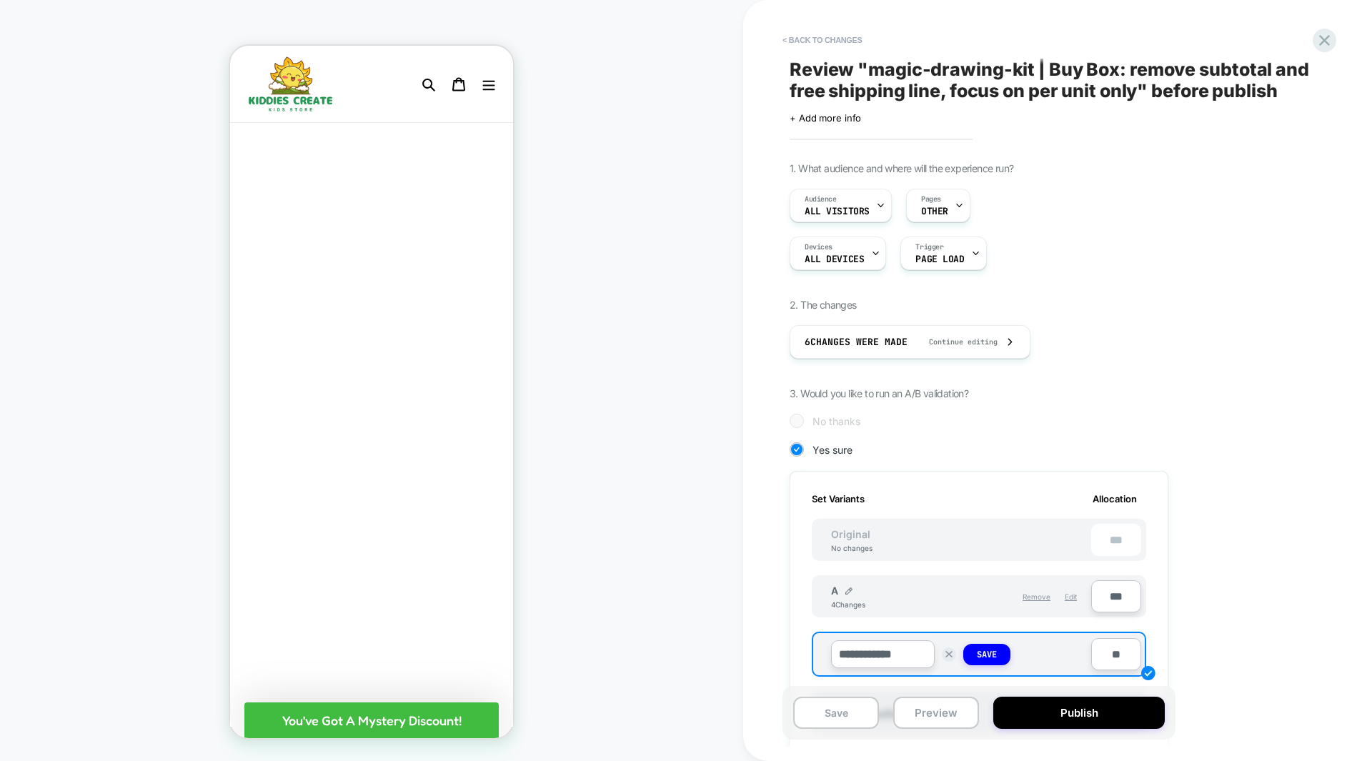
click at [892, 655] on input "**********" at bounding box center [883, 654] width 104 height 28
type input "**********"
click at [974, 652] on button "Save" at bounding box center [986, 654] width 47 height 21
click at [847, 590] on img at bounding box center [848, 590] width 7 height 7
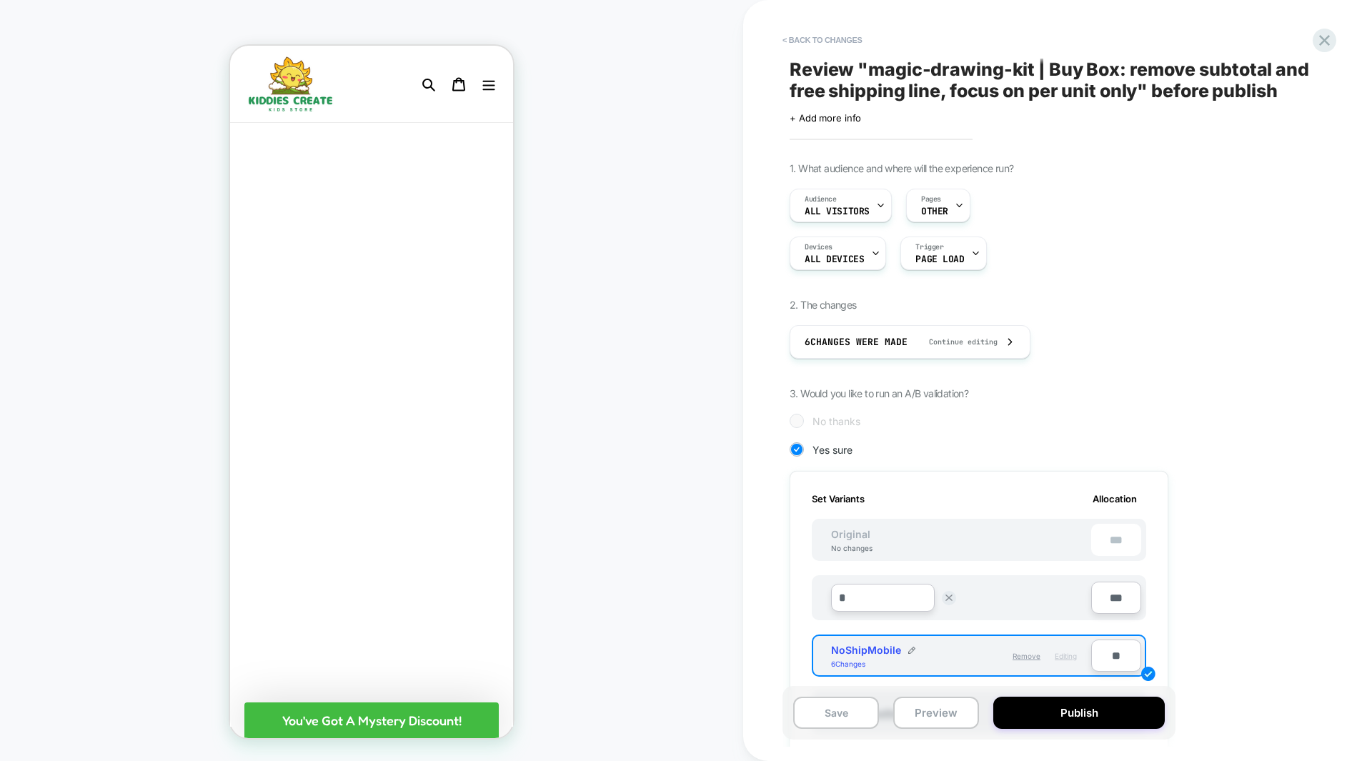
click at [851, 594] on input "*" at bounding box center [883, 598] width 104 height 28
type input "**********"
click at [991, 598] on strong "Save" at bounding box center [987, 597] width 20 height 11
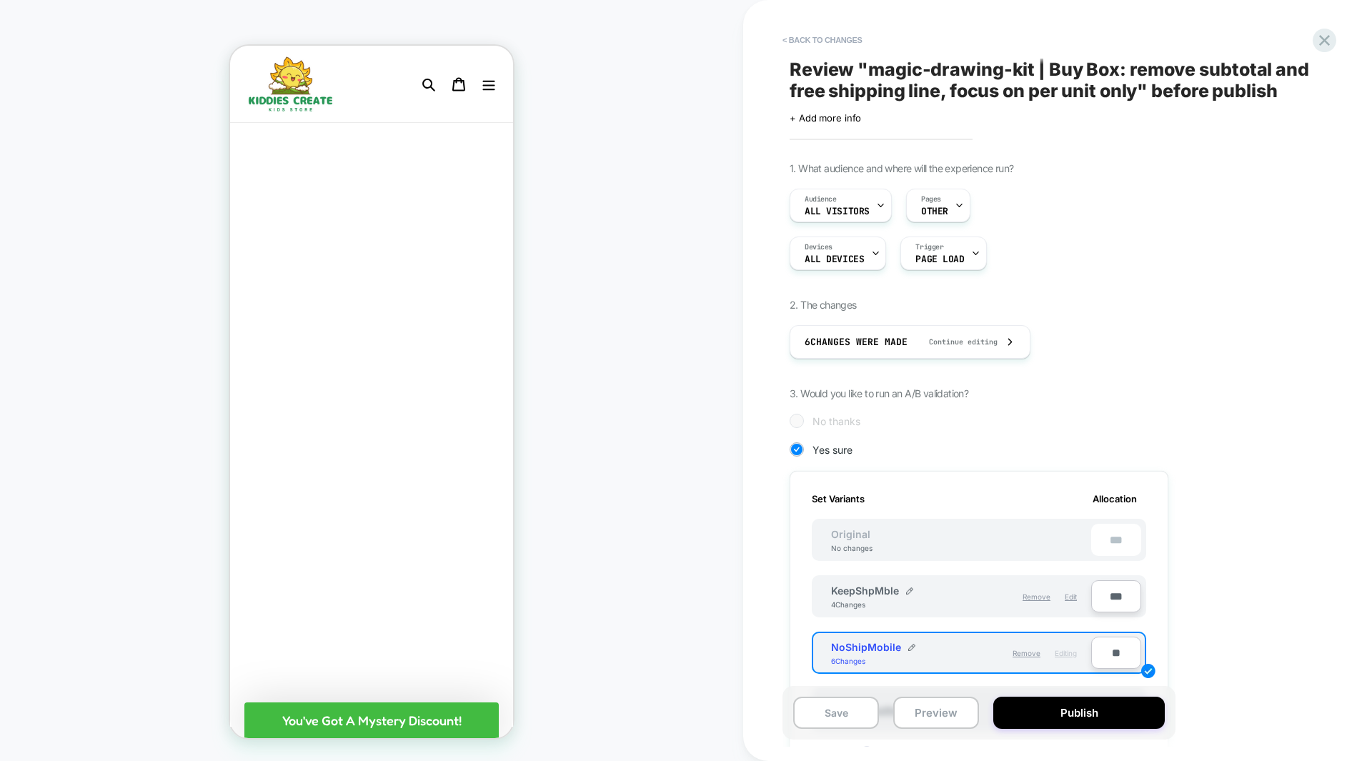
click at [1115, 597] on input "***" at bounding box center [1116, 596] width 50 height 32
type input "***"
type input "**"
type input "***"
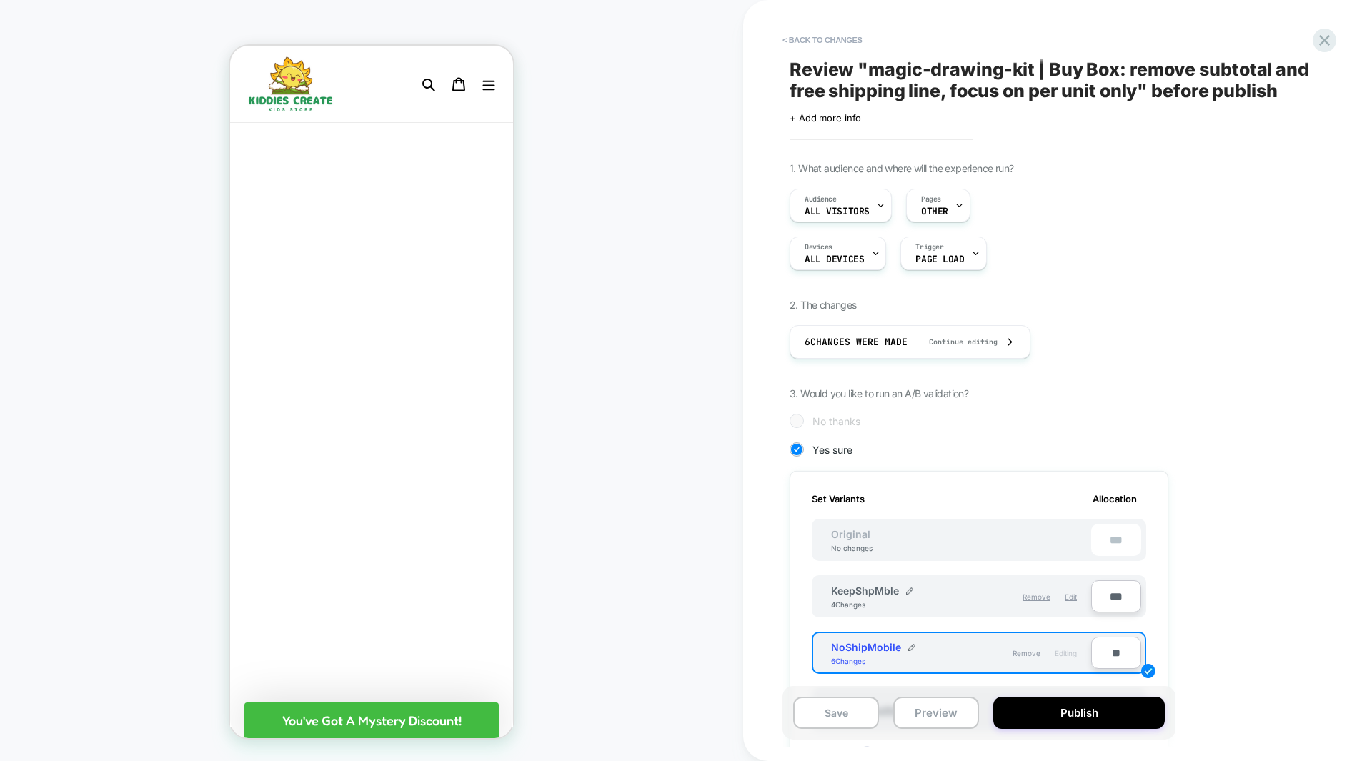
type input "***"
type input "**"
type input "***"
click at [1155, 594] on div "Set Variants Allocation Original No changes *** KeepShpMble 4 Changes Remove Ed…" at bounding box center [978, 694] width 379 height 446
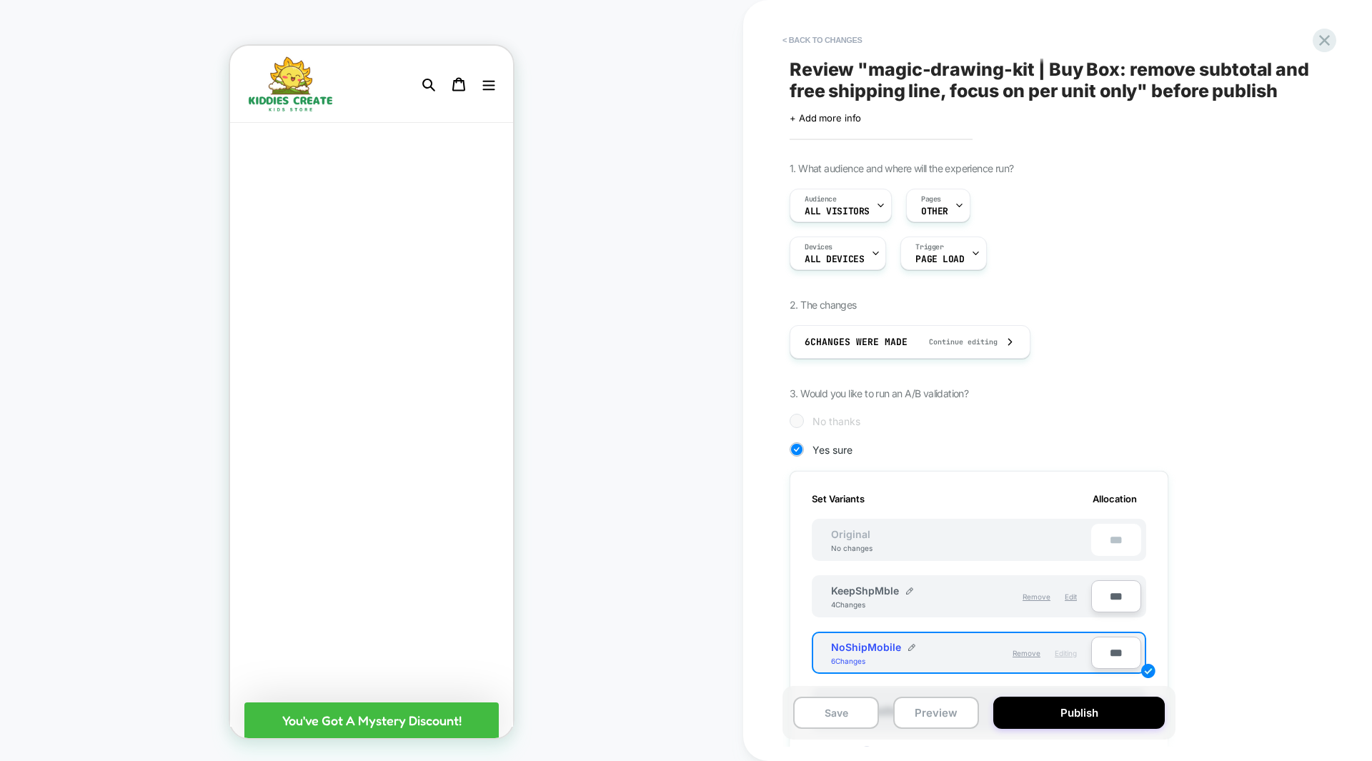
click at [1201, 539] on div "1. What audience and where will the experience run? Audience All Visitors Pages…" at bounding box center [1050, 599] width 522 height 874
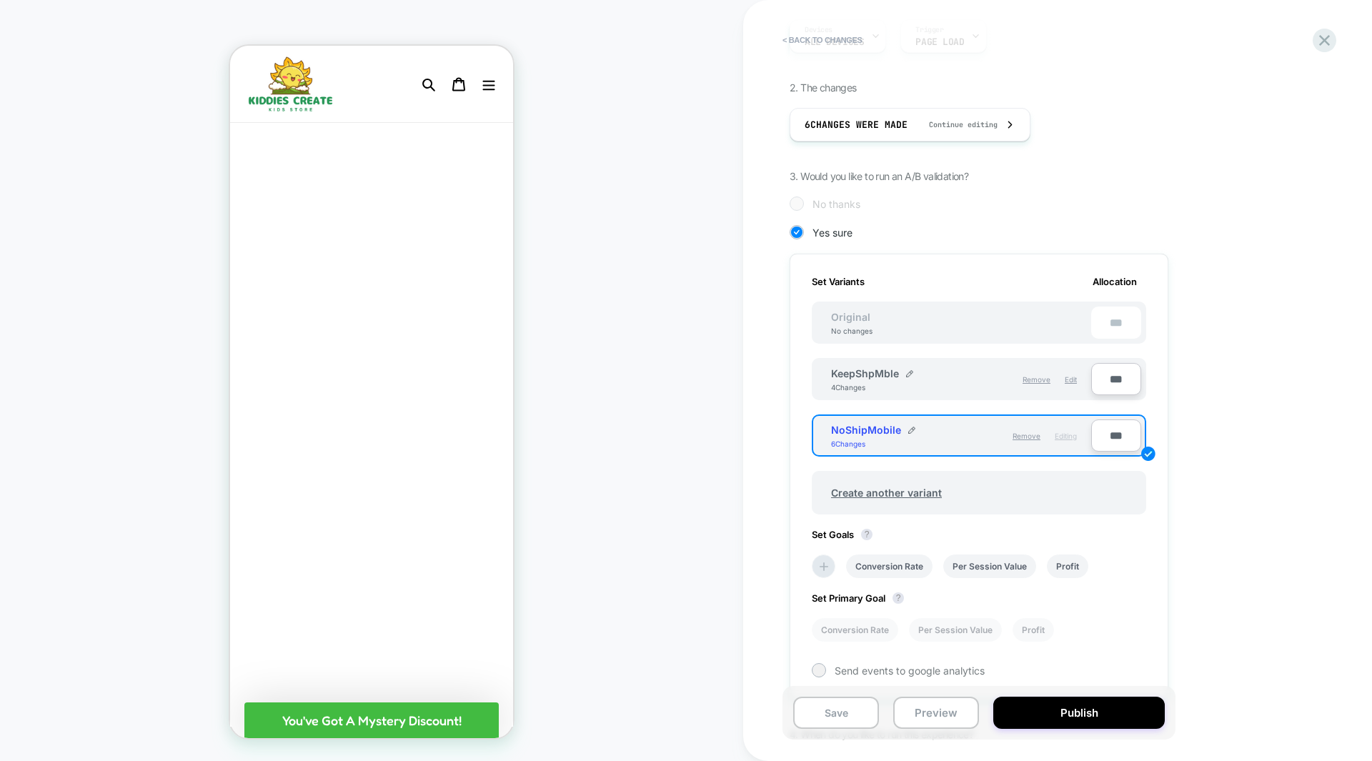
scroll to position [223, 0]
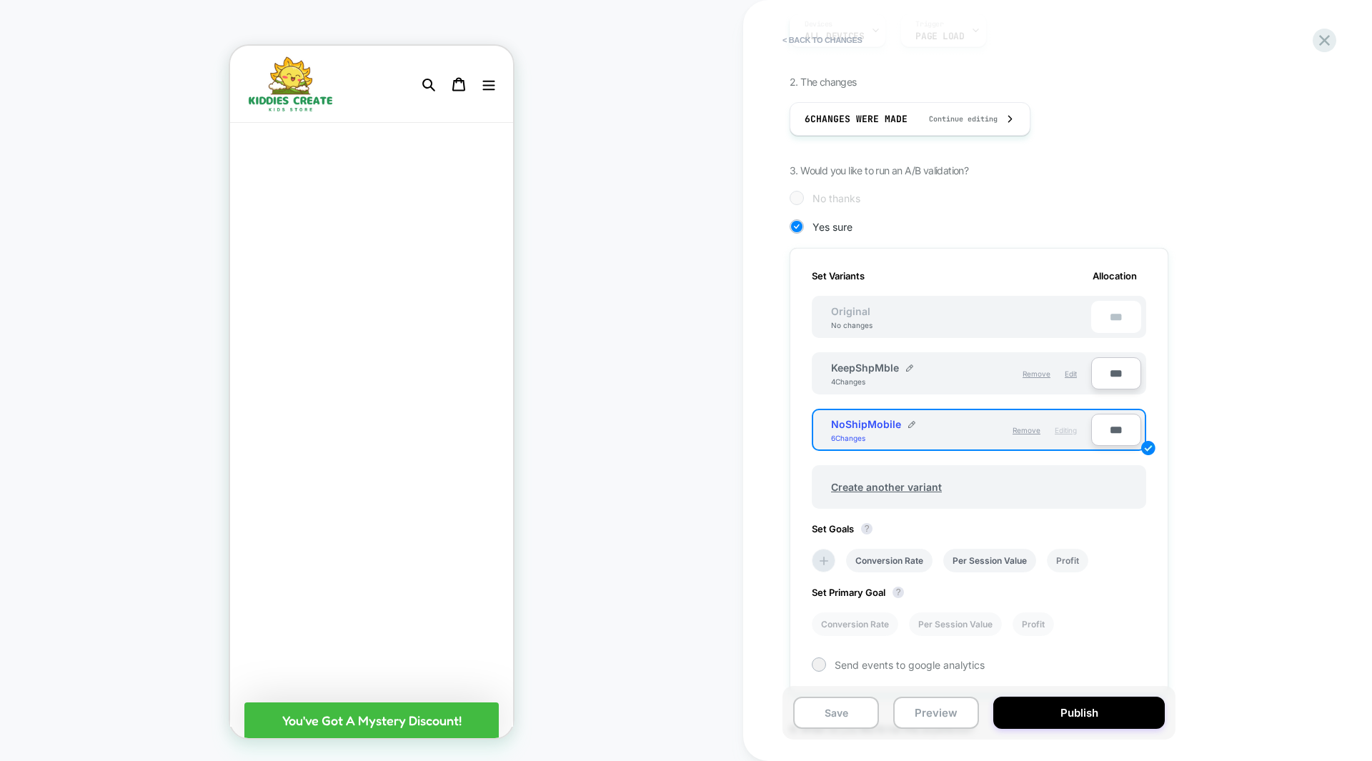
click at [1056, 559] on li "Profit" at bounding box center [1067, 561] width 41 height 24
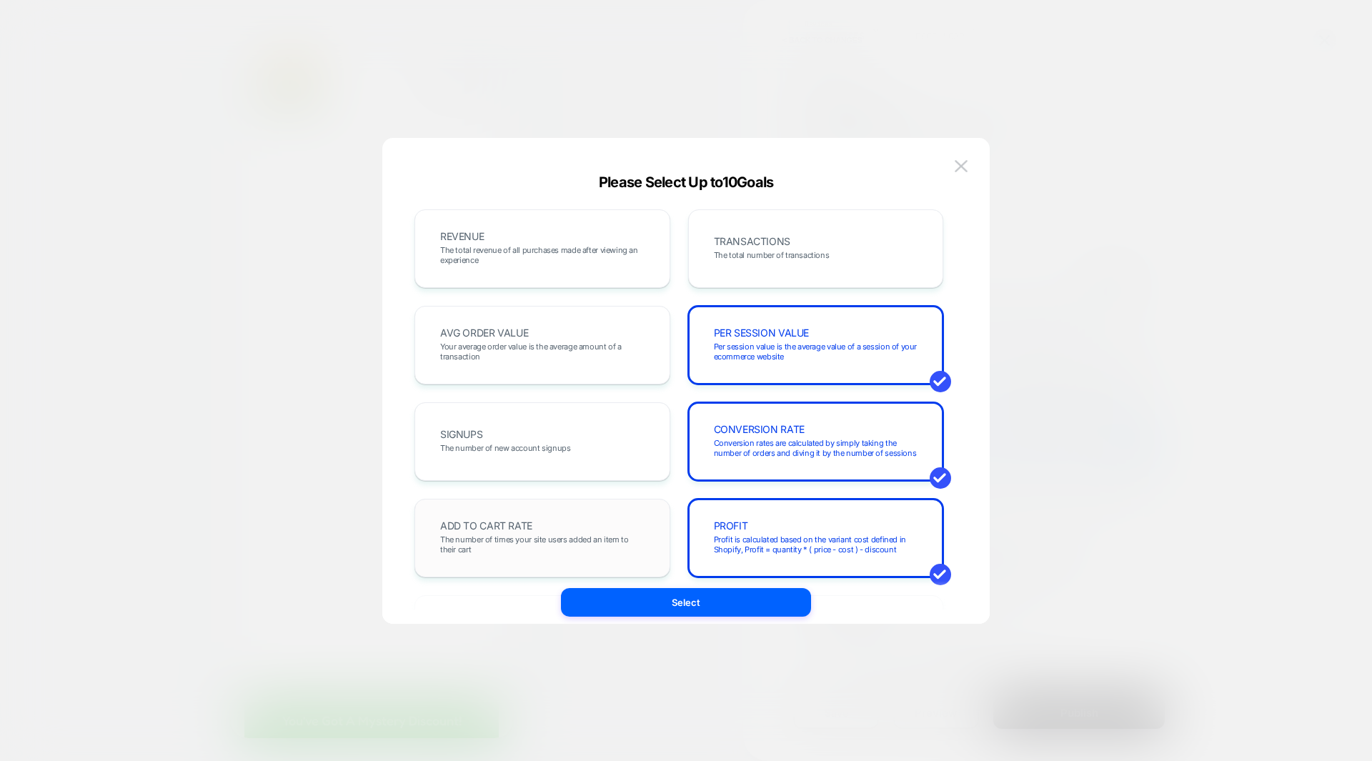
click at [640, 540] on span "The number of times your site users added an item to their cart" at bounding box center [542, 544] width 204 height 20
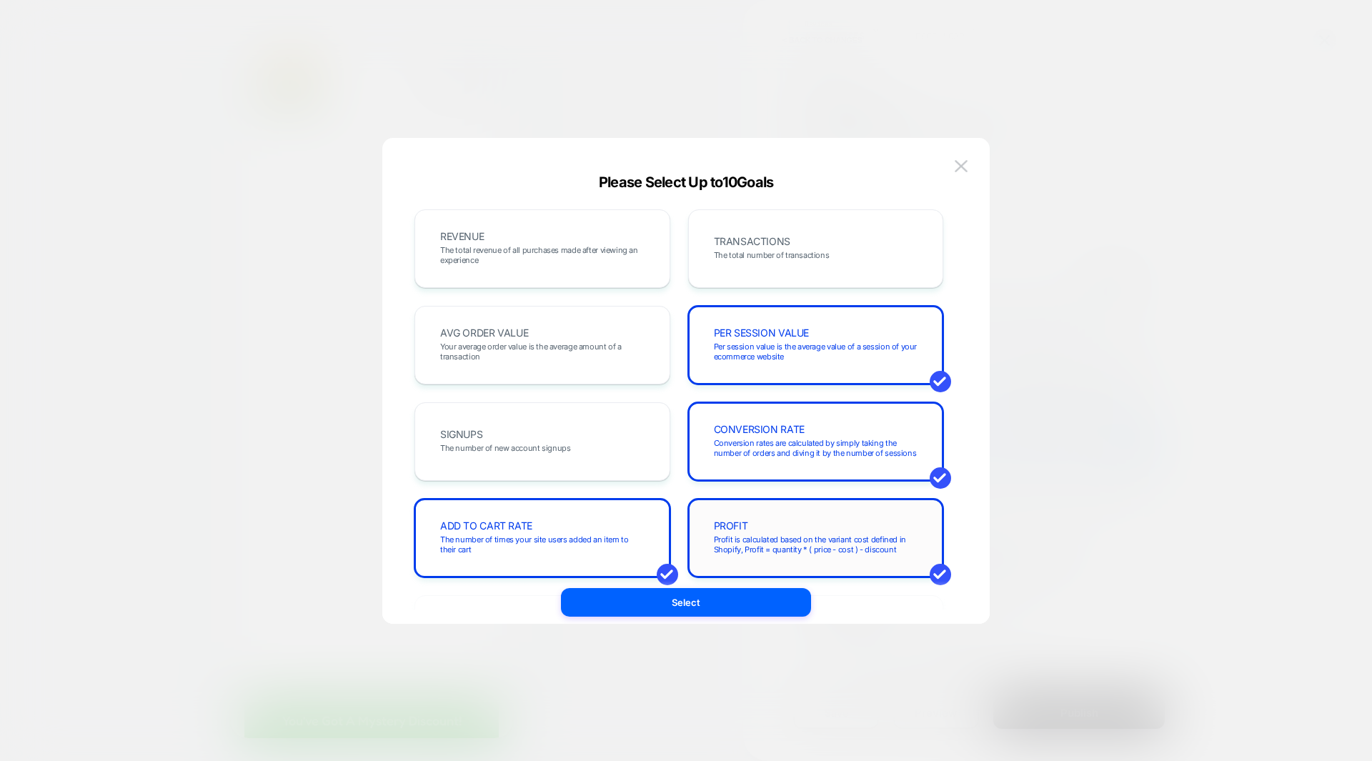
click at [760, 545] on span "Profit is calculated based on the variant cost defined in Shopify, Profit = qua…" at bounding box center [816, 544] width 204 height 20
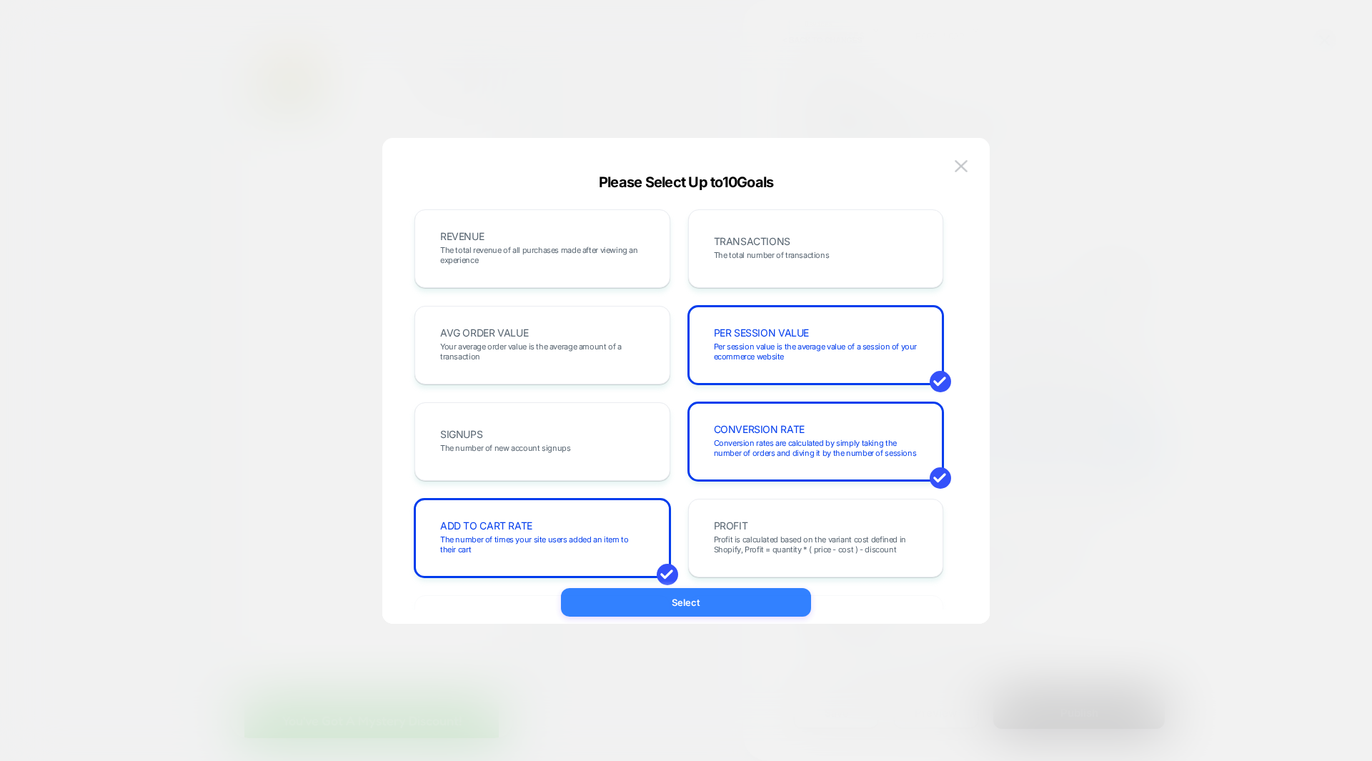
click at [726, 599] on button "Select" at bounding box center [686, 602] width 250 height 29
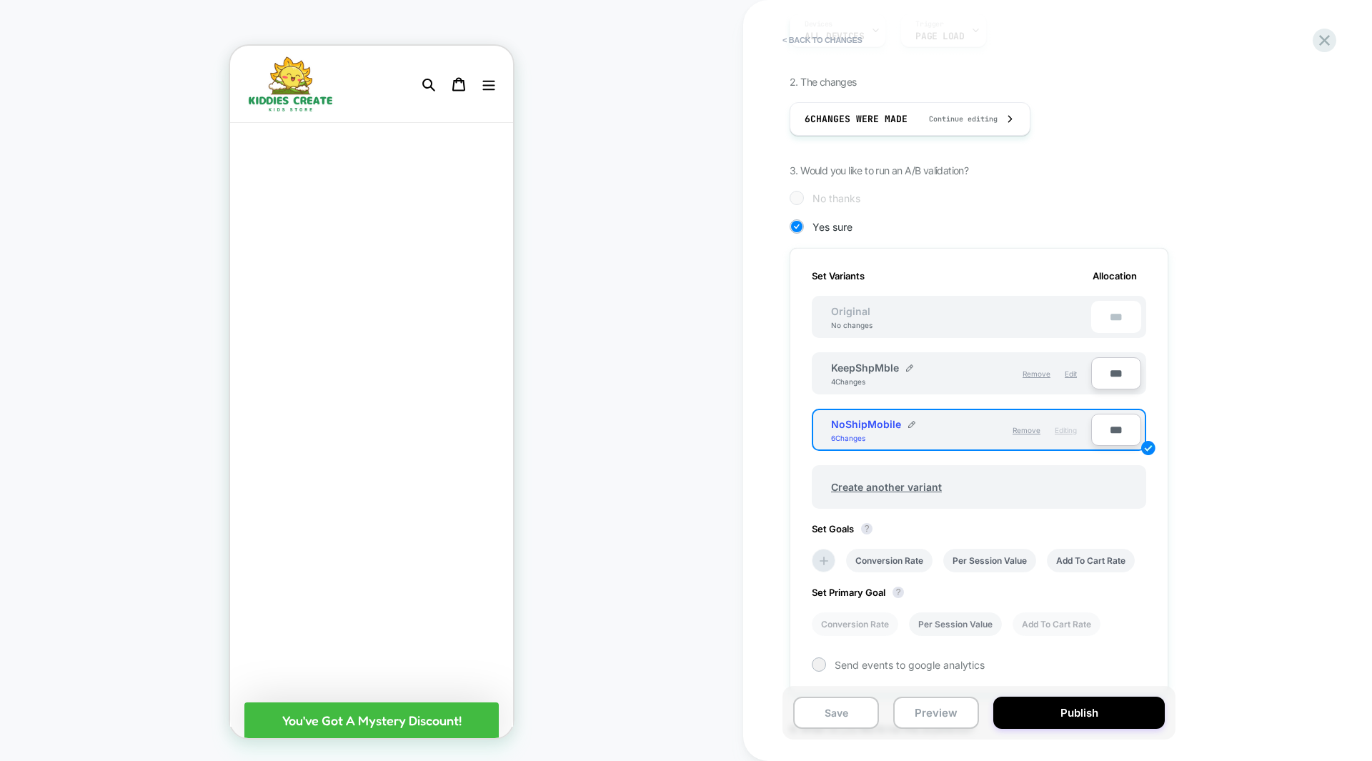
click at [955, 620] on li "Per Session Value" at bounding box center [955, 624] width 93 height 24
click at [1217, 497] on div "1. What audience and where will the experience run? Audience All Visitors Pages…" at bounding box center [1050, 376] width 522 height 874
click at [1057, 711] on button "Publish" at bounding box center [1078, 713] width 171 height 32
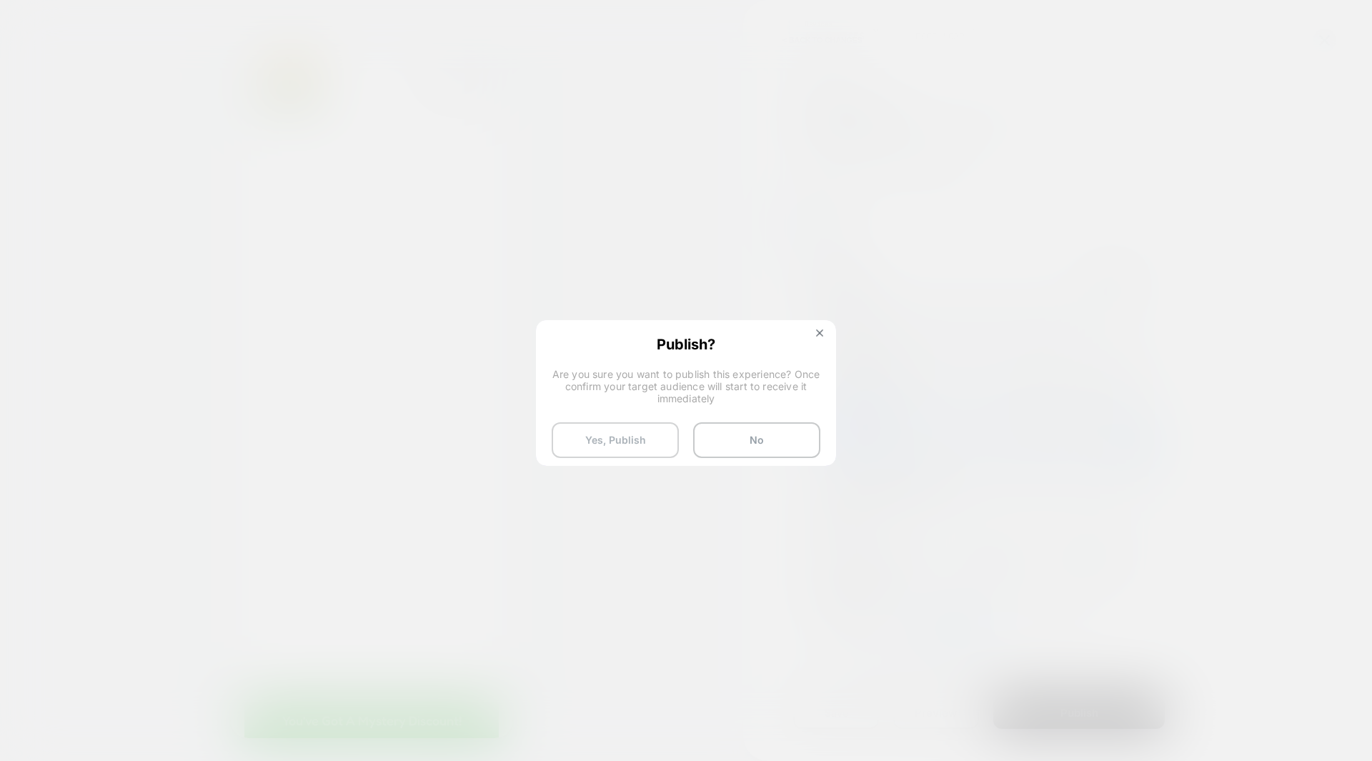
click at [618, 440] on button "Yes, Publish" at bounding box center [615, 440] width 127 height 36
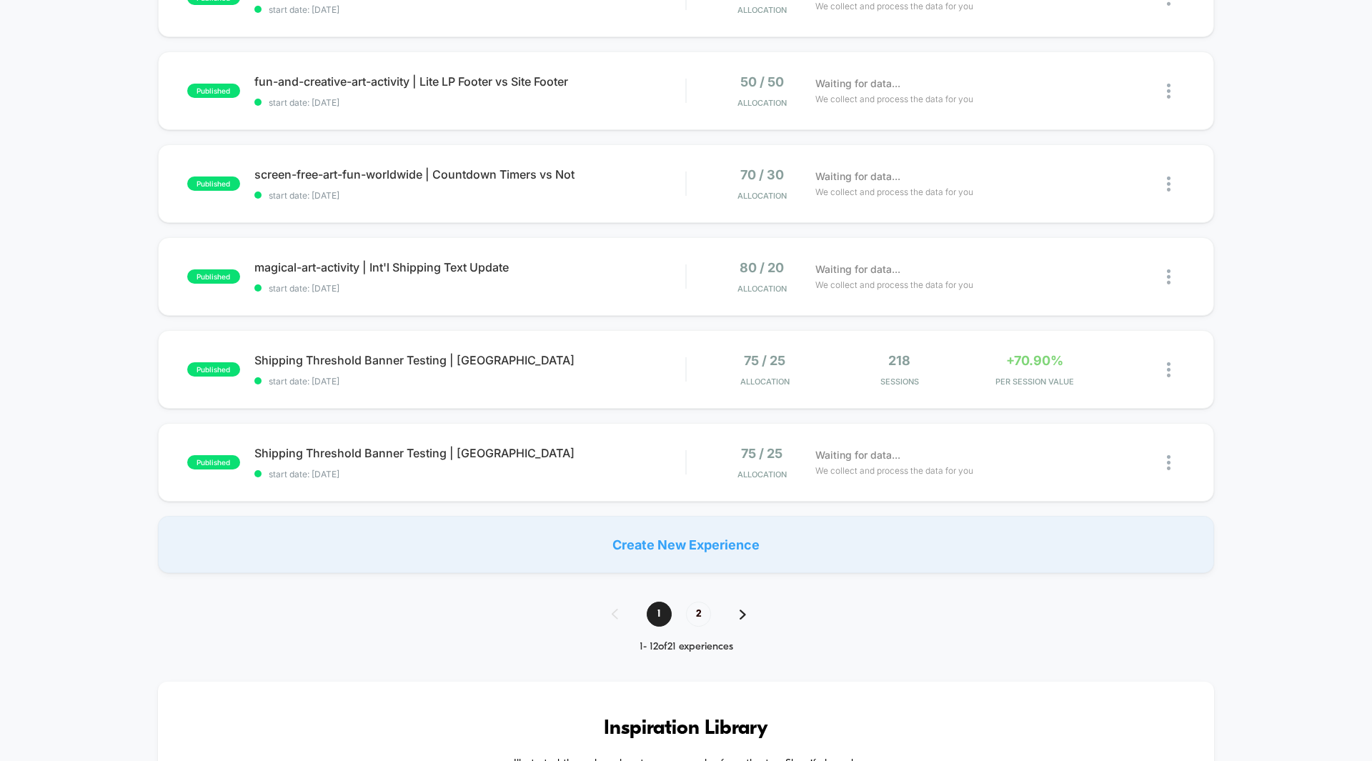
scroll to position [756, 0]
click at [701, 611] on span "2" at bounding box center [698, 612] width 25 height 25
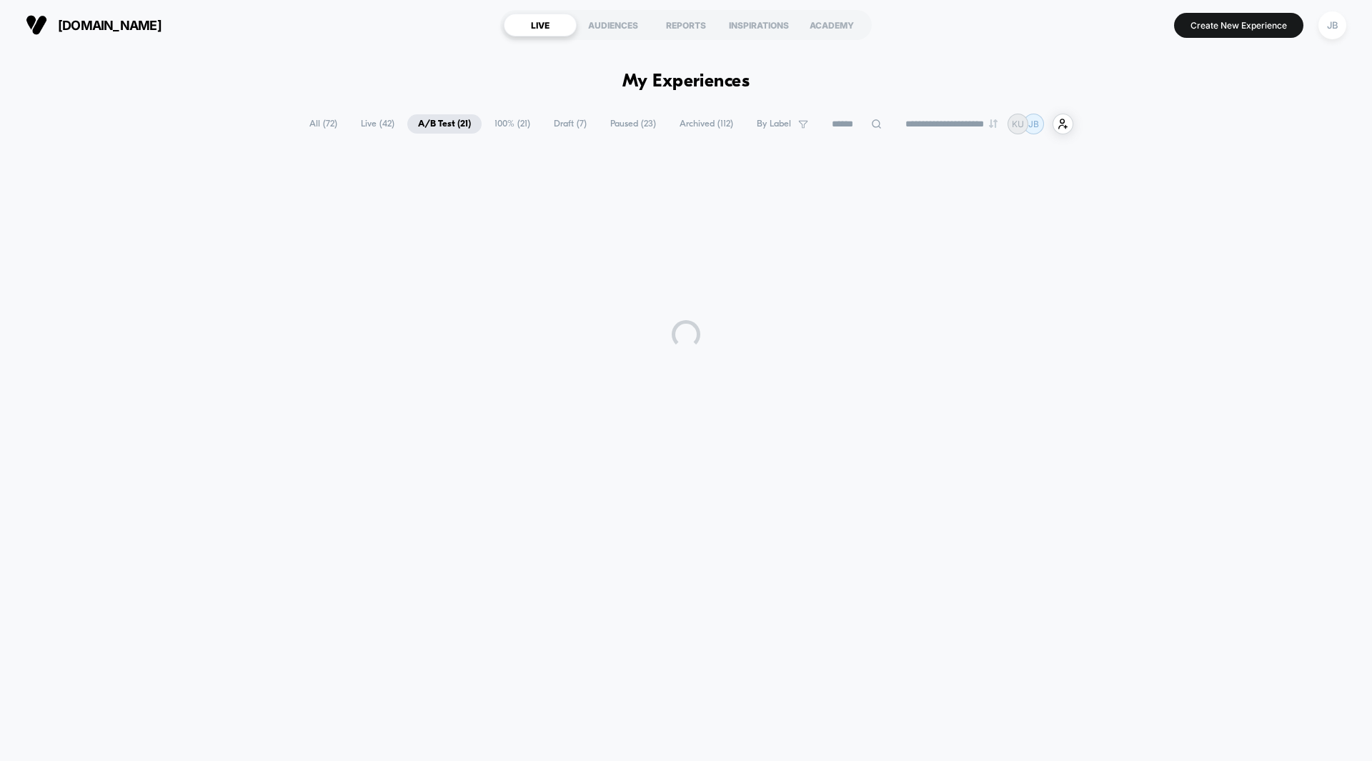
scroll to position [0, 0]
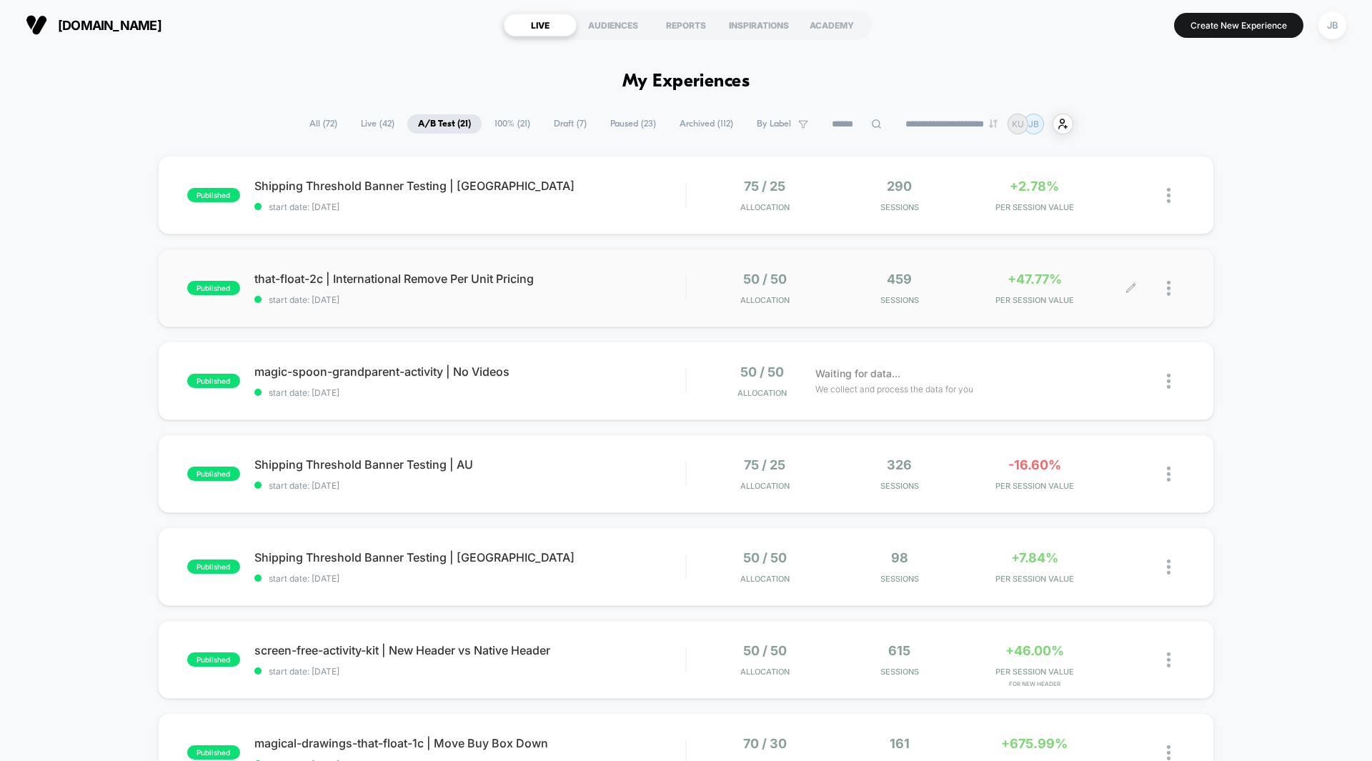
click at [1041, 282] on span "+47.77%" at bounding box center [1034, 278] width 54 height 15
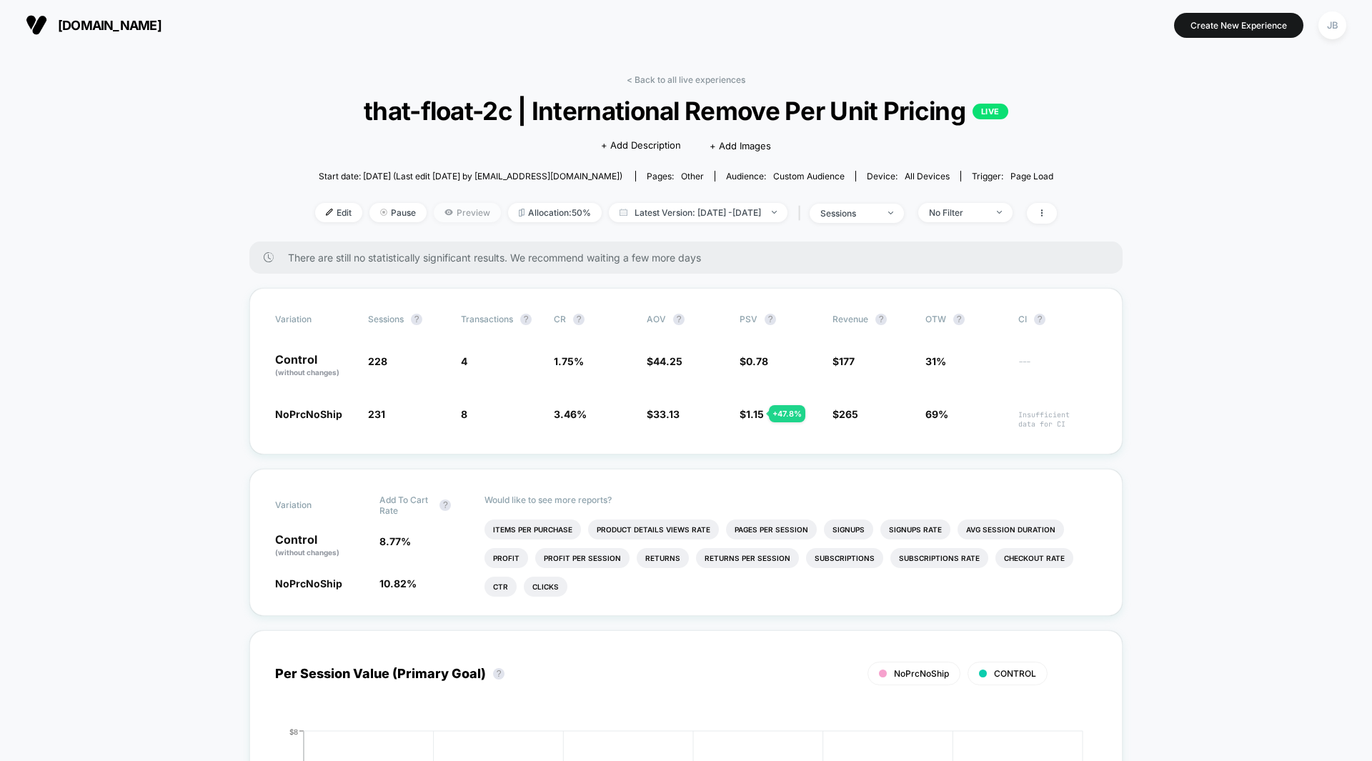
click at [444, 214] on span "Preview" at bounding box center [467, 212] width 67 height 19
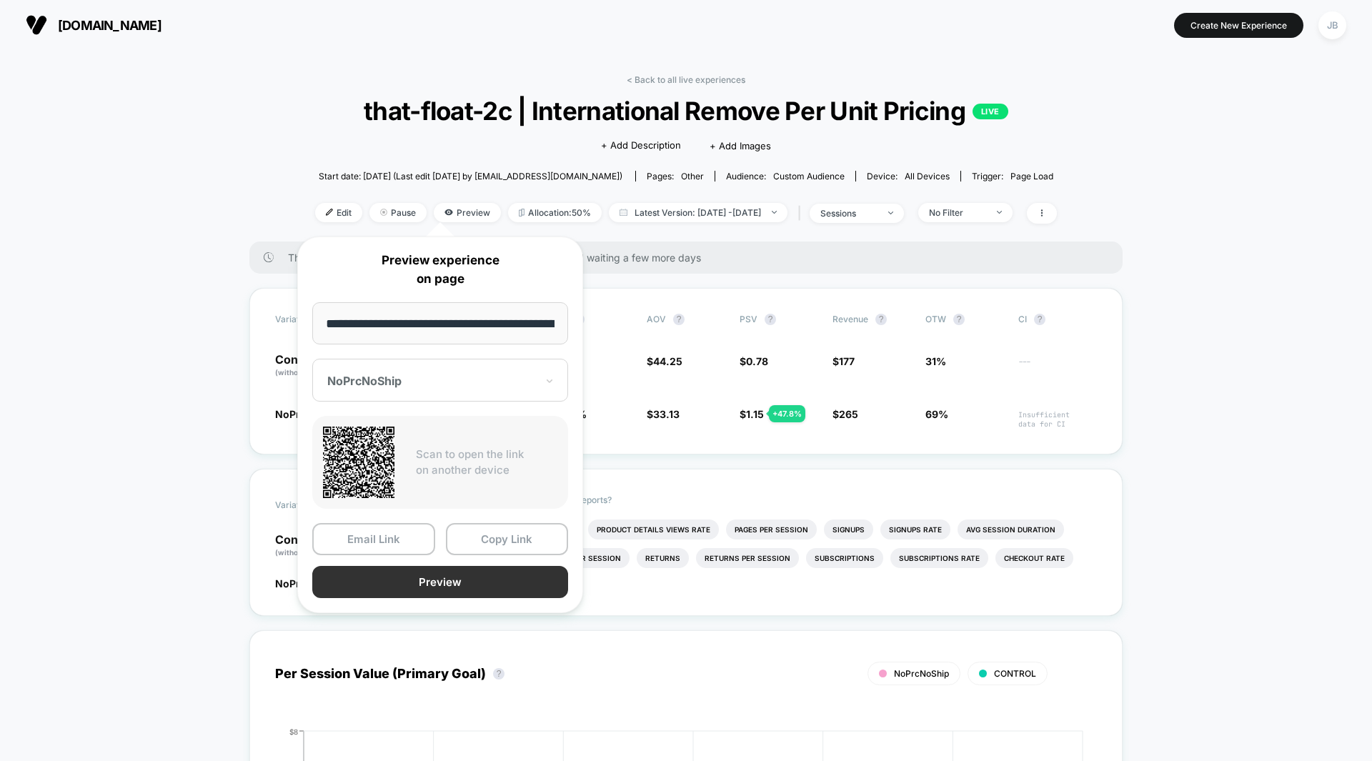
click at [408, 587] on button "Preview" at bounding box center [440, 582] width 256 height 32
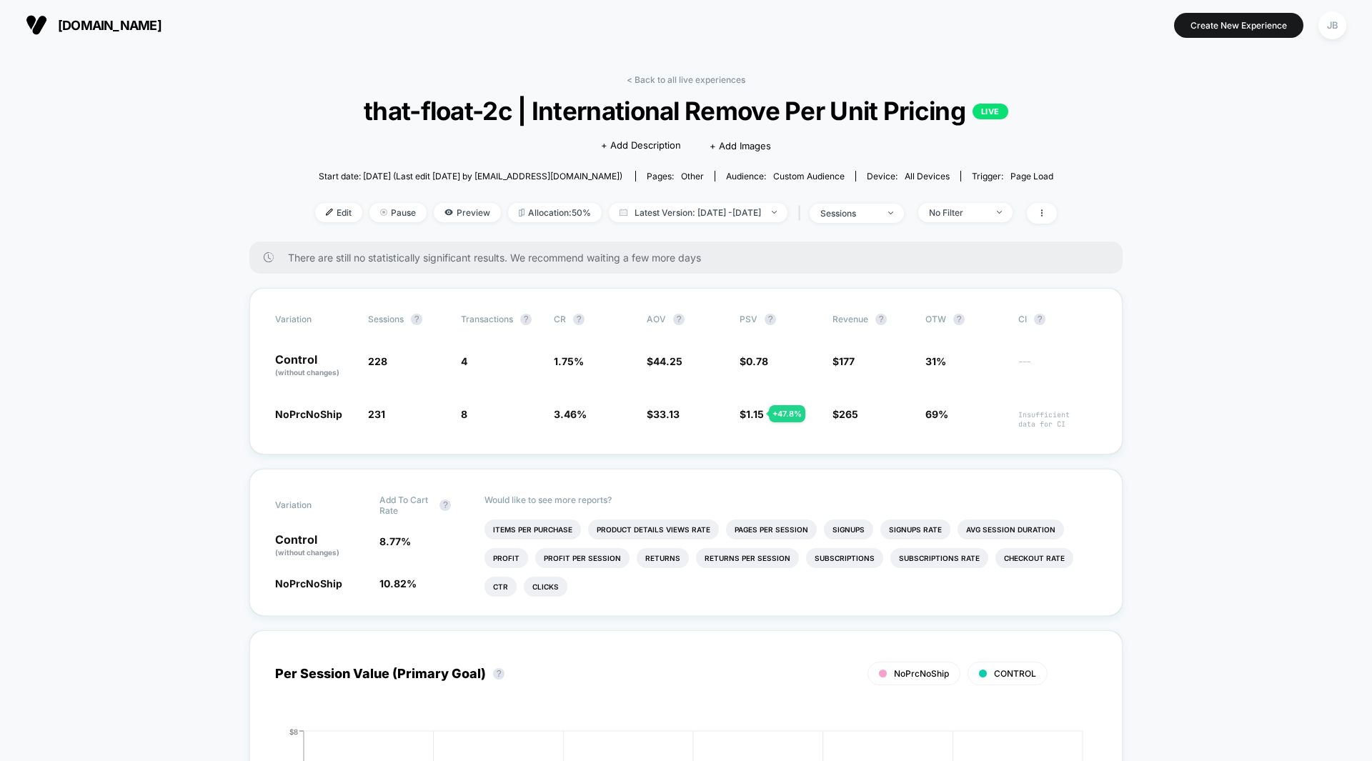
click at [539, 215] on span "Allocation: 50%" at bounding box center [555, 212] width 94 height 19
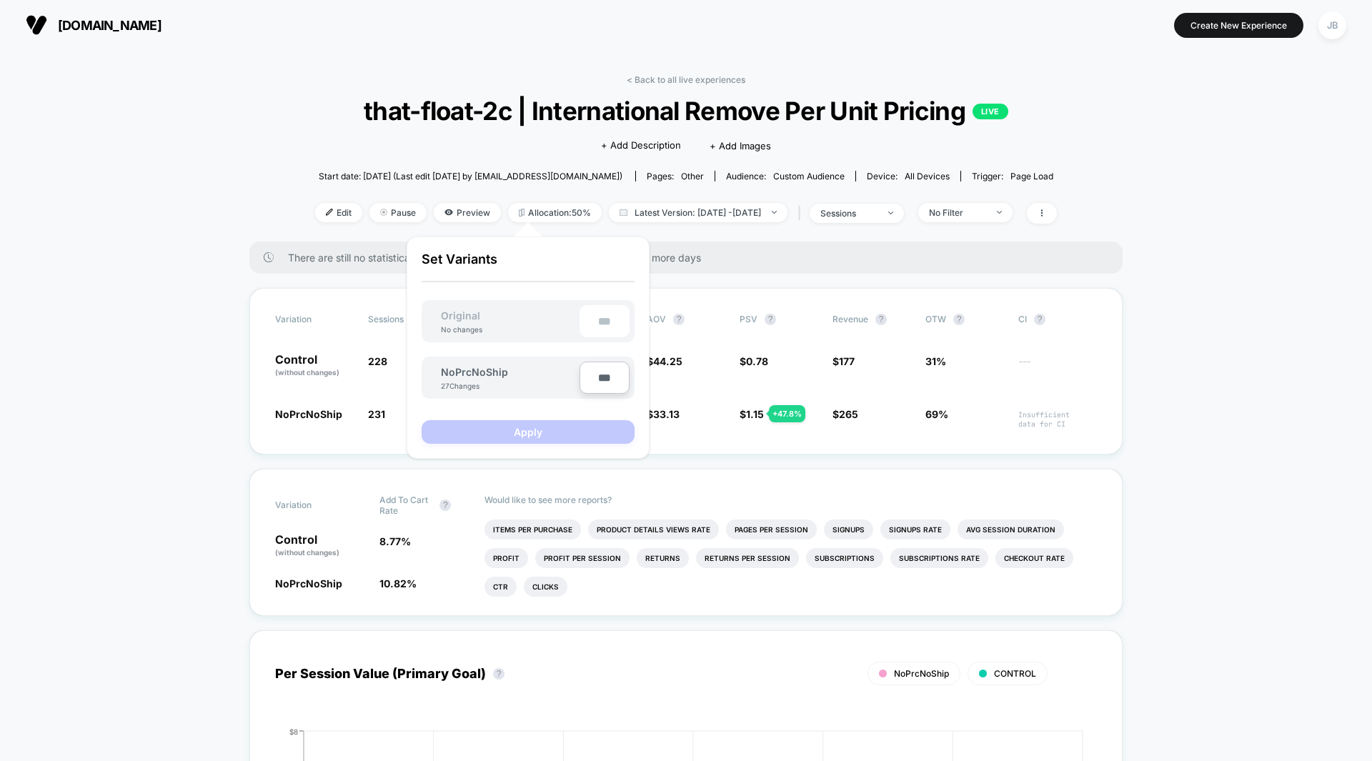
click at [599, 383] on input "***" at bounding box center [604, 378] width 50 height 32
type input "***"
type input "**"
type input "***"
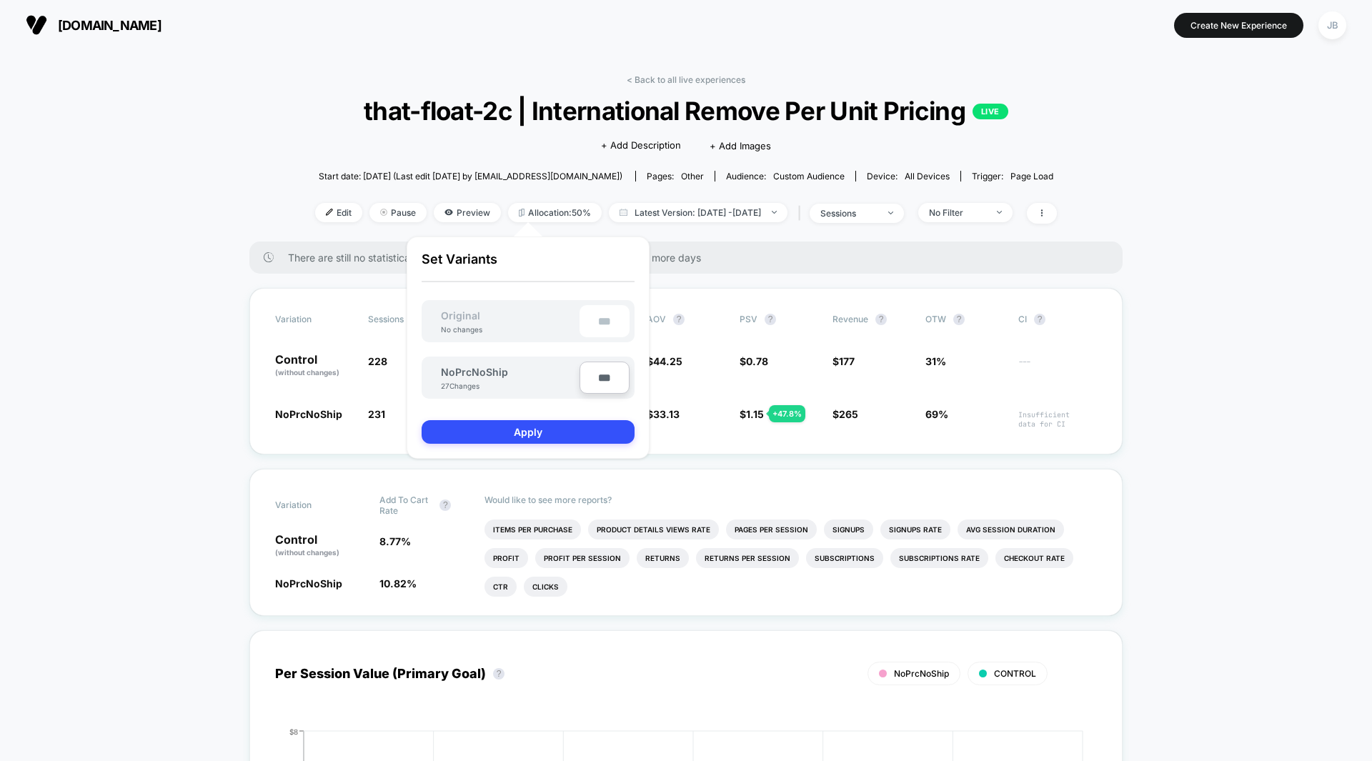
type input "**"
type input "****"
click at [548, 405] on div "Set Variants Original No changes ** NoPrcNoShip 27 Changes **** Apply" at bounding box center [528, 347] width 213 height 192
click at [540, 432] on button "Apply" at bounding box center [528, 432] width 213 height 24
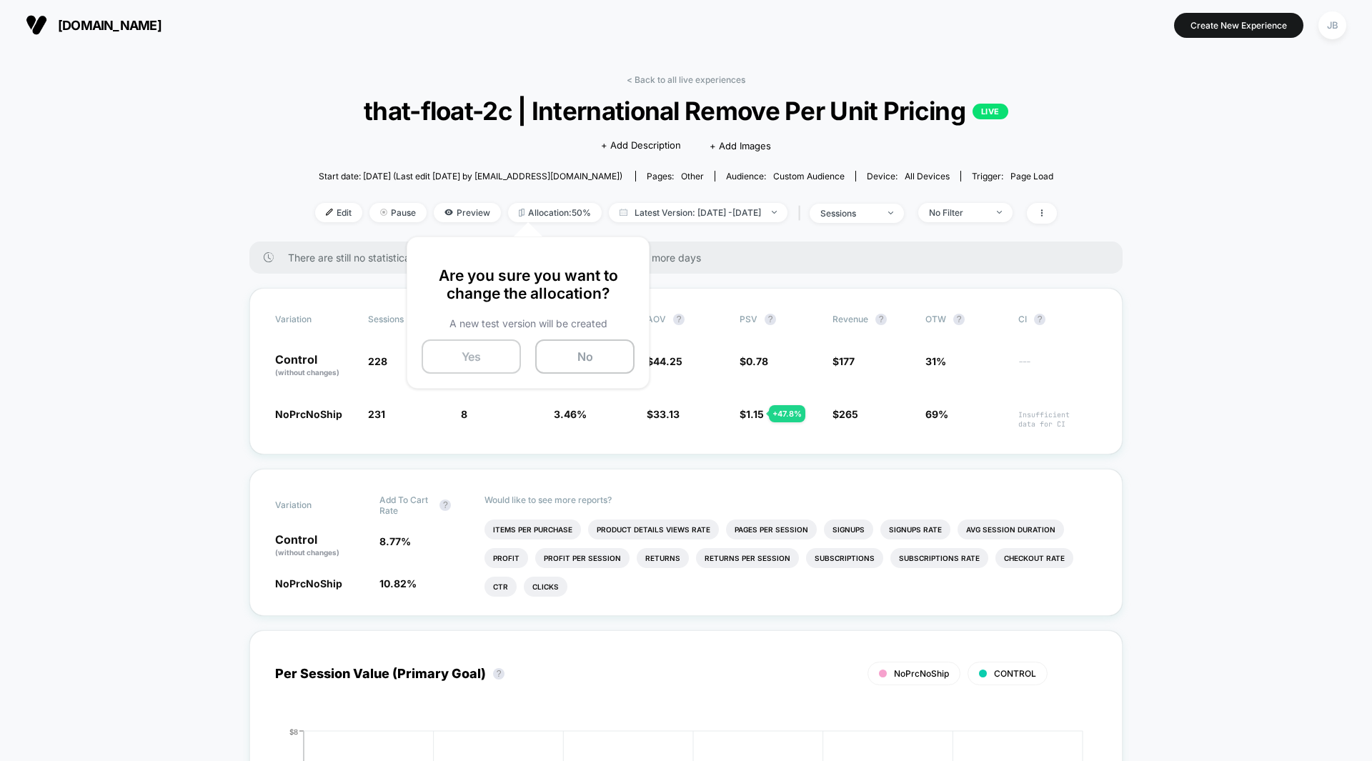
click at [477, 357] on button "Yes" at bounding box center [471, 356] width 99 height 34
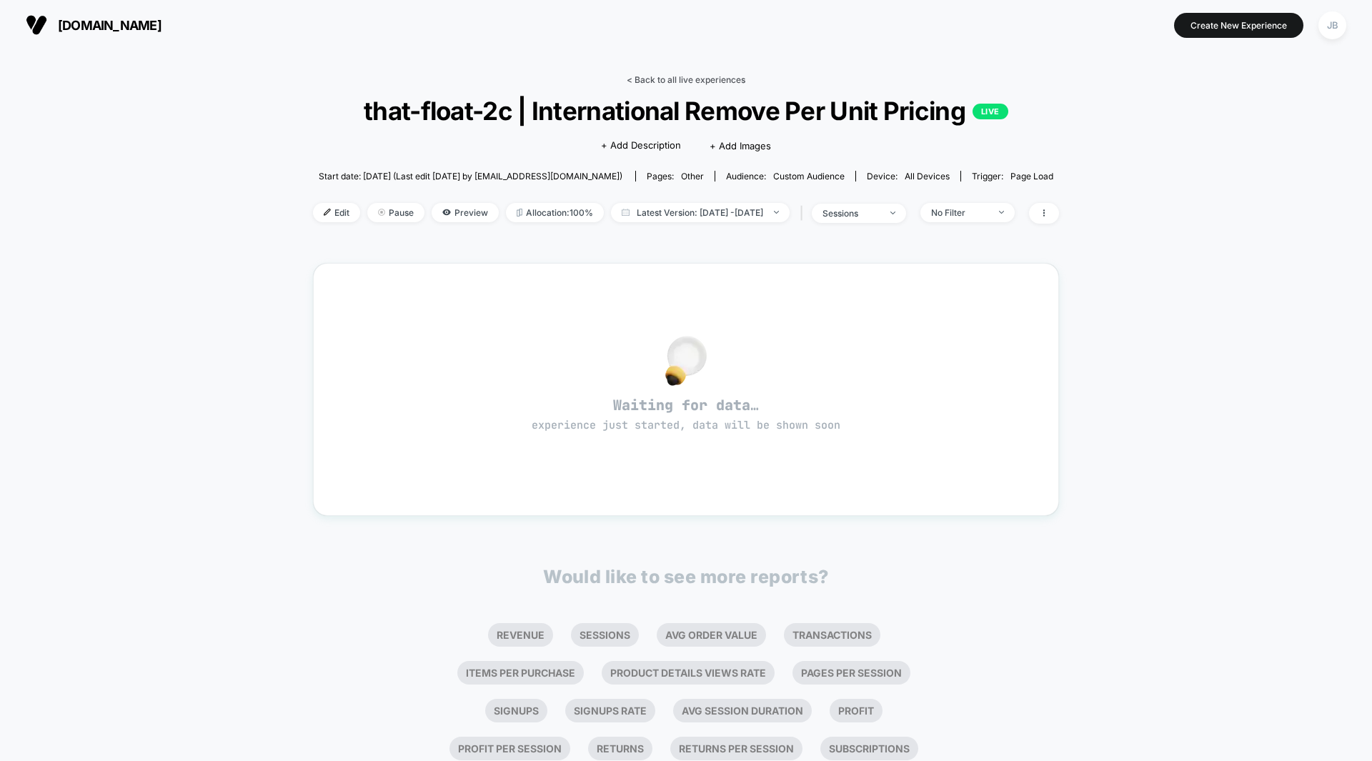
click at [694, 80] on link "< Back to all live experiences" at bounding box center [686, 79] width 119 height 11
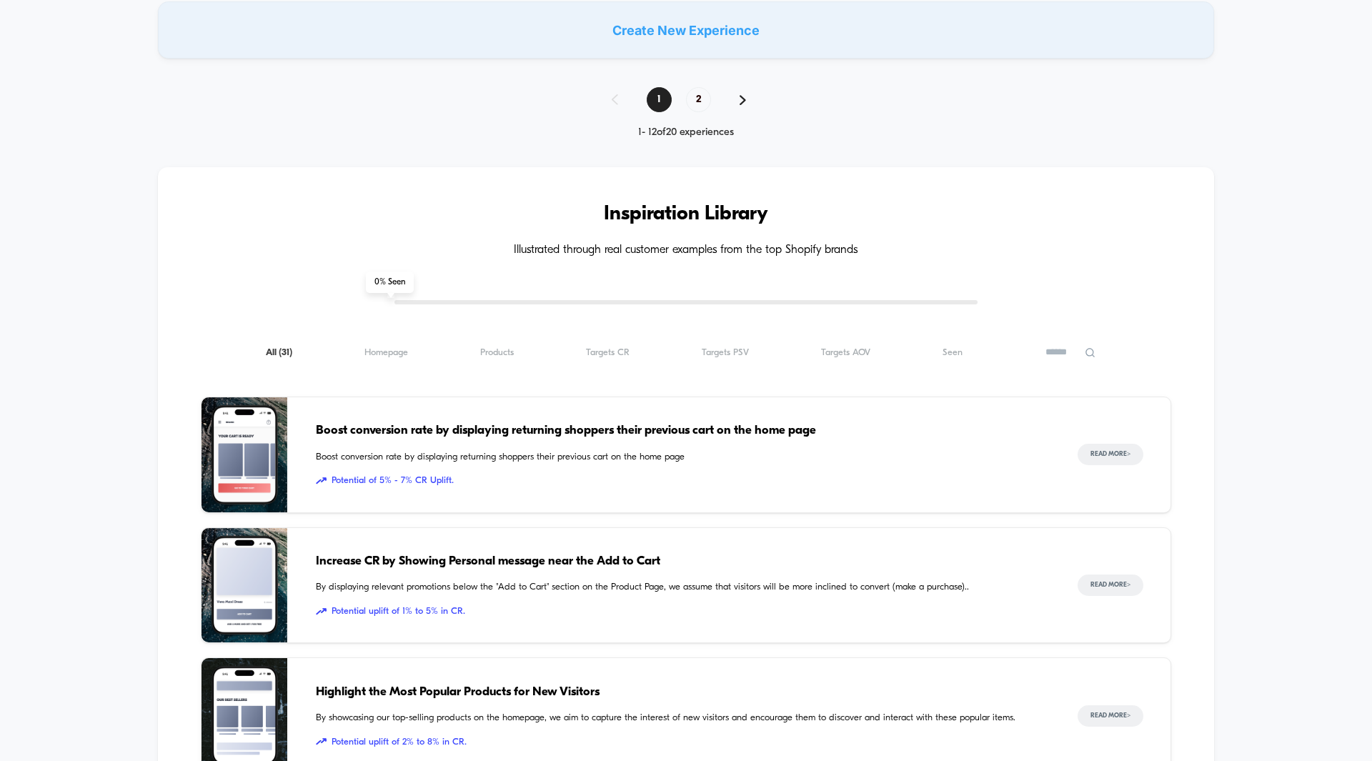
scroll to position [1300, 0]
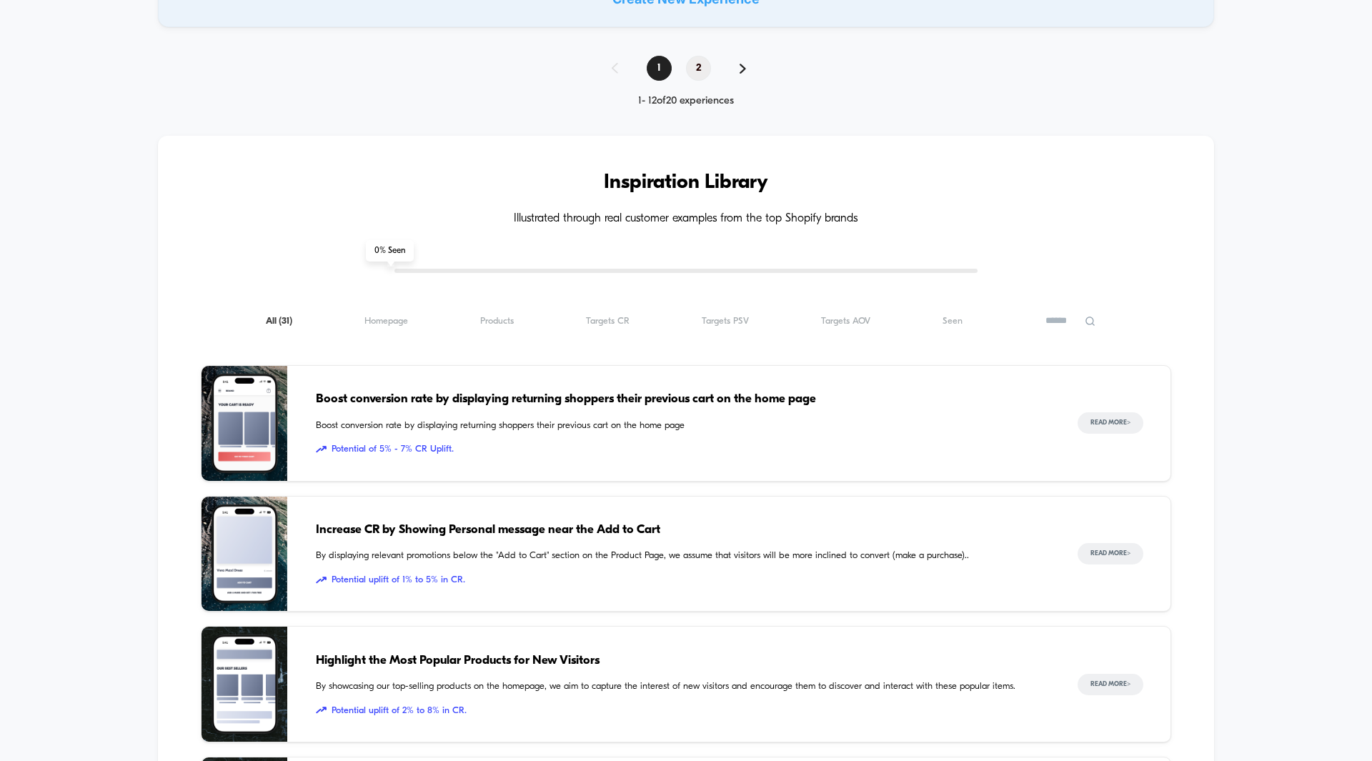
click at [698, 61] on span "2" at bounding box center [698, 68] width 25 height 25
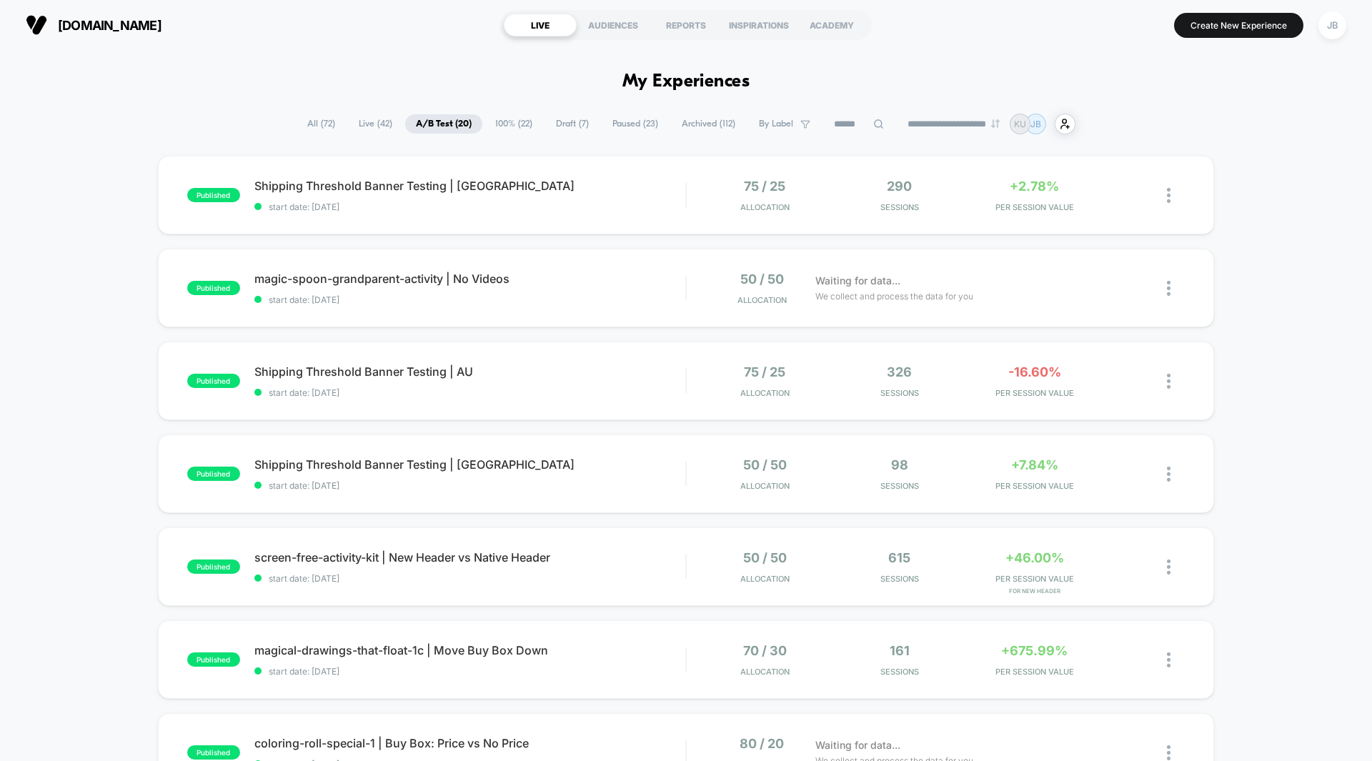
click at [1227, 199] on div "published Shipping Threshold Banner Testing | CA start date: [DATE] 75 / 25 All…" at bounding box center [686, 556] width 1372 height 800
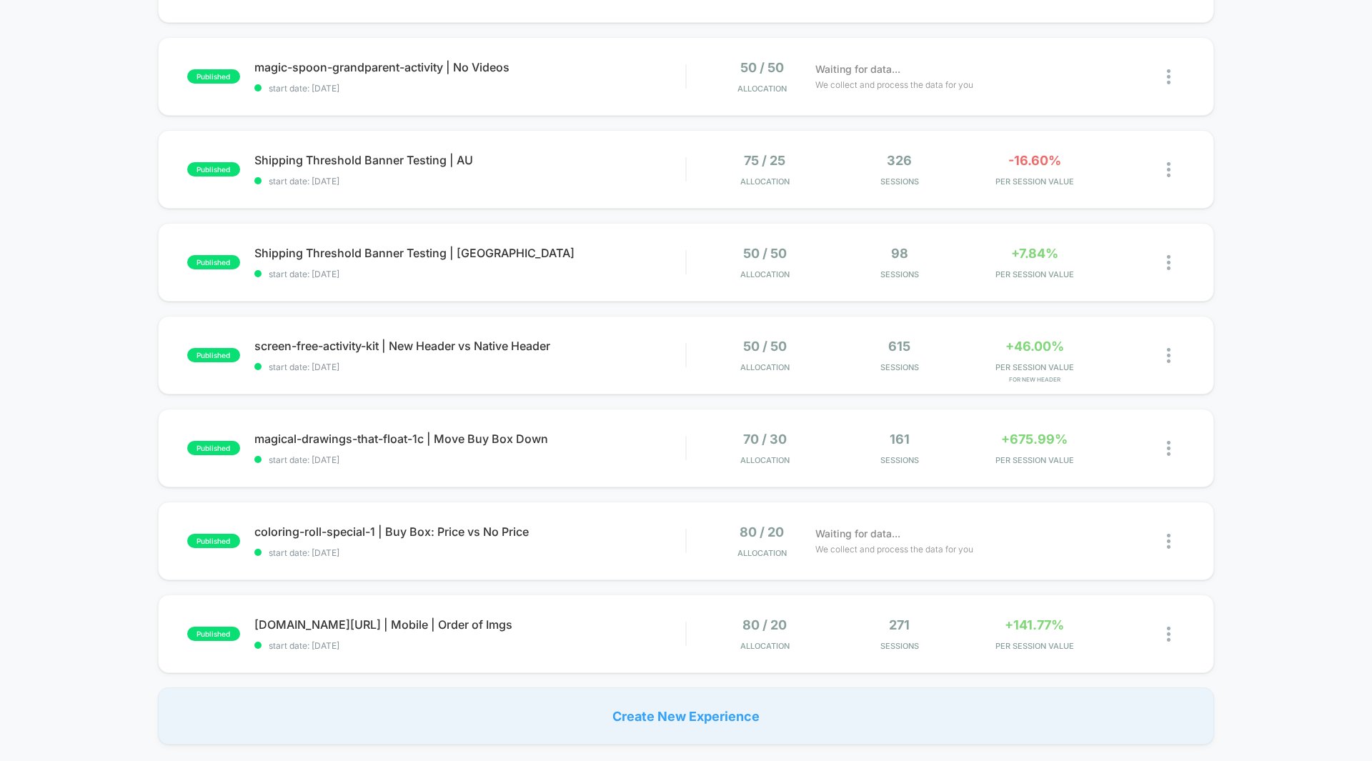
scroll to position [212, 0]
click at [1067, 84] on div "Waiting for data... We collect and process the data for you" at bounding box center [969, 76] width 323 height 34
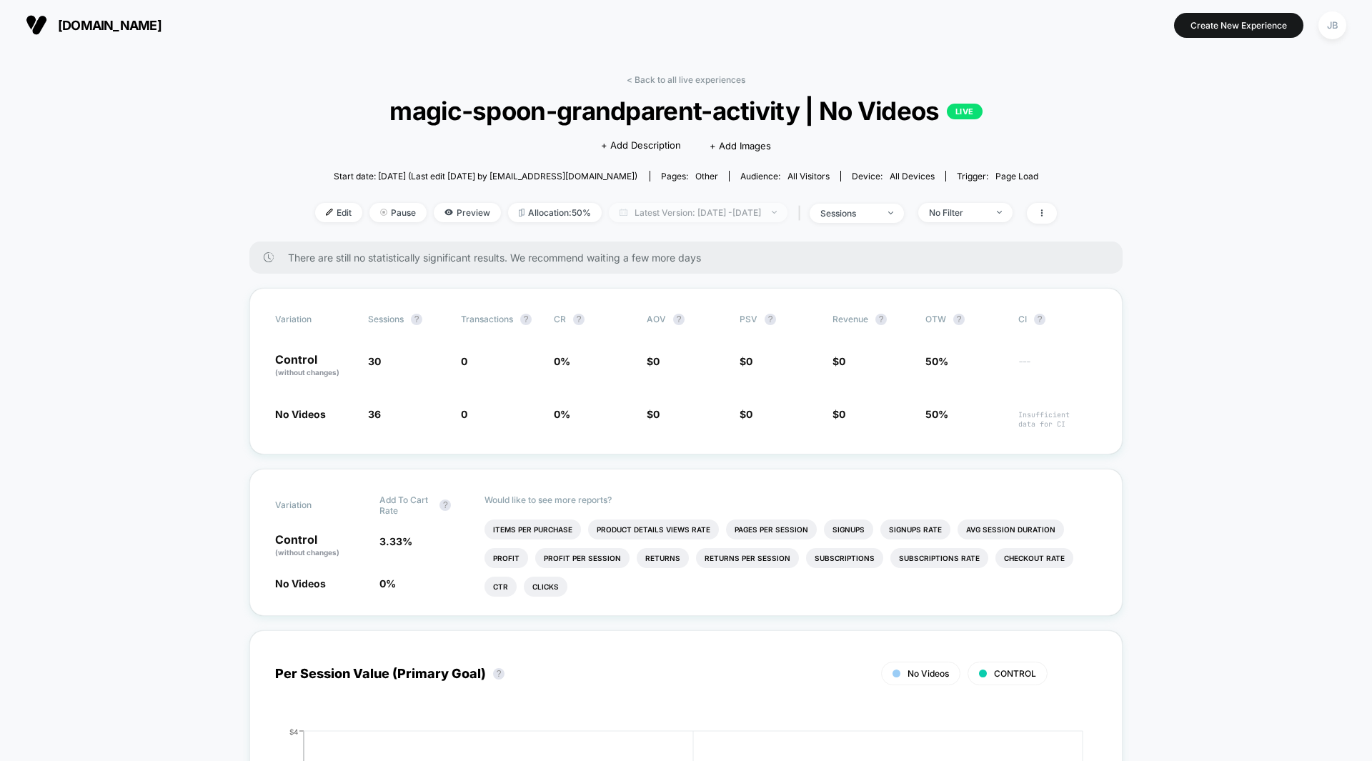
click at [709, 211] on span "Latest Version: [DATE] - [DATE]" at bounding box center [698, 212] width 179 height 19
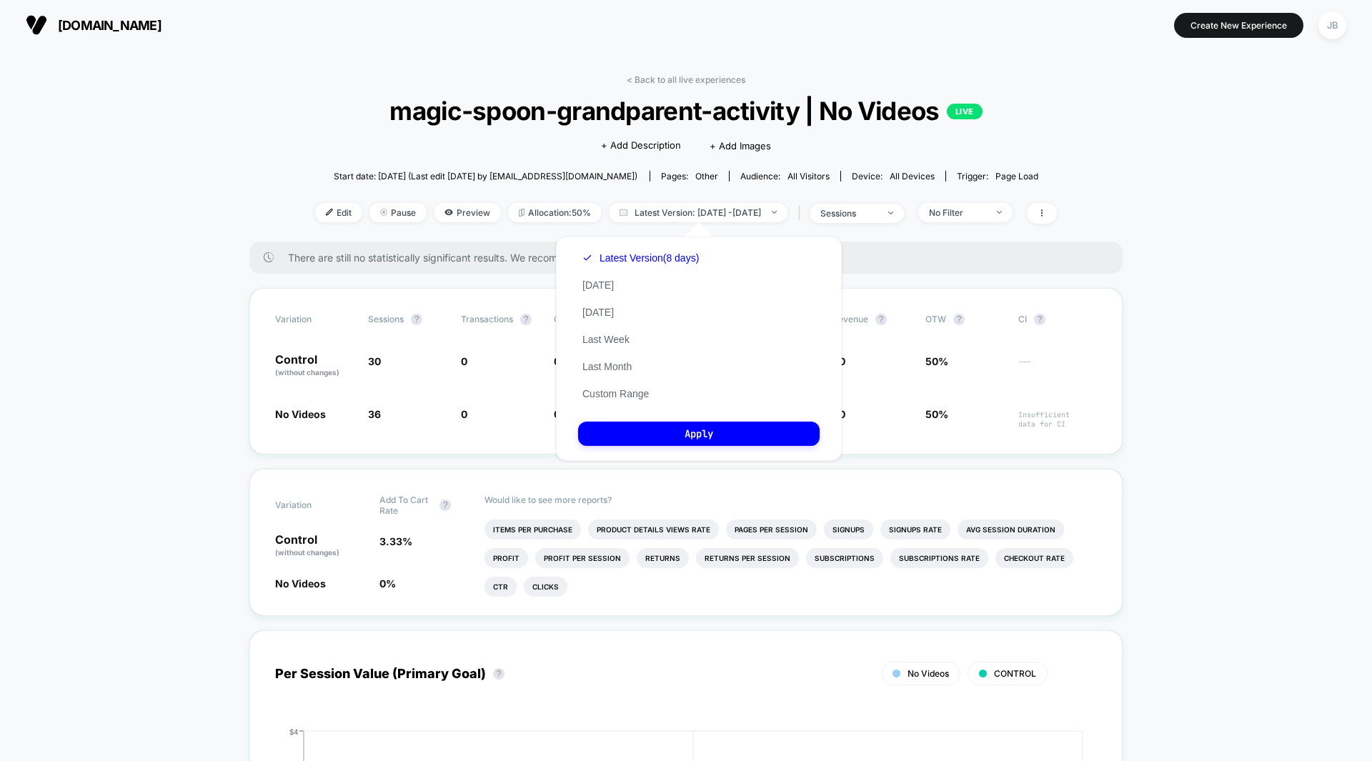
click at [849, 36] on section at bounding box center [686, 25] width 436 height 36
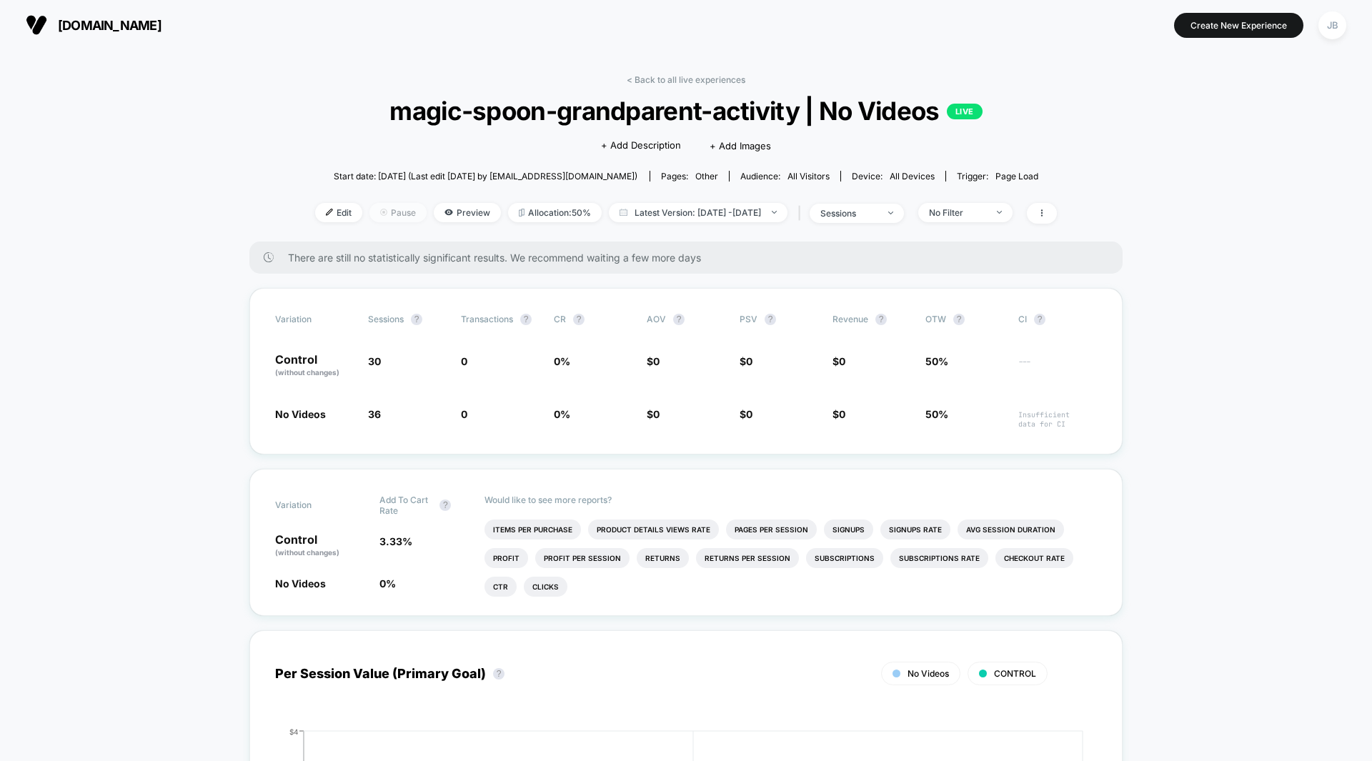
click at [379, 210] on span "Pause" at bounding box center [397, 212] width 57 height 19
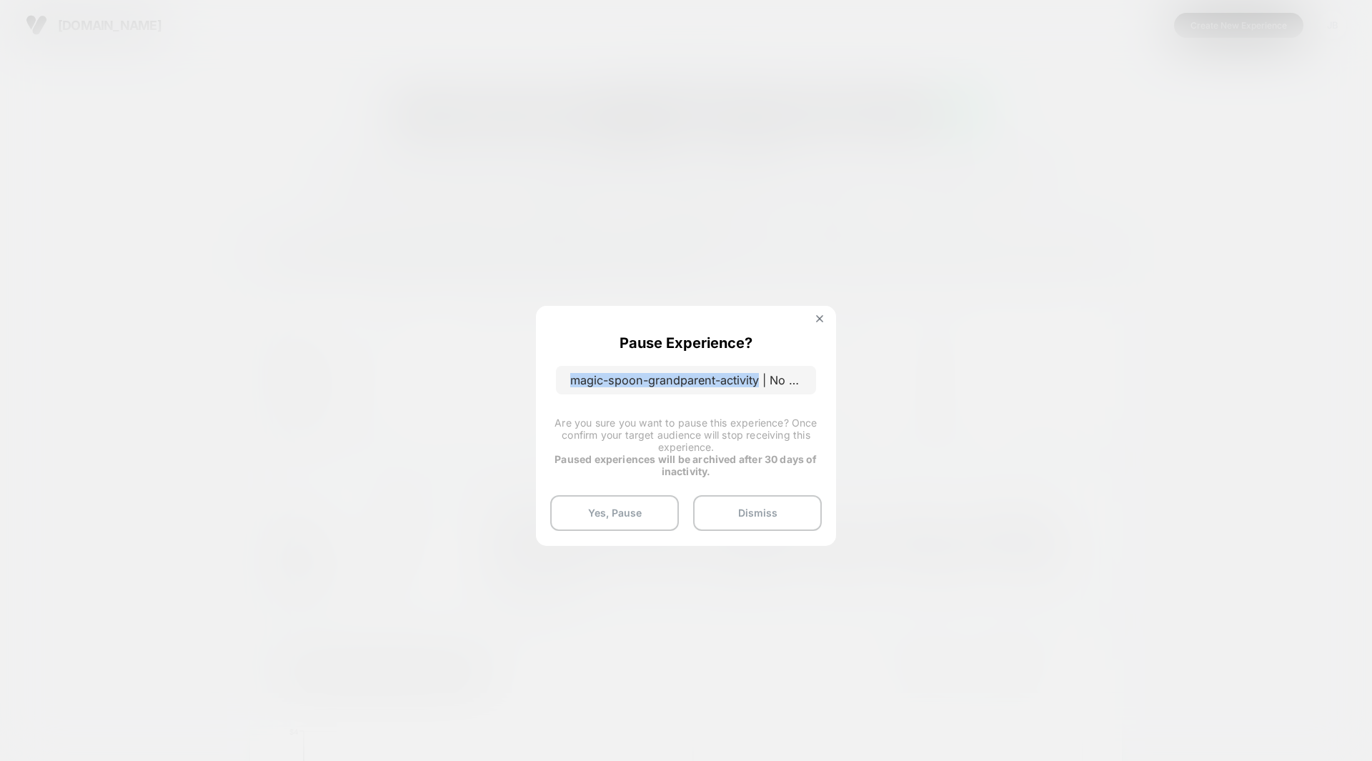
drag, startPoint x: 759, startPoint y: 381, endPoint x: 540, endPoint y: 363, distance: 220.1
click at [540, 363] on div "Pause Experience? magic-spoon-grandparent-activity | No Videos Are you sure you…" at bounding box center [686, 425] width 300 height 239
copy p "magic-spoon-grandparent-activity"
click at [634, 515] on button "Yes, Pause" at bounding box center [614, 513] width 129 height 36
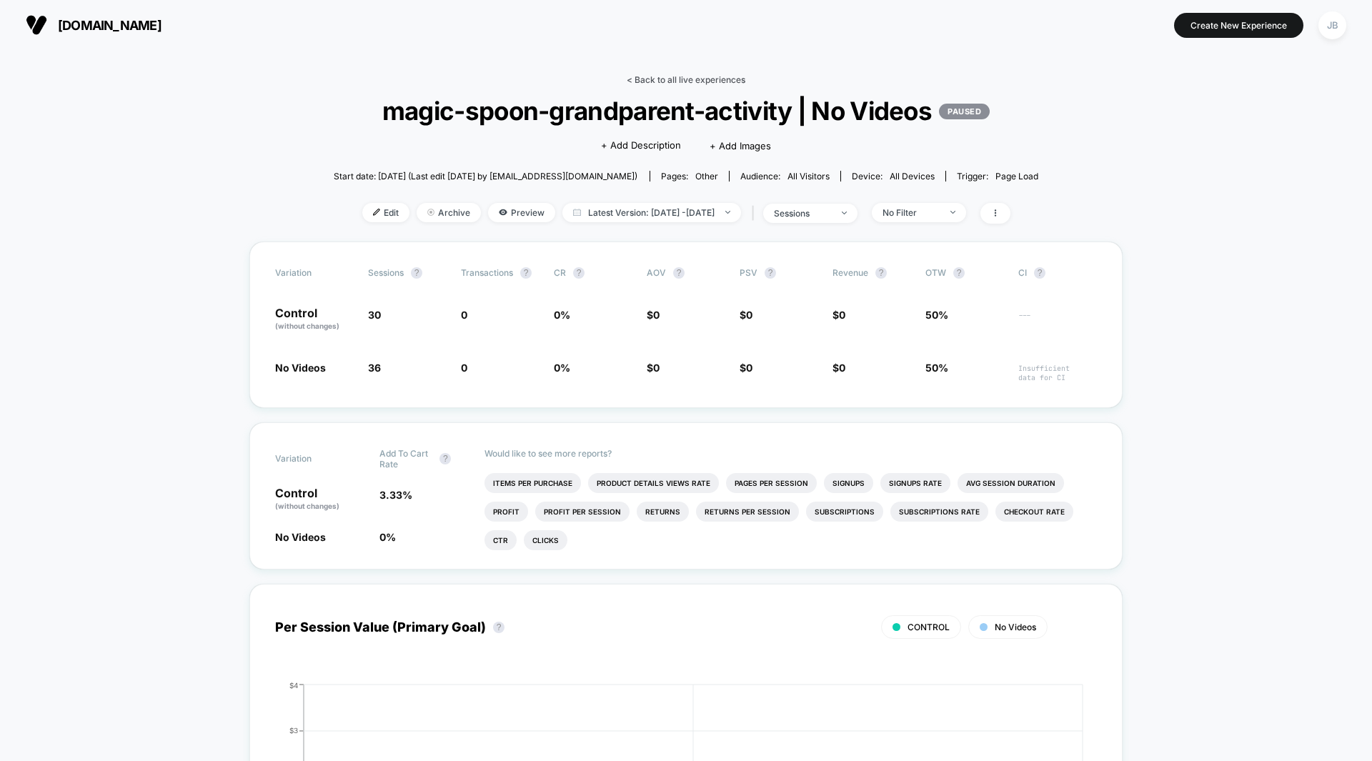
click at [668, 79] on link "< Back to all live experiences" at bounding box center [686, 79] width 119 height 11
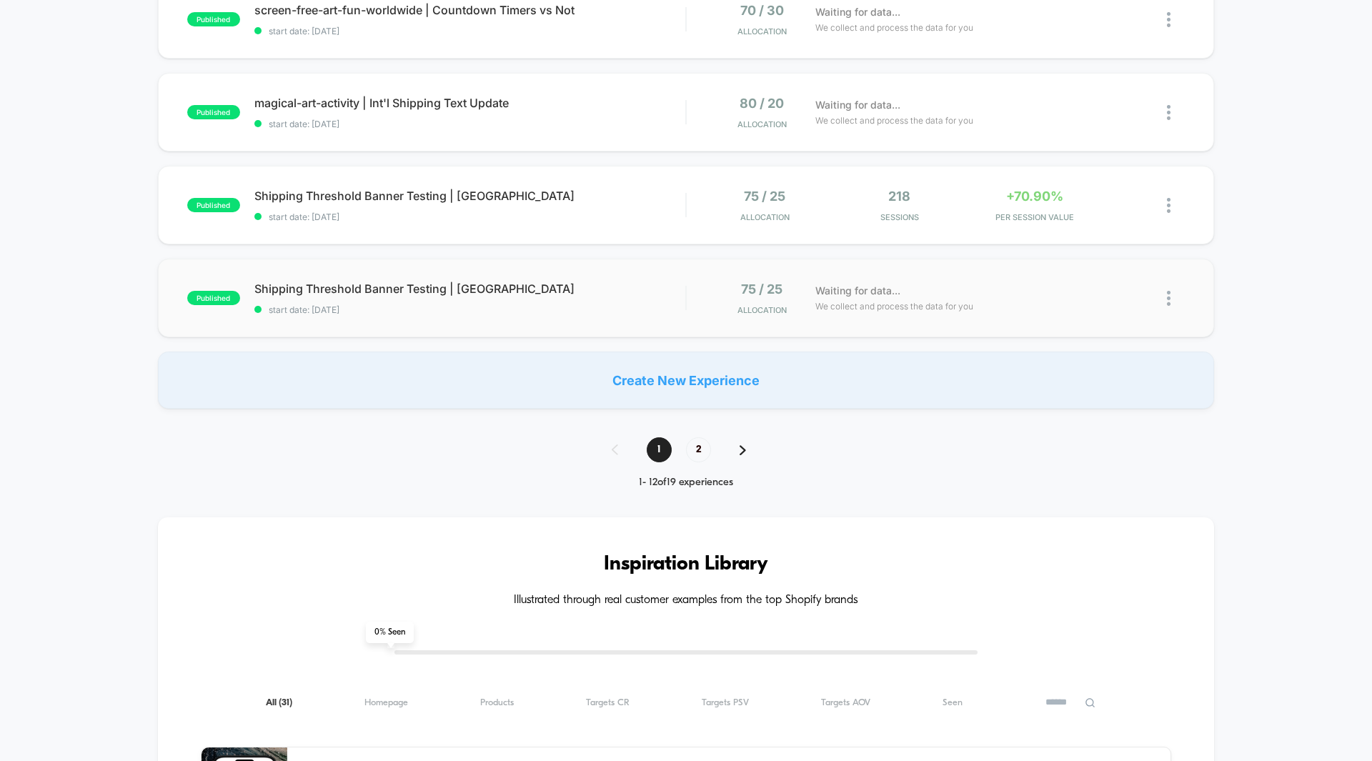
scroll to position [971, 0]
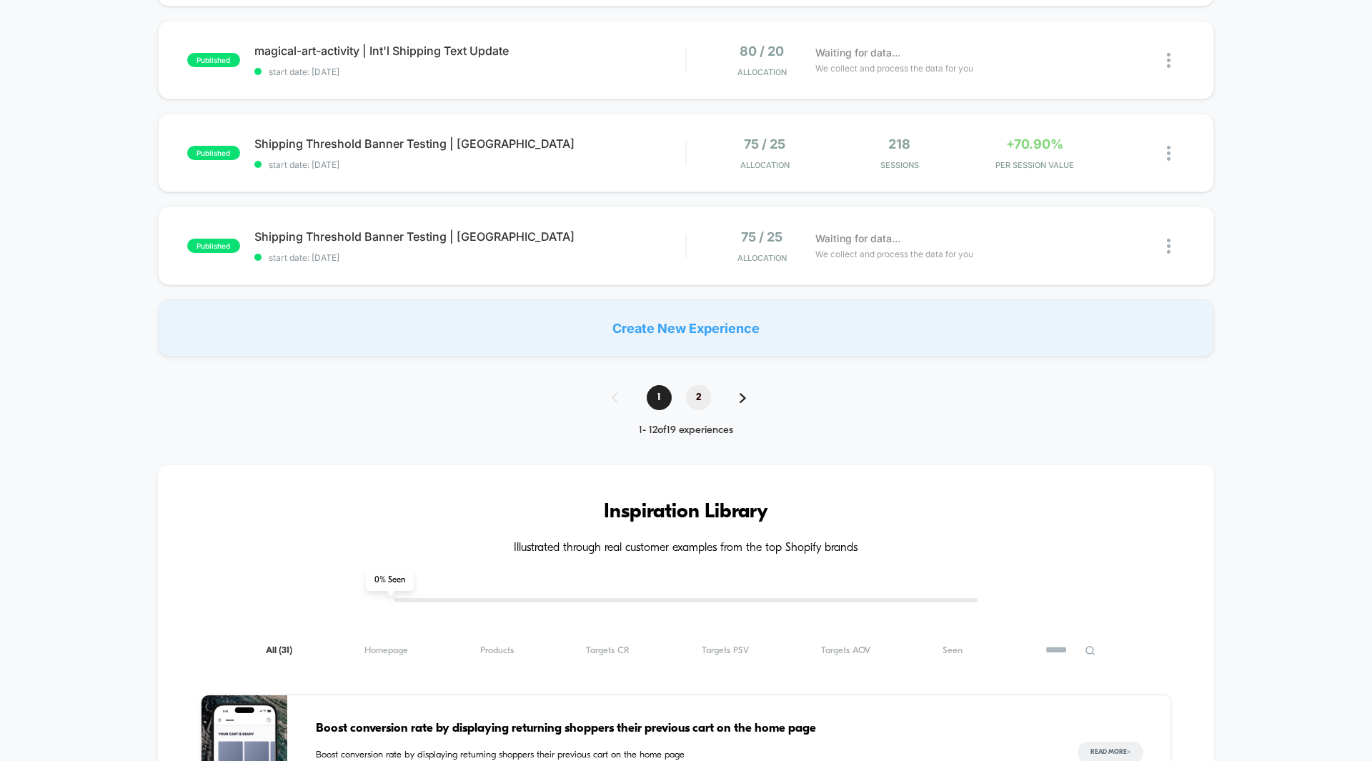
click at [696, 392] on span "2" at bounding box center [698, 397] width 25 height 25
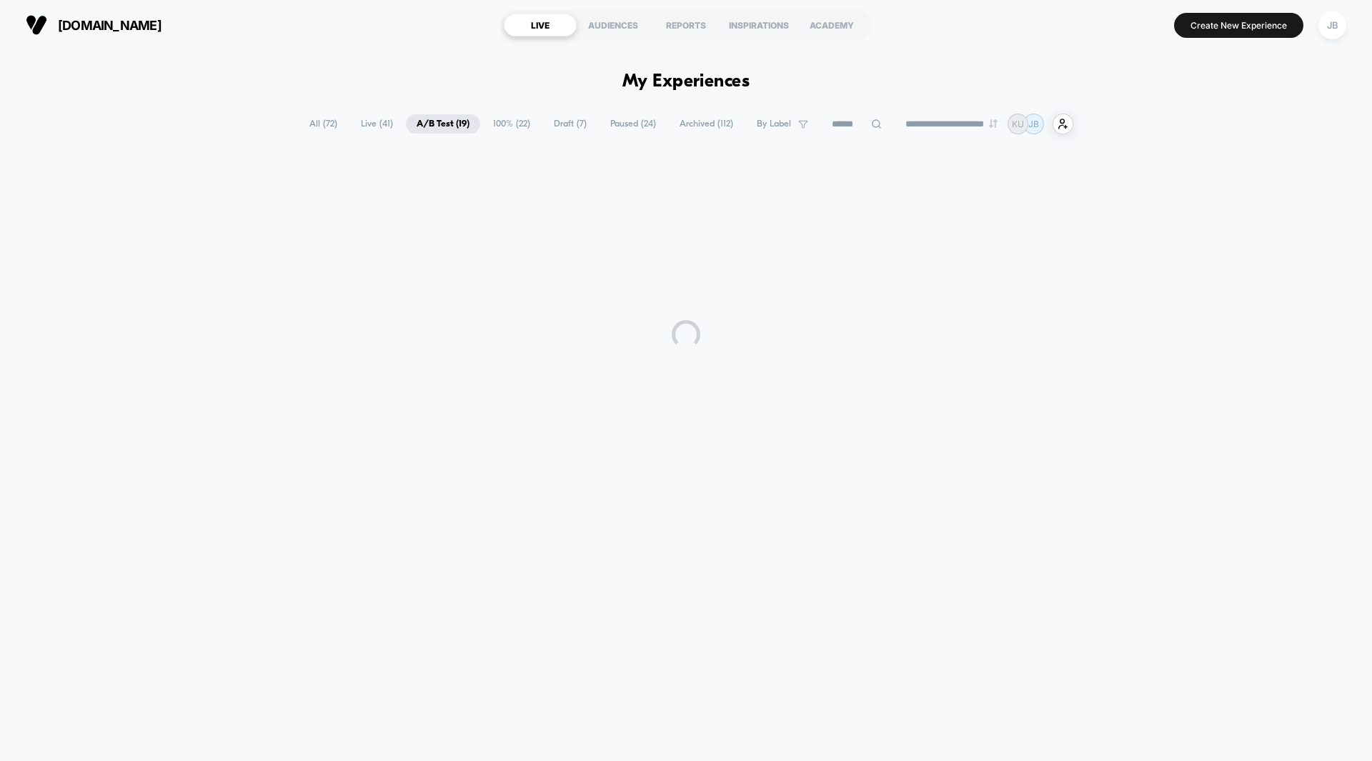
scroll to position [0, 0]
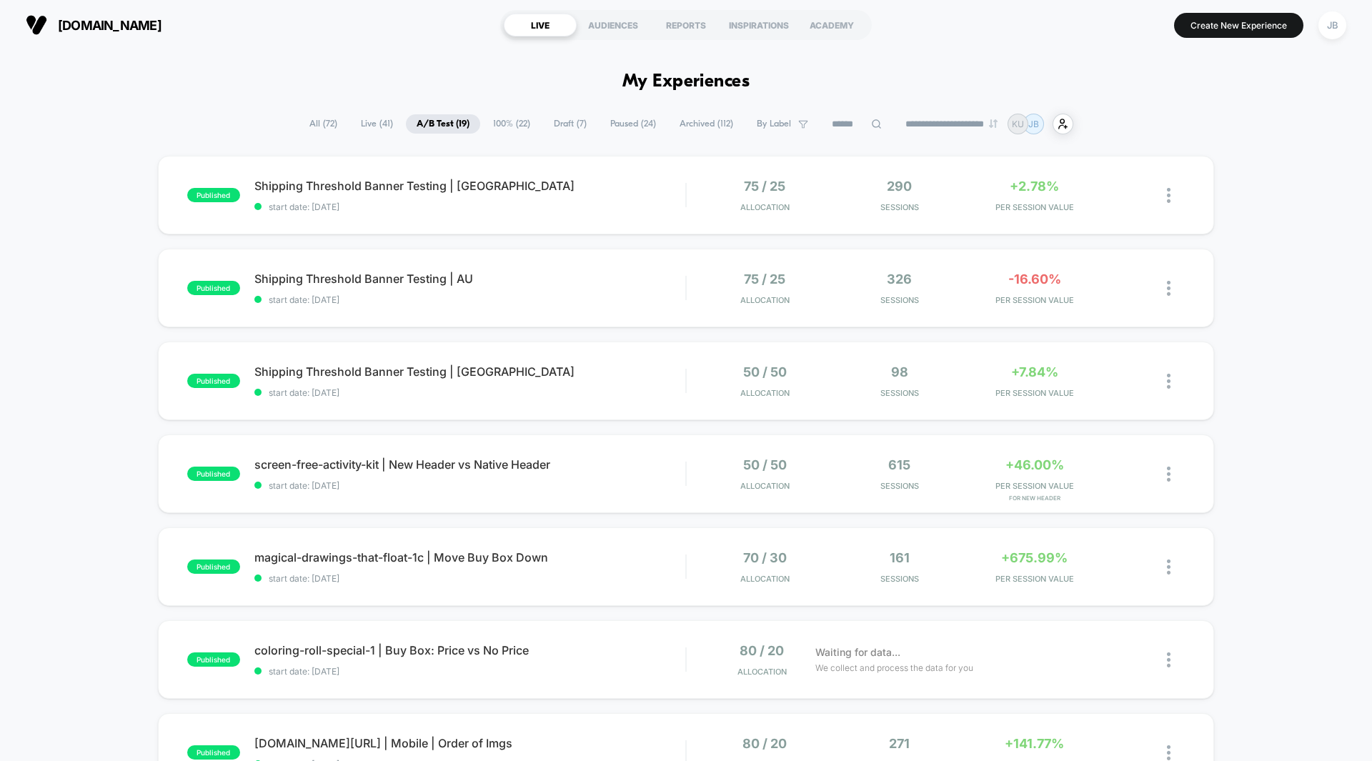
click at [1267, 323] on div "published Shipping Threshold Banner Testing | CA start date: [DATE] 75 / 25 All…" at bounding box center [686, 509] width 1372 height 707
click at [1023, 373] on span "+7.84%" at bounding box center [1034, 371] width 47 height 15
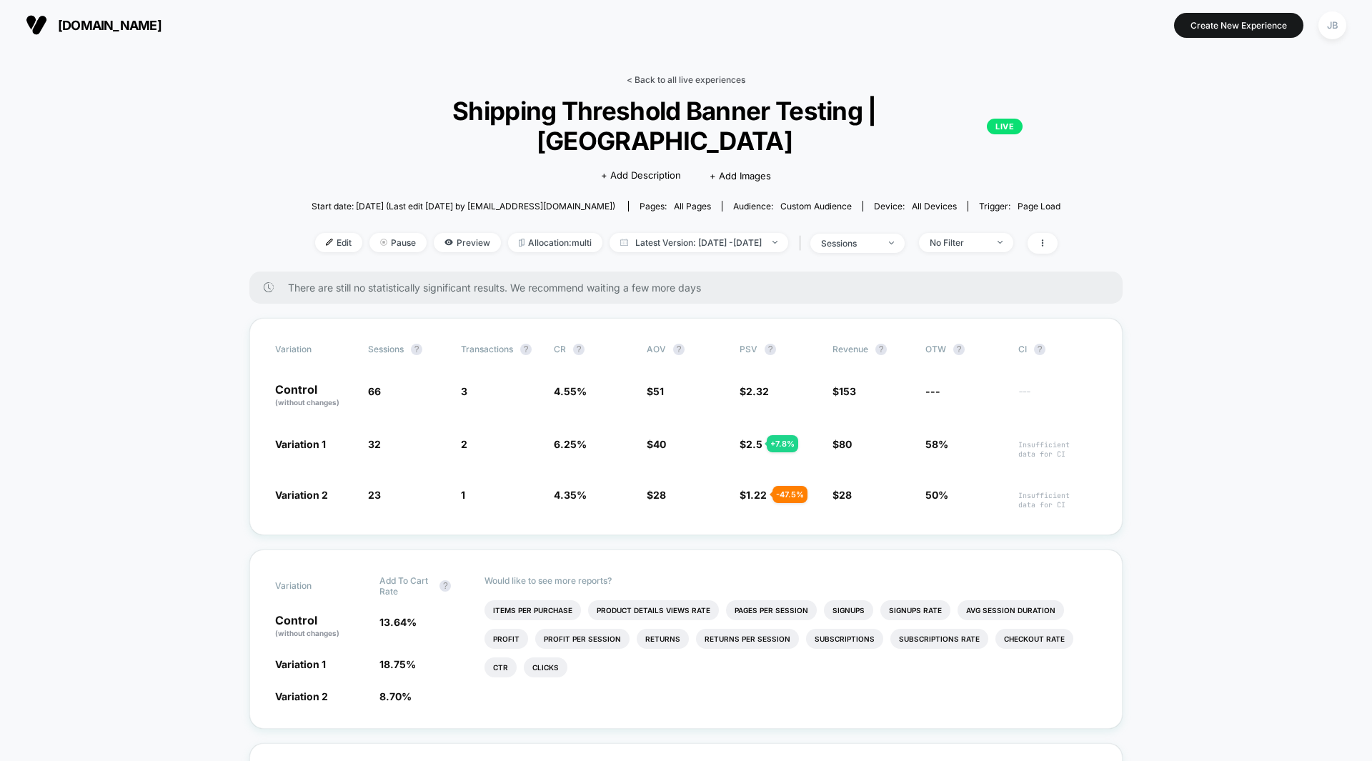
click at [687, 79] on link "< Back to all live experiences" at bounding box center [686, 79] width 119 height 11
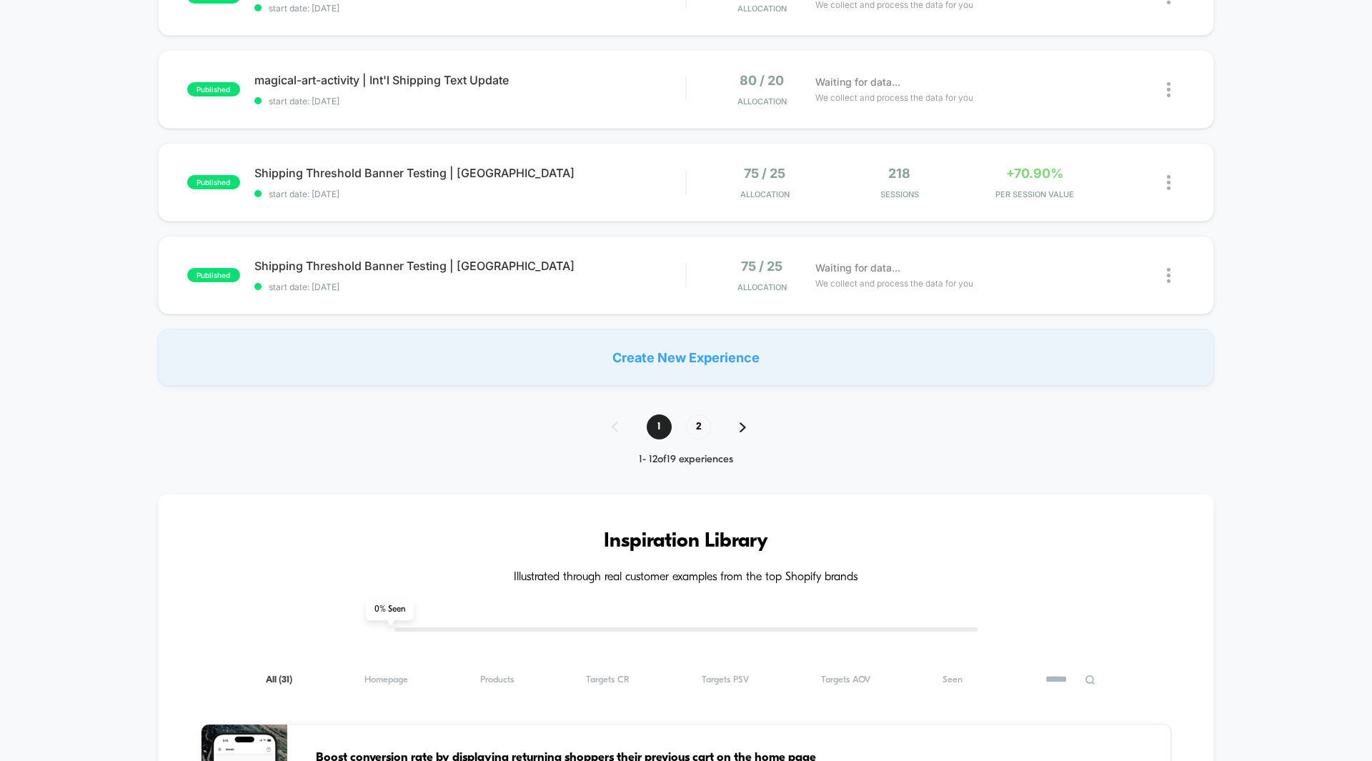
scroll to position [929, 0]
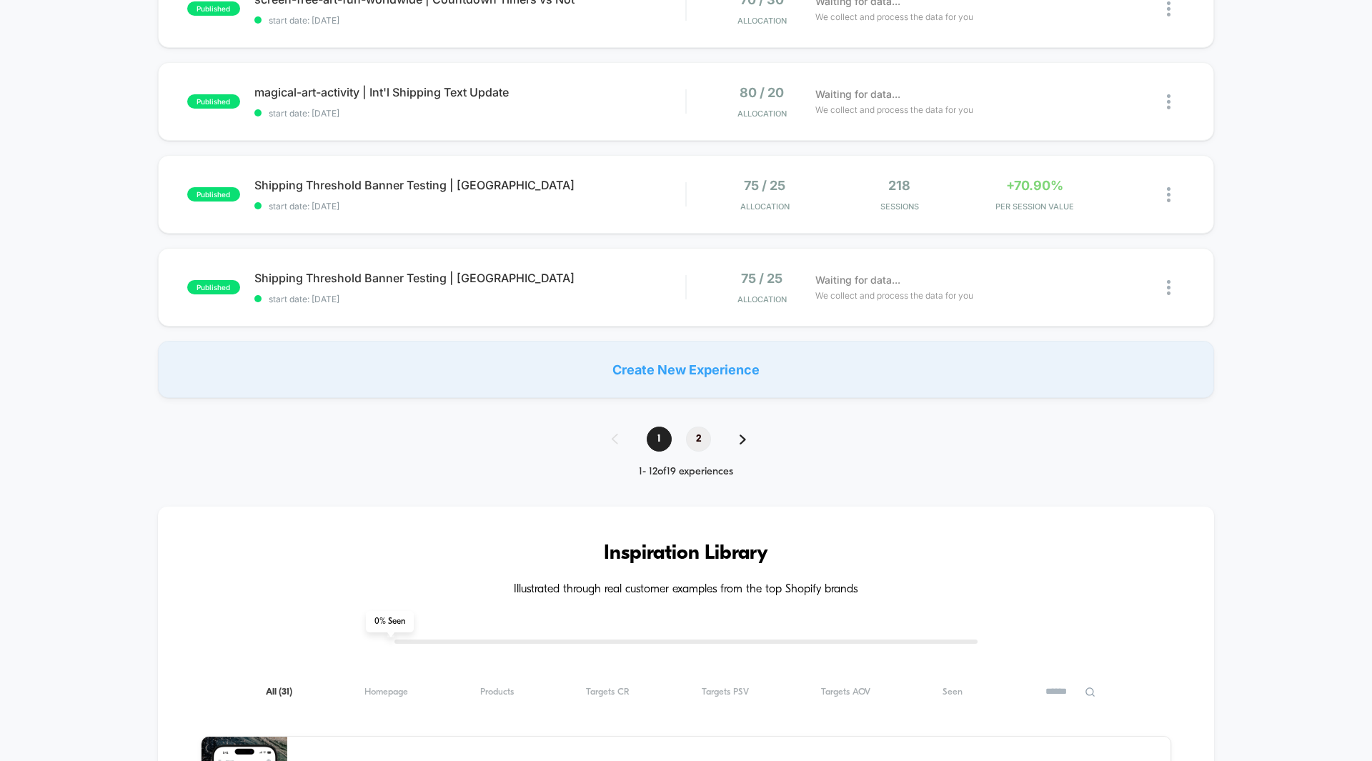
click at [697, 438] on span "2" at bounding box center [698, 439] width 25 height 25
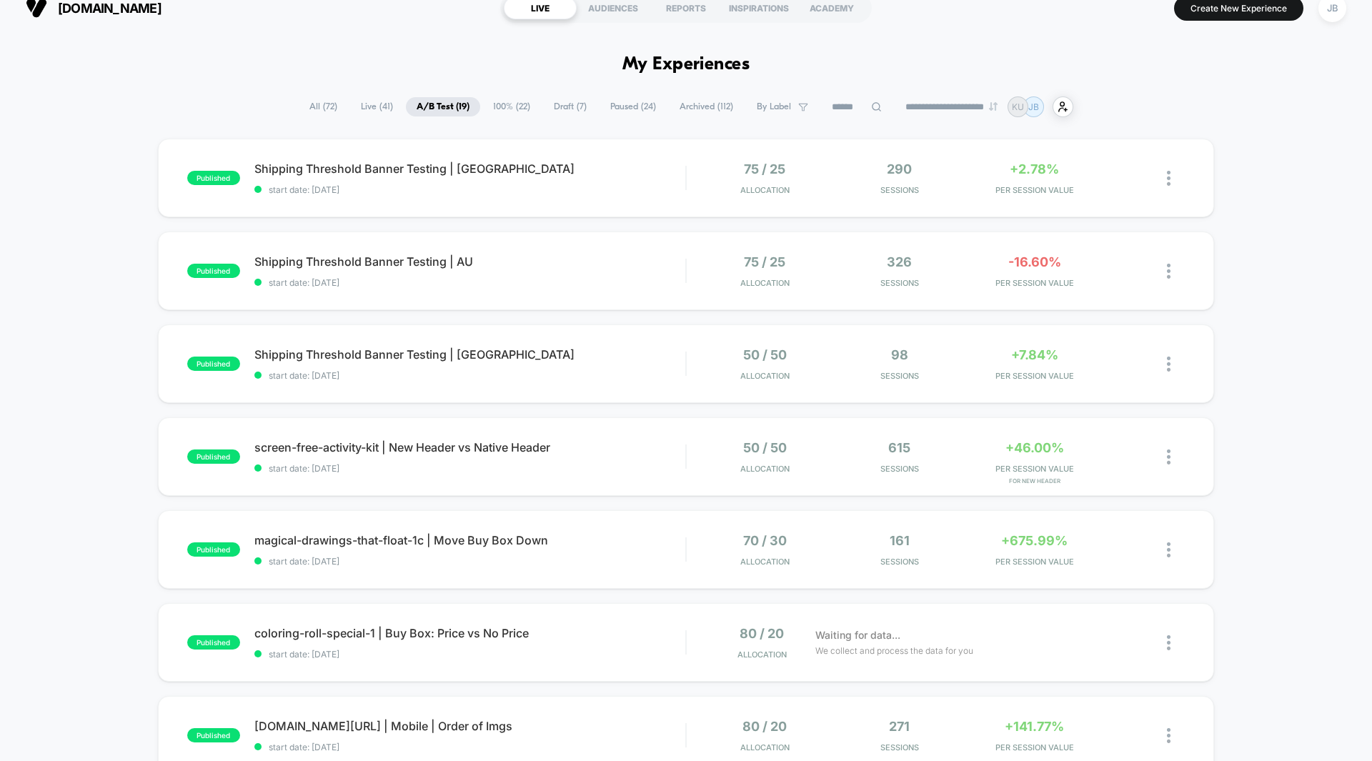
scroll to position [0, 0]
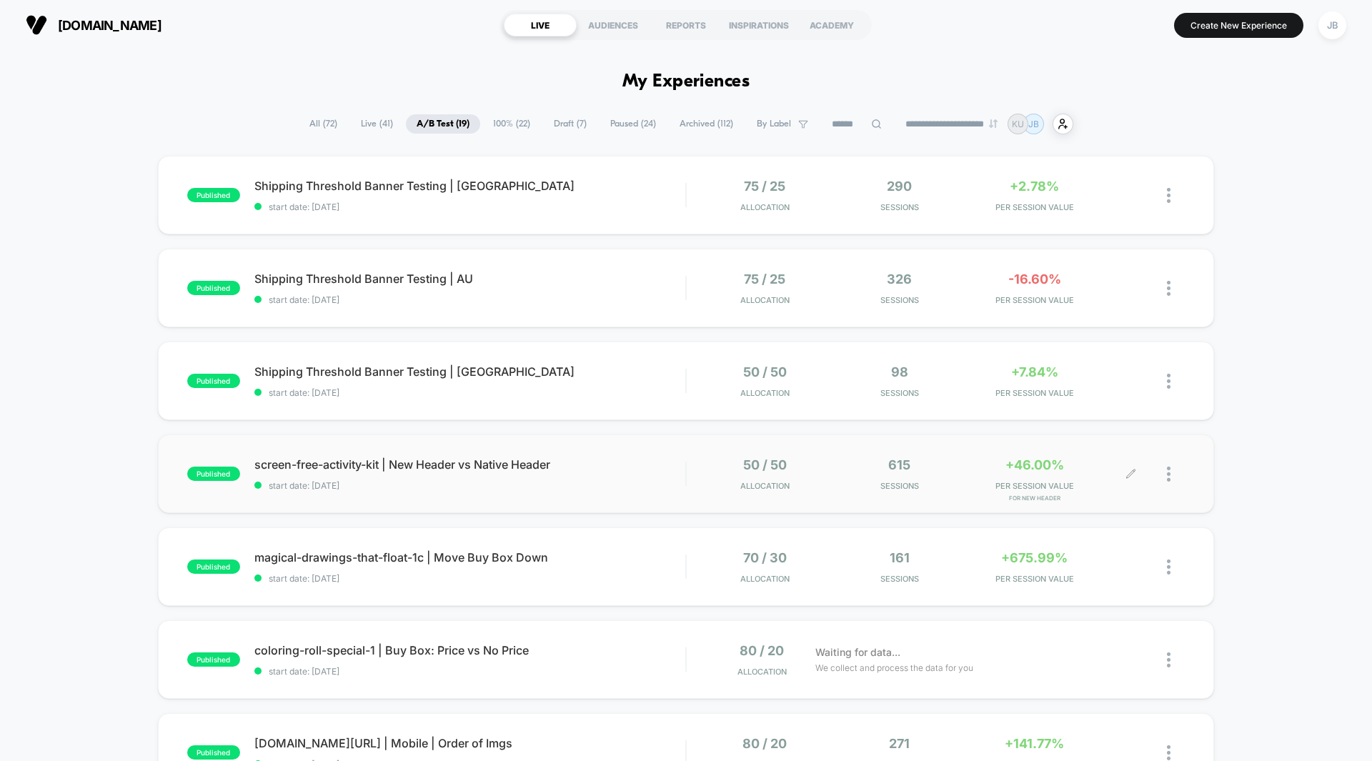
click at [1033, 477] on div "+46.00% PER SESSION VALUE for New Header" at bounding box center [1034, 474] width 128 height 34
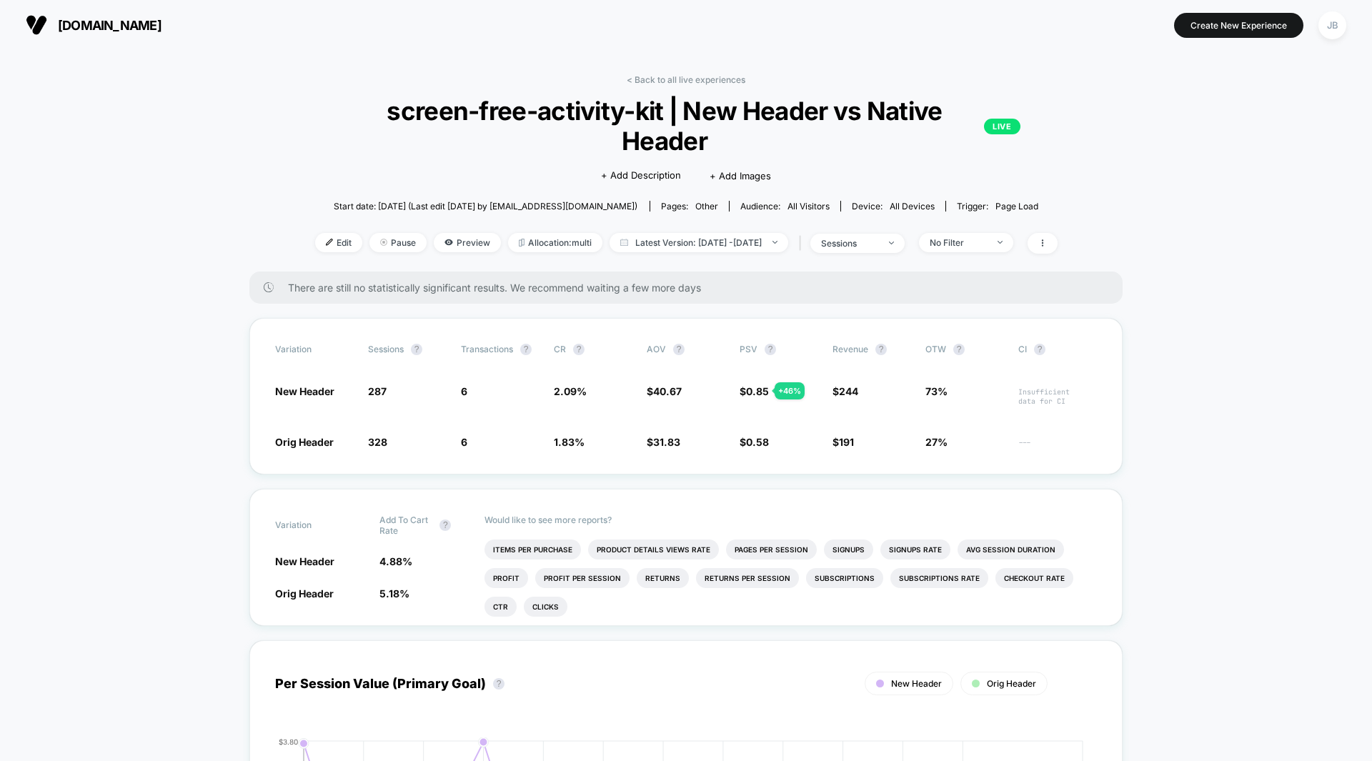
click at [699, 233] on span "Latest Version: [DATE] - [DATE]" at bounding box center [698, 242] width 179 height 19
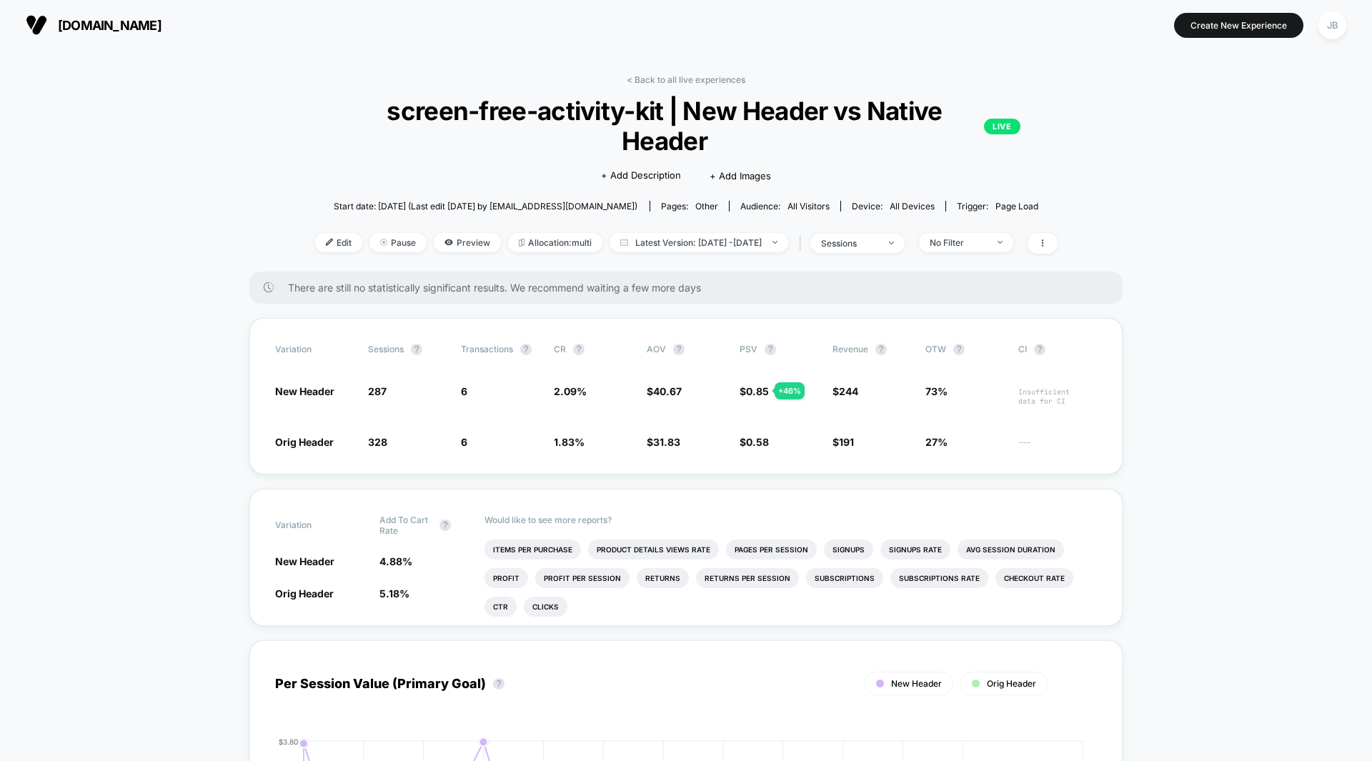
click at [717, 79] on link "< Back to all live experiences" at bounding box center [686, 79] width 119 height 11
